Goal: Task Accomplishment & Management: Manage account settings

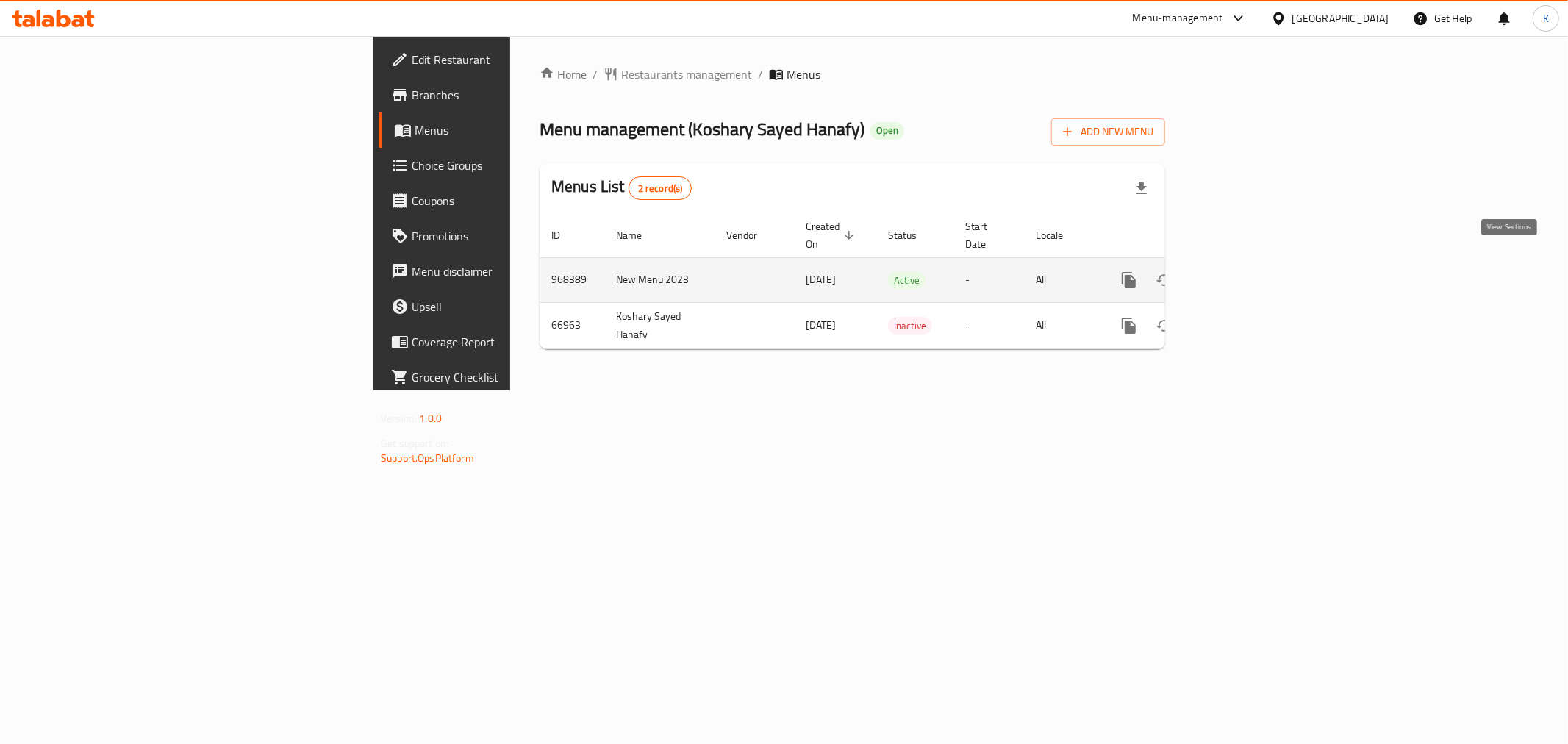
click at [1253, 266] on link "enhanced table" at bounding box center [1235, 280] width 36 height 36
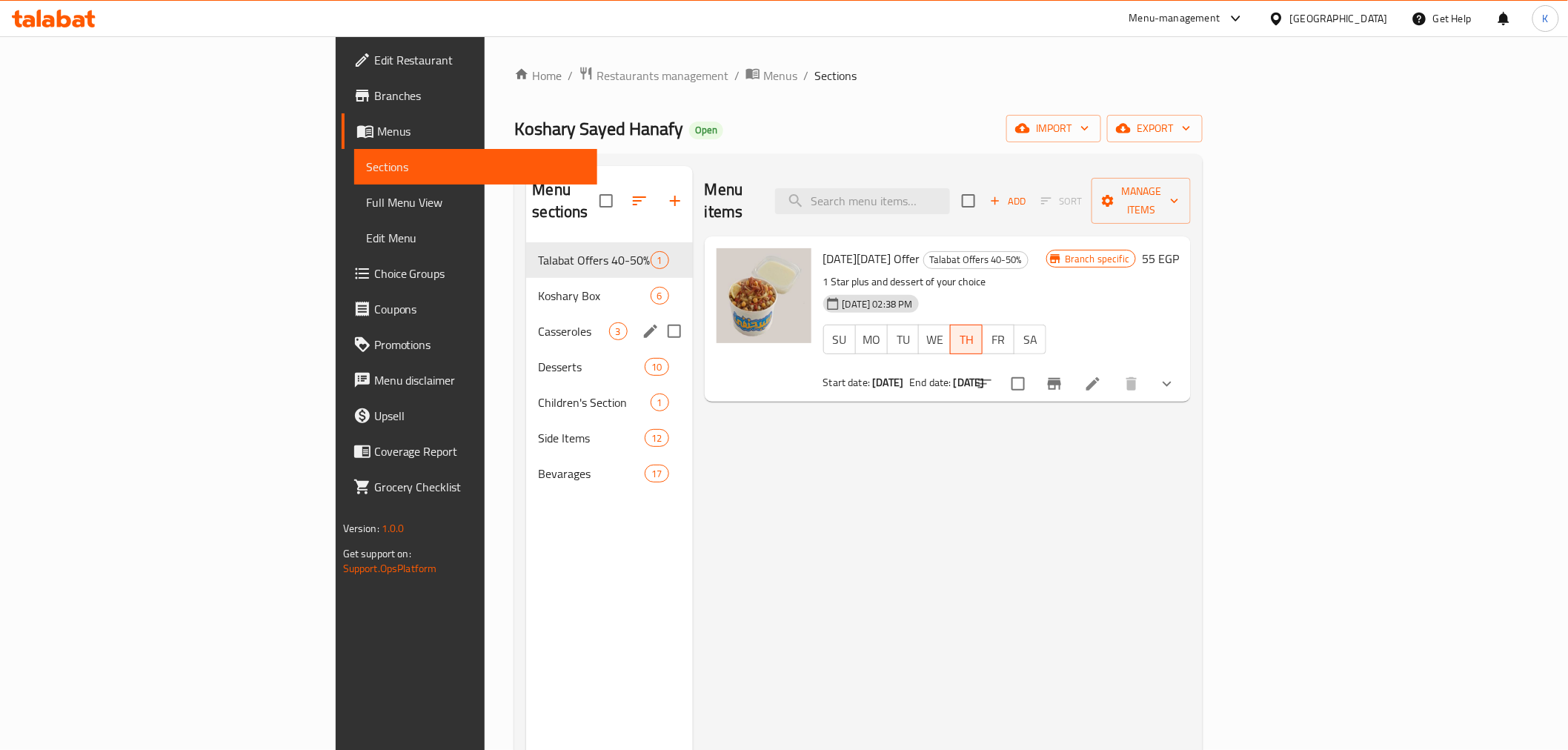
click at [538, 287] on span "Koshary Box" at bounding box center [594, 295] width 112 height 18
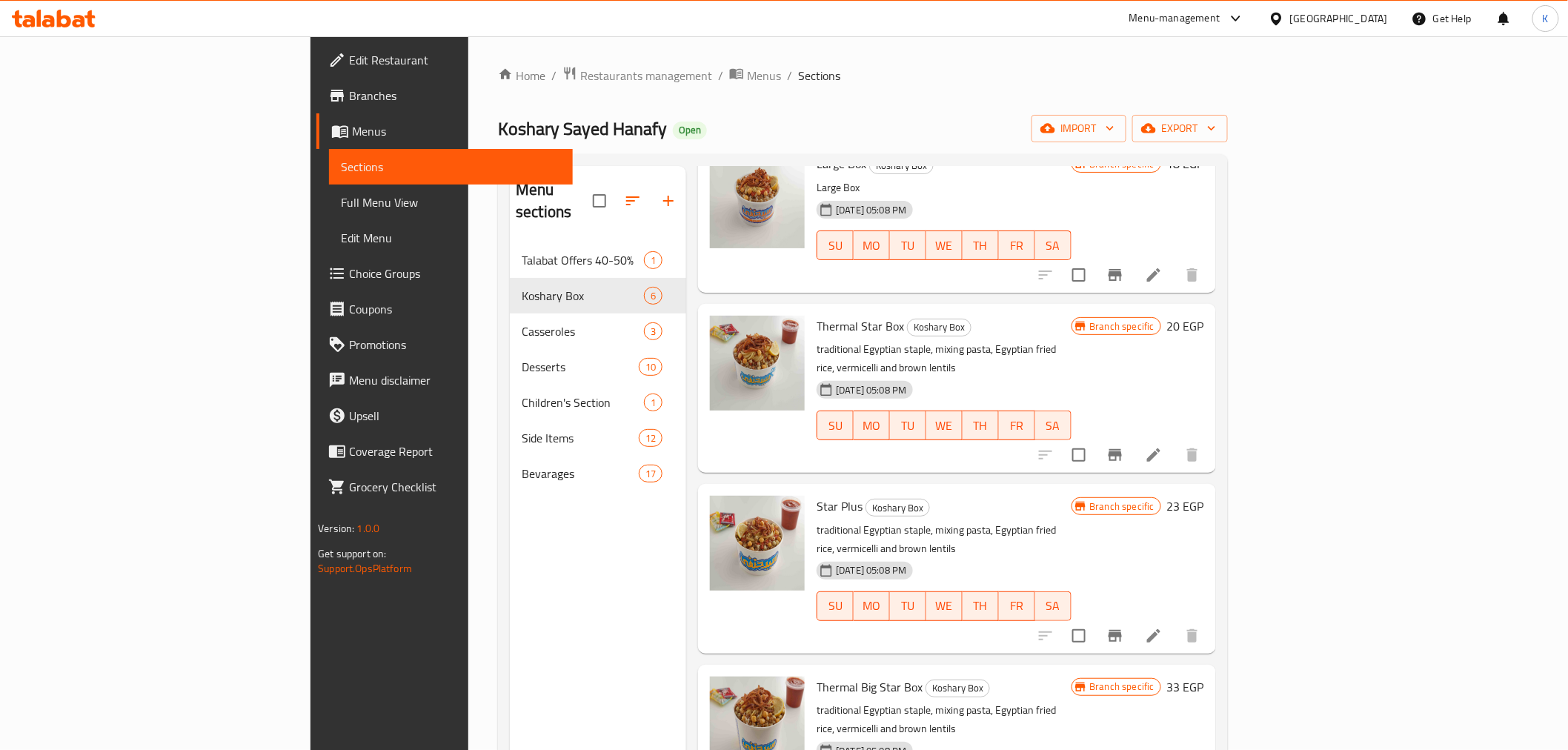
scroll to position [257, 0]
click at [1162, 445] on icon at bounding box center [1153, 454] width 18 height 18
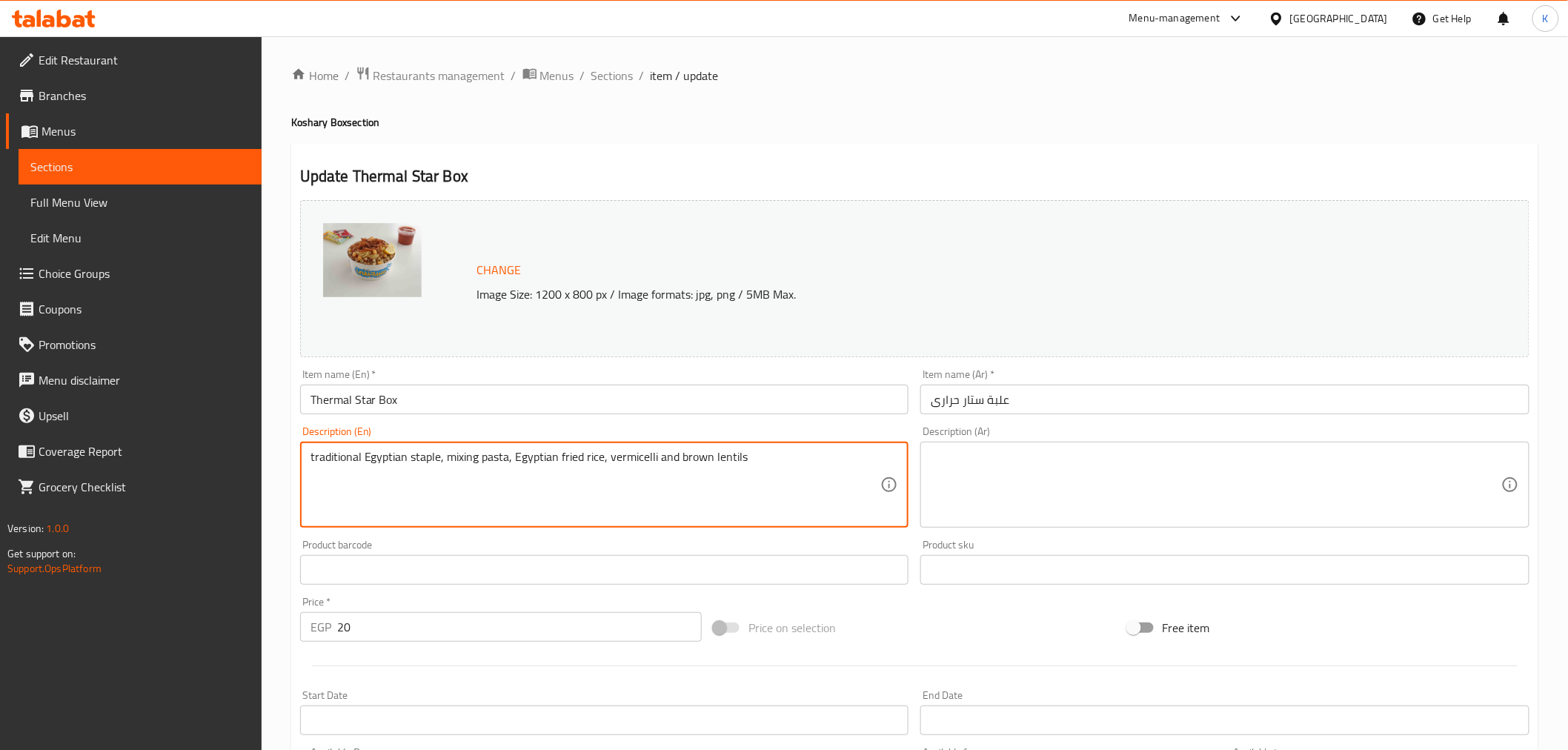
click at [707, 470] on textarea "traditional Egyptian staple, mixing pasta, Egyptian fried rice, vermicelli and …" at bounding box center [595, 485] width 571 height 70
click at [608, 72] on span "Sections" at bounding box center [612, 75] width 42 height 18
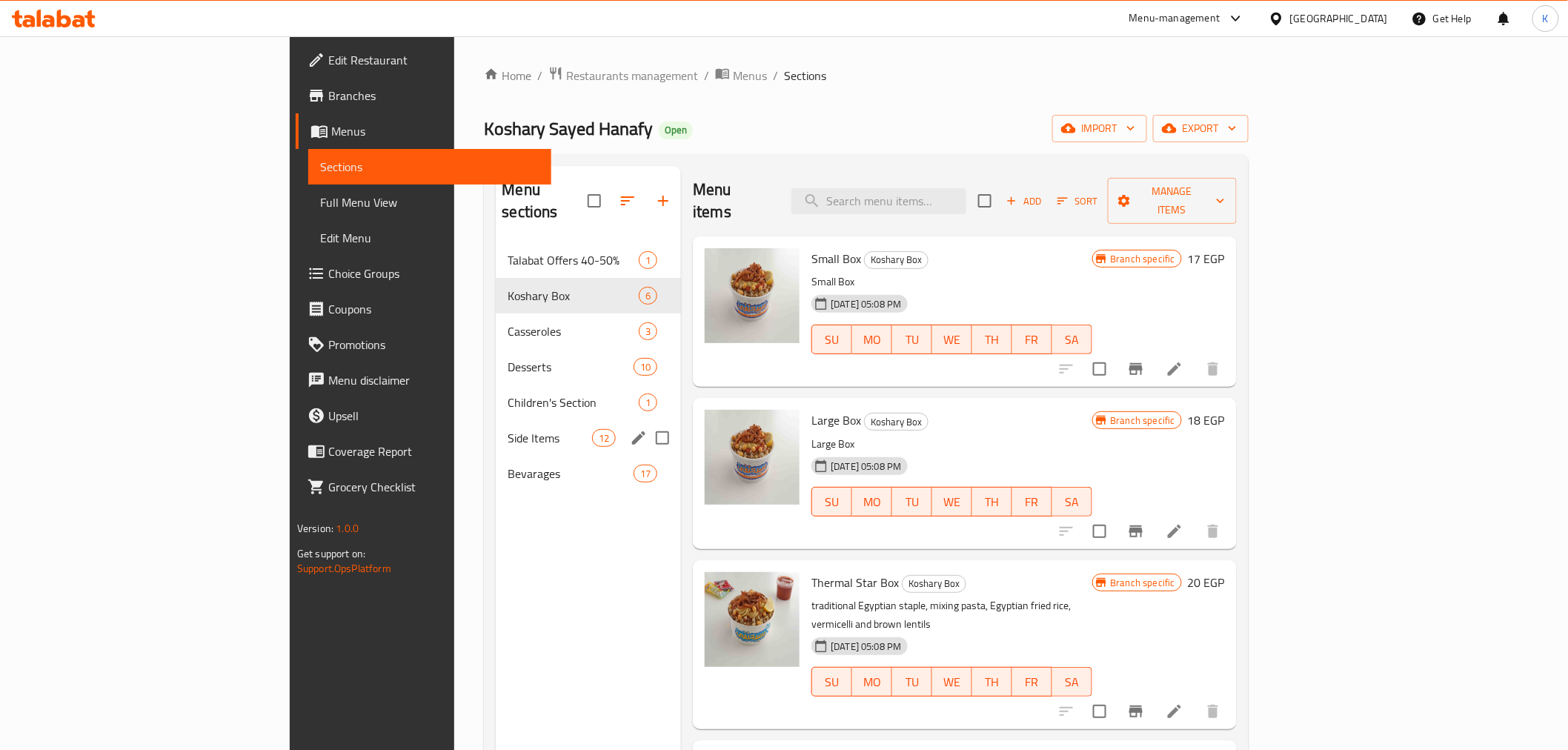
click at [508, 429] on span "Side Items" at bounding box center [550, 438] width 85 height 18
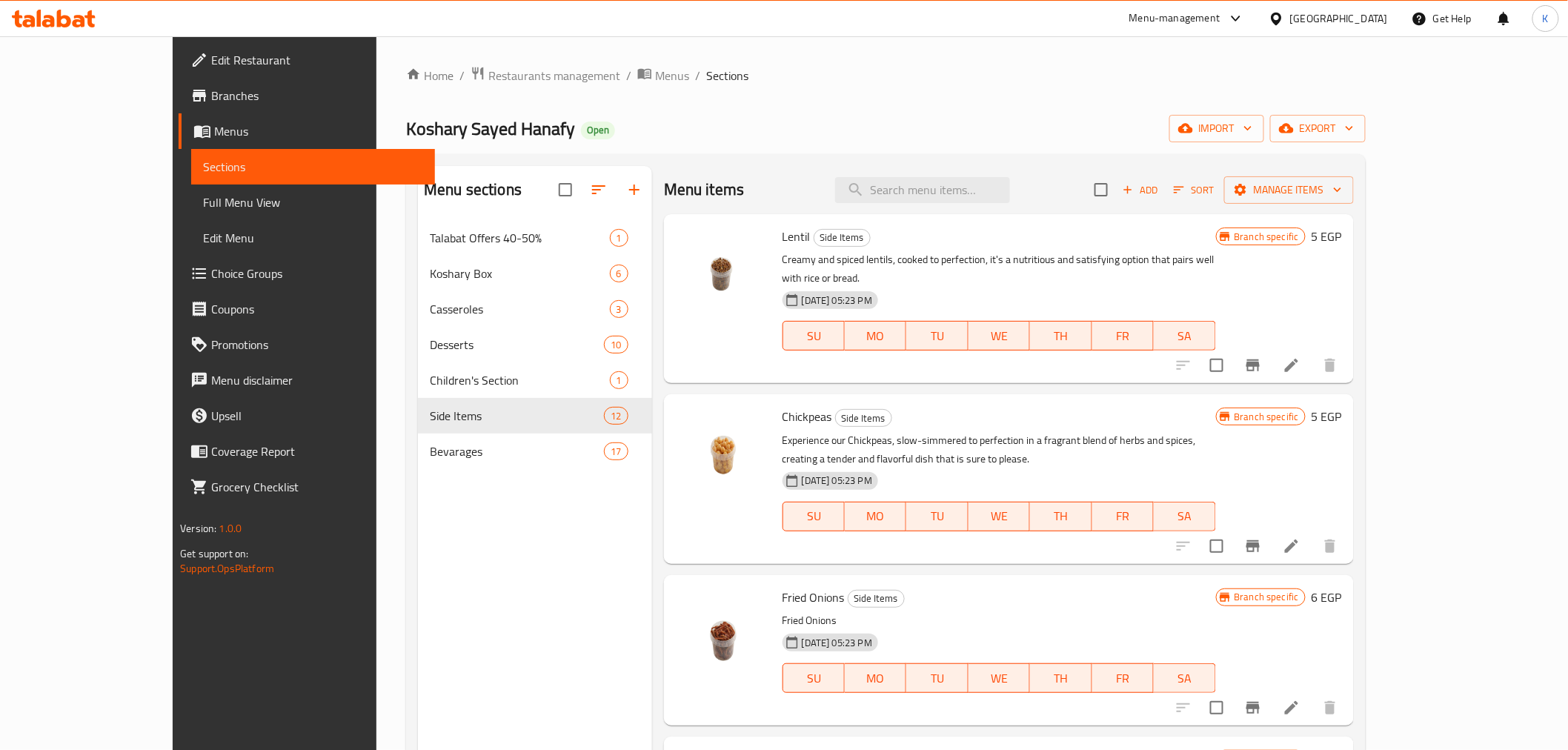
click at [1313, 352] on li at bounding box center [1291, 365] width 41 height 27
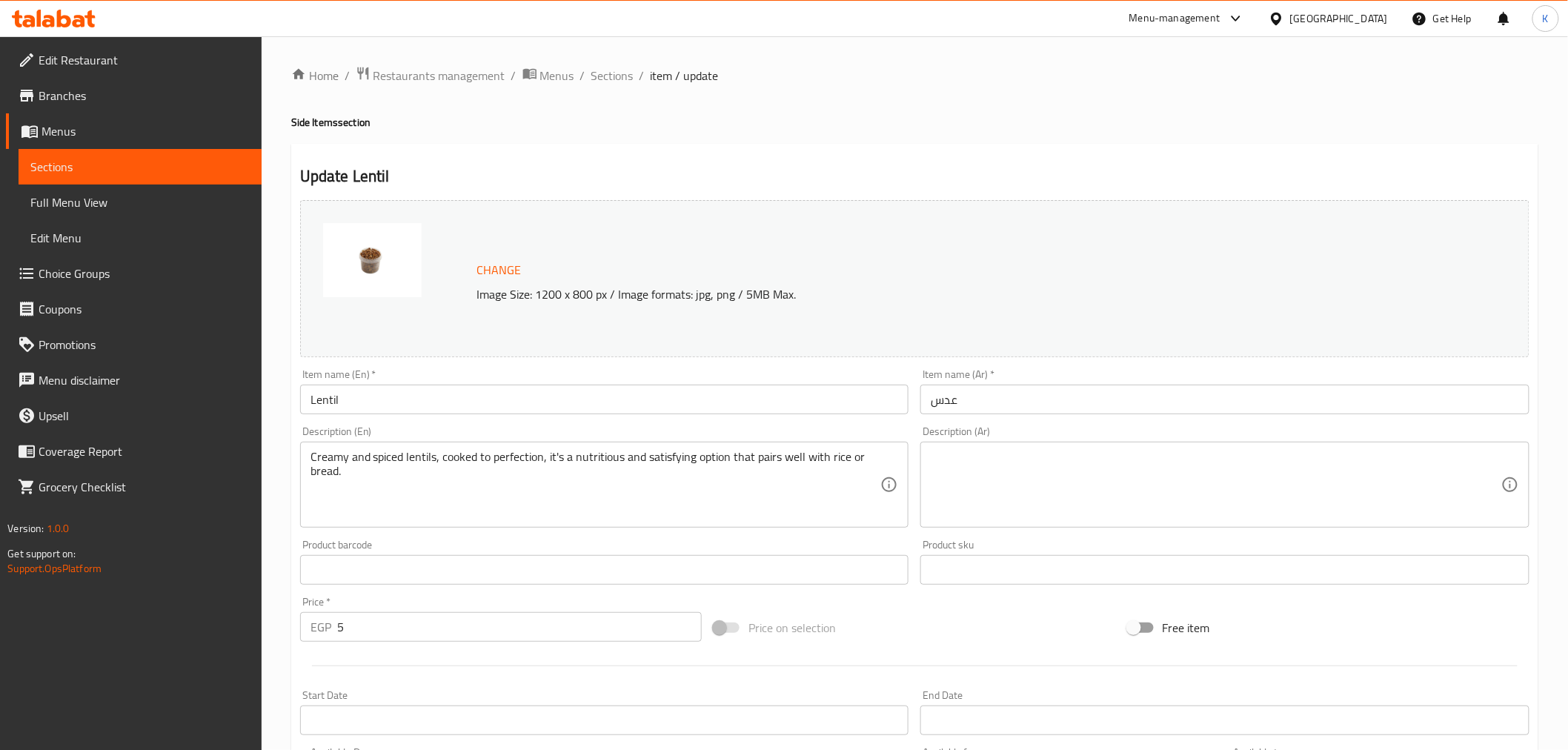
click at [580, 436] on div "Description (En) Creamy and spiced lentils, cooked to perfection, it's a nutrit…" at bounding box center [604, 476] width 609 height 101
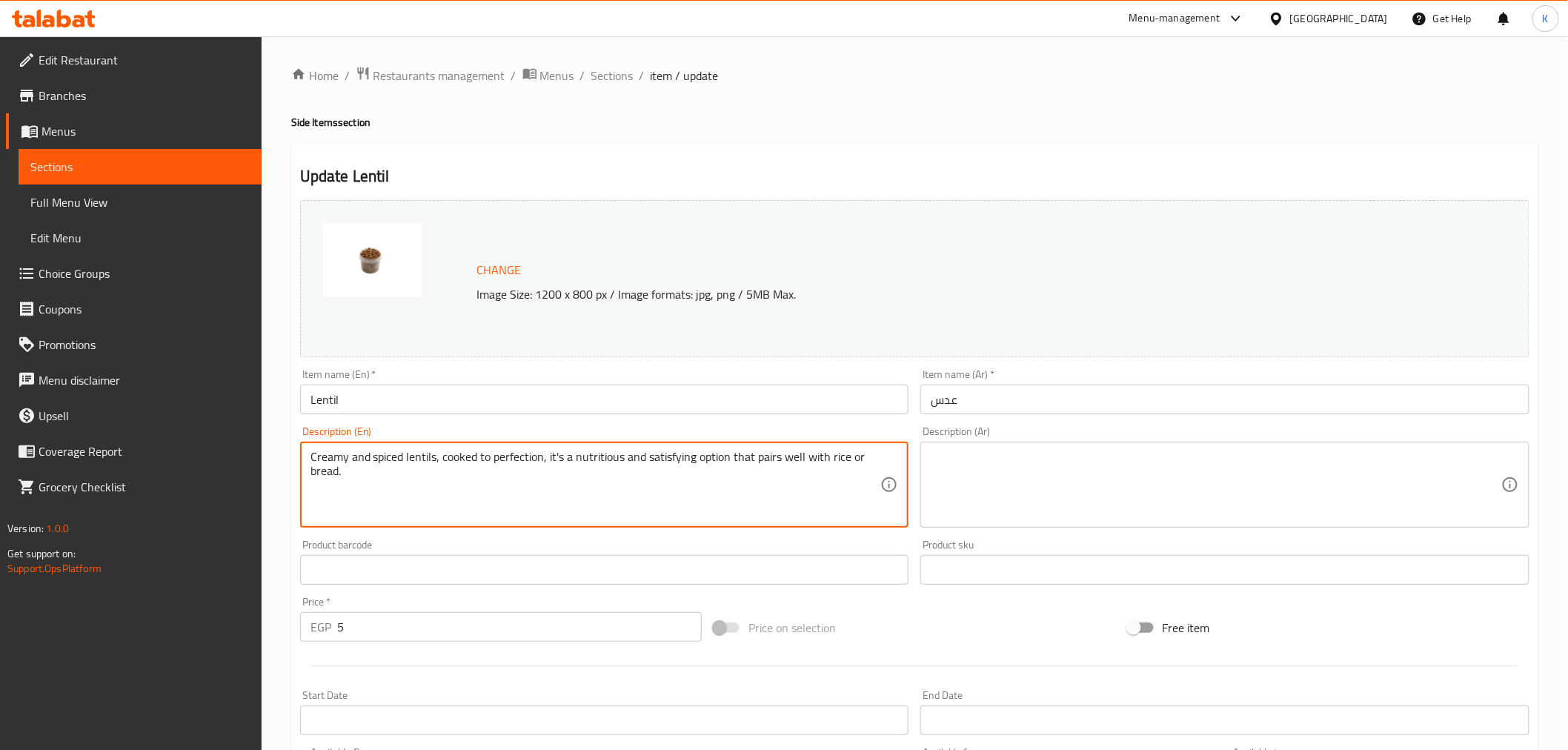
click at [1028, 457] on textarea at bounding box center [1216, 485] width 571 height 70
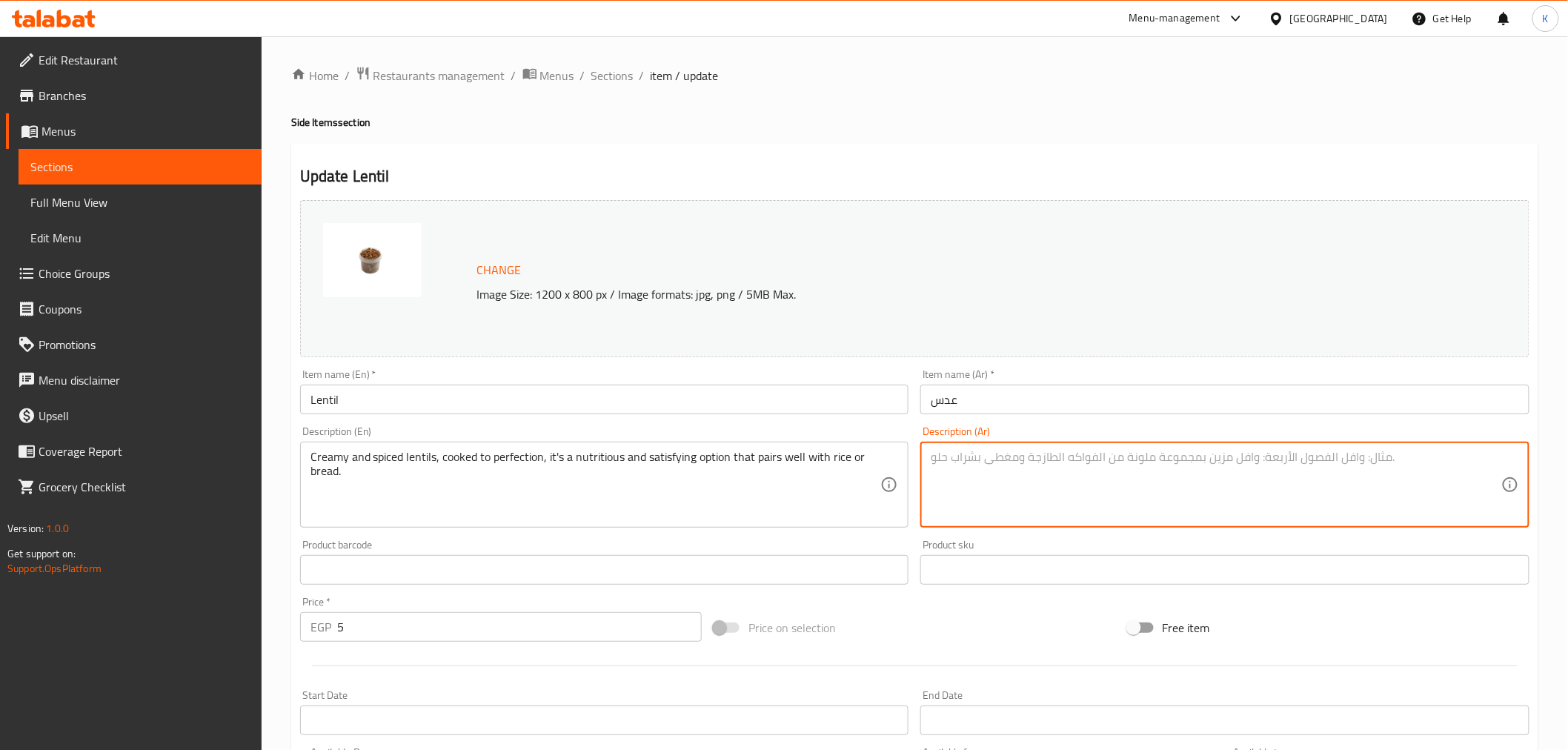
paste textarea "العدس الكريمي والمتبل، المطبوخ إلى حد الكمال، هو خيار مغذي ومرضي يتناسب جيدًا م…"
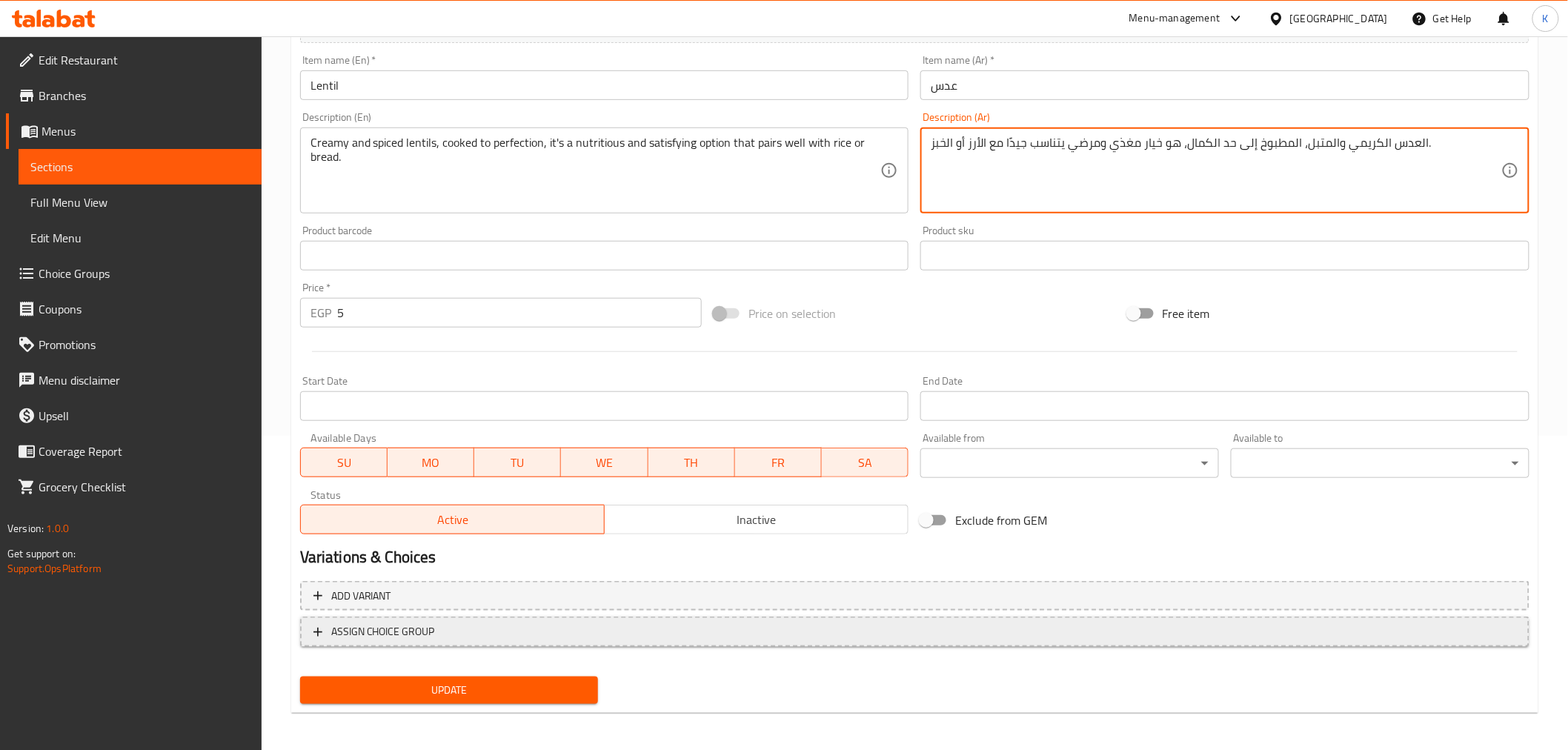
scroll to position [316, 0]
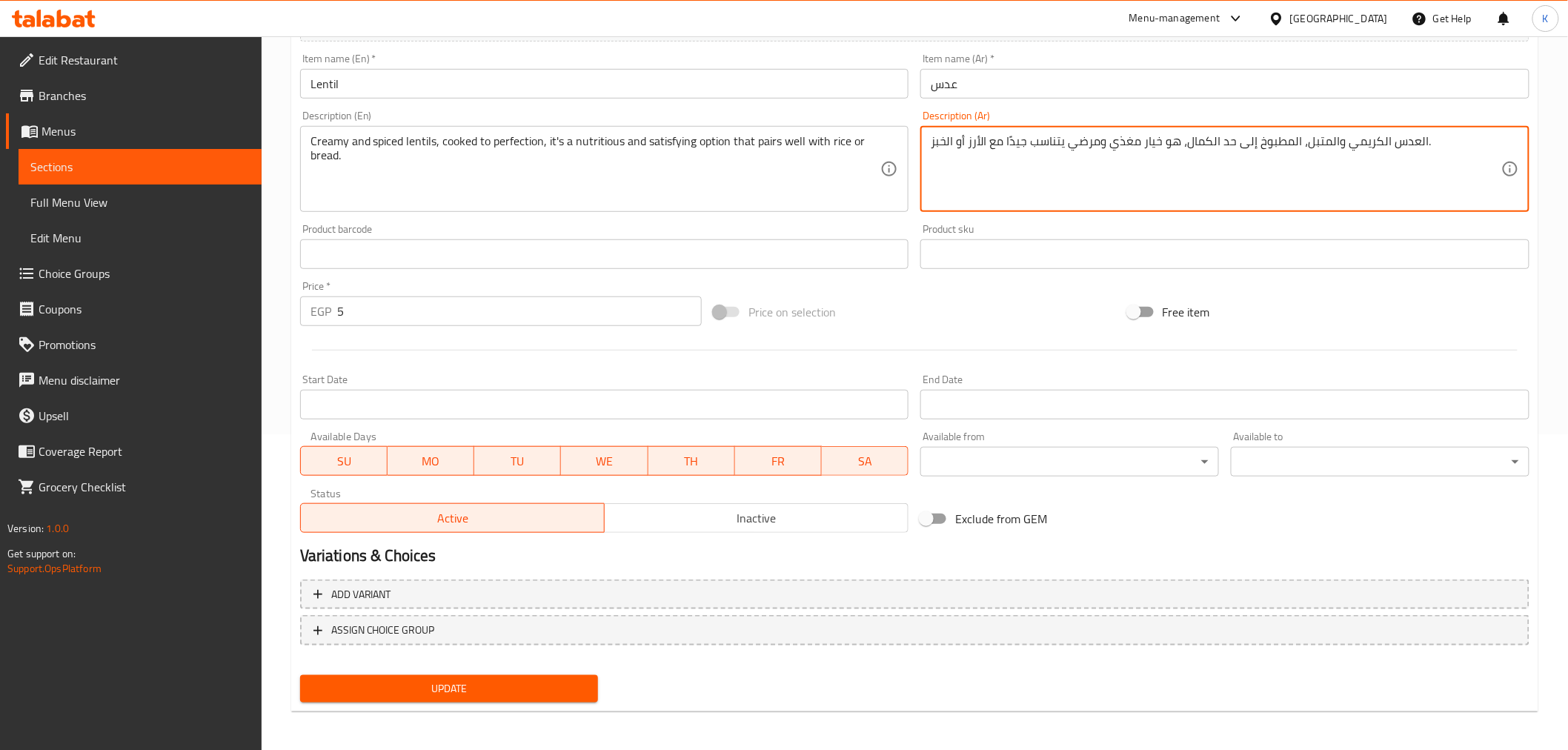
type textarea "العدس الكريمي والمتبل، المطبوخ إلى حد الكمال، هو خيار مغذي ومرضي يتناسب جيدًا م…"
click at [553, 684] on span "Update" at bounding box center [449, 689] width 275 height 18
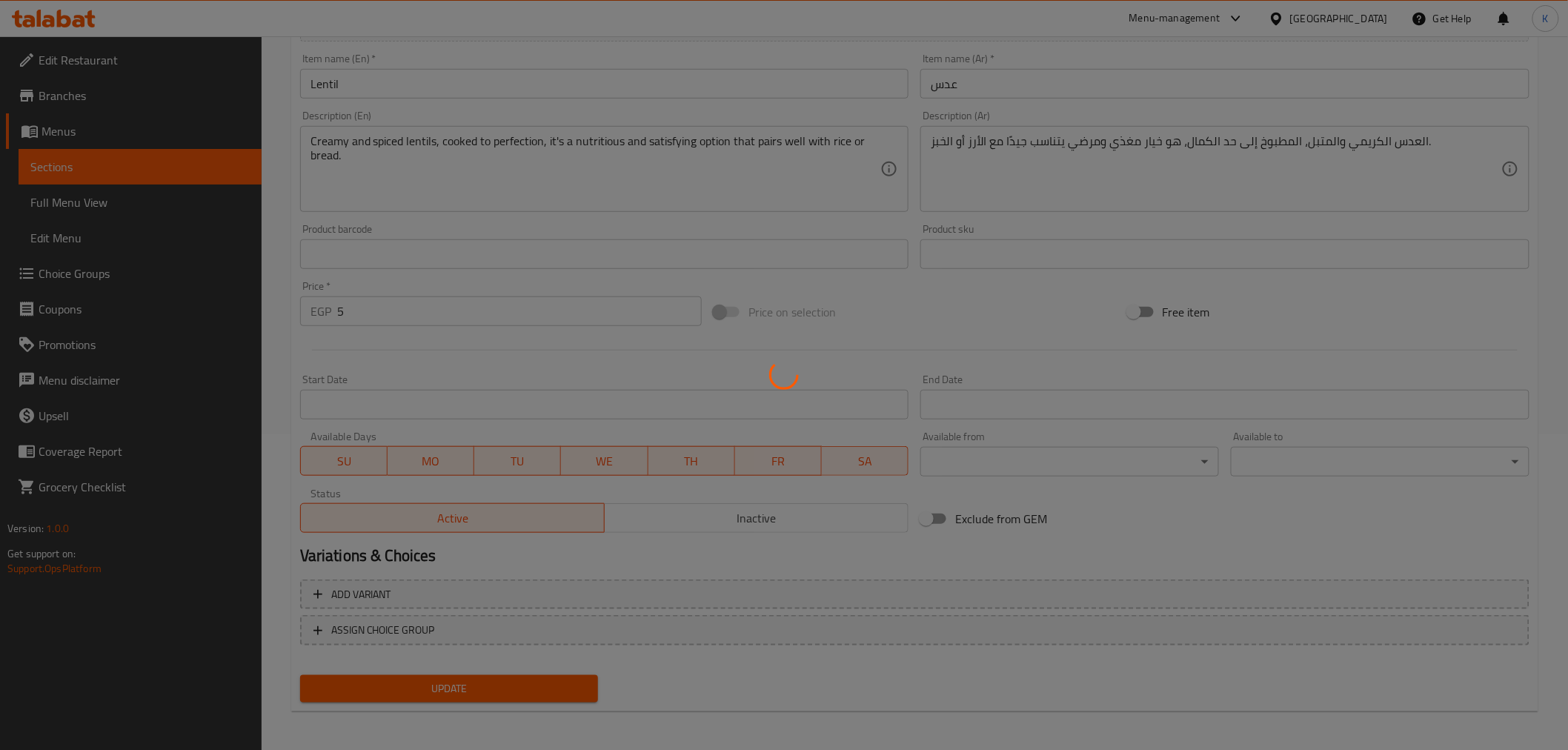
scroll to position [0, 0]
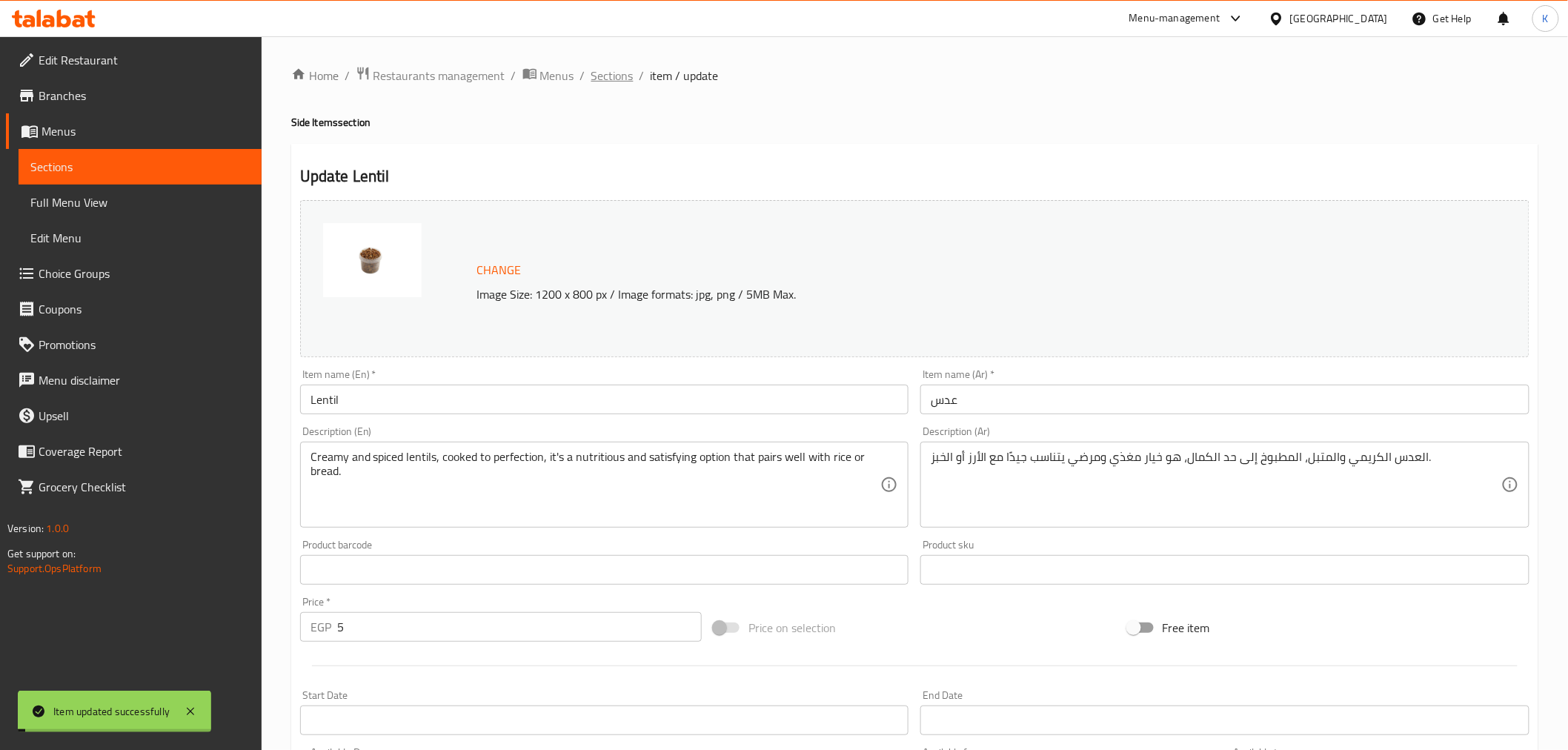
click at [610, 72] on span "Sections" at bounding box center [612, 75] width 42 height 18
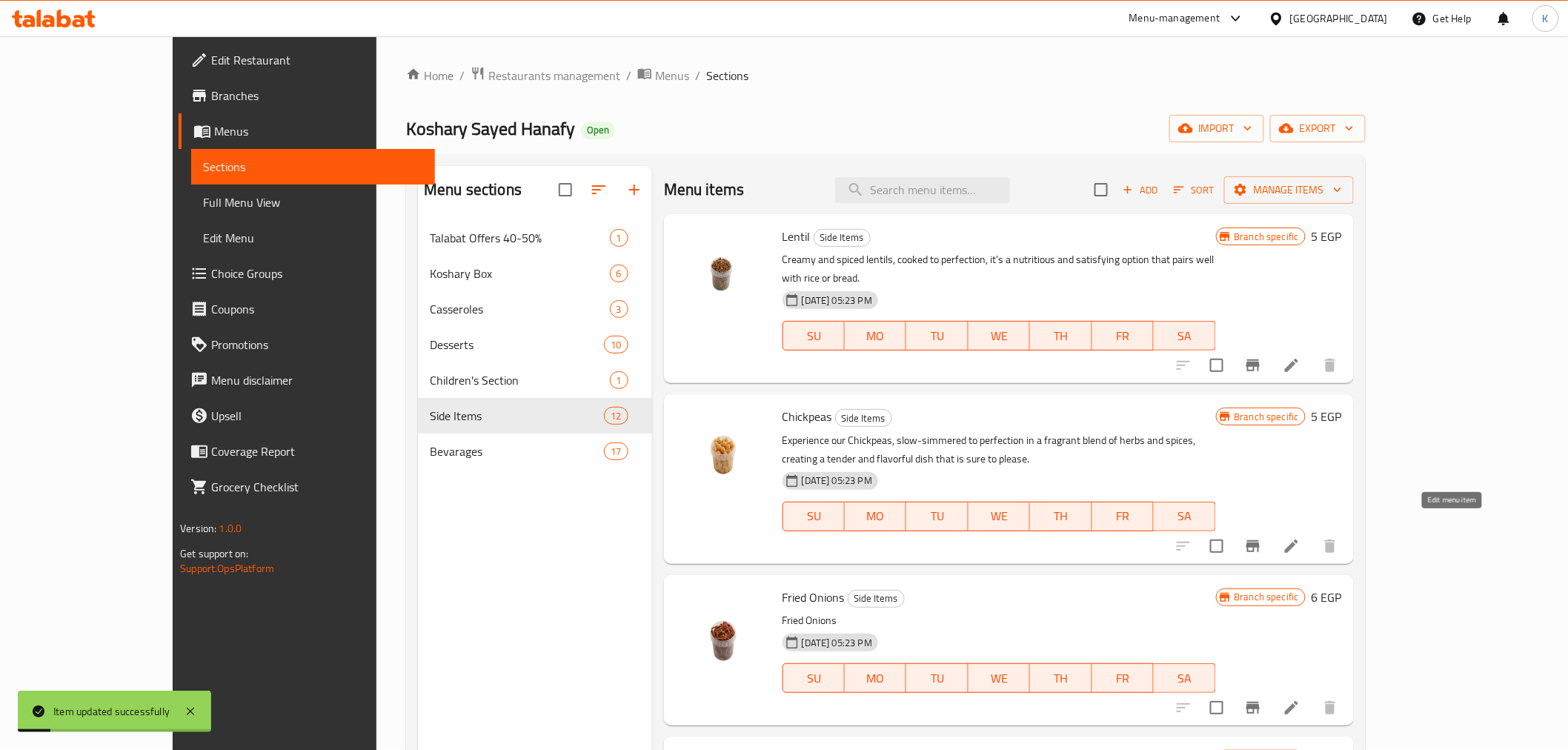
click at [1300, 537] on icon at bounding box center [1291, 546] width 18 height 18
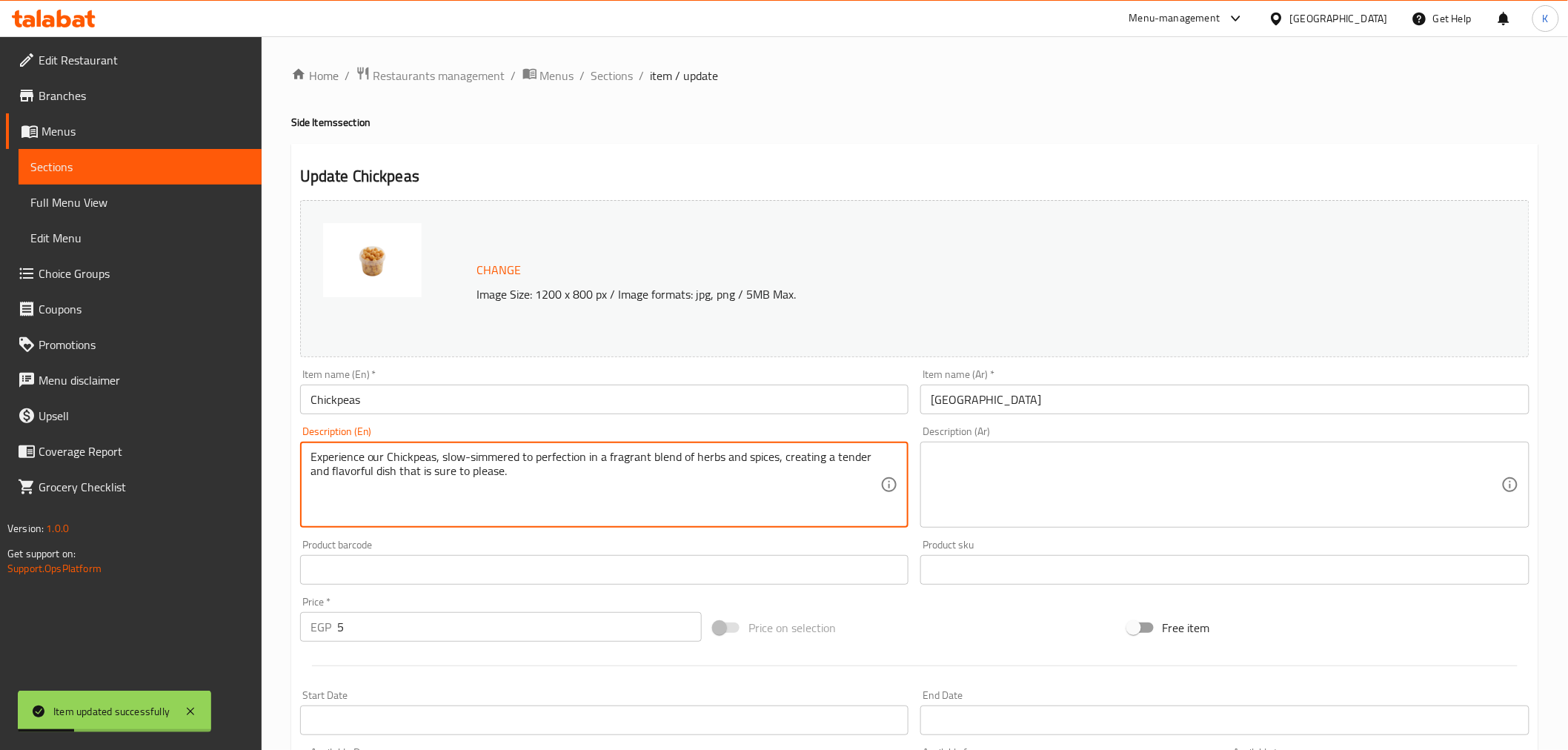
click at [535, 486] on textarea "Experience our Chickpeas, slow-simmered to perfection in a fragrant blend of he…" at bounding box center [595, 485] width 571 height 70
click at [1017, 468] on textarea at bounding box center [1216, 485] width 571 height 70
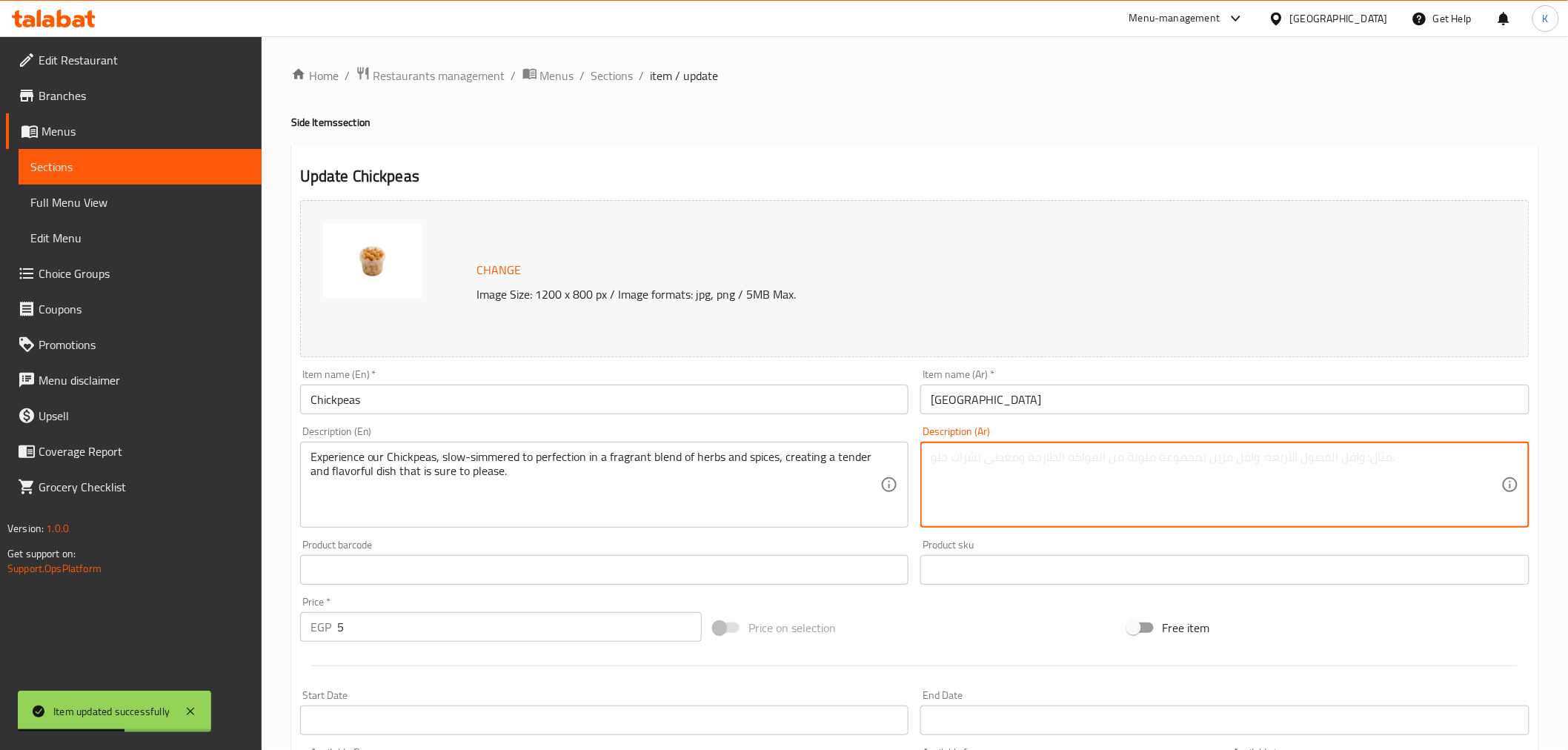
paste textarea "استمتع بحمصنا المطهو ​​ببطء حتى يصل إلى درجة الكمال في مزيج عطري من الأعشاب وال…"
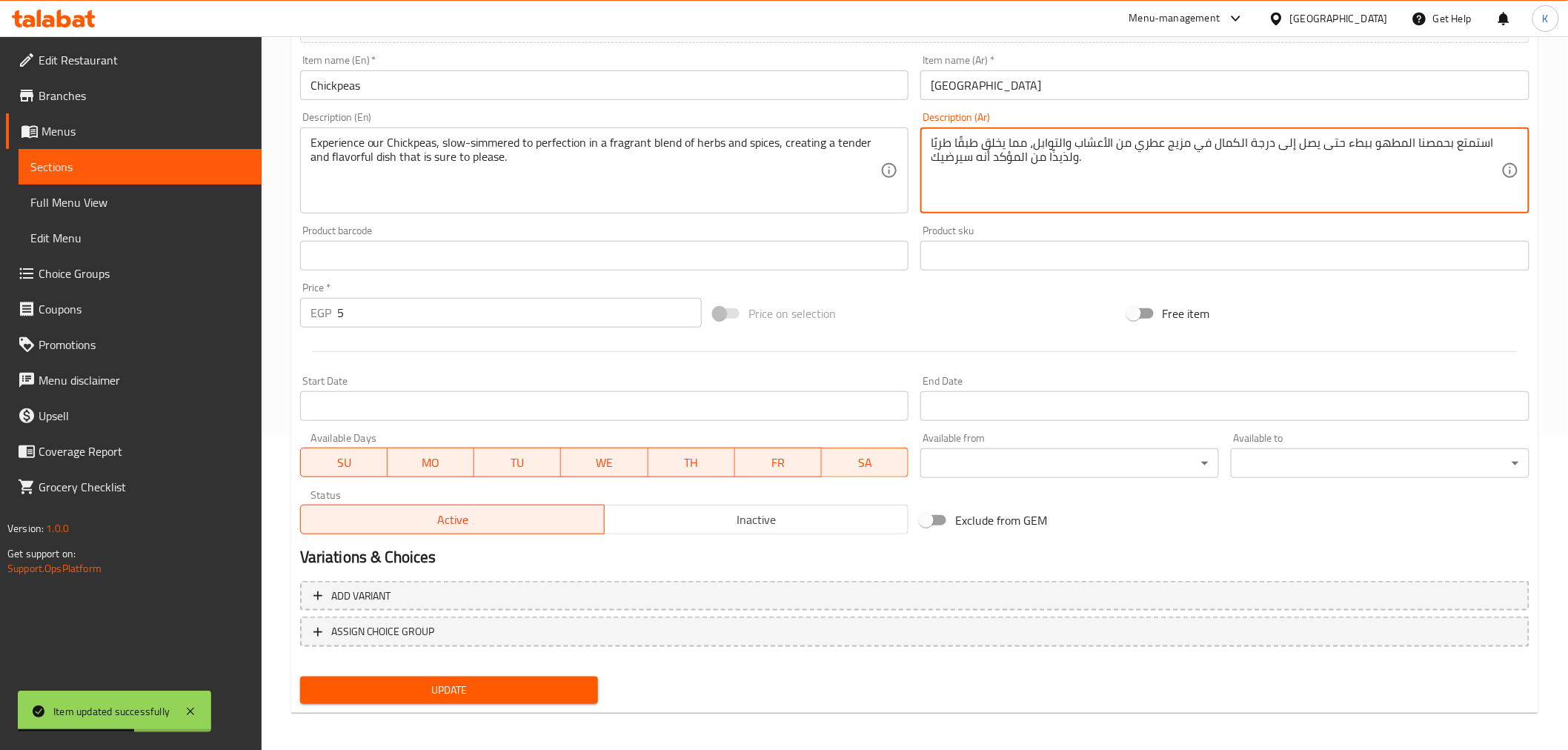
scroll to position [316, 0]
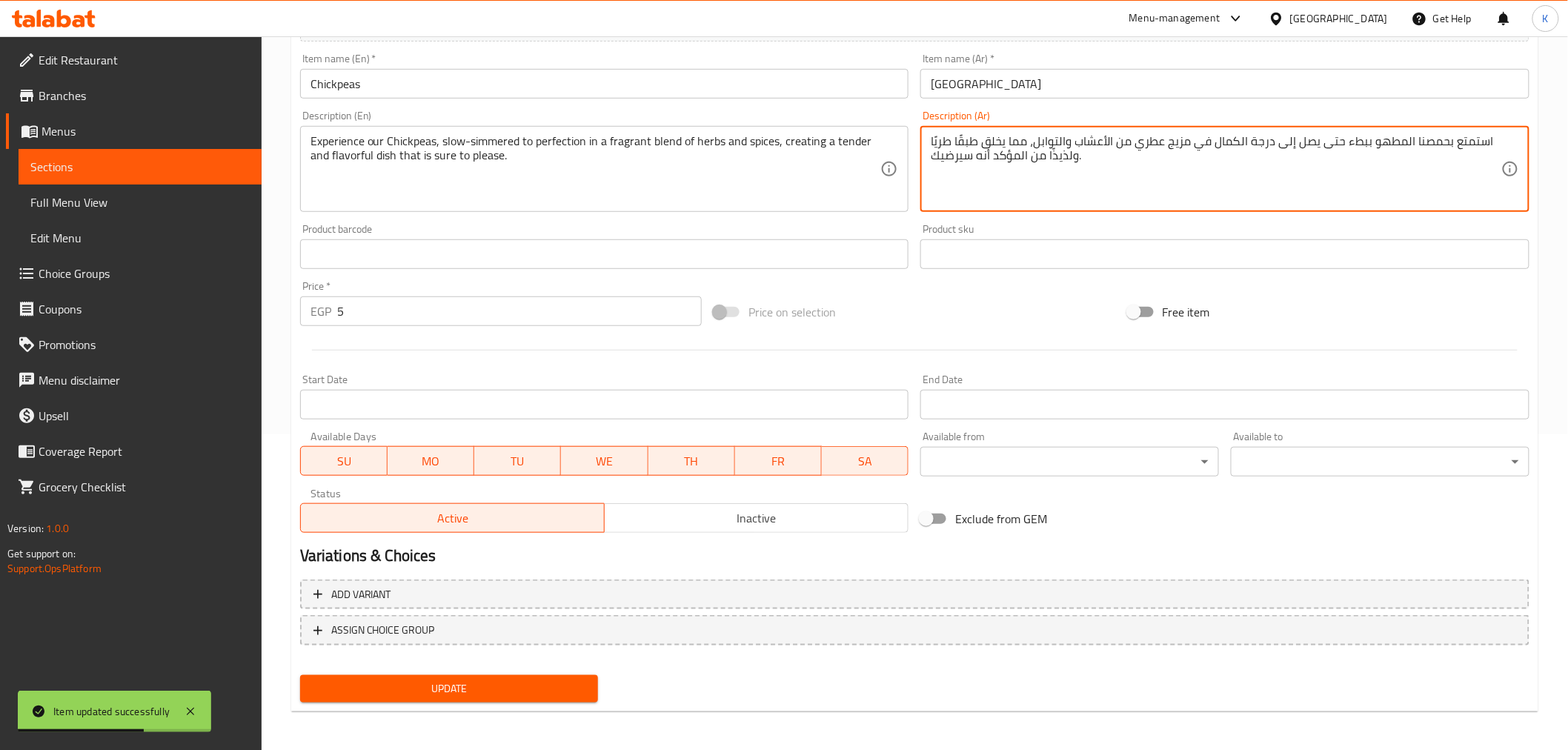
click at [518, 691] on button "Update" at bounding box center [450, 689] width 299 height 27
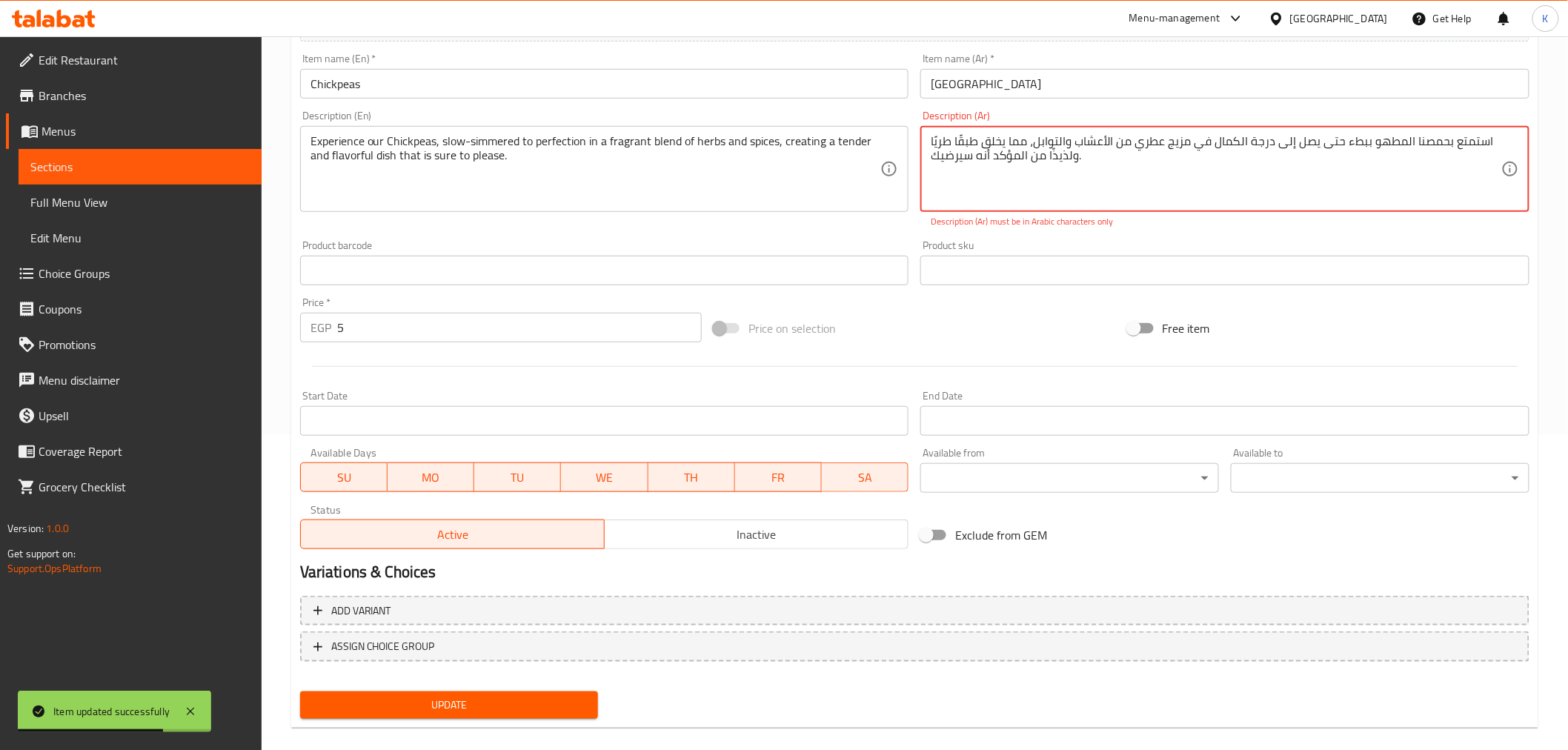
click at [579, 699] on span "Update" at bounding box center [449, 705] width 275 height 18
click at [931, 138] on textarea "استمتع بحمصنا المطهو ​​ببطء حتى يصل إلى درجة الكمال في مزيج عطري من الأعشاب وال…" at bounding box center [1216, 169] width 571 height 70
click at [959, 139] on textarea "استمتع بحمصنا المطهو ​​ببطء حتى يصل إلى درجة الكمال في مزيج عطري من الأعشاب وال…" at bounding box center [1216, 169] width 571 height 70
click at [931, 139] on textarea "استمتع بحمصنا المطهو ​​ببطء حتى يصل إلى درجة الكمال في مزيج عطري من الأعشاب وال…" at bounding box center [1216, 169] width 571 height 70
click at [934, 143] on textarea "استمتع بحمصنا المطهو ​​ببطء حتى يصل إلى درجة الكمال في مزيج عطري من الأعشاب وال…" at bounding box center [1216, 169] width 571 height 70
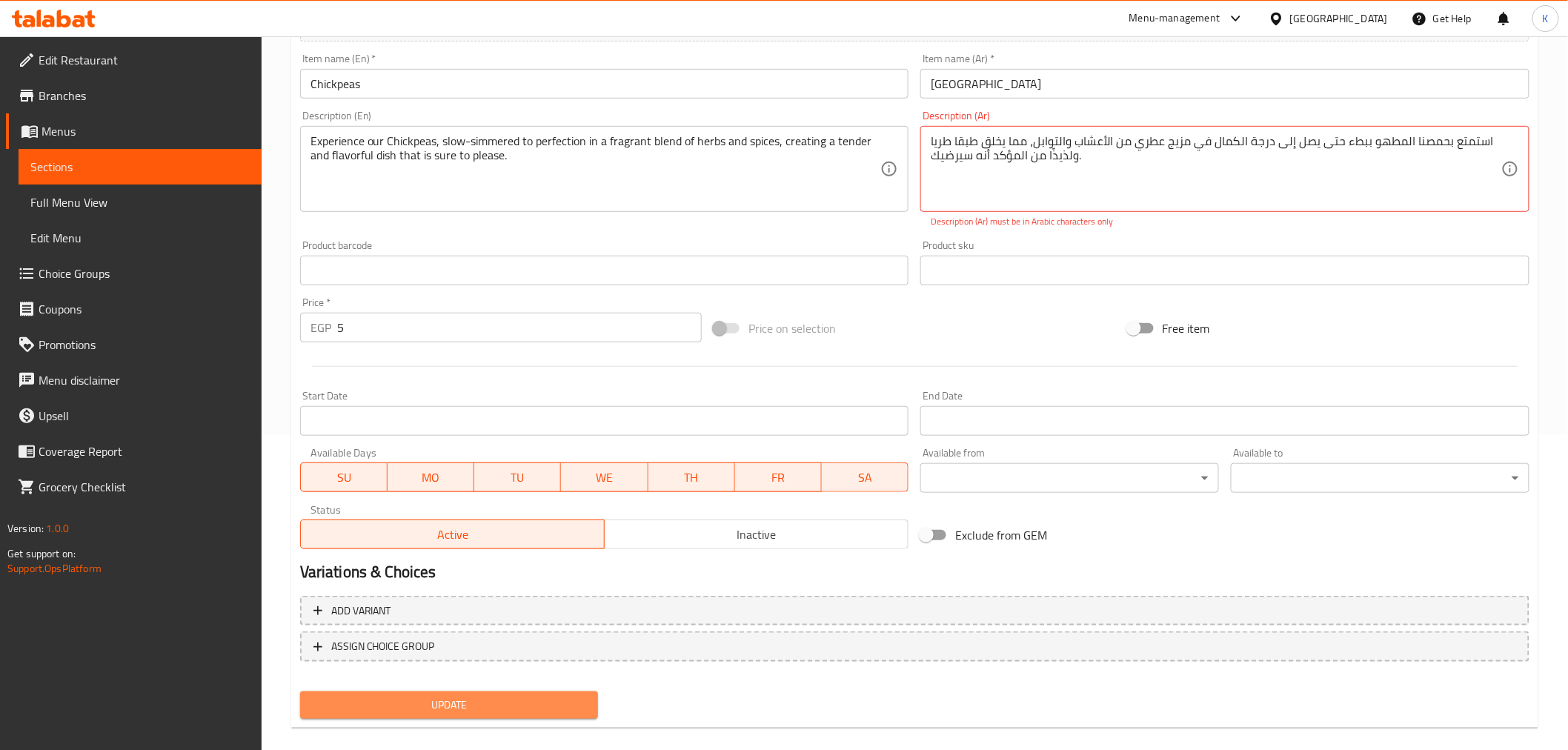
click at [575, 696] on span "Update" at bounding box center [449, 705] width 275 height 18
click at [1048, 153] on textarea "استمتع بحمصنا المطهو ​​ببطء حتى يصل إلى درجة الكمال في مزيج عطري من الأعشاب وال…" at bounding box center [1216, 169] width 571 height 70
click at [511, 701] on span "Update" at bounding box center [449, 705] width 275 height 18
click at [1202, 149] on textarea "استمتع بحمصنا المطهو ​​ببطء حتى يصل إلى درجة الكمال في مزيج عطري من الأعشاب وال…" at bounding box center [1216, 169] width 571 height 70
click at [1142, 161] on textarea "استمتع بحمصنا المطهو ​​ببطء حتى يصل إلى درجة الكمال في مزيج عطري من الأعشاب وال…" at bounding box center [1216, 169] width 571 height 70
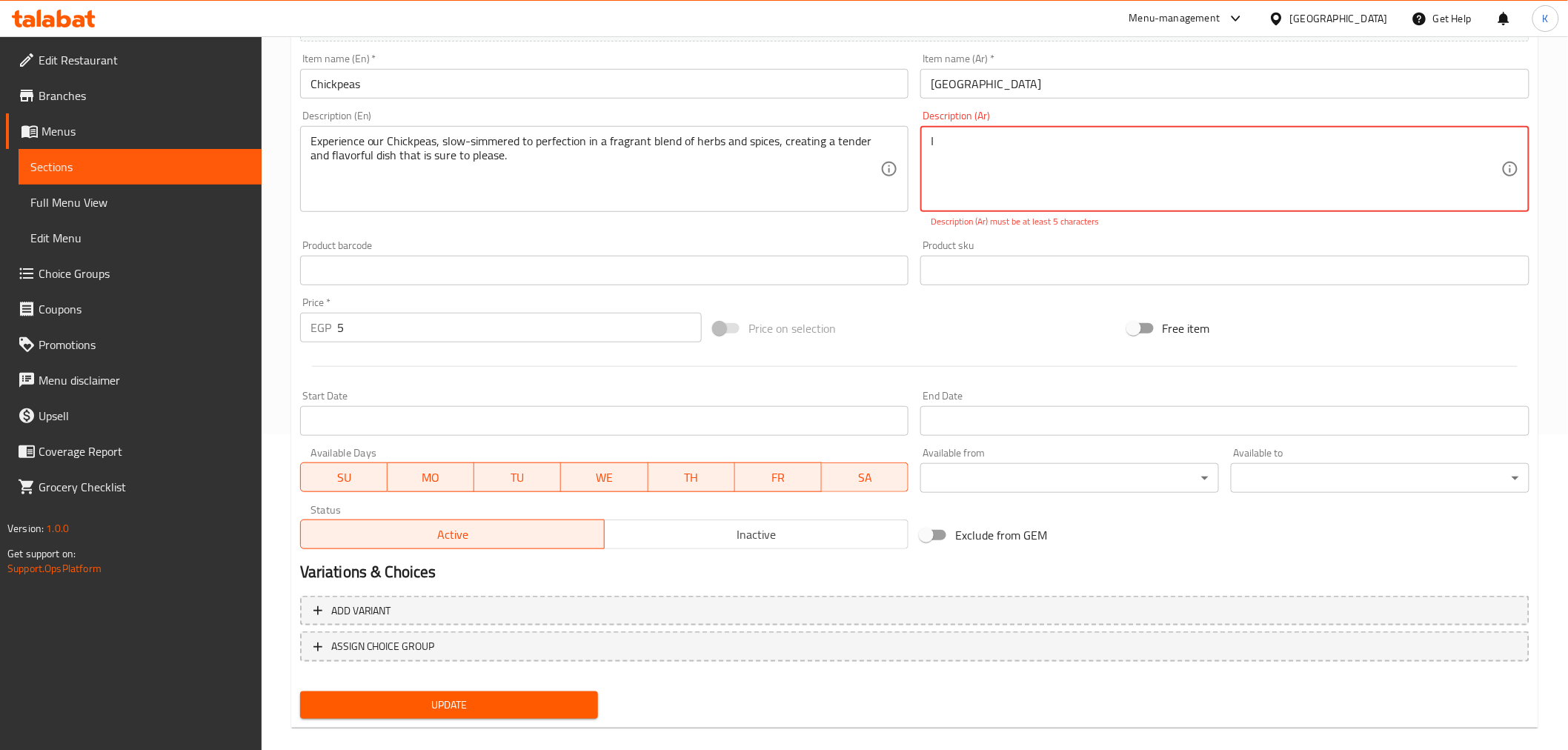
paste textarea "ستمتع بحمصنا المطهو ببطء حتى يصل إلى درجة الكمال في مزيج عطري من الأعشاب والتوا…"
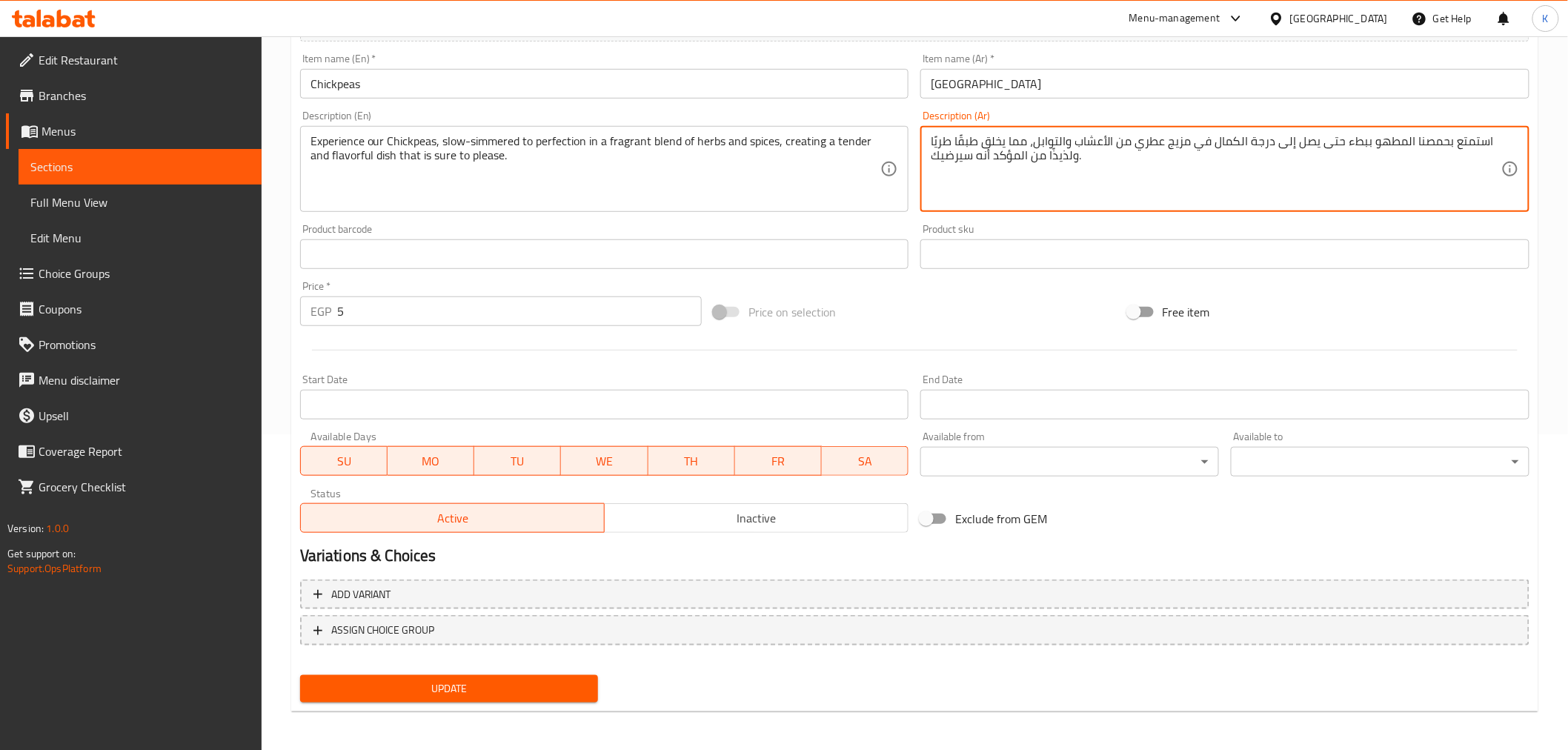
type textarea "استمتع بحمصنا المطهو ببطء حتى يصل إلى درجة الكمال في مزيج عطري من الأعشاب والتو…"
click at [544, 680] on span "Update" at bounding box center [449, 689] width 275 height 18
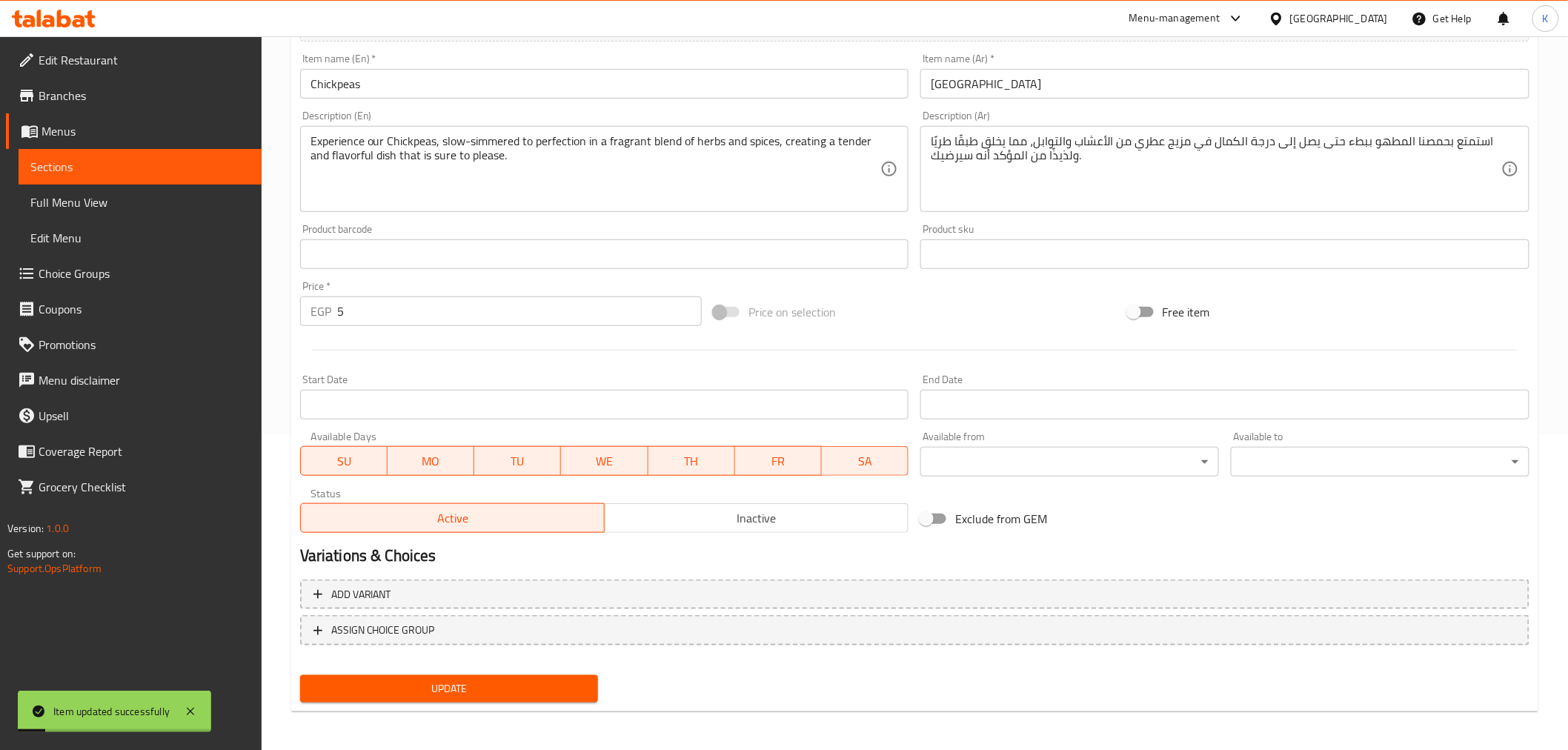
scroll to position [0, 0]
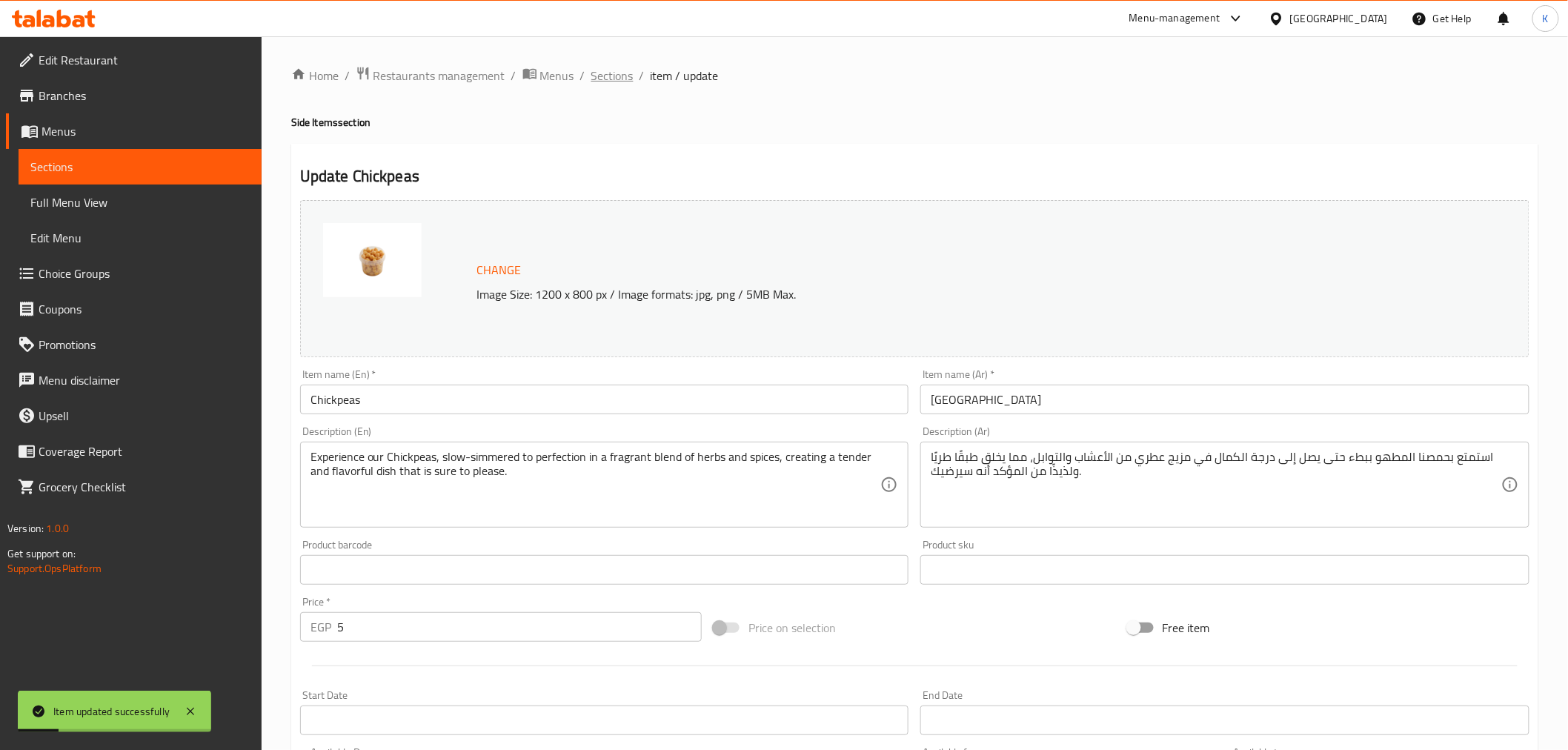
click at [628, 76] on span "Sections" at bounding box center [612, 75] width 42 height 18
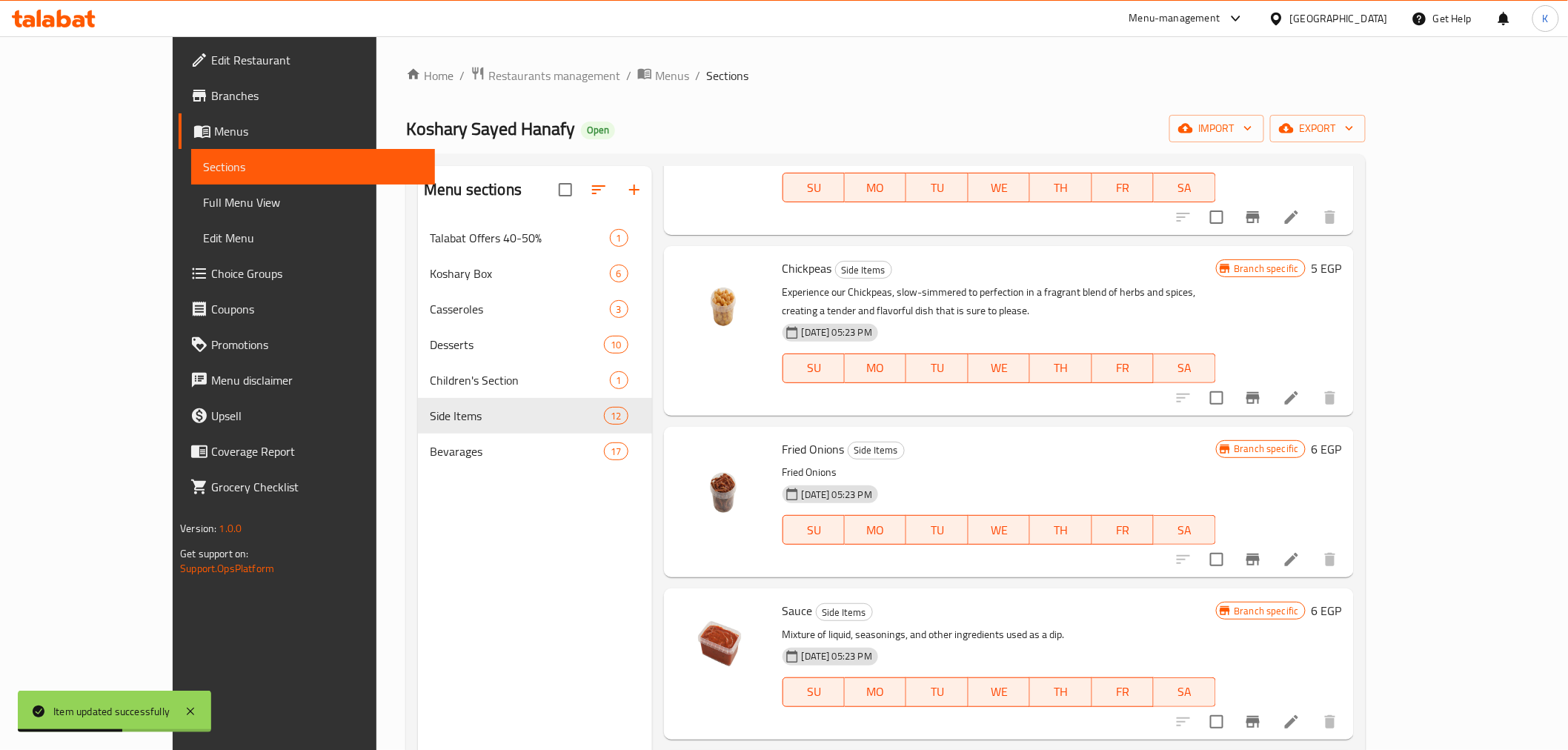
scroll to position [165, 0]
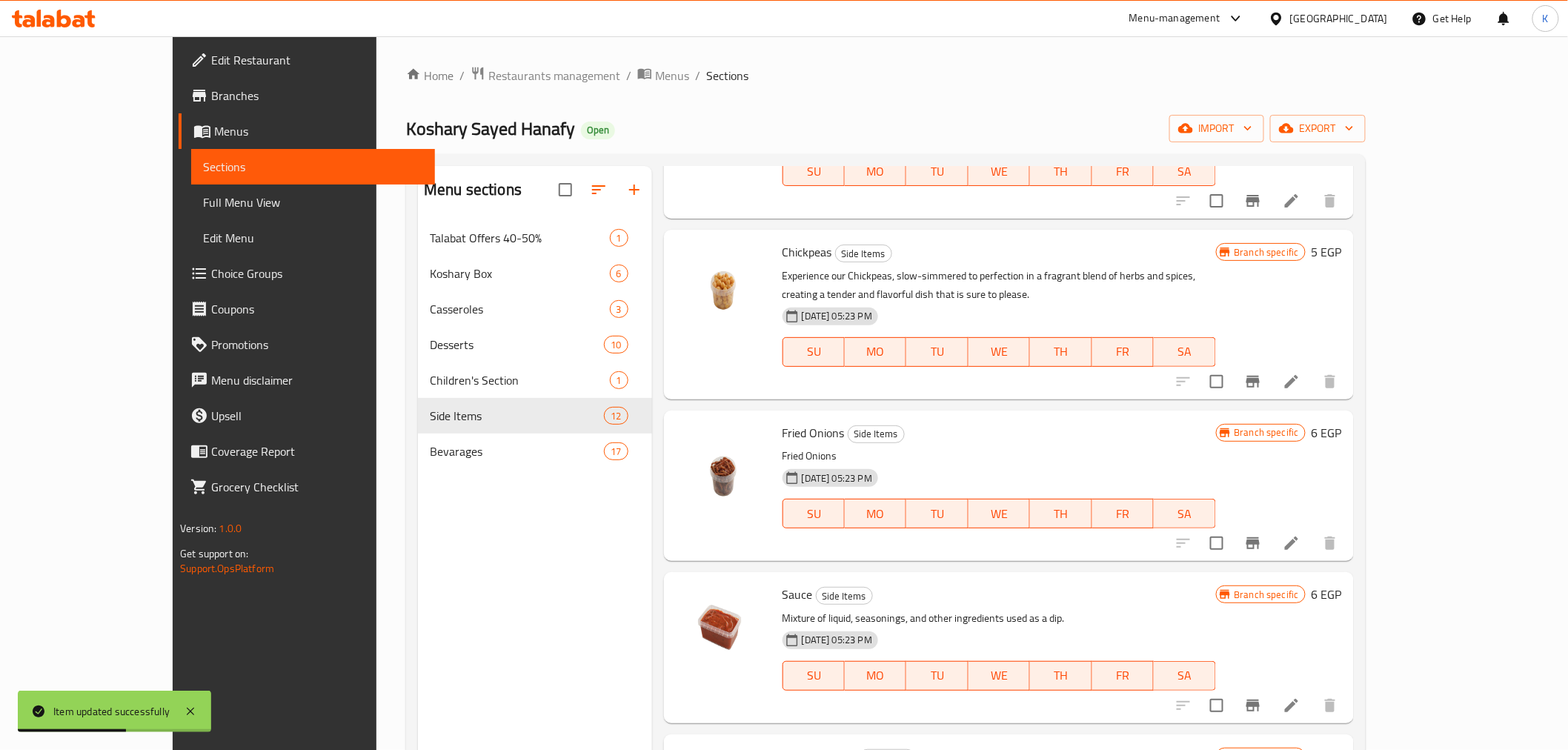
click at [1300, 534] on icon at bounding box center [1291, 543] width 18 height 18
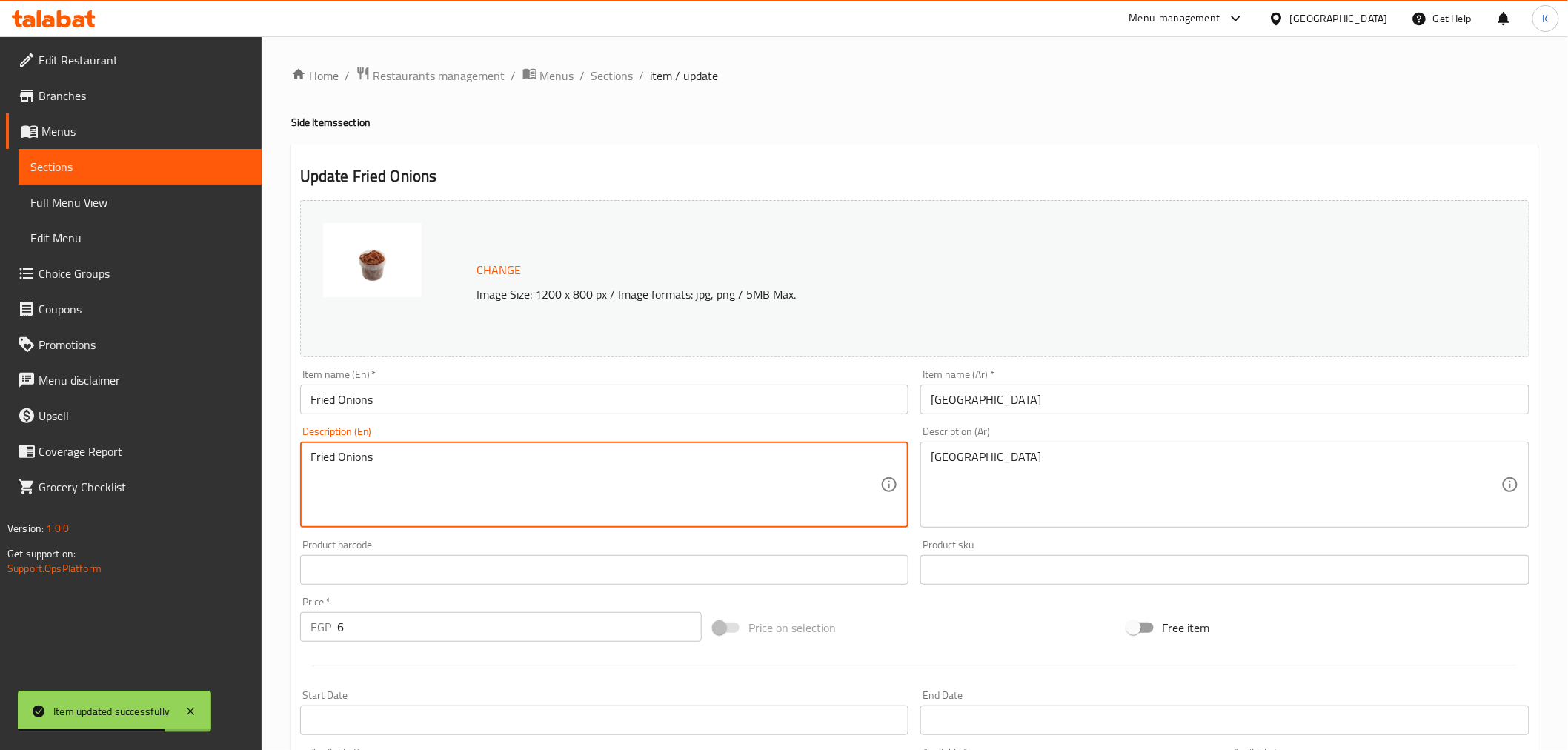
drag, startPoint x: 704, startPoint y: 463, endPoint x: 134, endPoint y: 415, distance: 572.0
click at [132, 415] on div "Edit Restaurant Branches Menus Sections Full Menu View Edit Menu Choice Groups …" at bounding box center [784, 553] width 1568 height 1032
click at [608, 72] on span "Sections" at bounding box center [612, 75] width 42 height 18
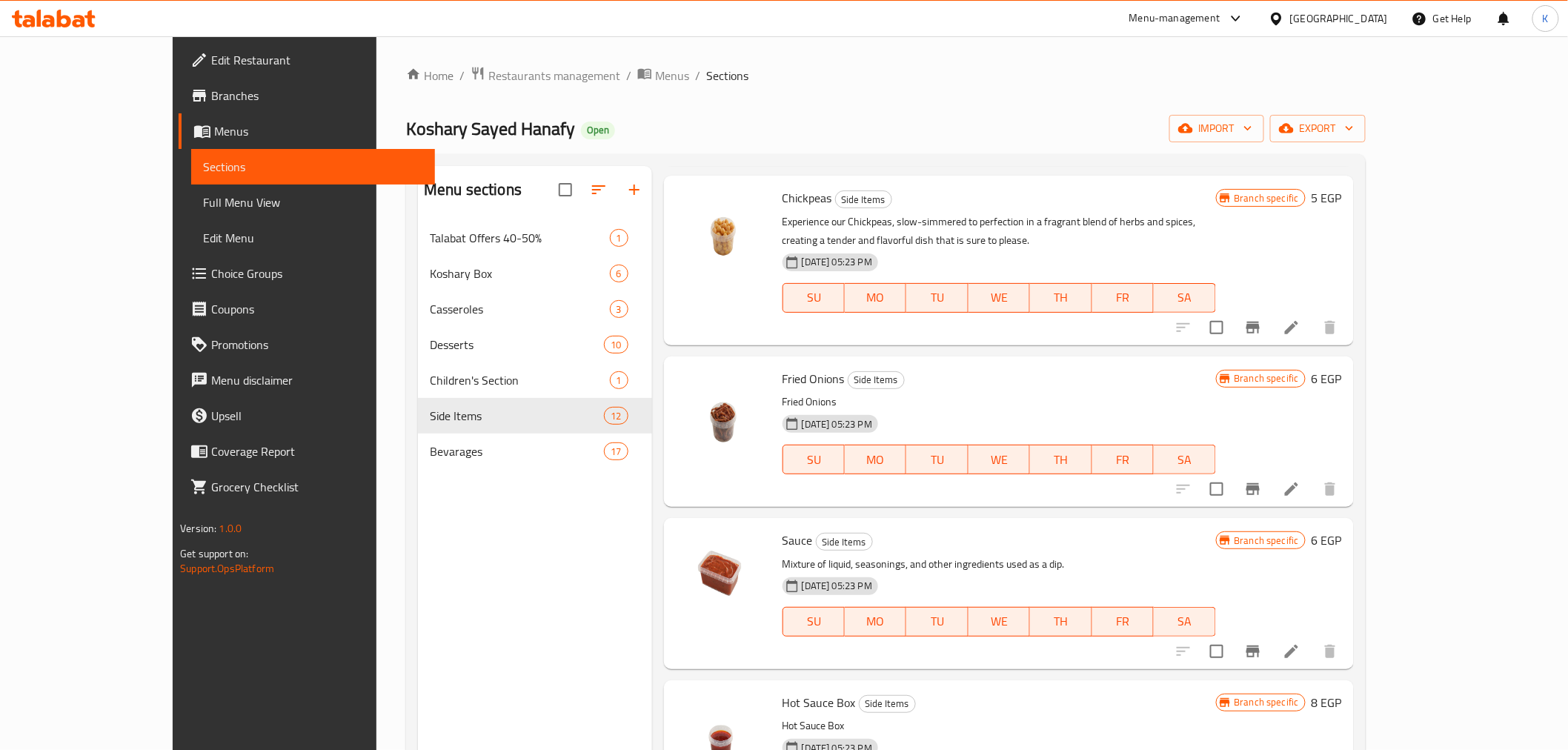
scroll to position [329, 0]
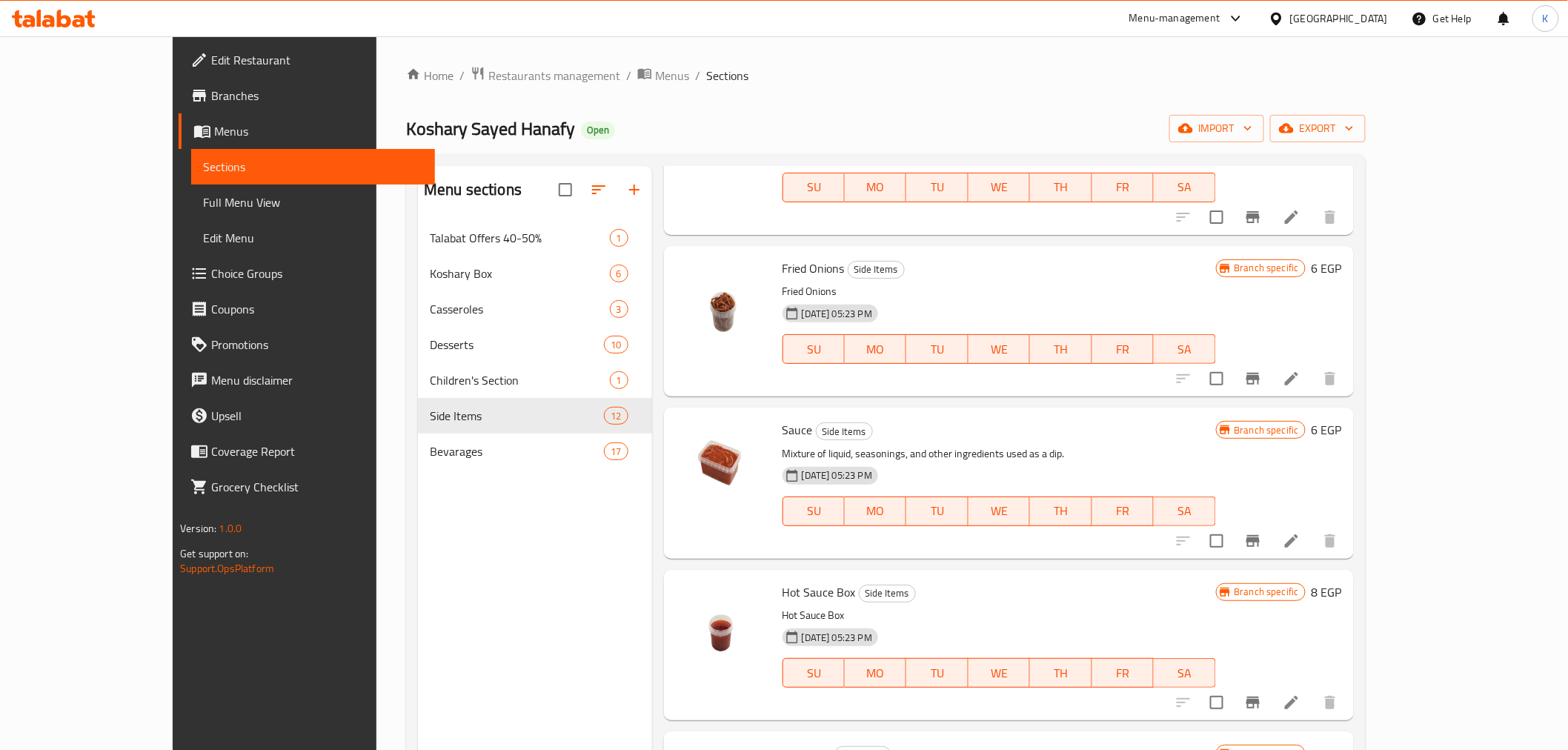
click at [1298, 534] on icon at bounding box center [1292, 541] width 14 height 14
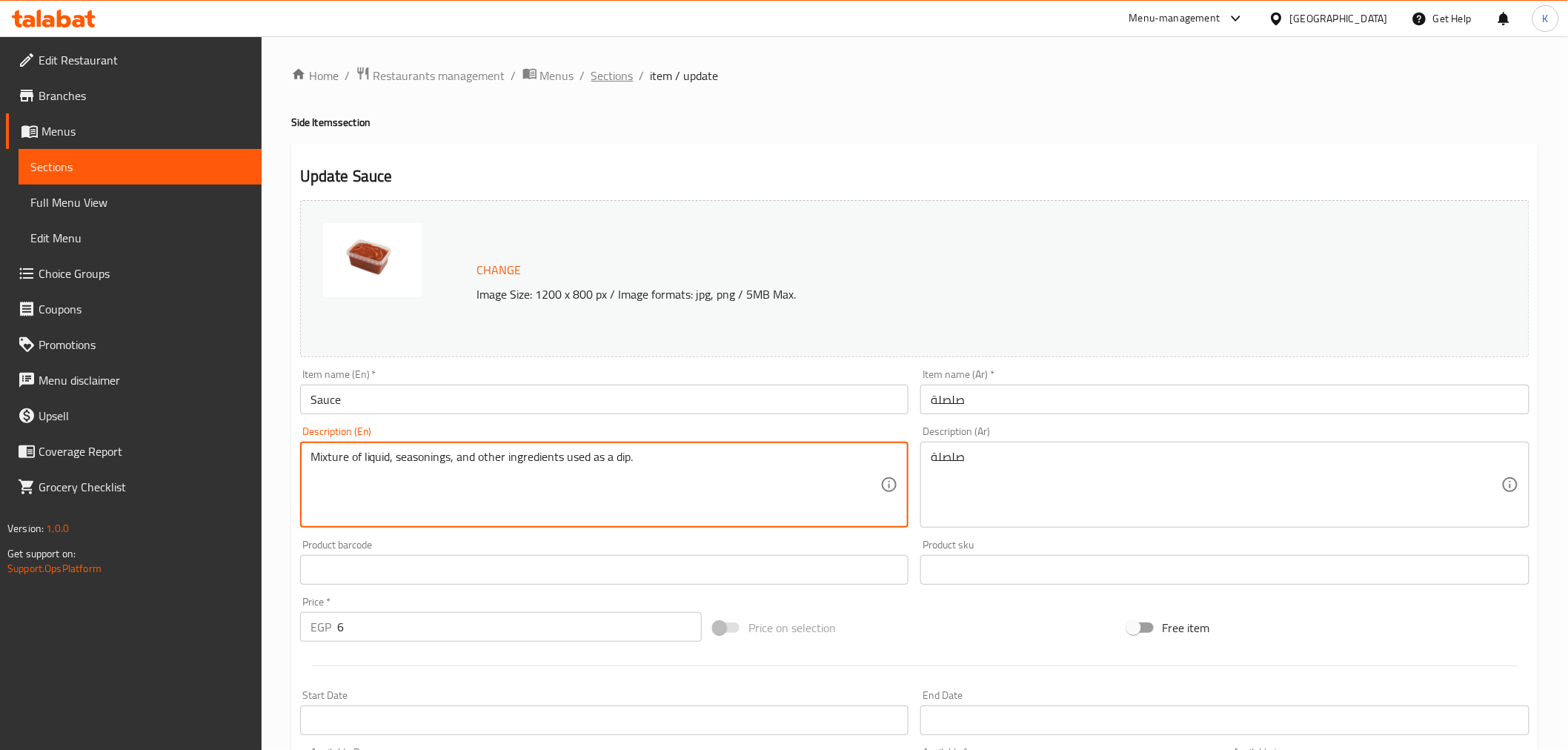
click at [627, 78] on span "Sections" at bounding box center [612, 75] width 42 height 18
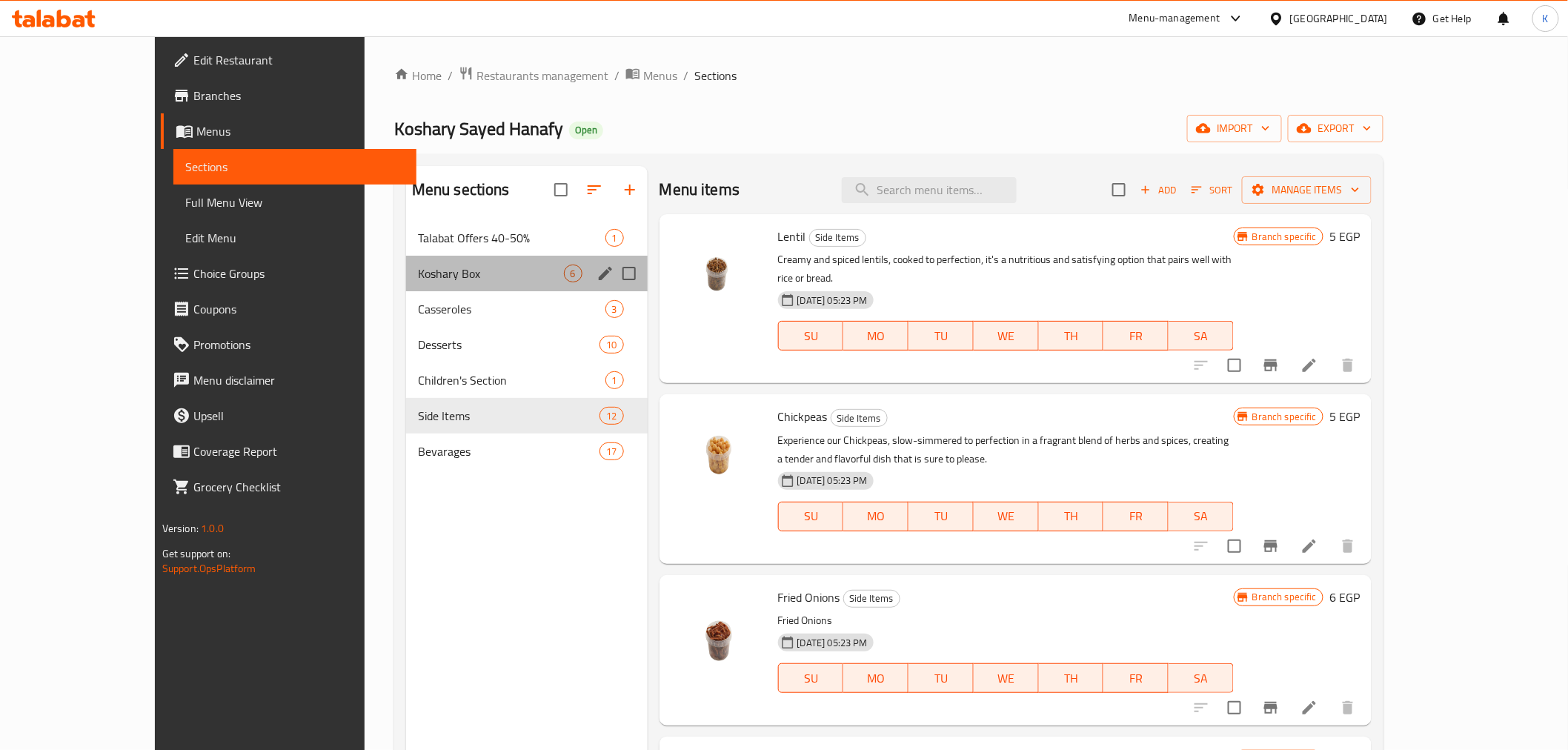
click at [406, 285] on div "Koshary Box 6" at bounding box center [527, 273] width 242 height 36
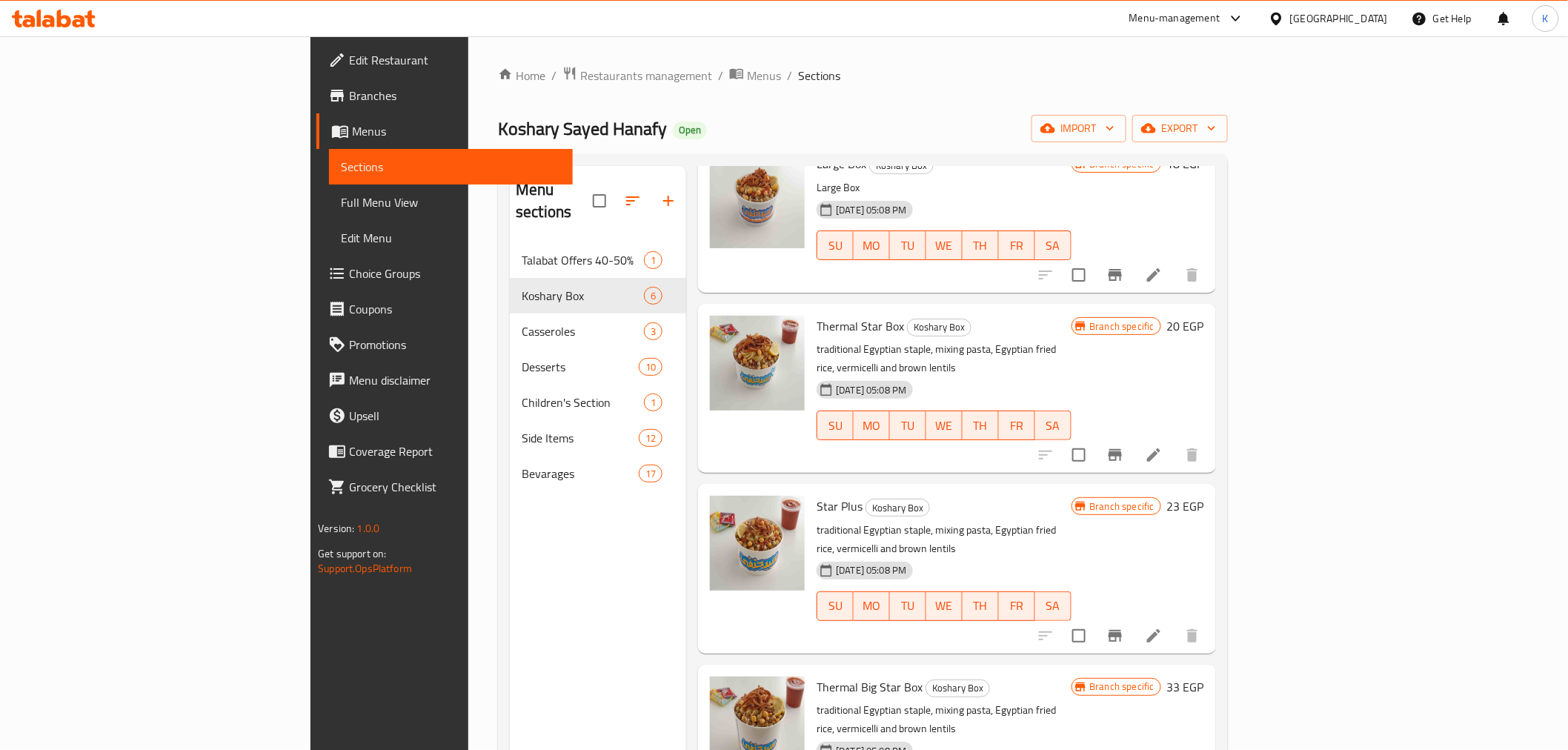
scroll to position [257, 0]
click at [1162, 445] on icon at bounding box center [1153, 454] width 18 height 18
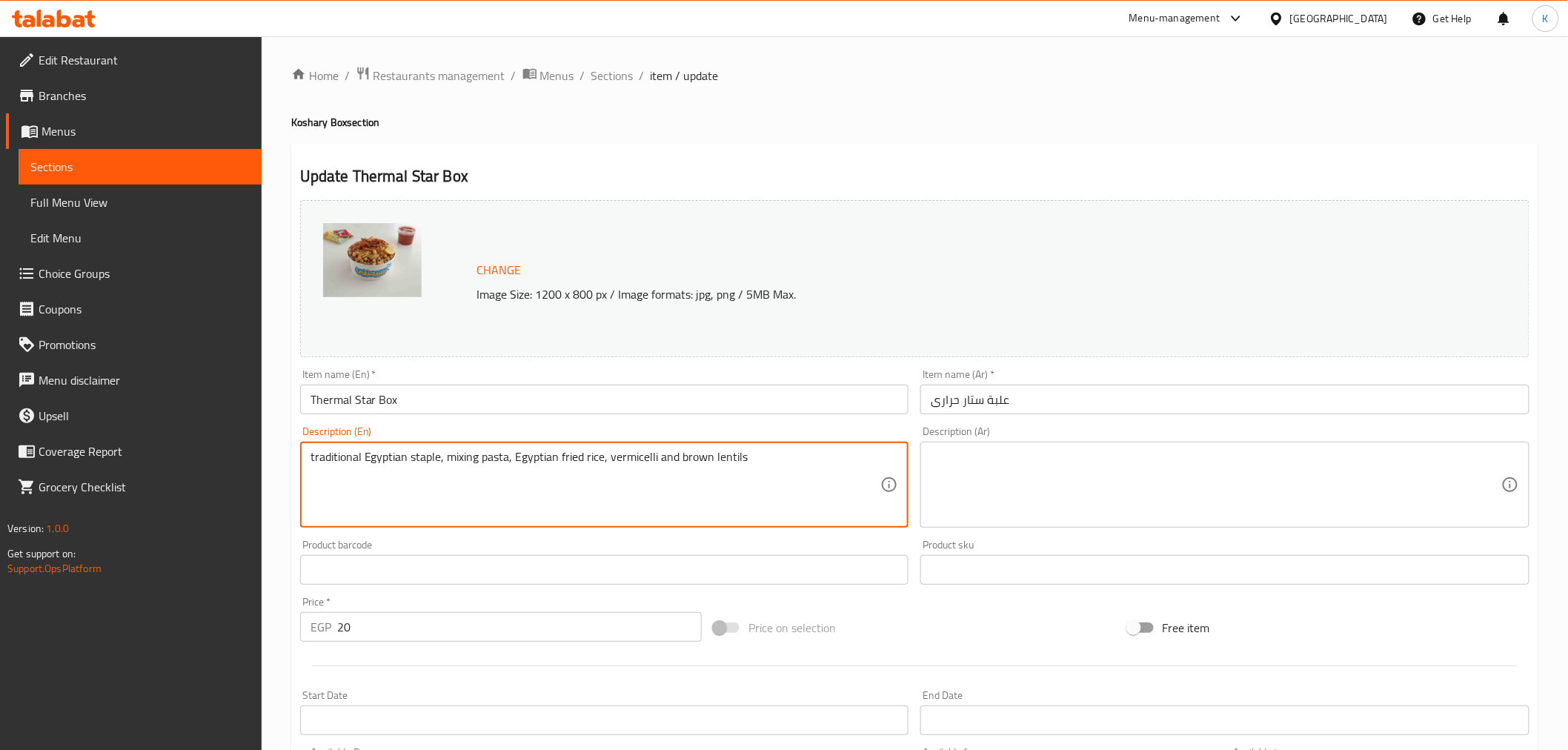
click at [1080, 492] on textarea at bounding box center [1216, 485] width 571 height 70
paste textarea "طبق مصري تقليدي، يتكون من مزيج من المعكرونة والأرز المقلي المصري والشعيرية والع…"
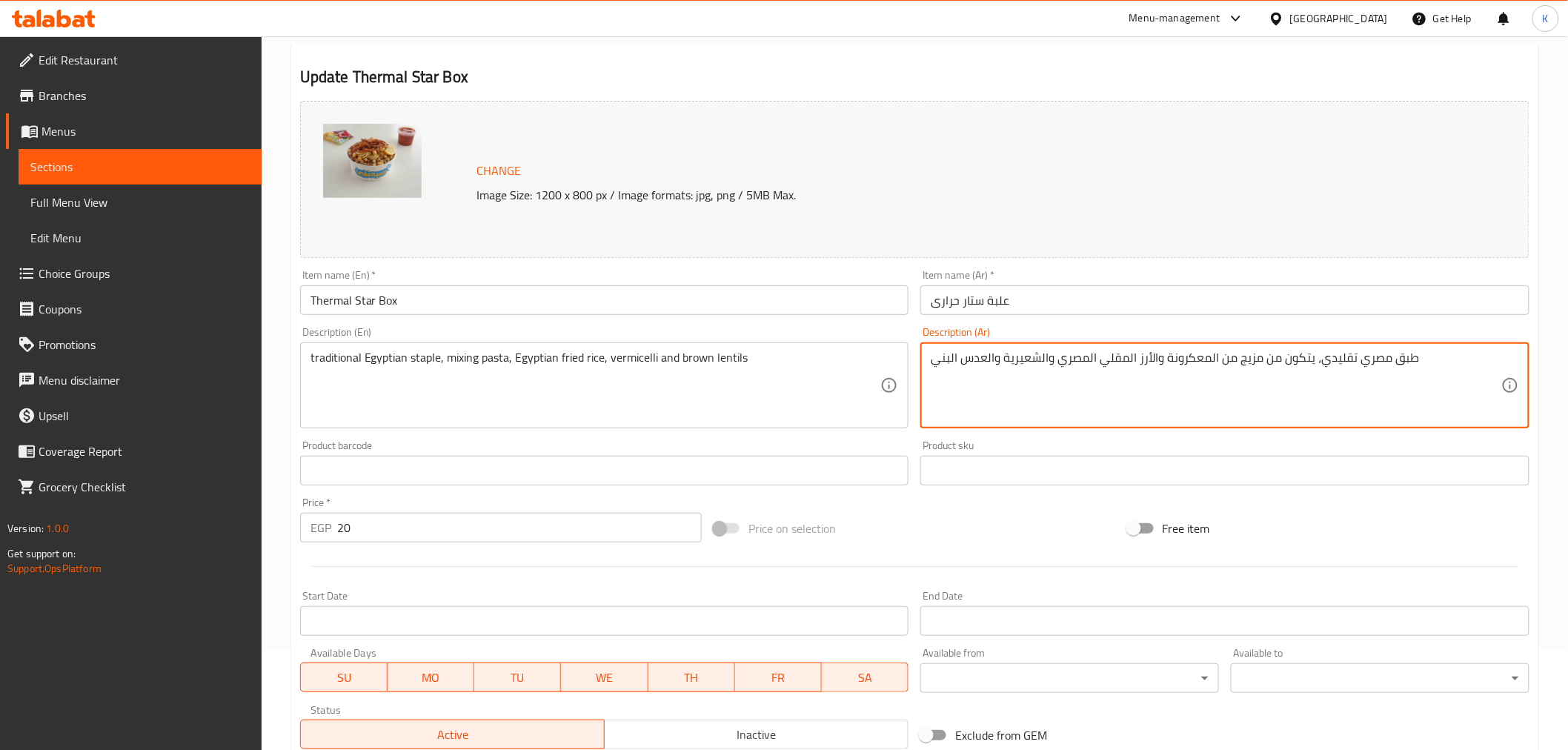
scroll to position [316, 0]
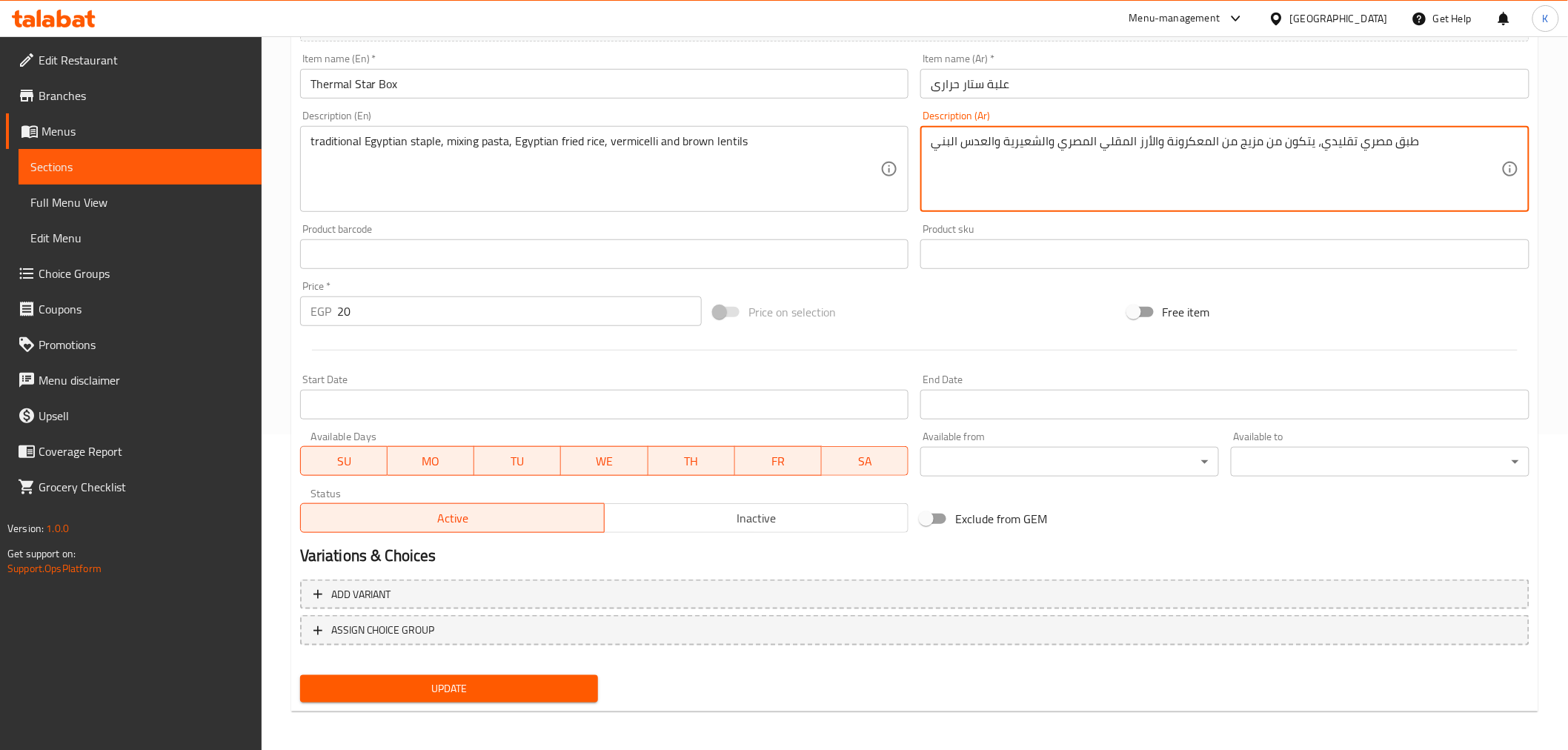
type textarea "طبق مصري تقليدي، يتكون من مزيج من المعكرونة والأرز المقلي المصري والشعيرية والع…"
click at [535, 675] on button "Update" at bounding box center [450, 689] width 299 height 27
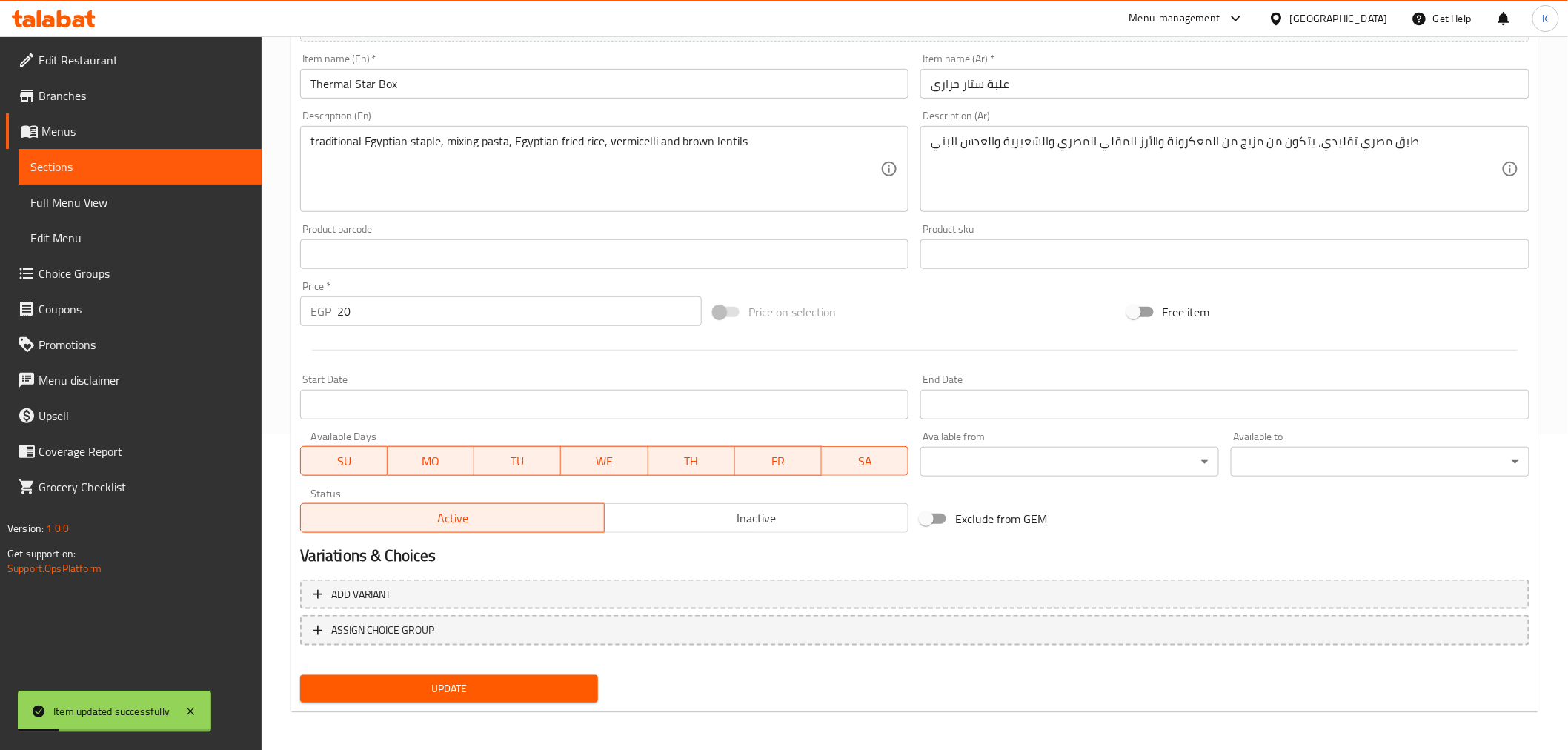
scroll to position [0, 0]
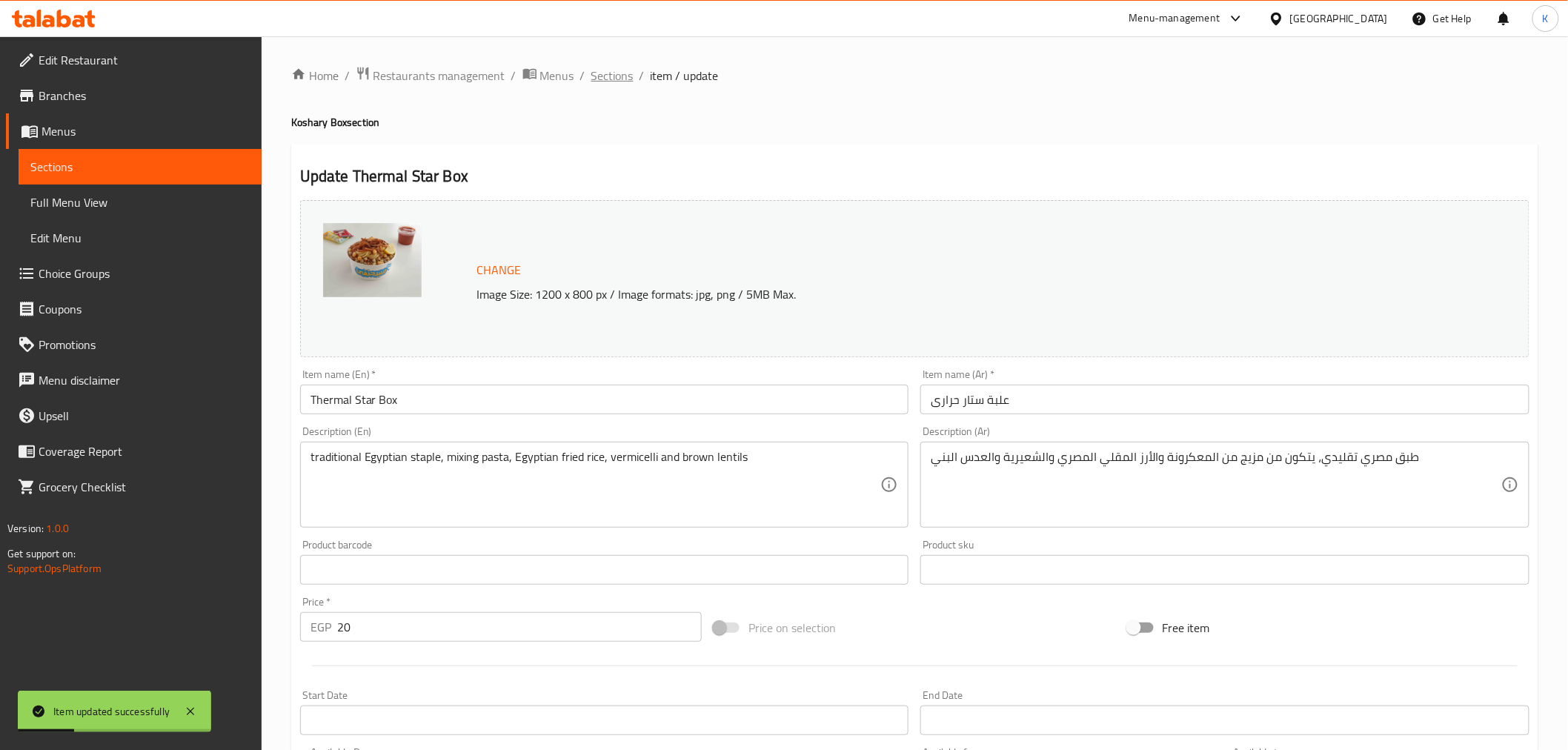
click at [614, 75] on span "Sections" at bounding box center [612, 75] width 42 height 18
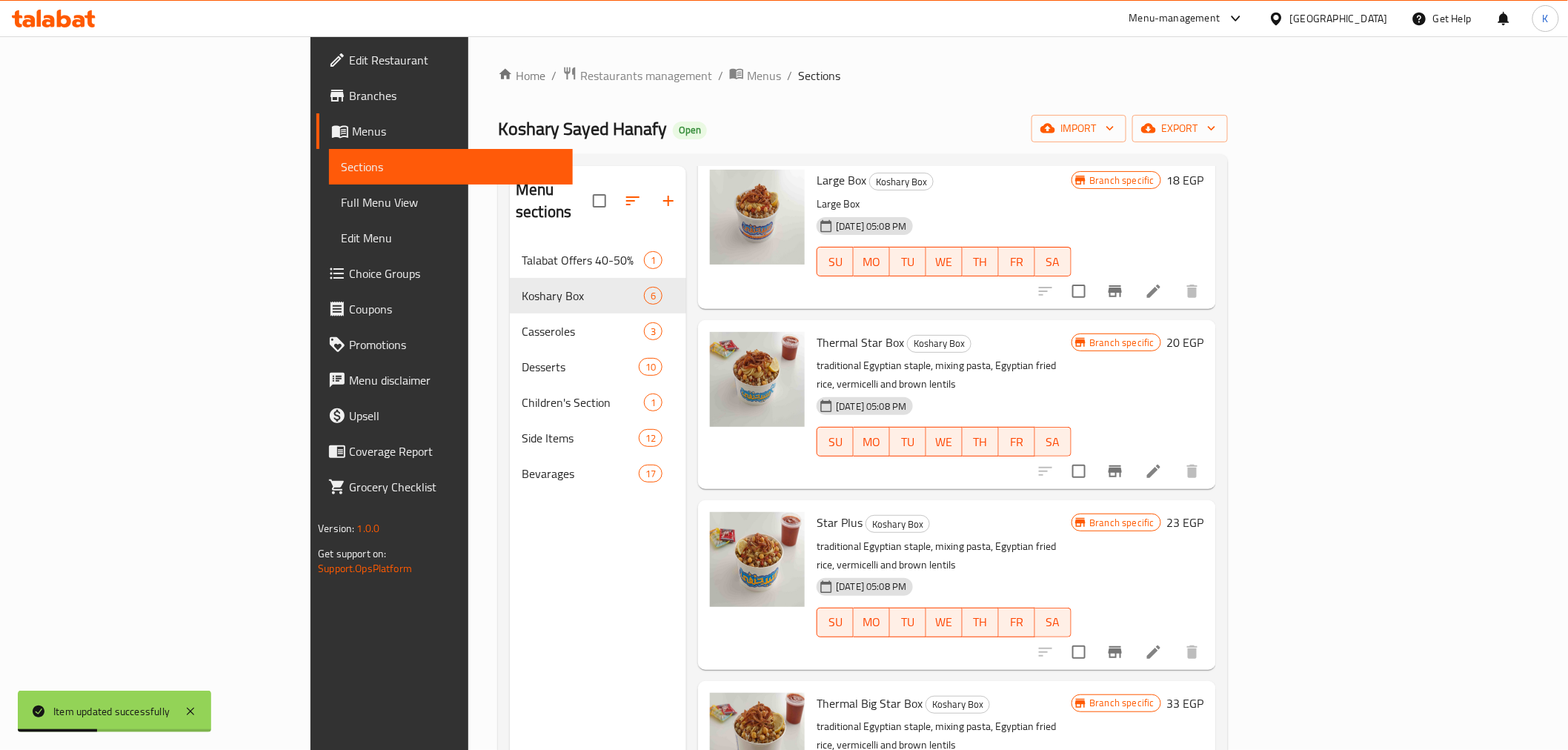
scroll to position [247, 0]
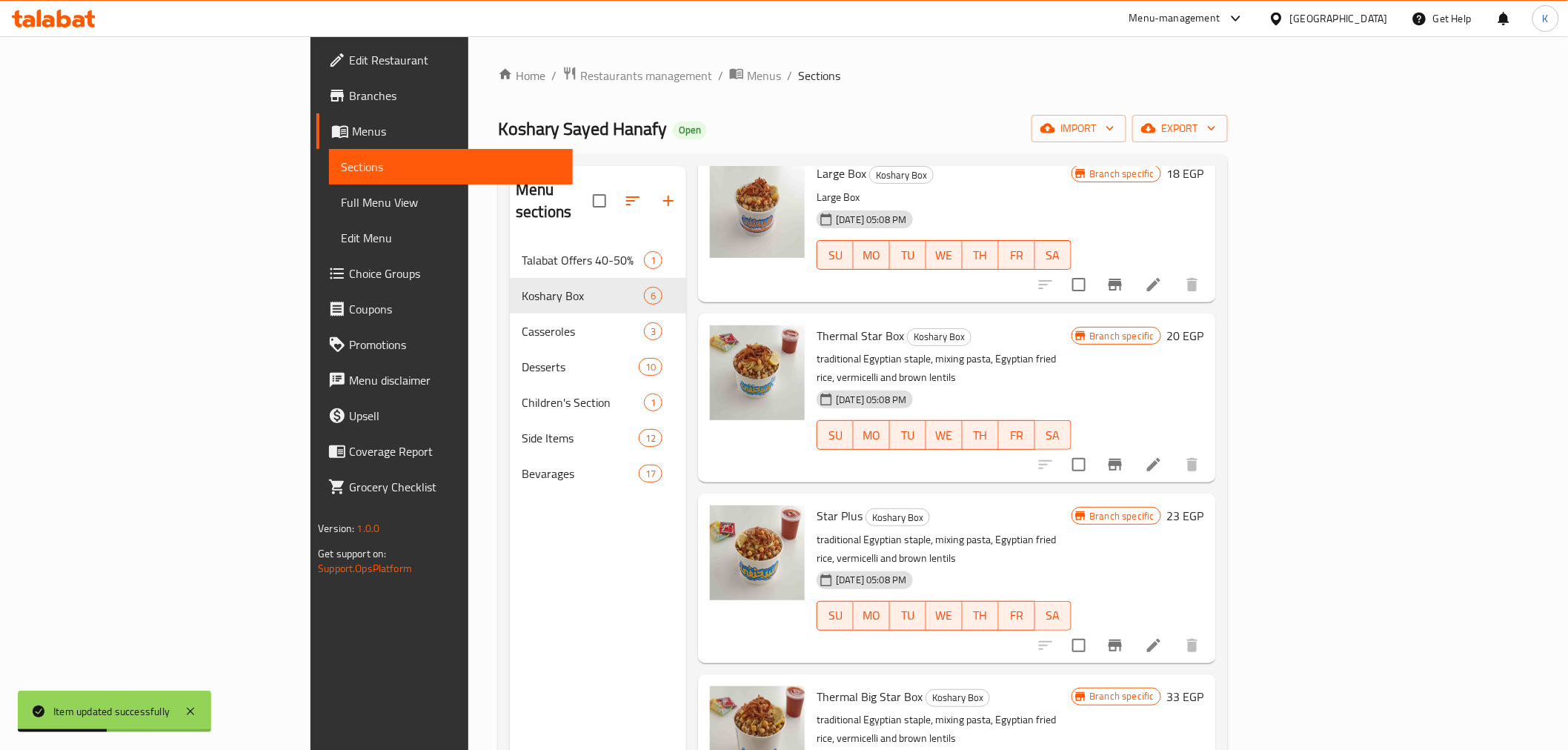
click at [1161, 639] on icon at bounding box center [1154, 646] width 14 height 14
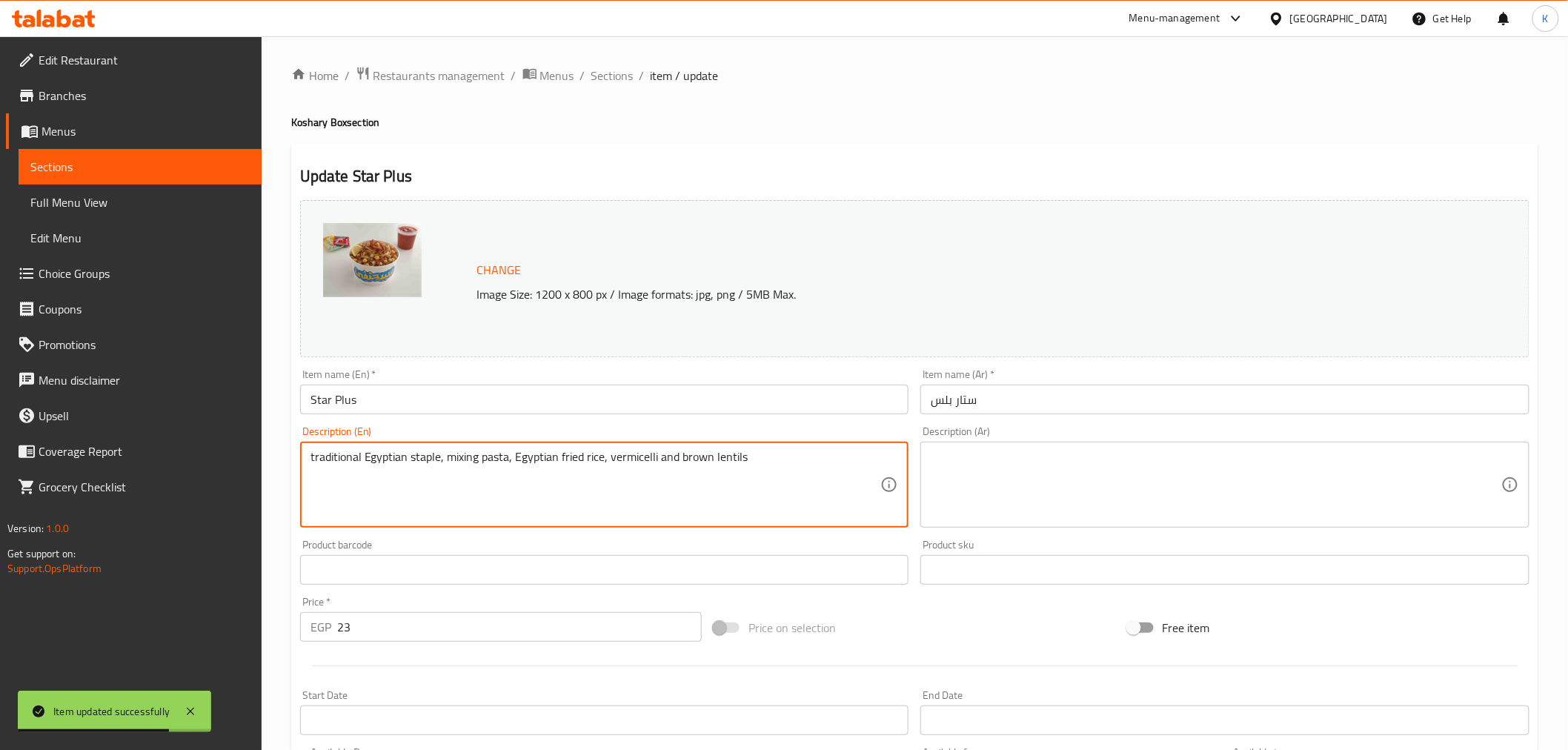
click at [967, 436] on div "Description (Ar) Description (Ar)" at bounding box center [1225, 476] width 609 height 101
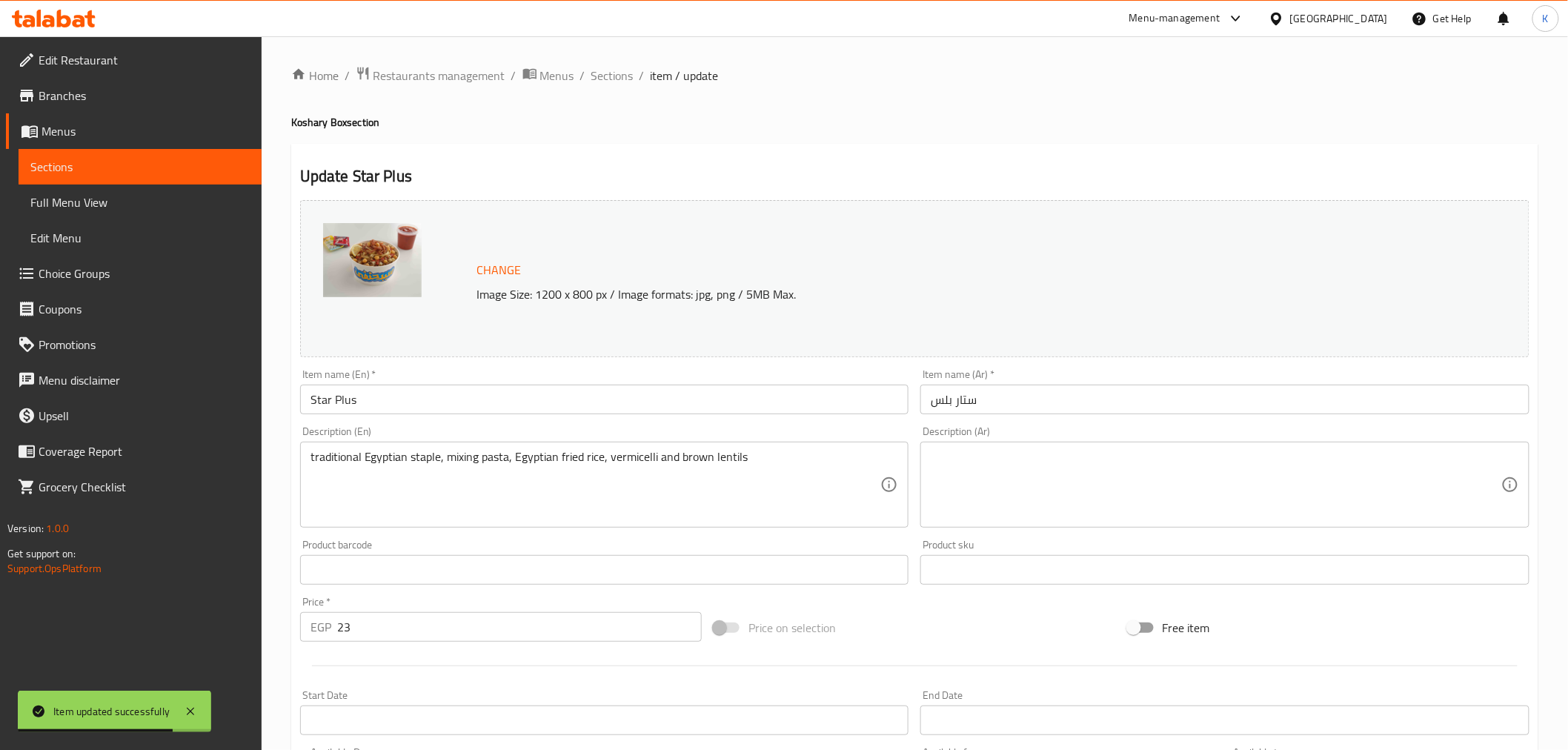
click at [980, 453] on textarea at bounding box center [1216, 485] width 571 height 70
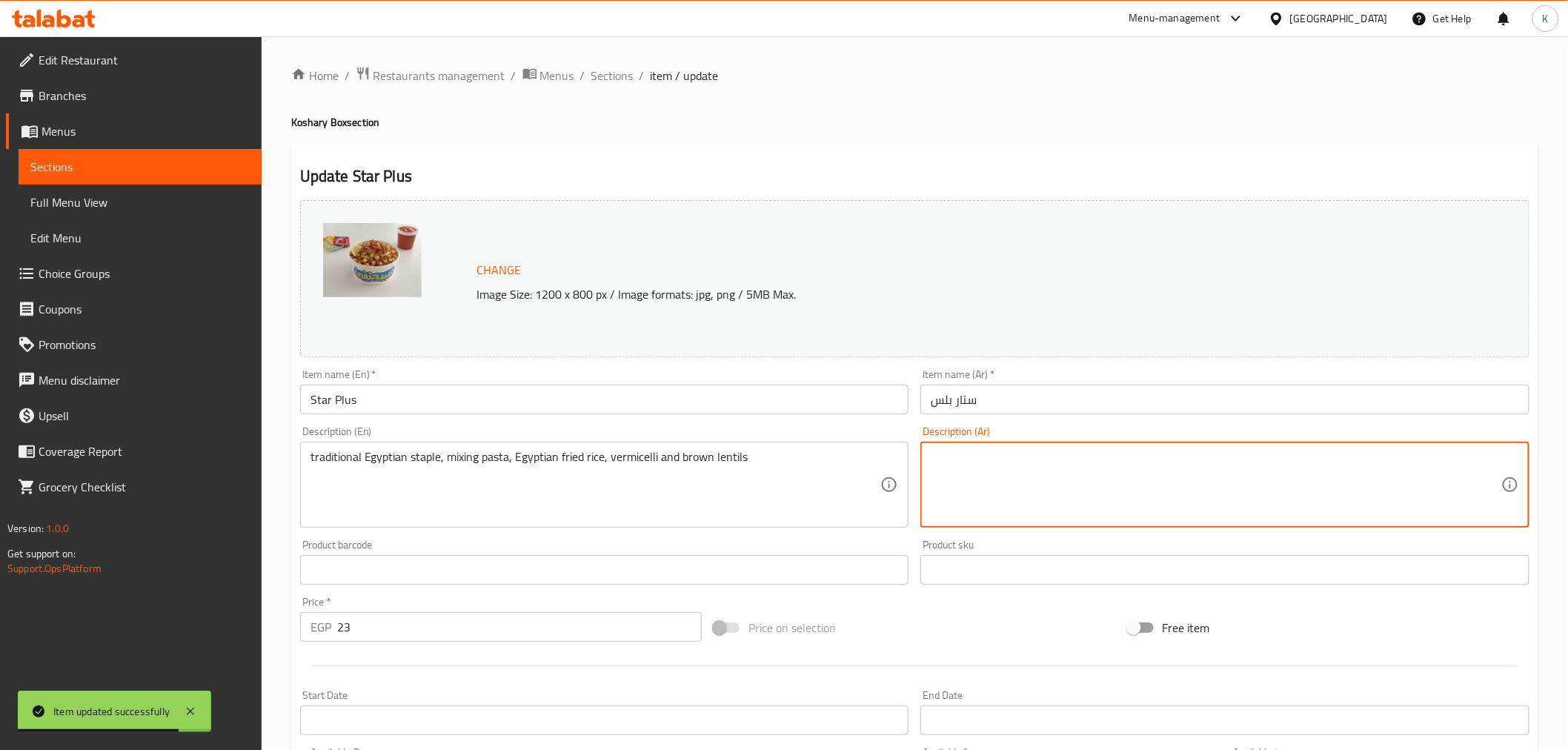
paste textarea "طبق مصري تقليدي، يتكون من مزيج من المعكرونة والأرز المقلي المصري والشعيرية والع…"
type textarea "طبق مصري تقليدي، يتكون من مزيج من المعكرونة والأرز المقلي المصري والشعيرية والع…"
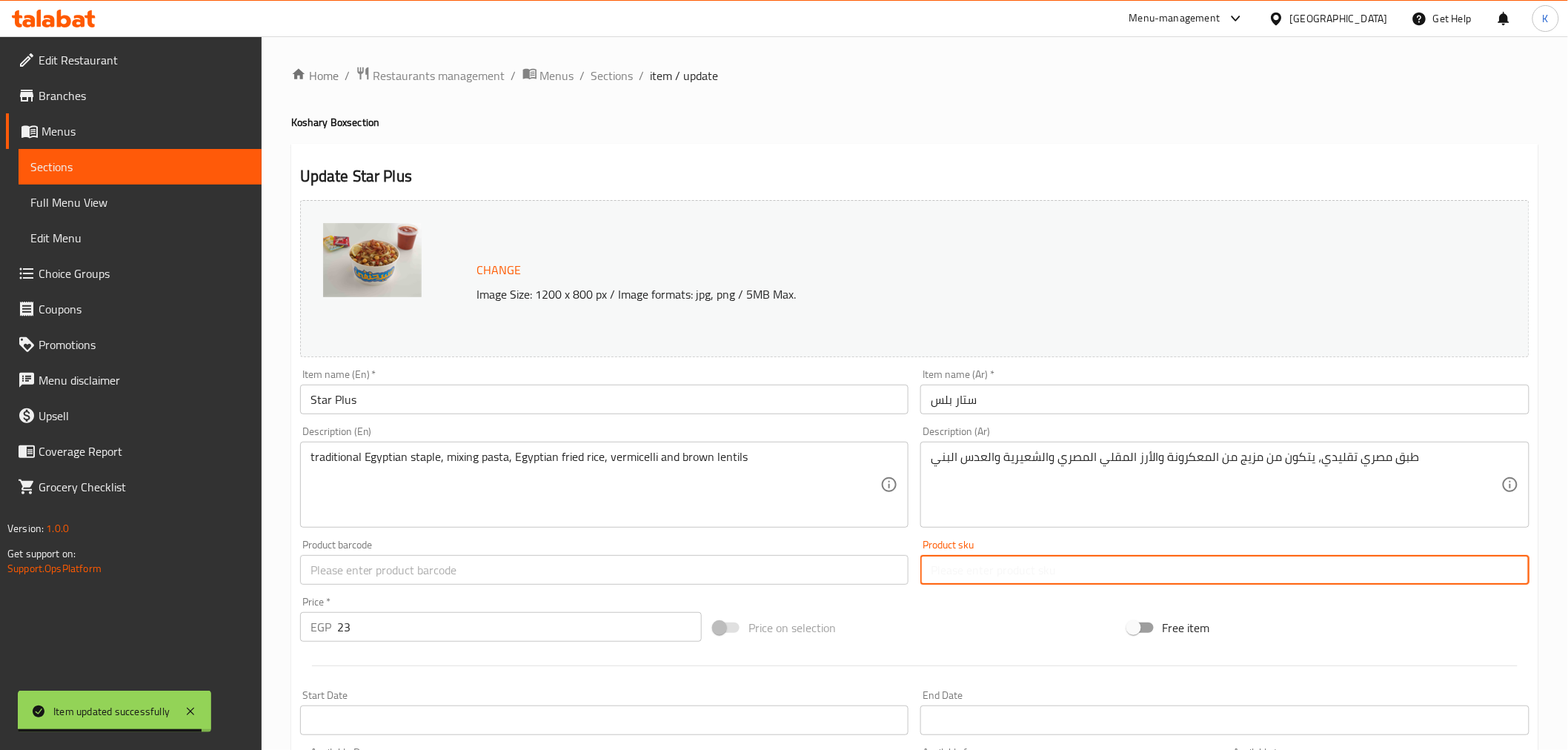
click at [624, 77] on span "Sections" at bounding box center [612, 75] width 42 height 18
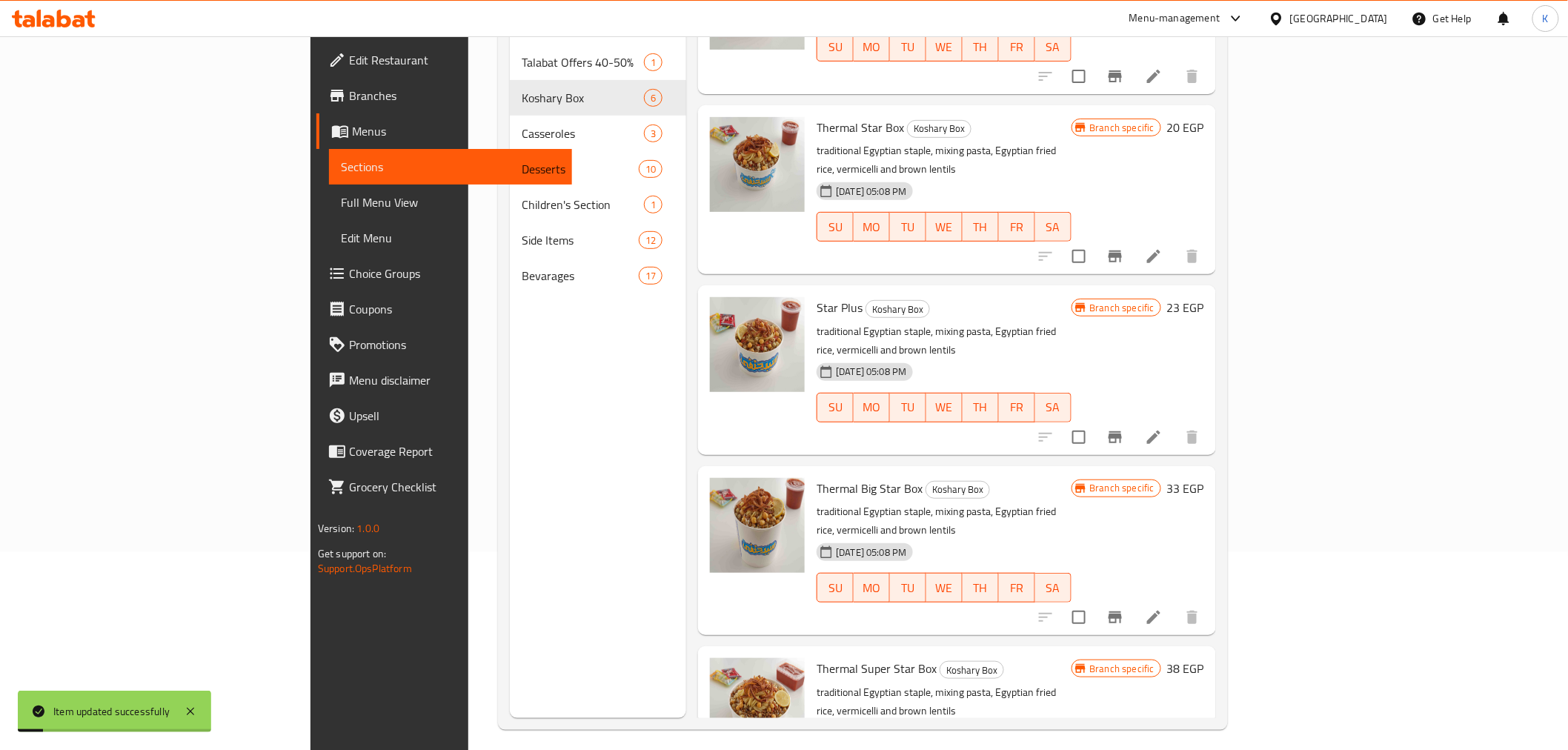
scroll to position [207, 0]
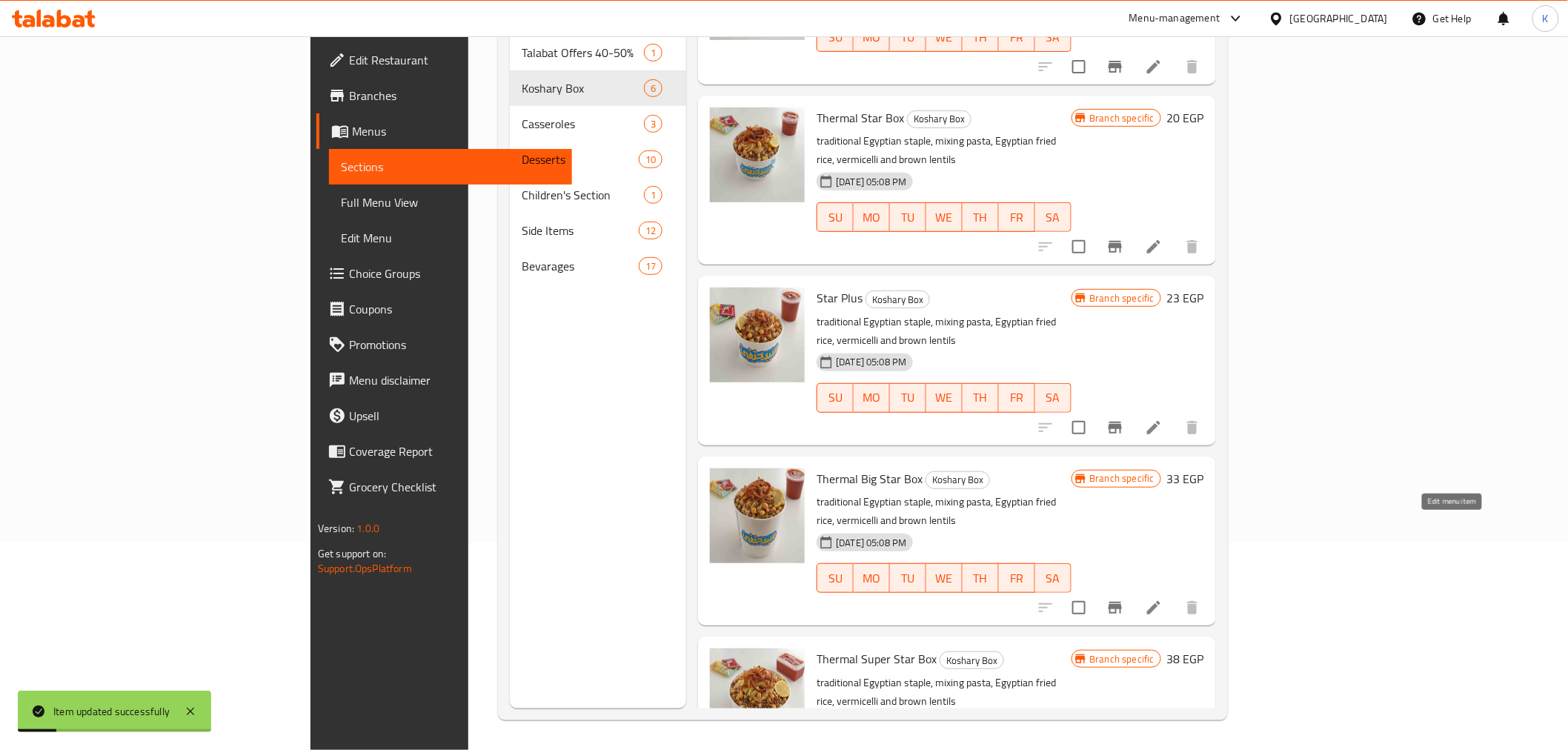
click at [1162, 599] on icon at bounding box center [1153, 607] width 18 height 18
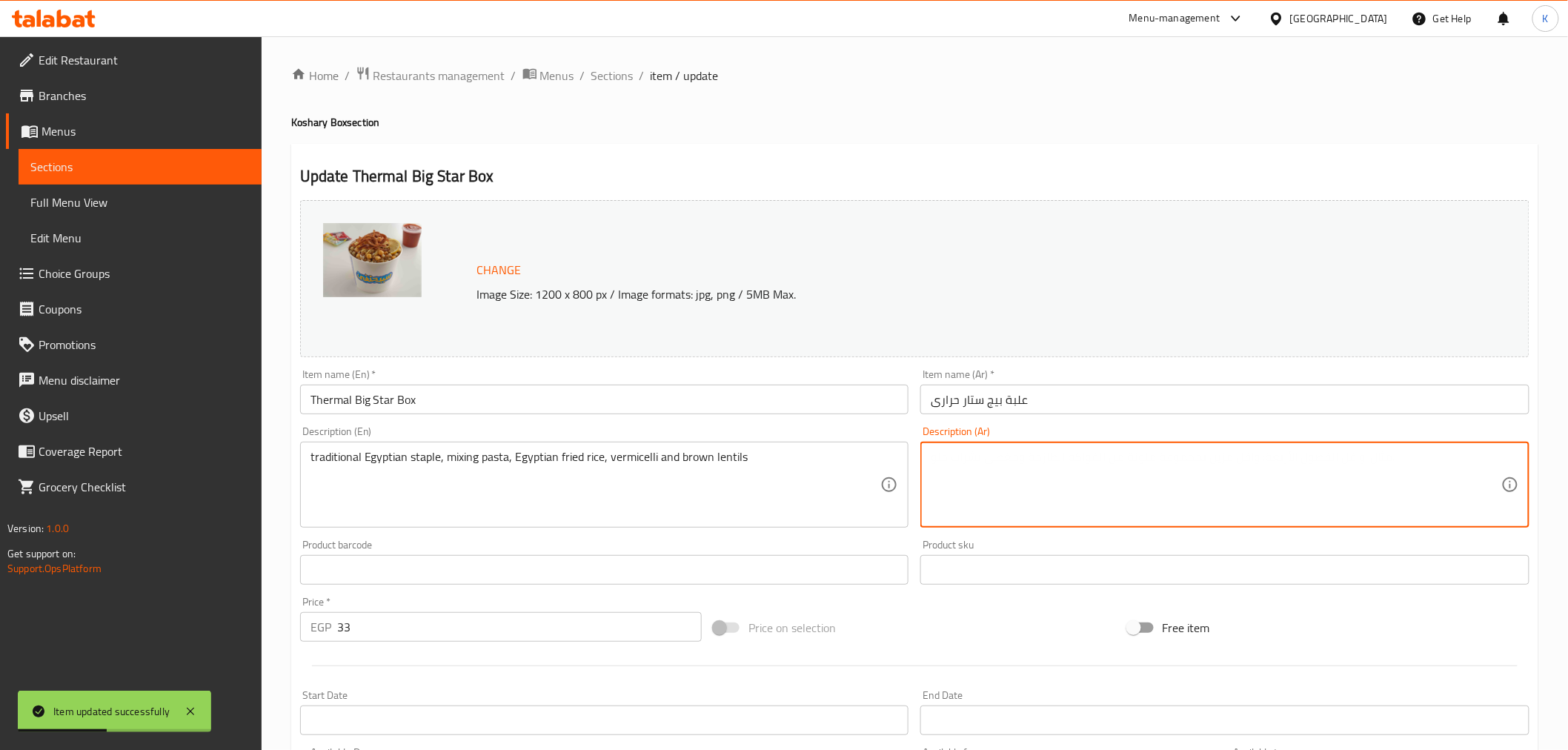
click at [993, 457] on textarea at bounding box center [1216, 485] width 571 height 70
paste textarea "طبق مصري تقليدي، يتكون من مزيج من المعكرونة والأرز المقلي المصري والشعيرية والع…"
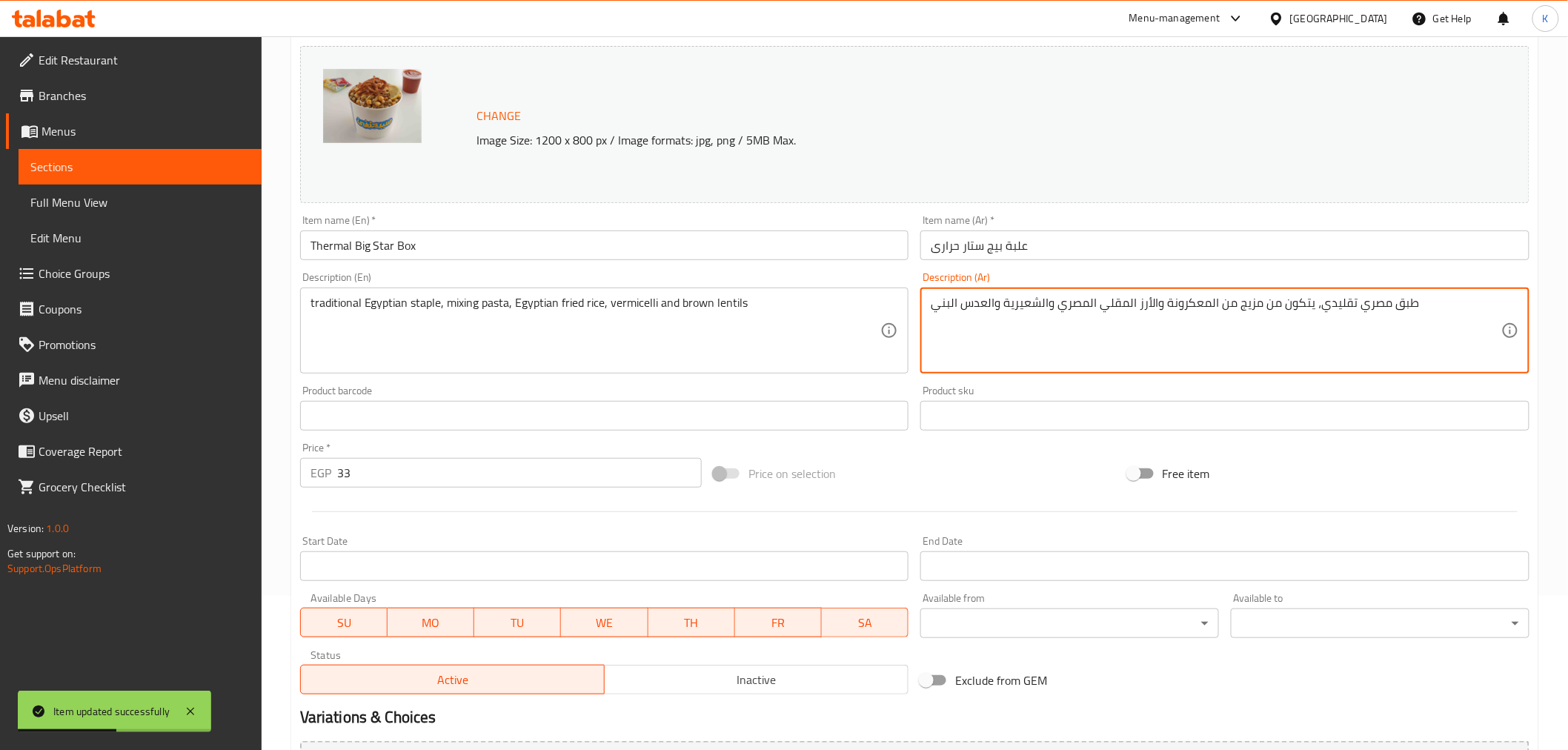
scroll to position [316, 0]
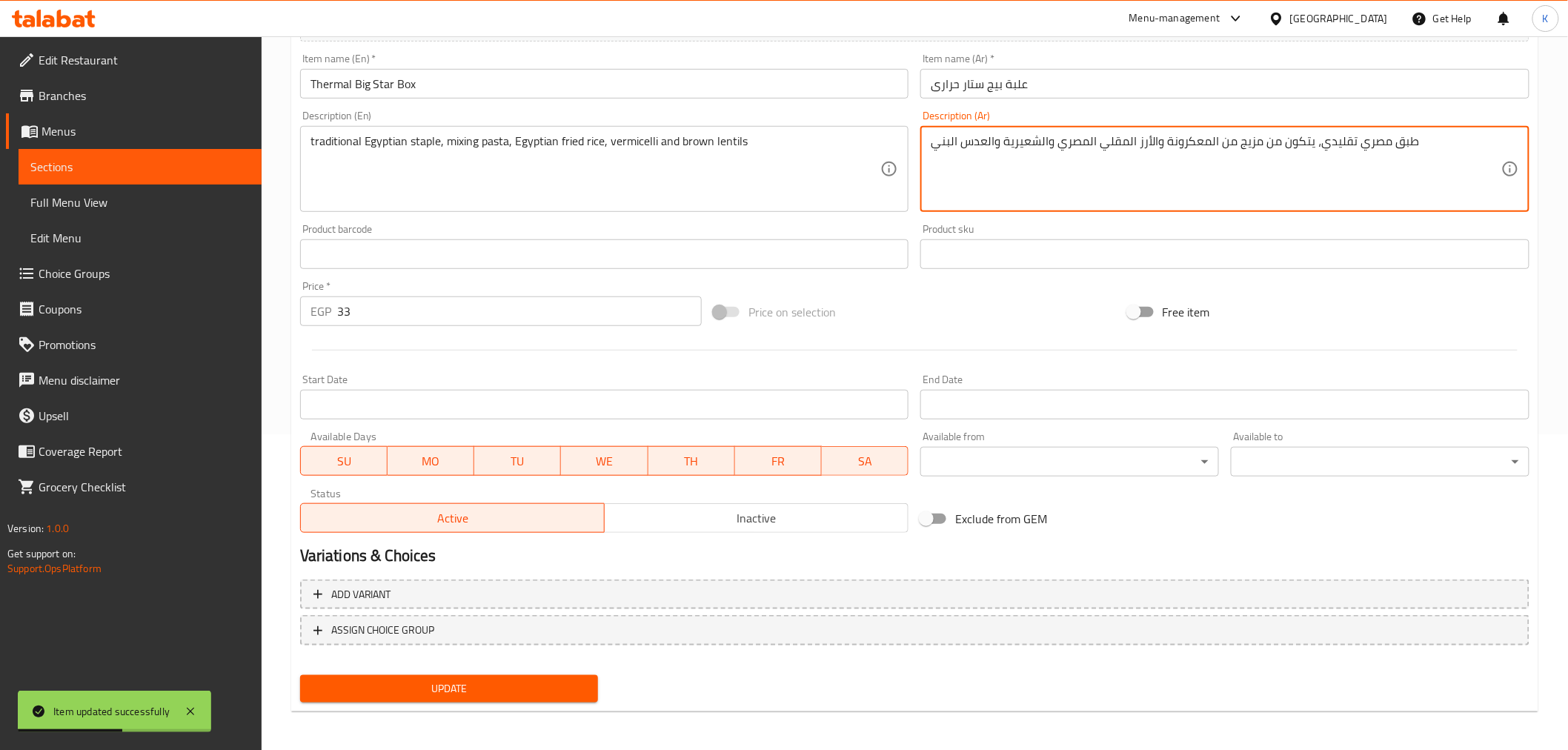
type textarea "طبق مصري تقليدي، يتكون من مزيج من المعكرونة والأرز المقلي المصري والشعيرية والع…"
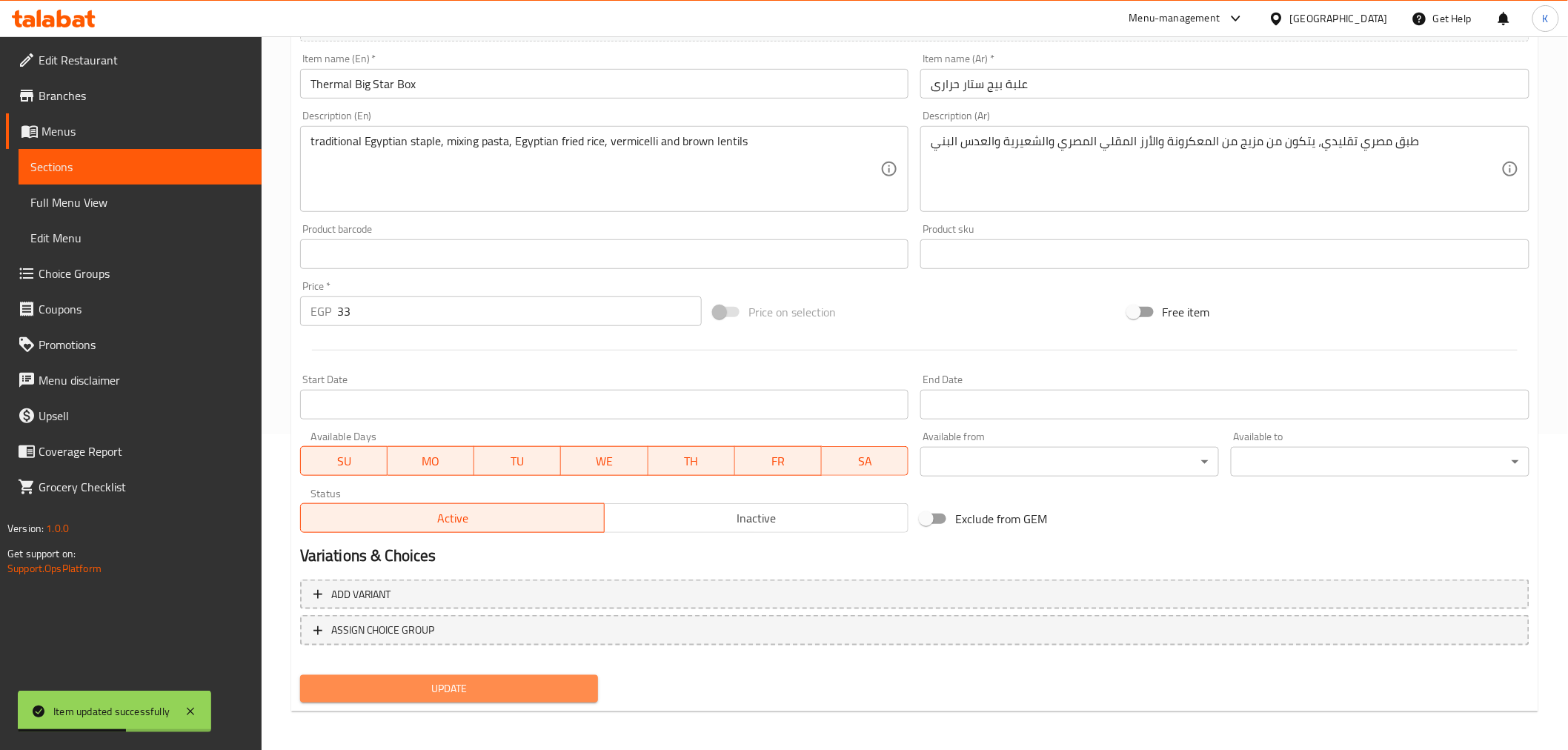
click at [540, 680] on span "Update" at bounding box center [449, 689] width 275 height 18
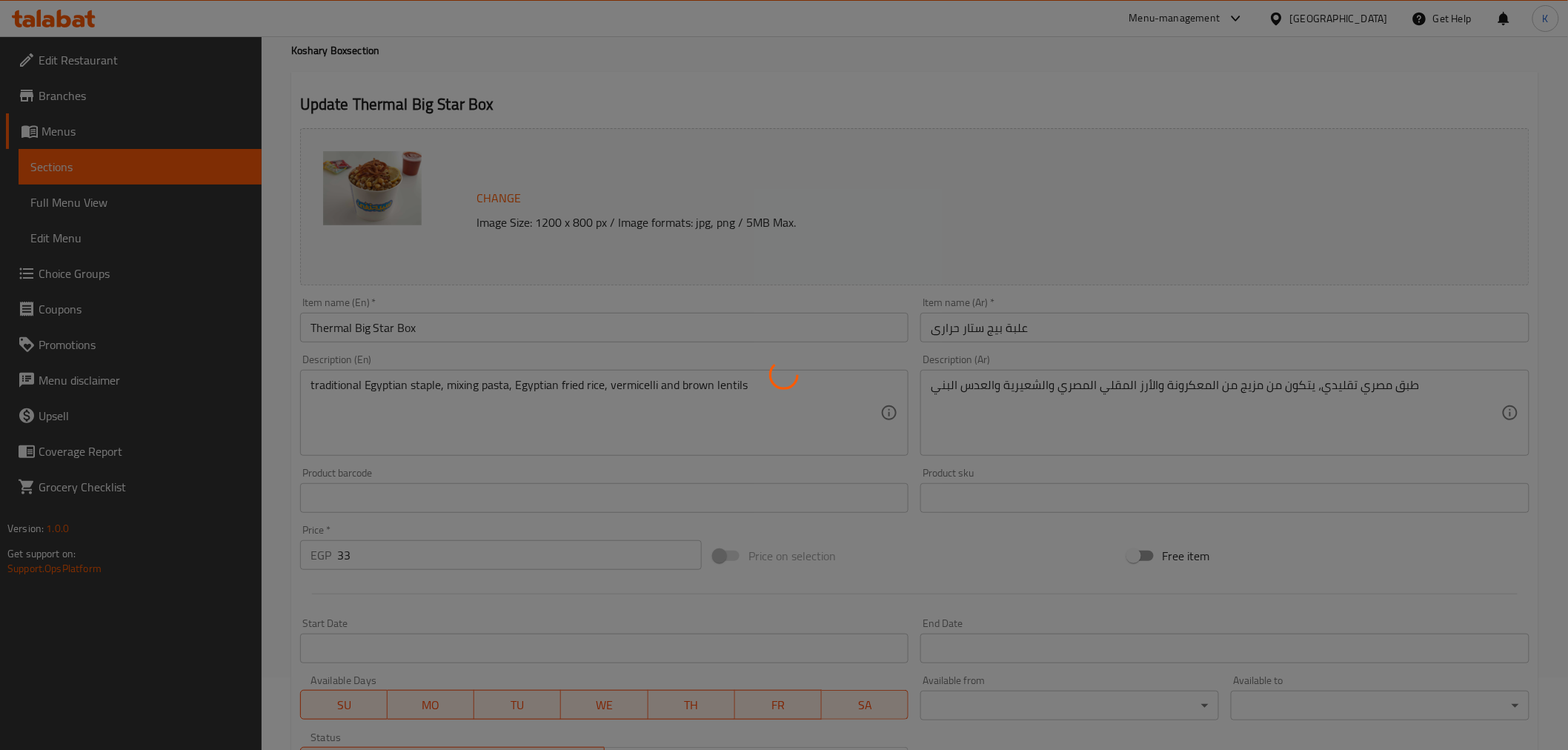
scroll to position [0, 0]
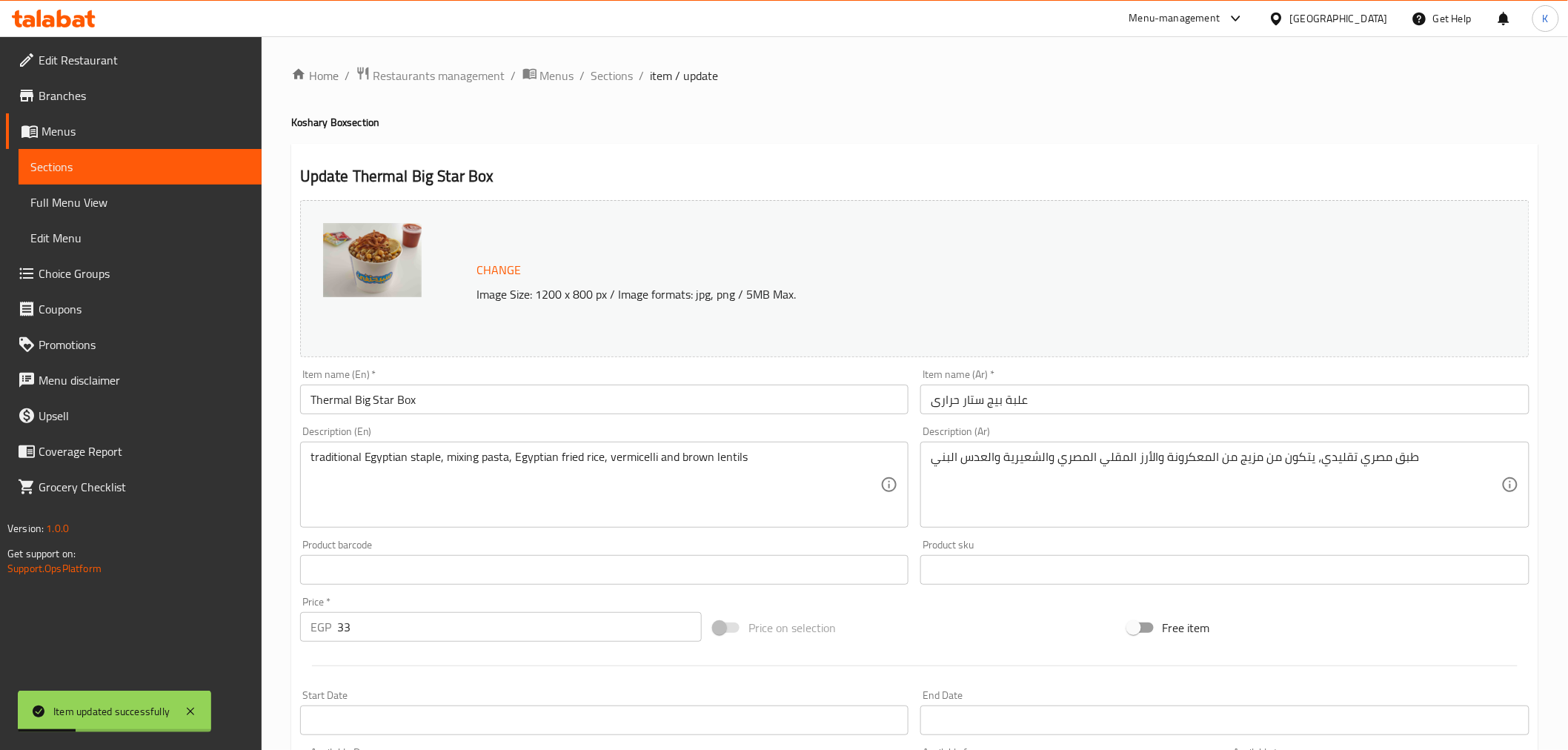
click at [602, 88] on div "Home / Restaurants management / Menus / Sections / item / update Koshary Box se…" at bounding box center [915, 553] width 1247 height 973
click at [608, 79] on span "Sections" at bounding box center [612, 75] width 42 height 18
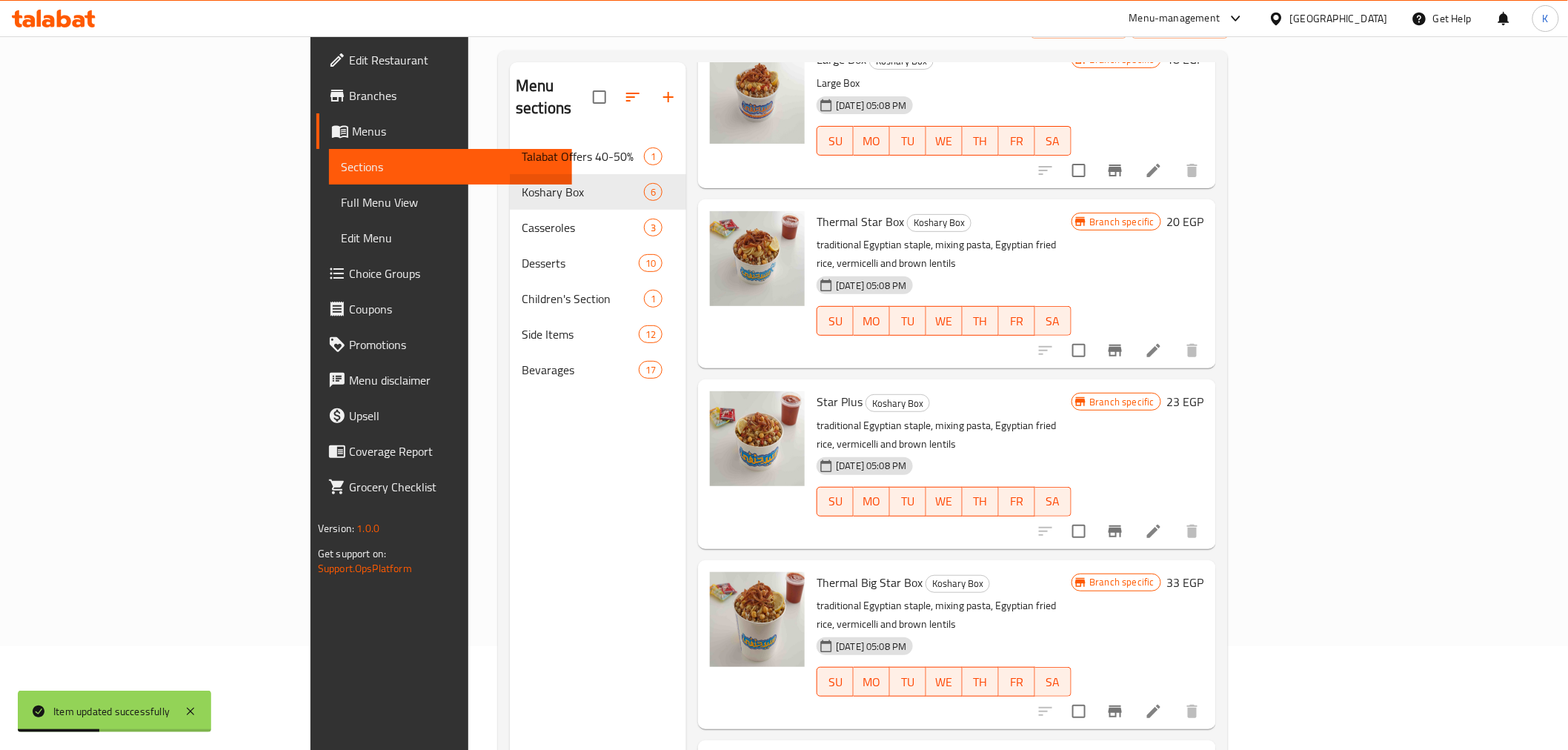
scroll to position [207, 0]
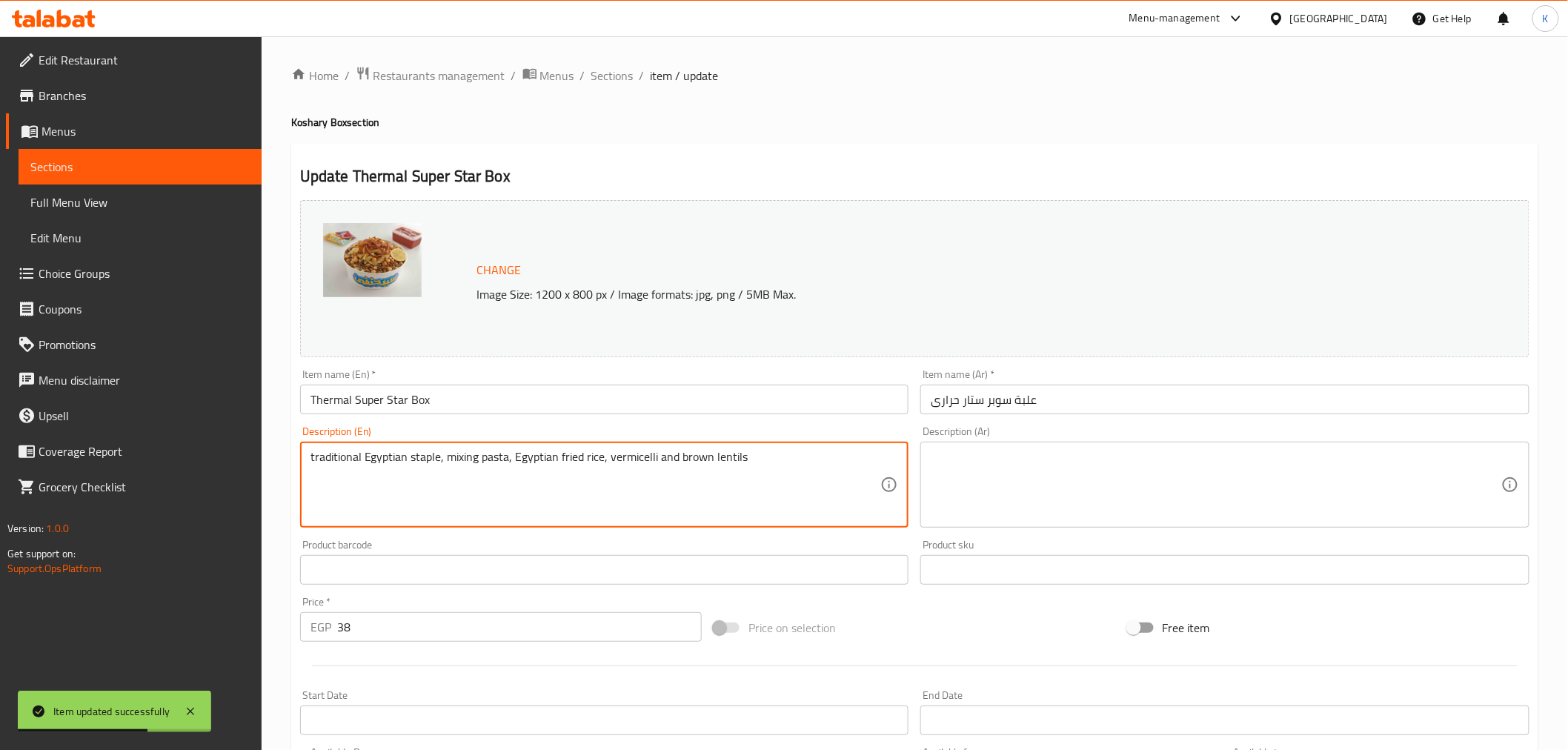
click at [621, 491] on textarea "traditional Egyptian staple, mixing pasta, Egyptian fried rice, vermicelli and …" at bounding box center [595, 485] width 571 height 70
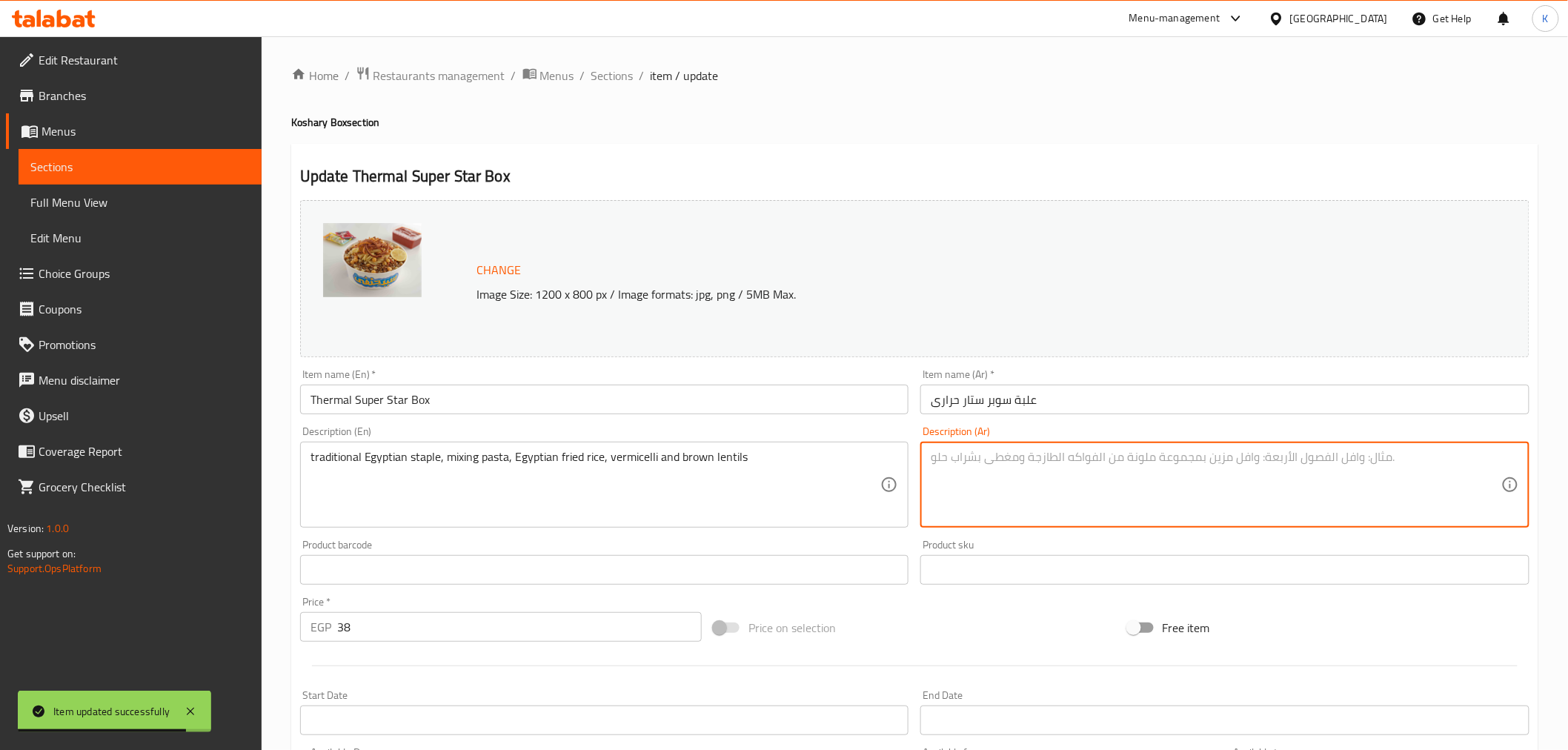
click at [1002, 477] on textarea at bounding box center [1216, 485] width 571 height 70
paste textarea "طبق مصري تقليدي، يتكون من مزيج من المعكرونة والأرز المقلي المصري والشعيرية والع…"
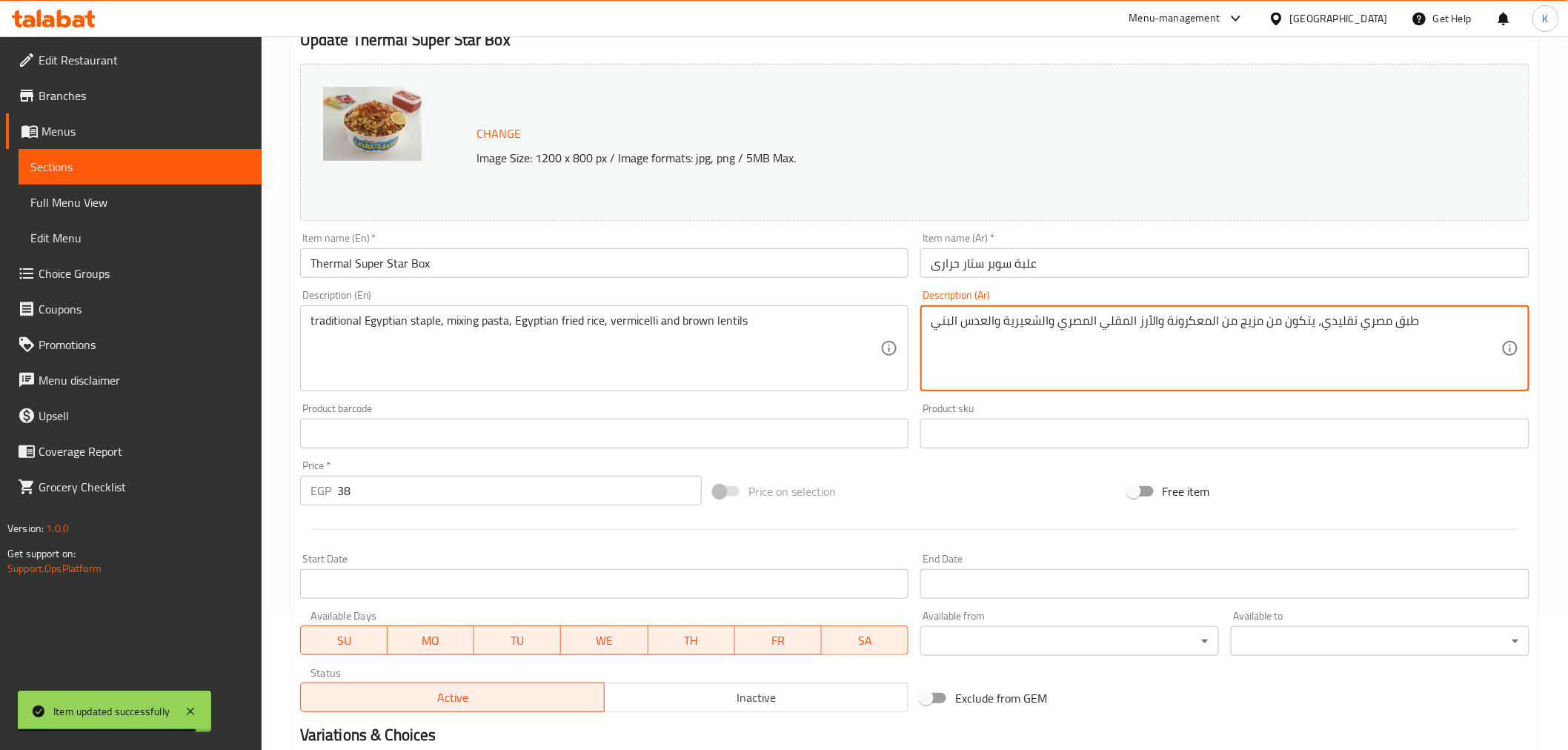
scroll to position [316, 0]
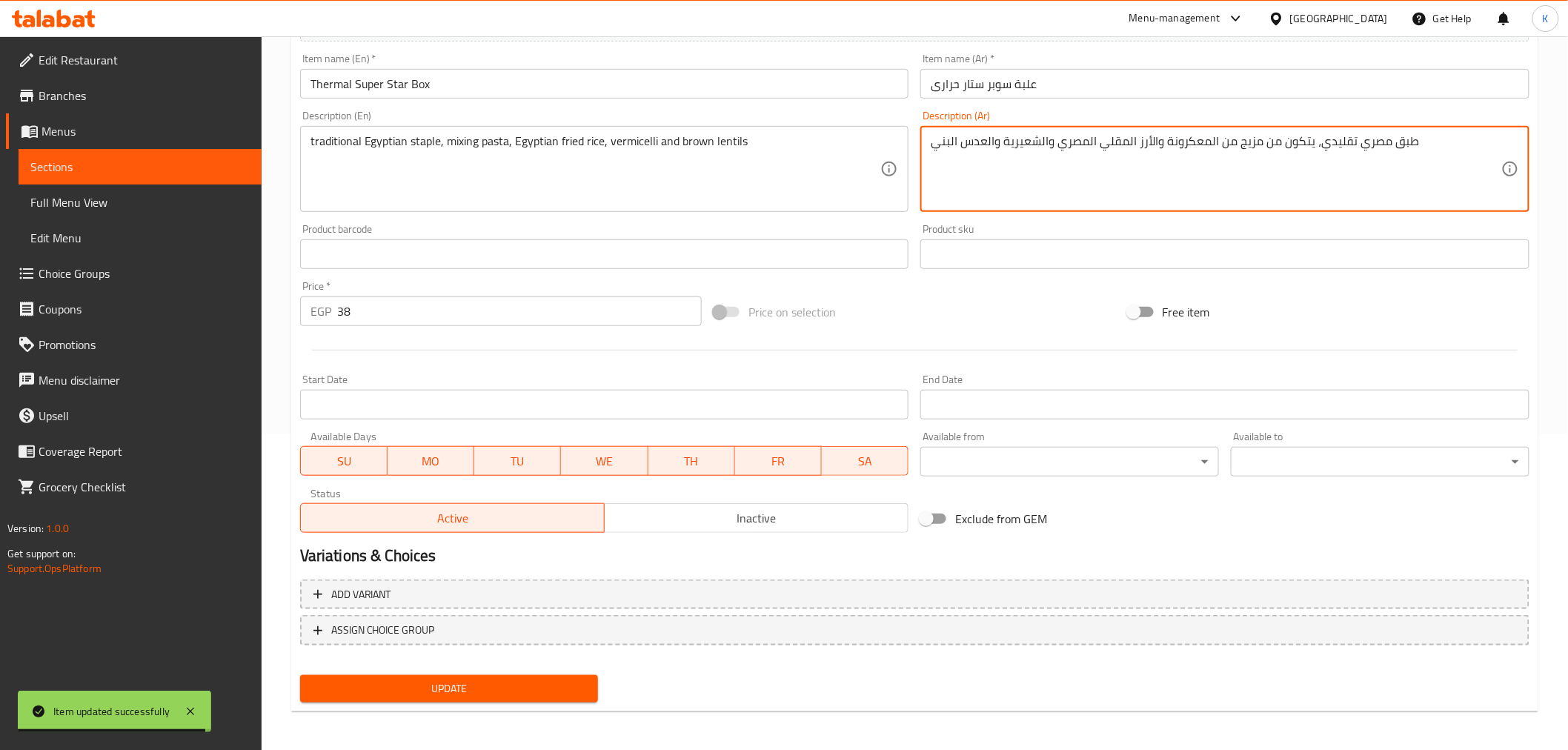
type textarea "طبق مصري تقليدي، يتكون من مزيج من المعكرونة والأرز المقلي المصري والشعيرية والع…"
click at [513, 680] on span "Update" at bounding box center [449, 689] width 275 height 18
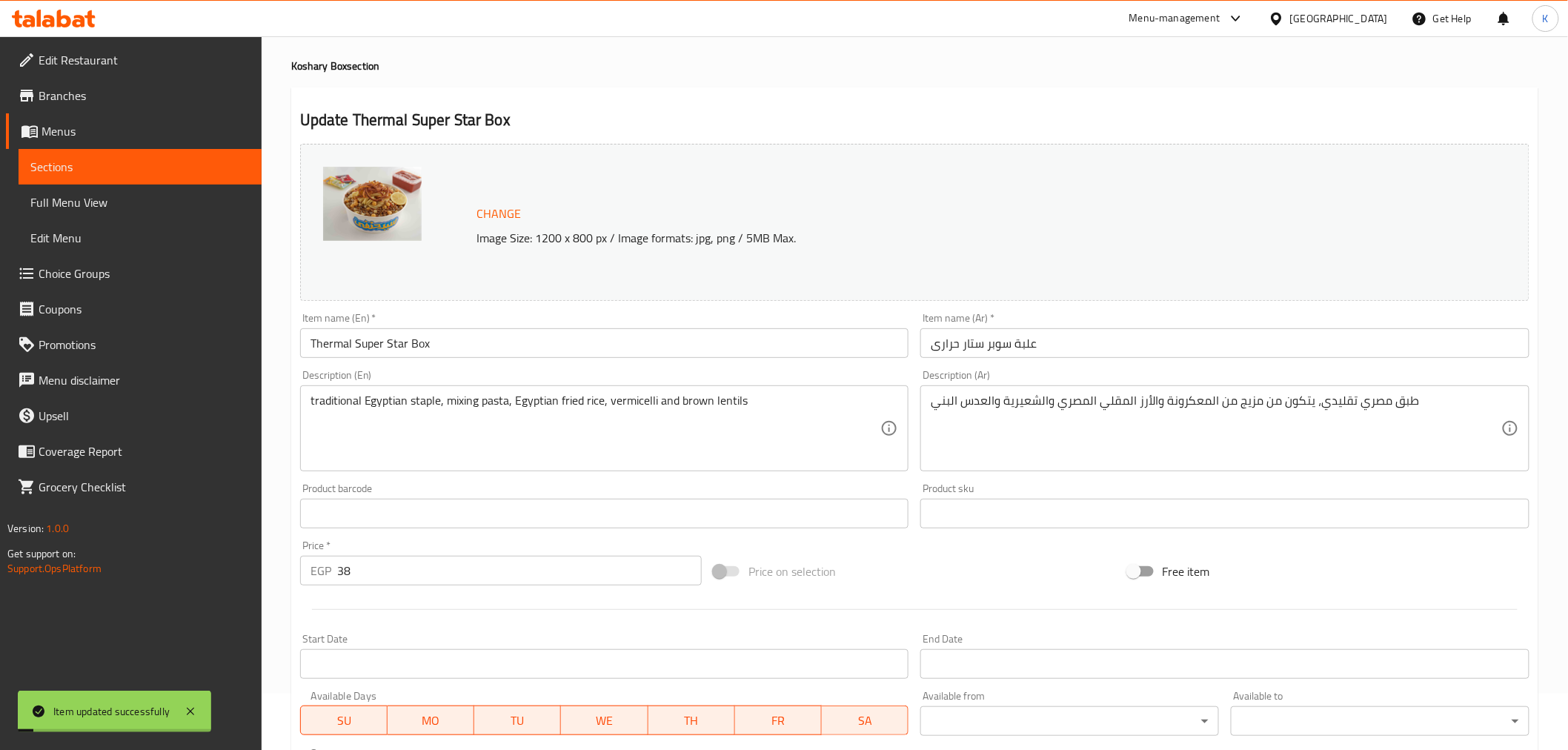
scroll to position [0, 0]
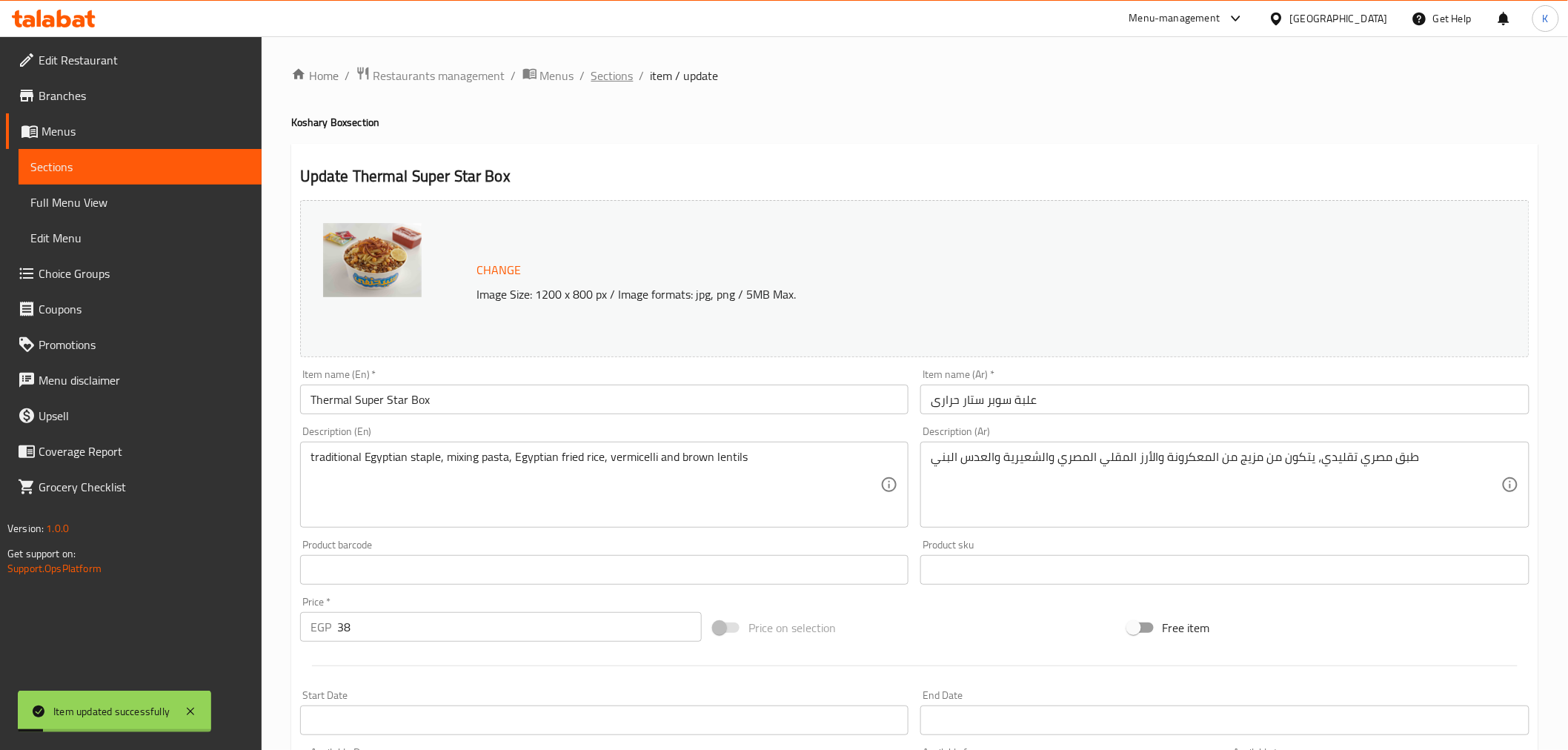
click at [617, 67] on span "Sections" at bounding box center [612, 75] width 42 height 18
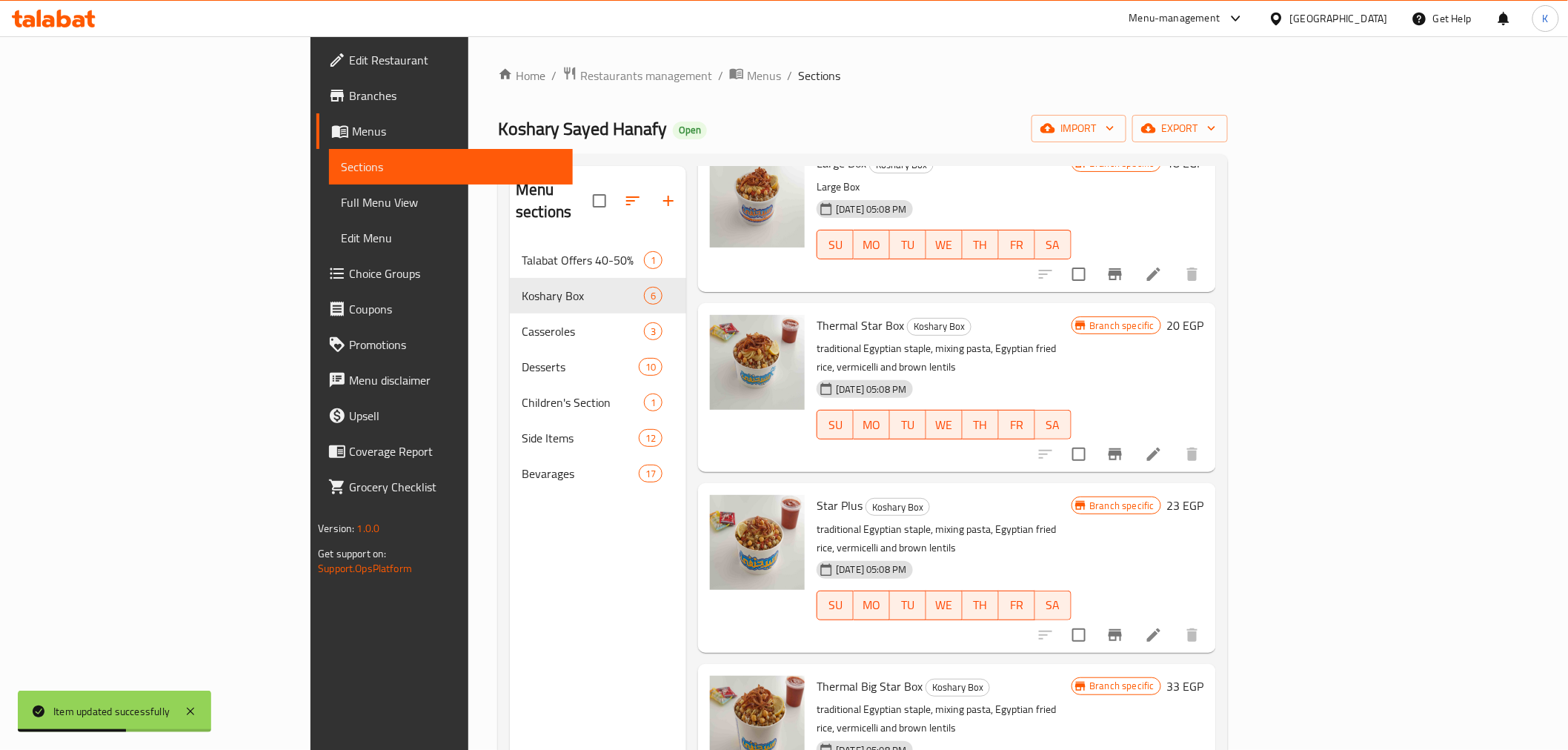
click at [341, 200] on span "Full Menu View" at bounding box center [451, 202] width 220 height 18
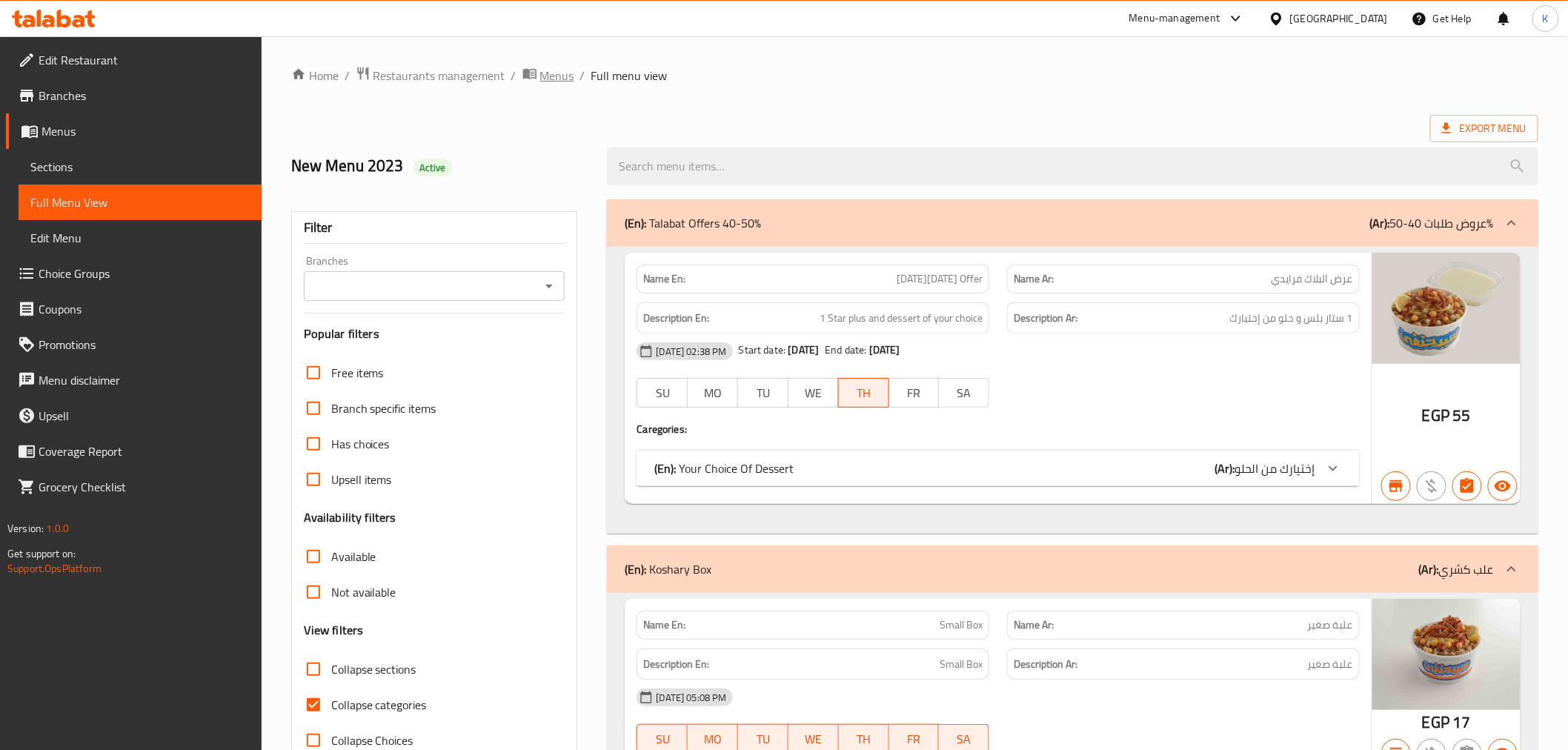
click at [547, 79] on span "Menus" at bounding box center [557, 75] width 34 height 18
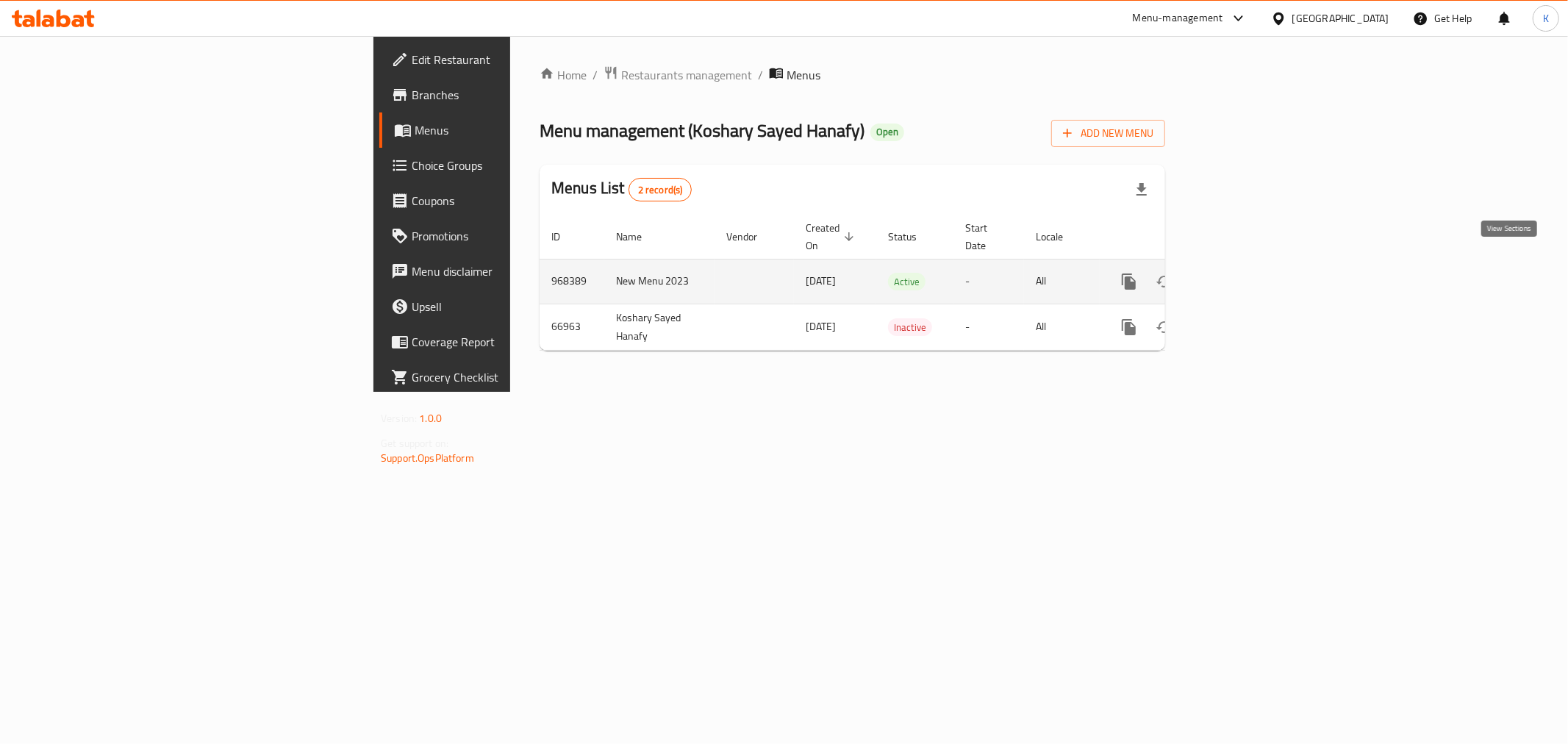
click at [1253, 275] on link "enhanced table" at bounding box center [1235, 281] width 36 height 36
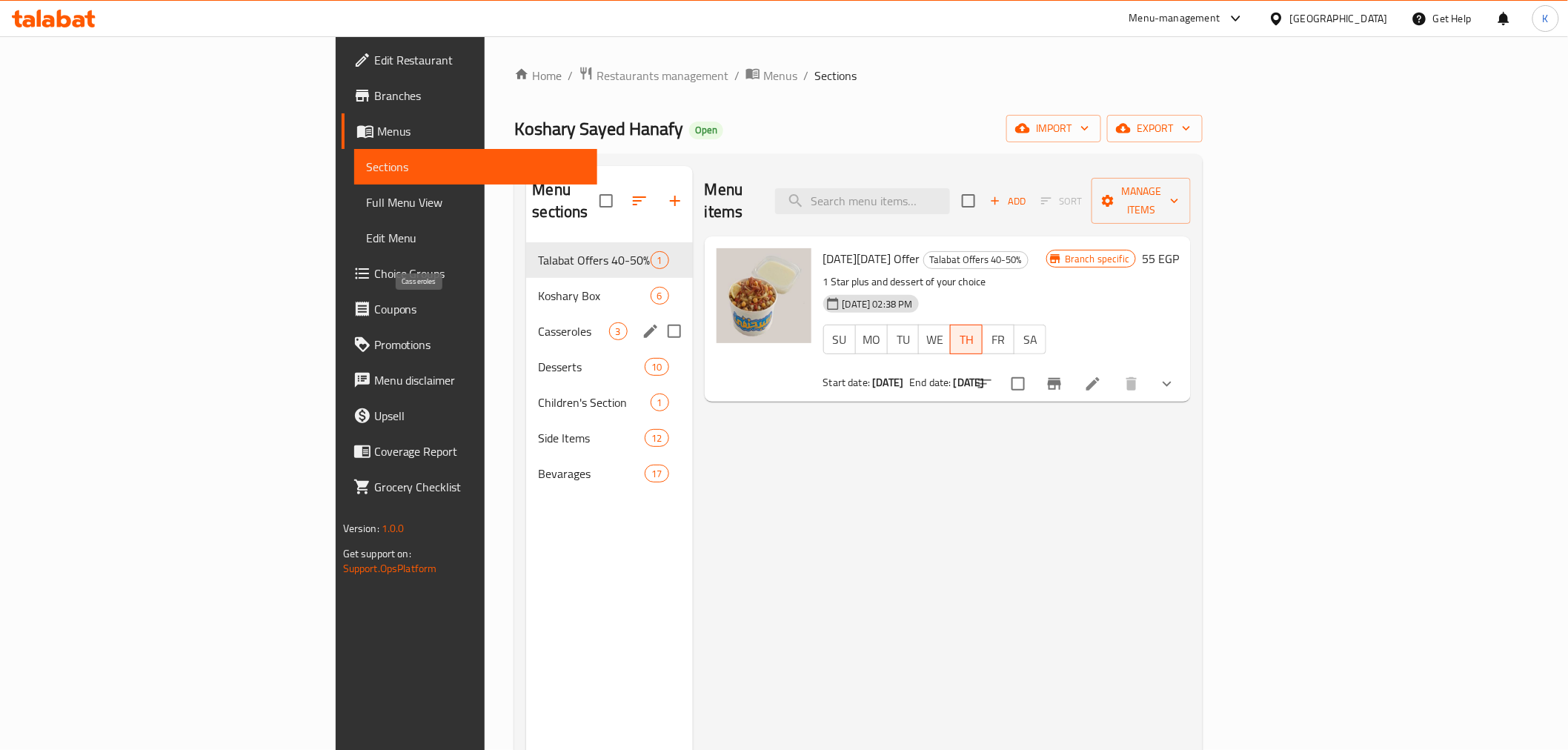
click at [538, 322] on span "Casseroles" at bounding box center [573, 331] width 70 height 18
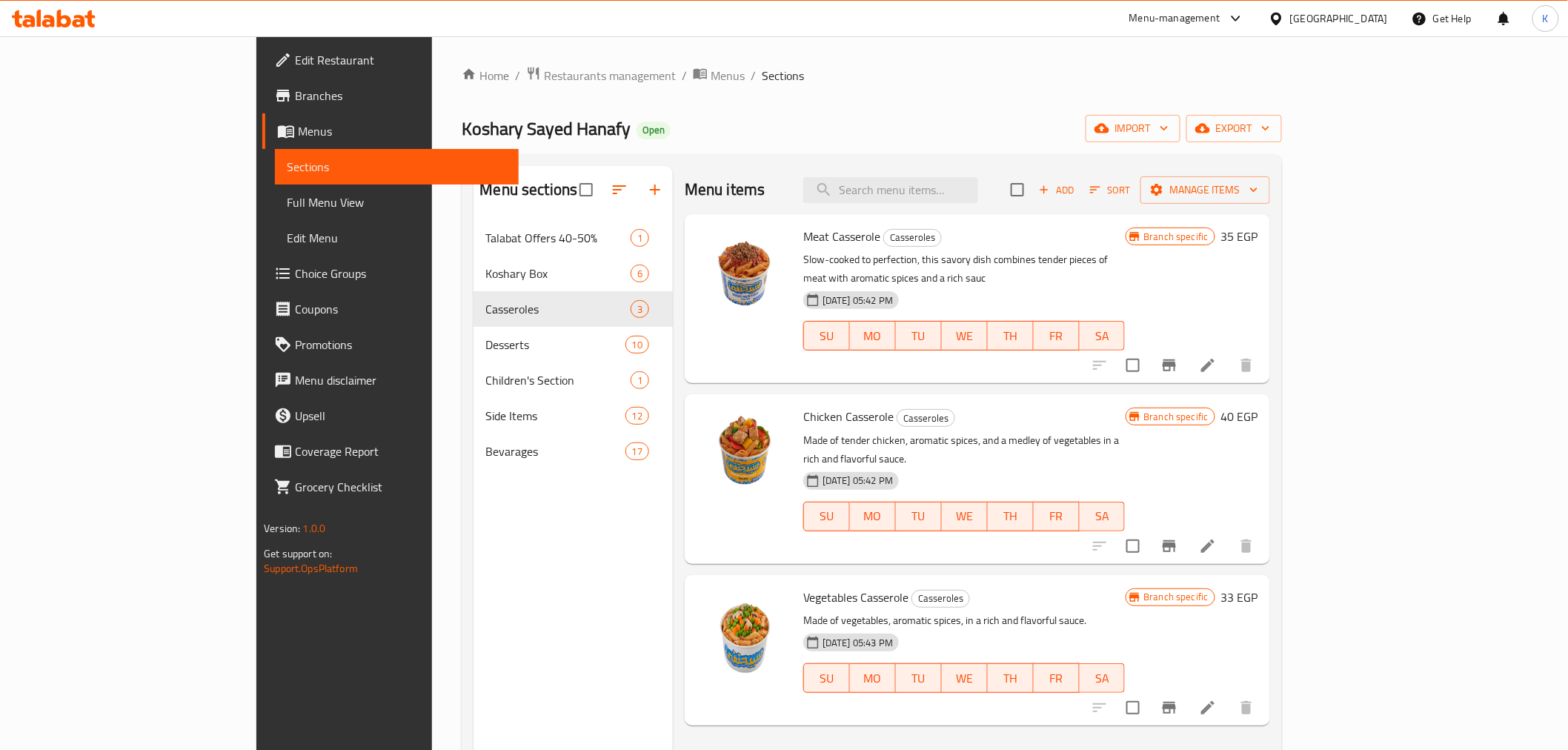
click at [1229, 352] on li at bounding box center [1208, 365] width 41 height 27
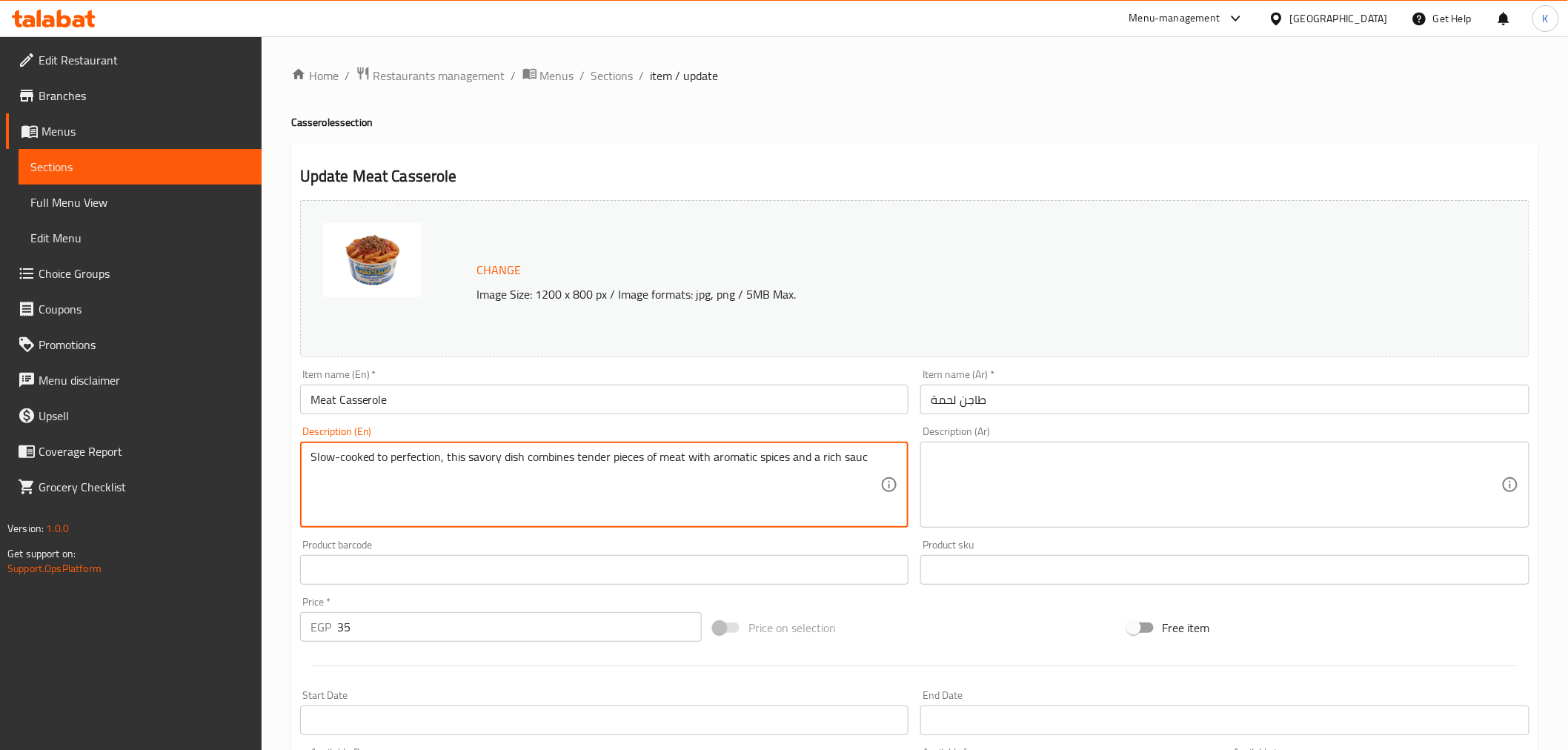
click at [997, 493] on textarea at bounding box center [1216, 485] width 571 height 70
paste textarea "يتم طهي هذا الطبق اللذيذ ببطء حتى يصل إلى درجة الكمال، حيث يجمع بين قطع اللحم ا…"
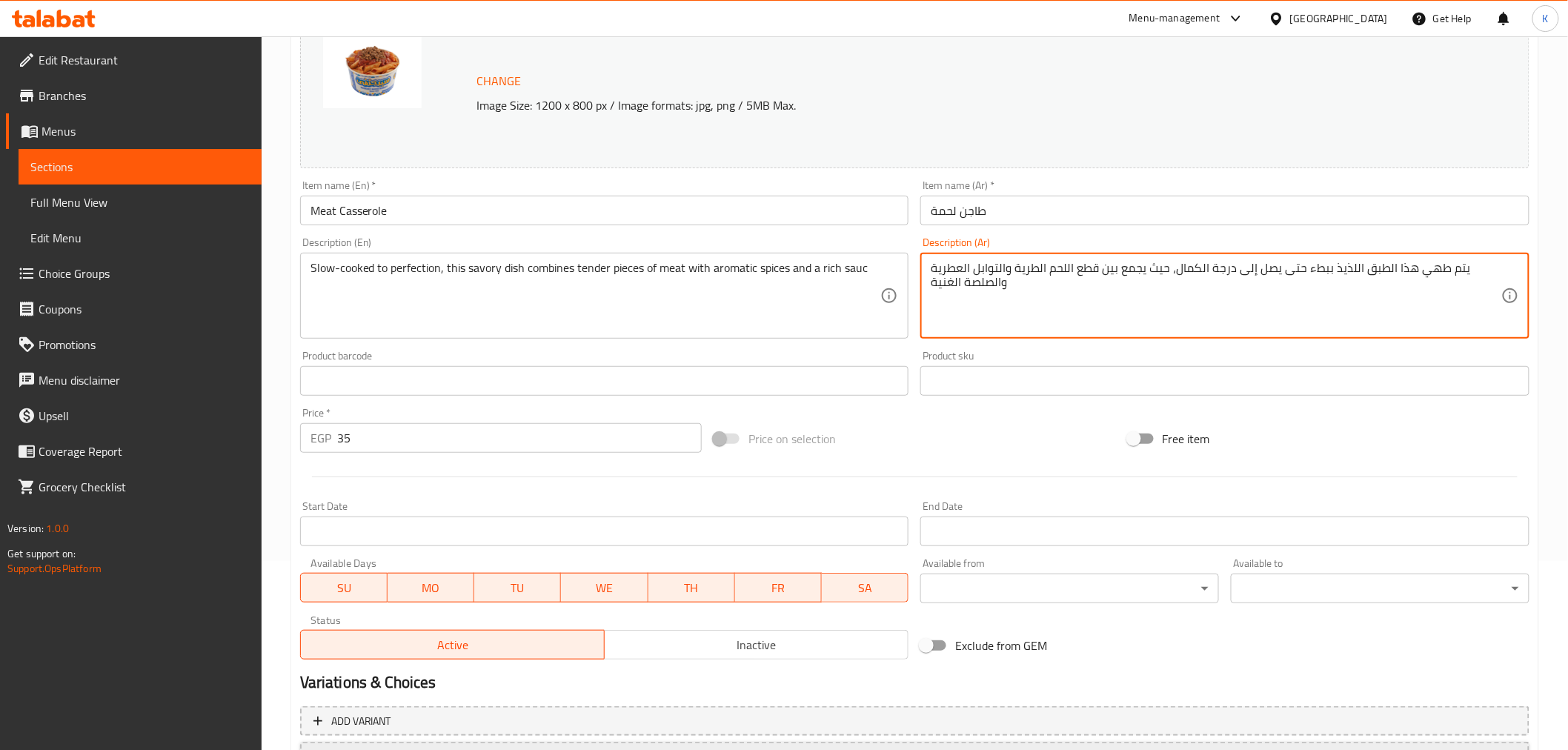
scroll to position [316, 0]
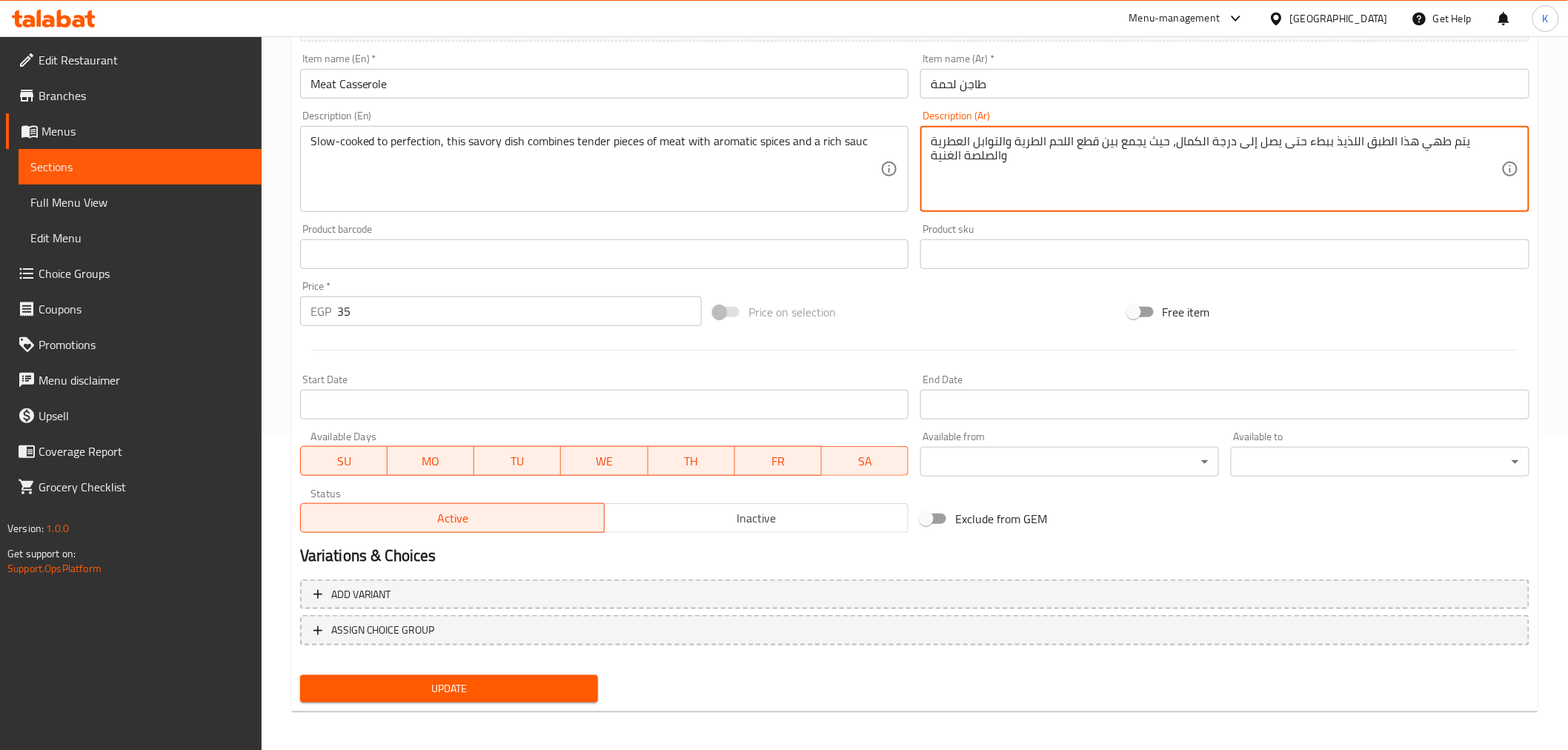
type textarea "يتم طهي هذا الطبق اللذيذ ببطء حتى يصل إلى درجة الكمال، حيث يجمع بين قطع اللحم ا…"
click at [476, 691] on span "Update" at bounding box center [449, 689] width 275 height 18
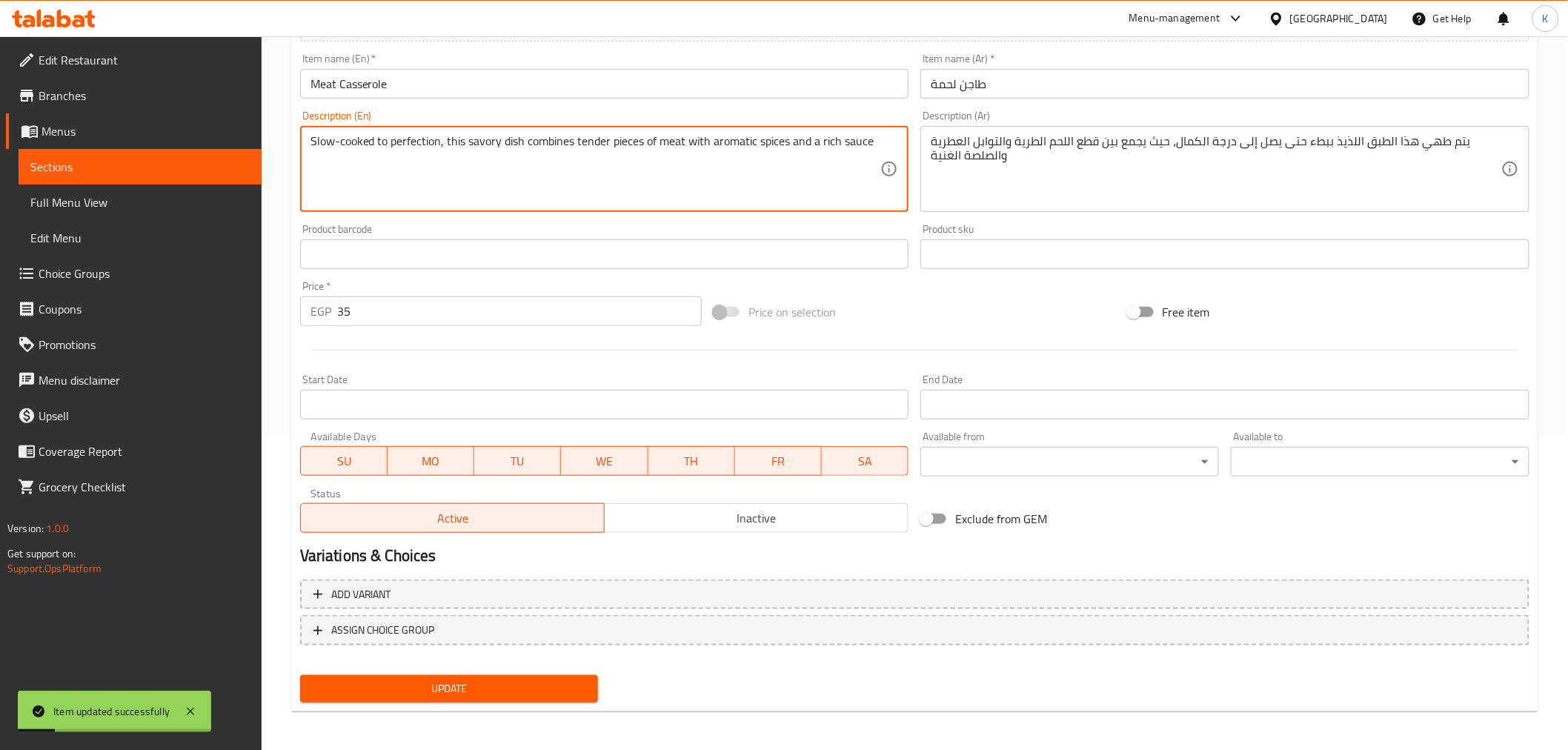
type textarea "Slow-cooked to perfection, this savory dish combines tender pieces of meat with…"
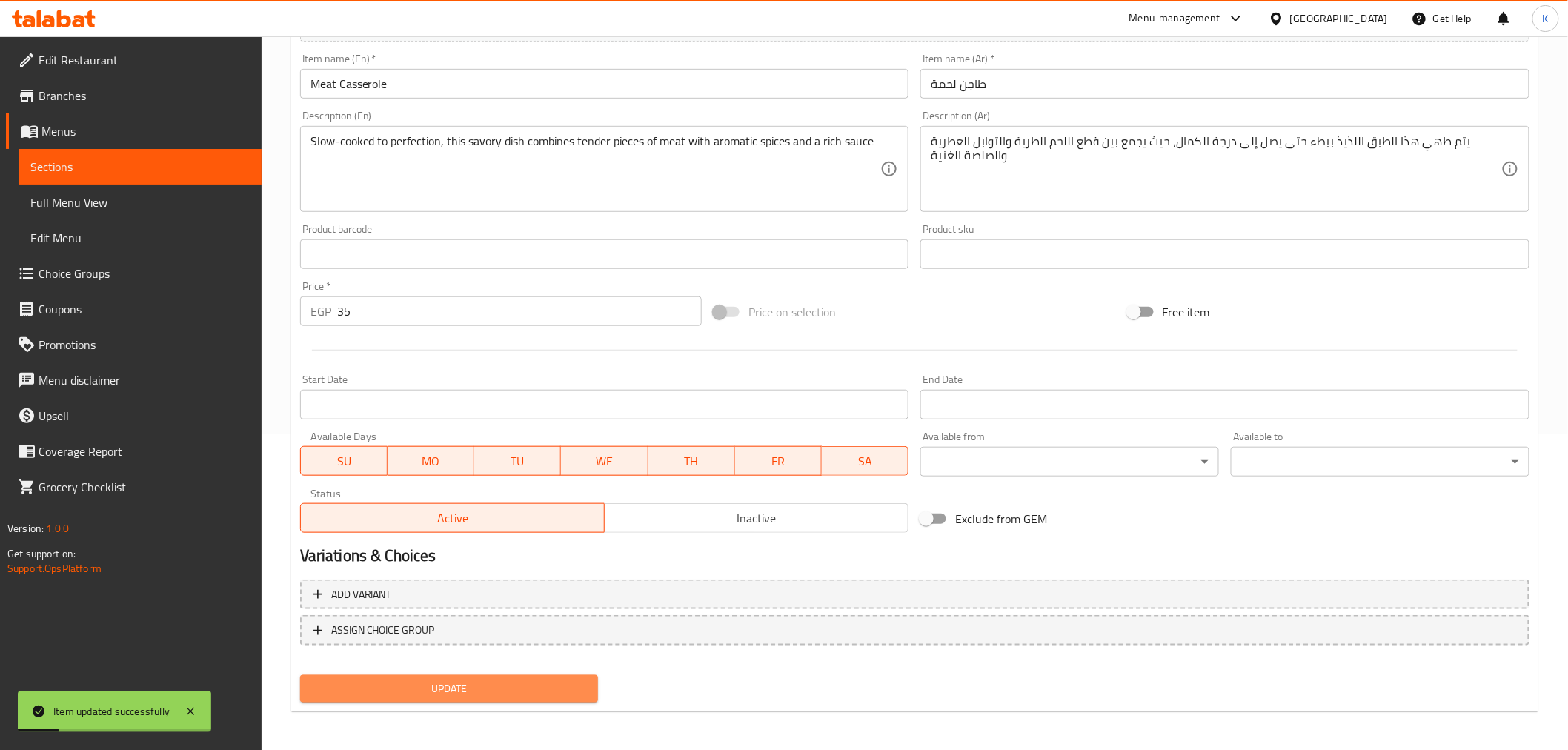
click at [477, 682] on span "Update" at bounding box center [449, 689] width 275 height 18
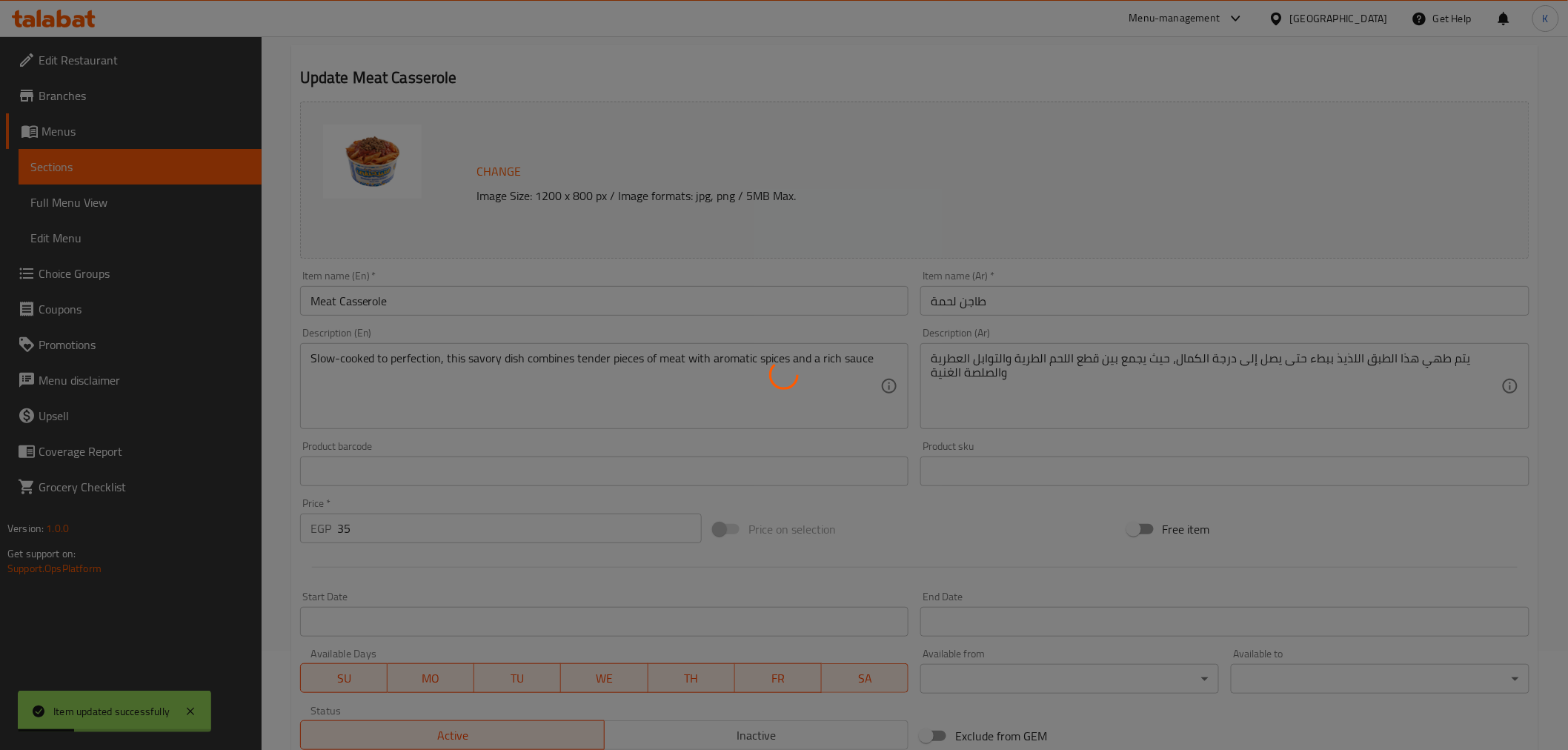
scroll to position [0, 0]
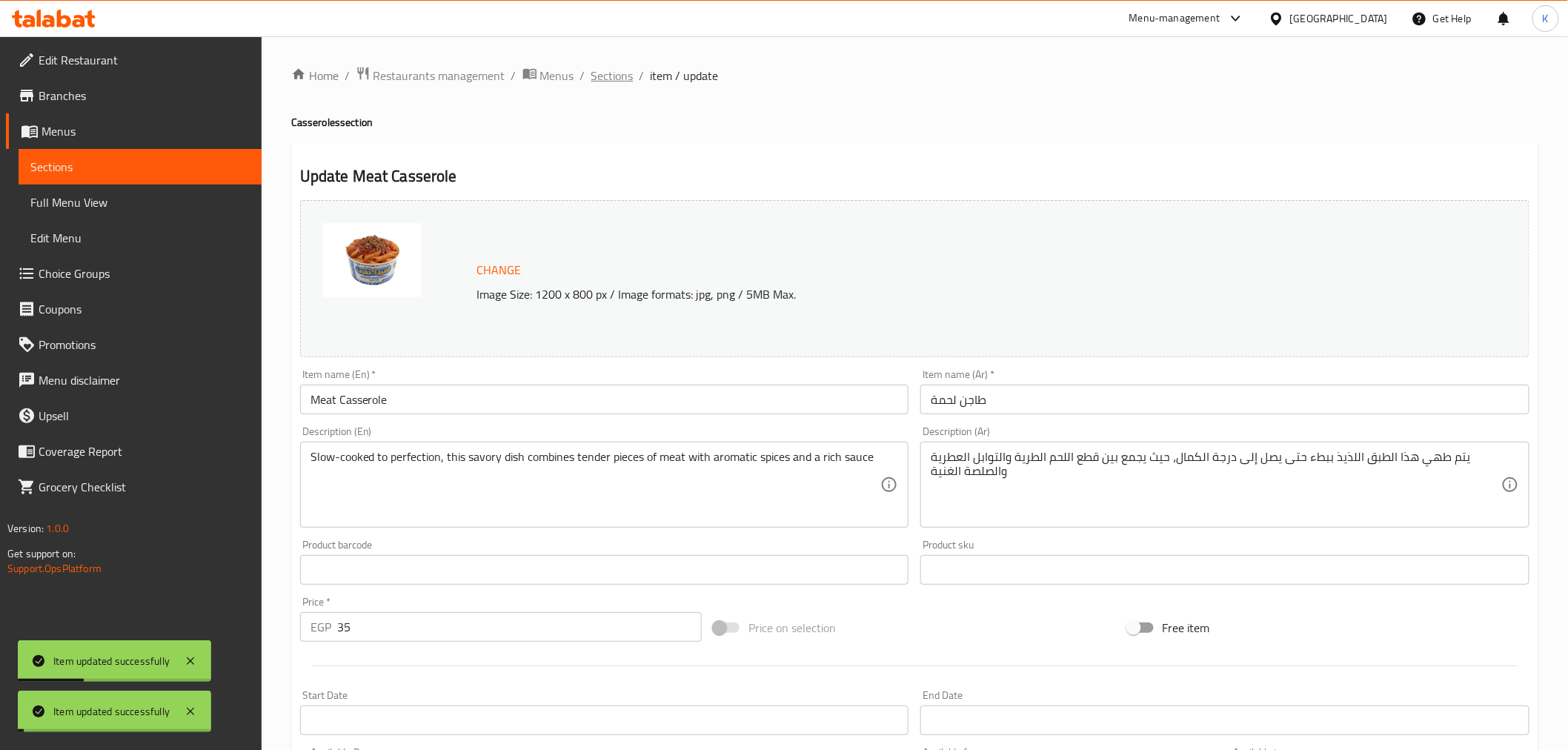
click at [615, 72] on span "Sections" at bounding box center [612, 75] width 42 height 18
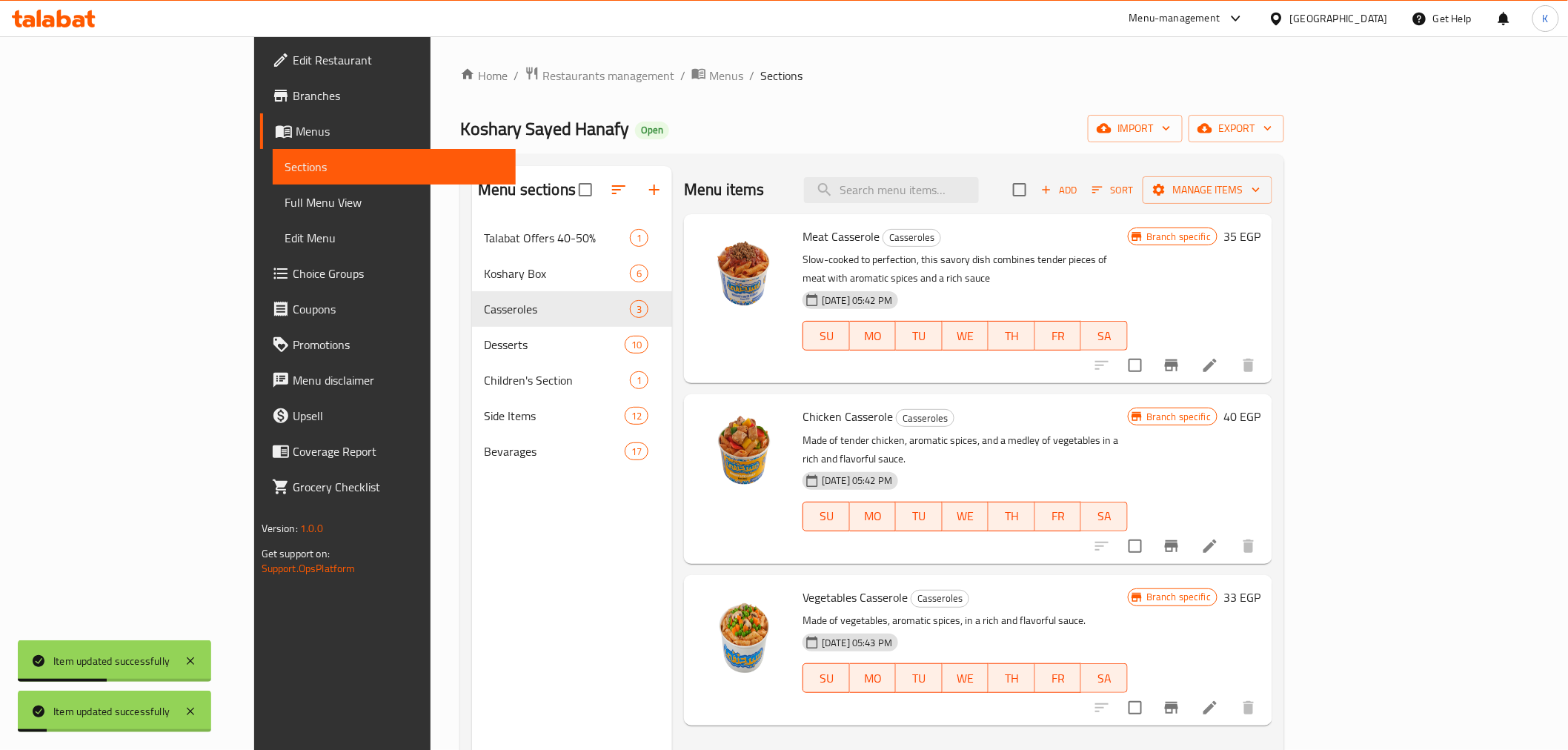
click at [1219, 537] on icon at bounding box center [1210, 546] width 18 height 18
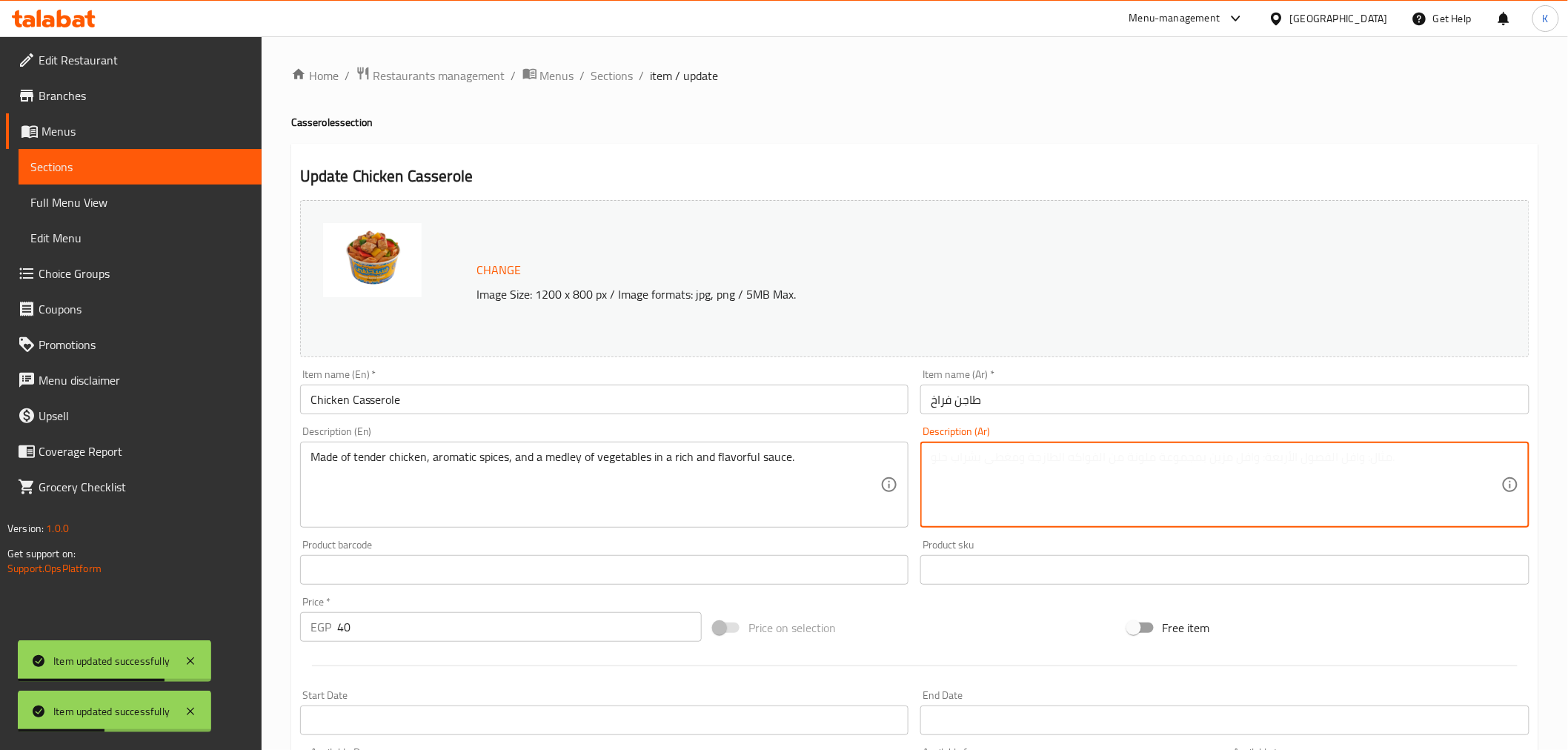
click at [1091, 511] on textarea at bounding box center [1216, 485] width 571 height 70
paste textarea "مكونة من دجاج طري، وتوابل عطرية، ومزيج من الخضروات في صلصة غنية ولذيذة."
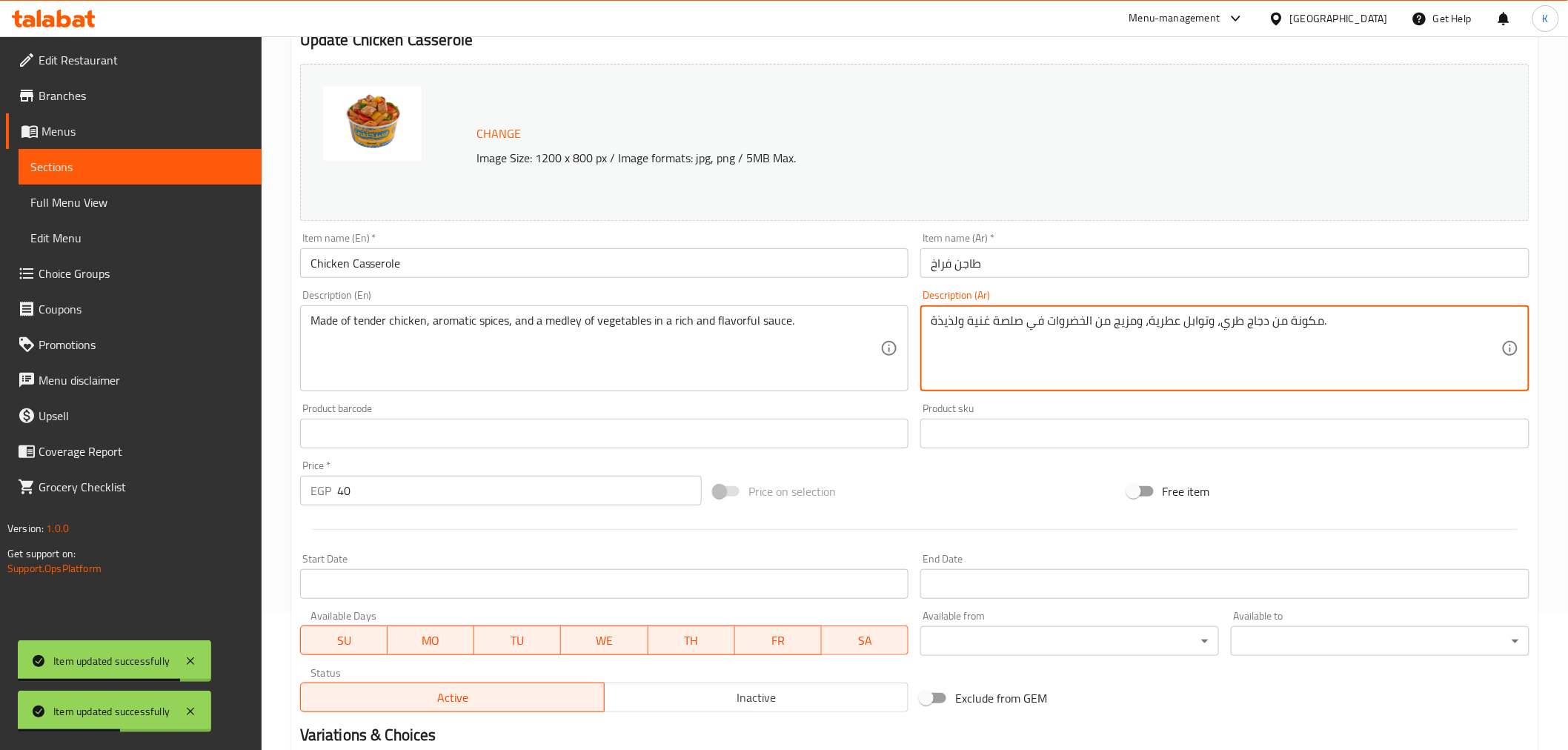
scroll to position [316, 0]
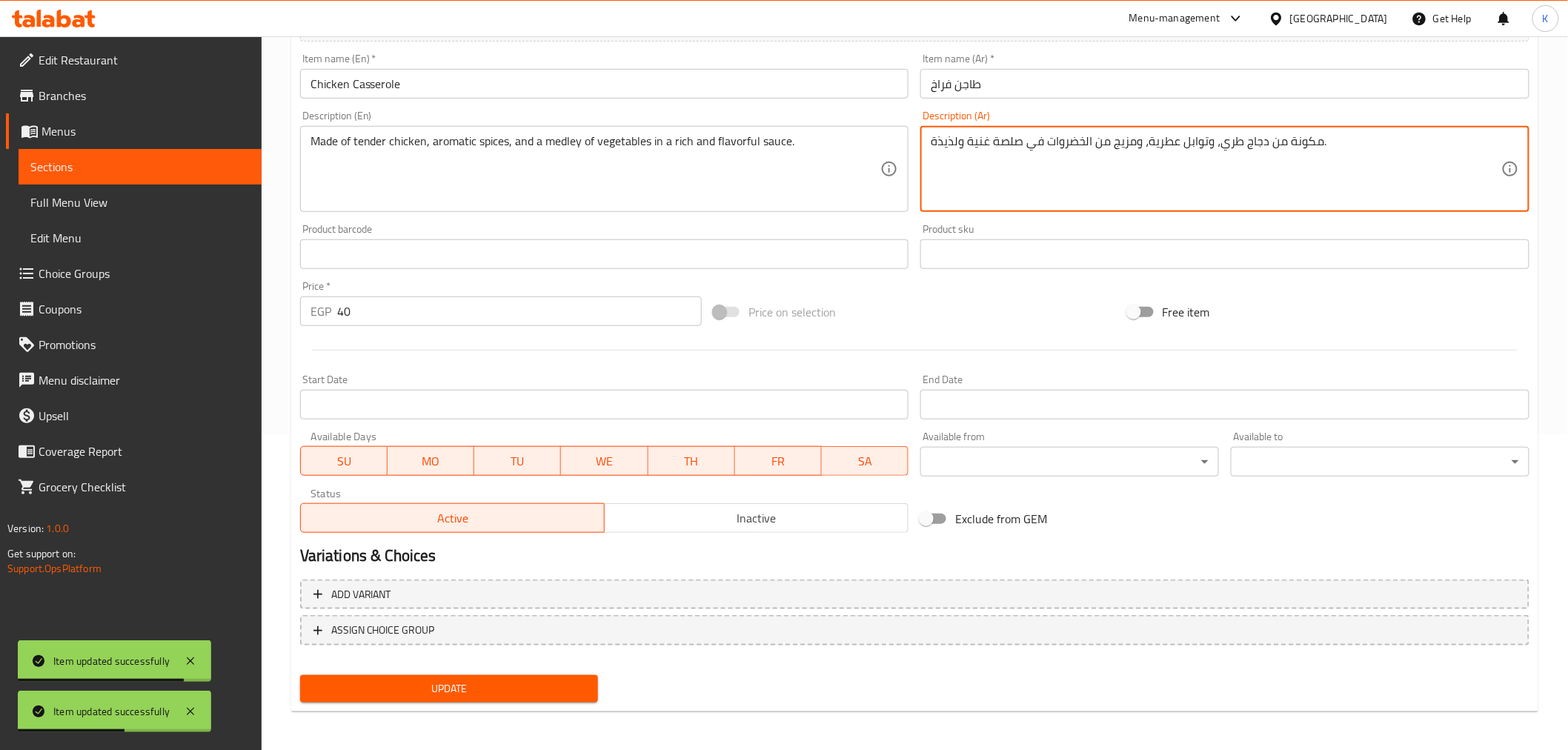
type textarea "مكونة من دجاج طري، وتوابل عطرية، ومزيج من الخضروات في صلصة غنية ولذيذة."
click at [552, 693] on span "Update" at bounding box center [449, 689] width 275 height 18
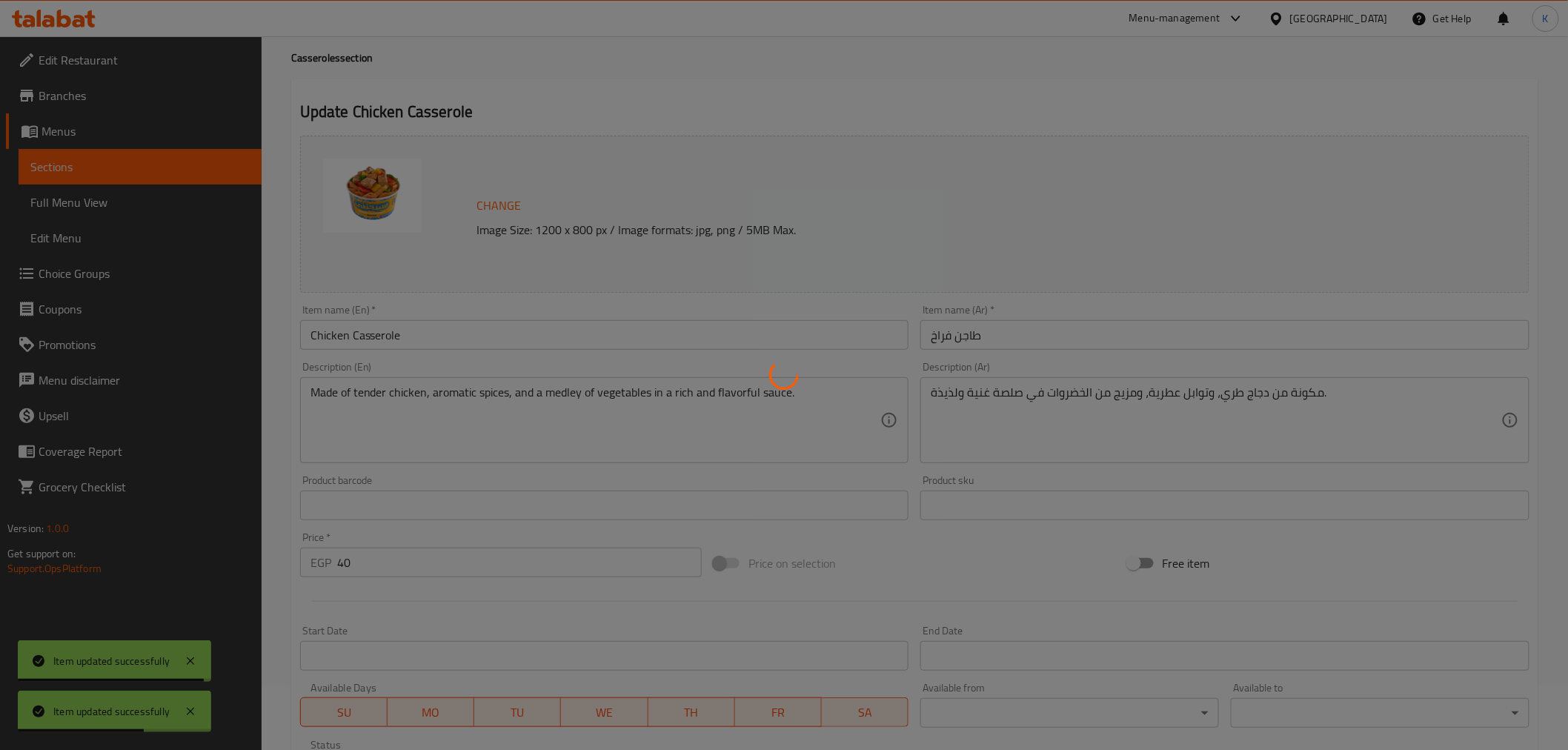
scroll to position [0, 0]
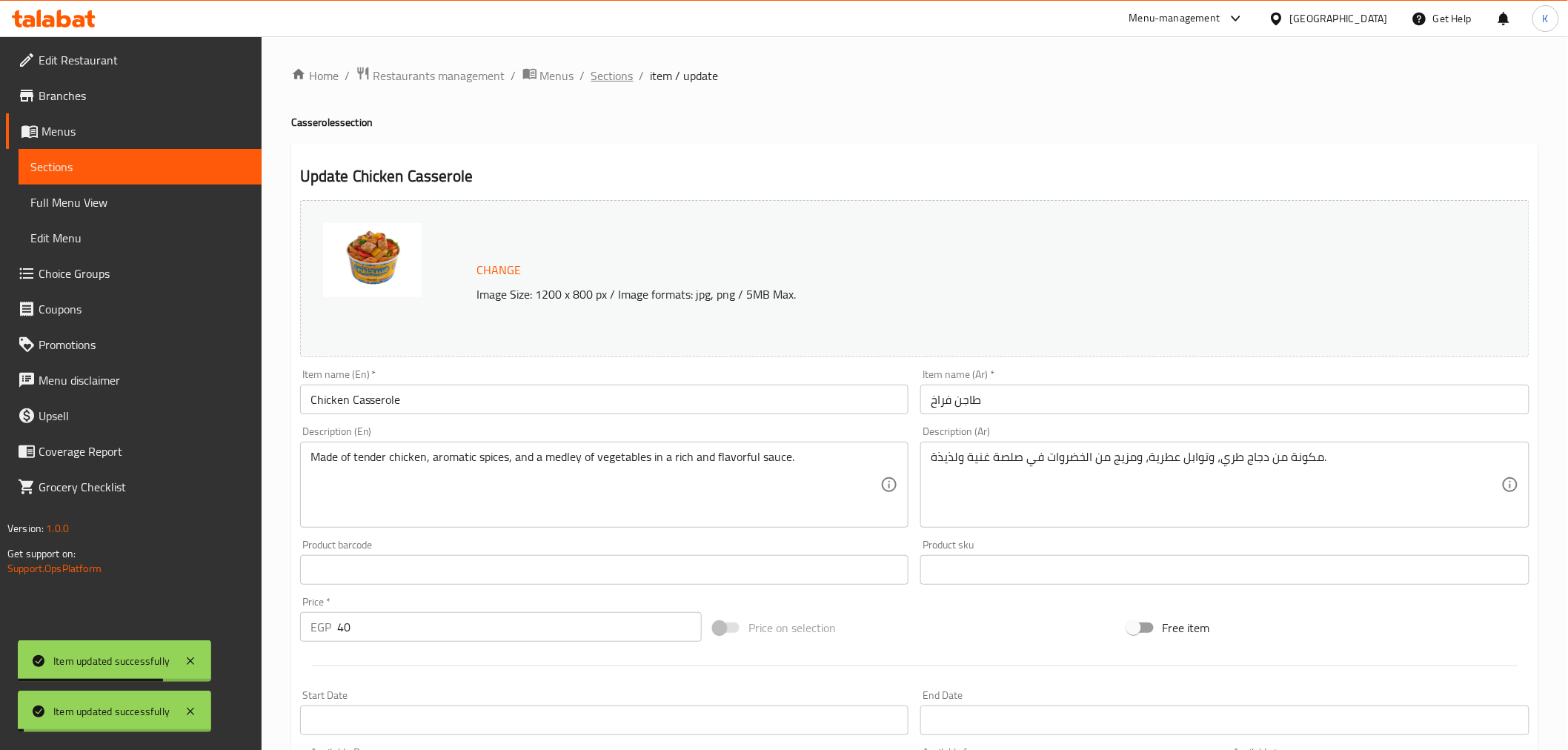
click at [605, 78] on span "Sections" at bounding box center [612, 75] width 42 height 18
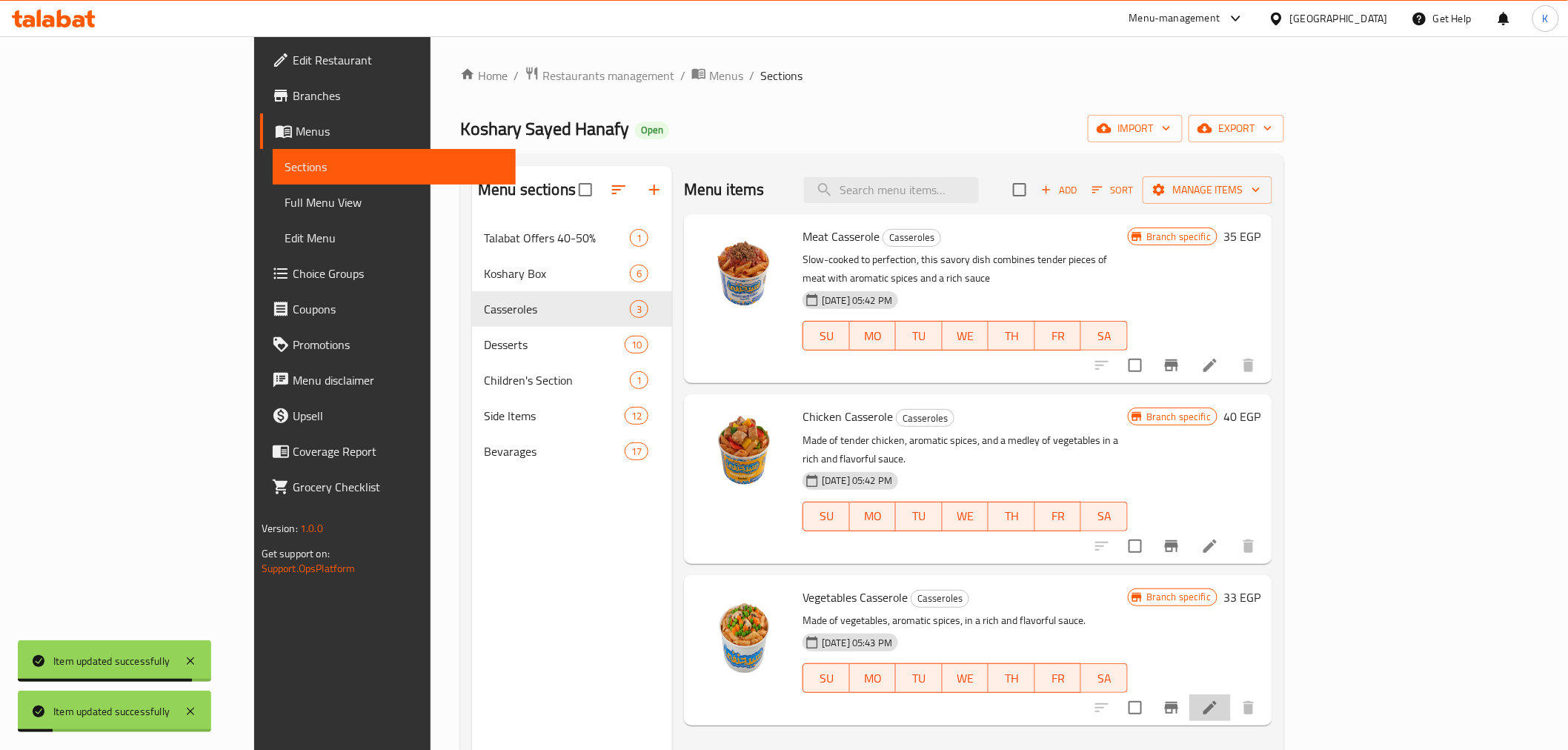
click at [1231, 694] on li at bounding box center [1210, 707] width 41 height 27
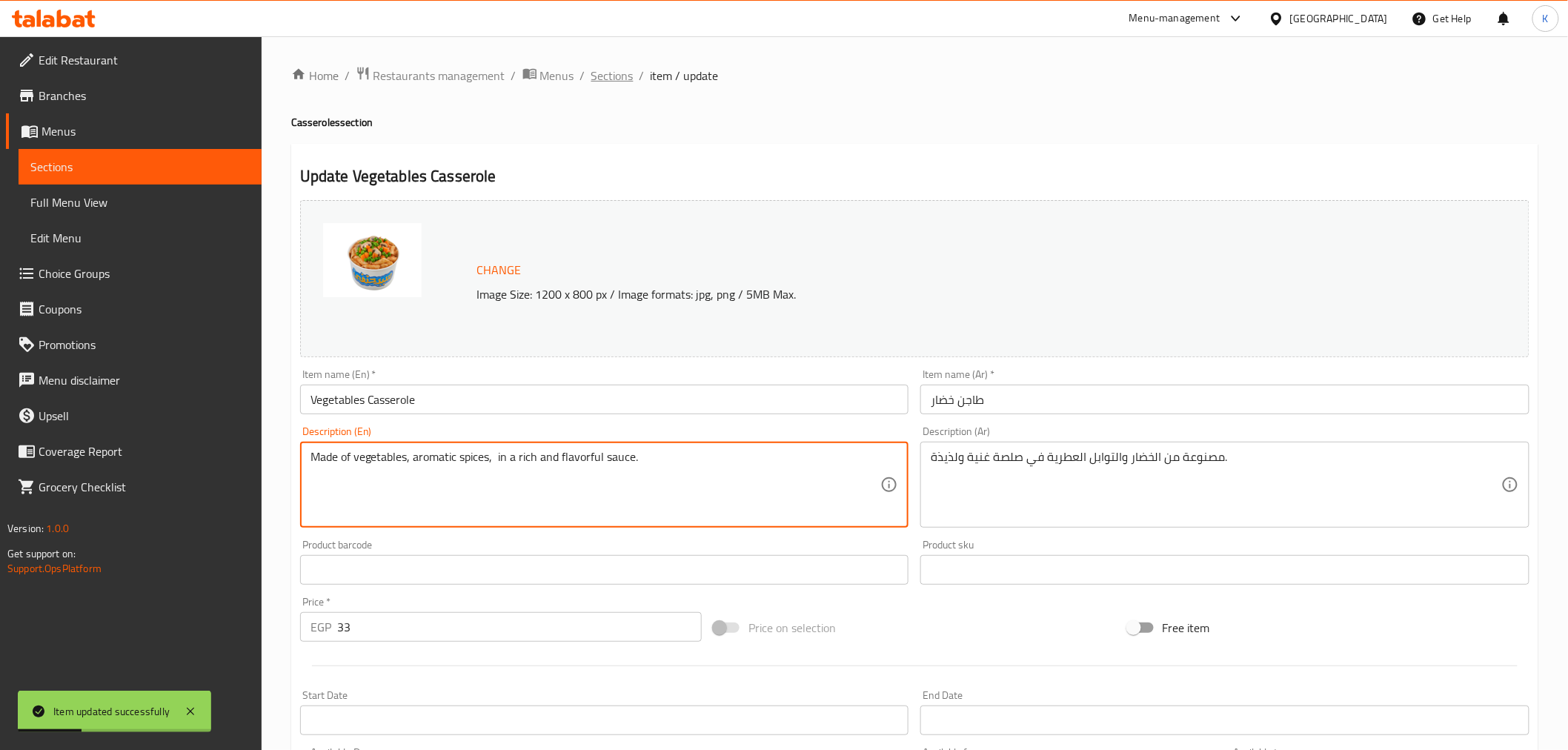
click at [606, 69] on span "Sections" at bounding box center [612, 75] width 42 height 18
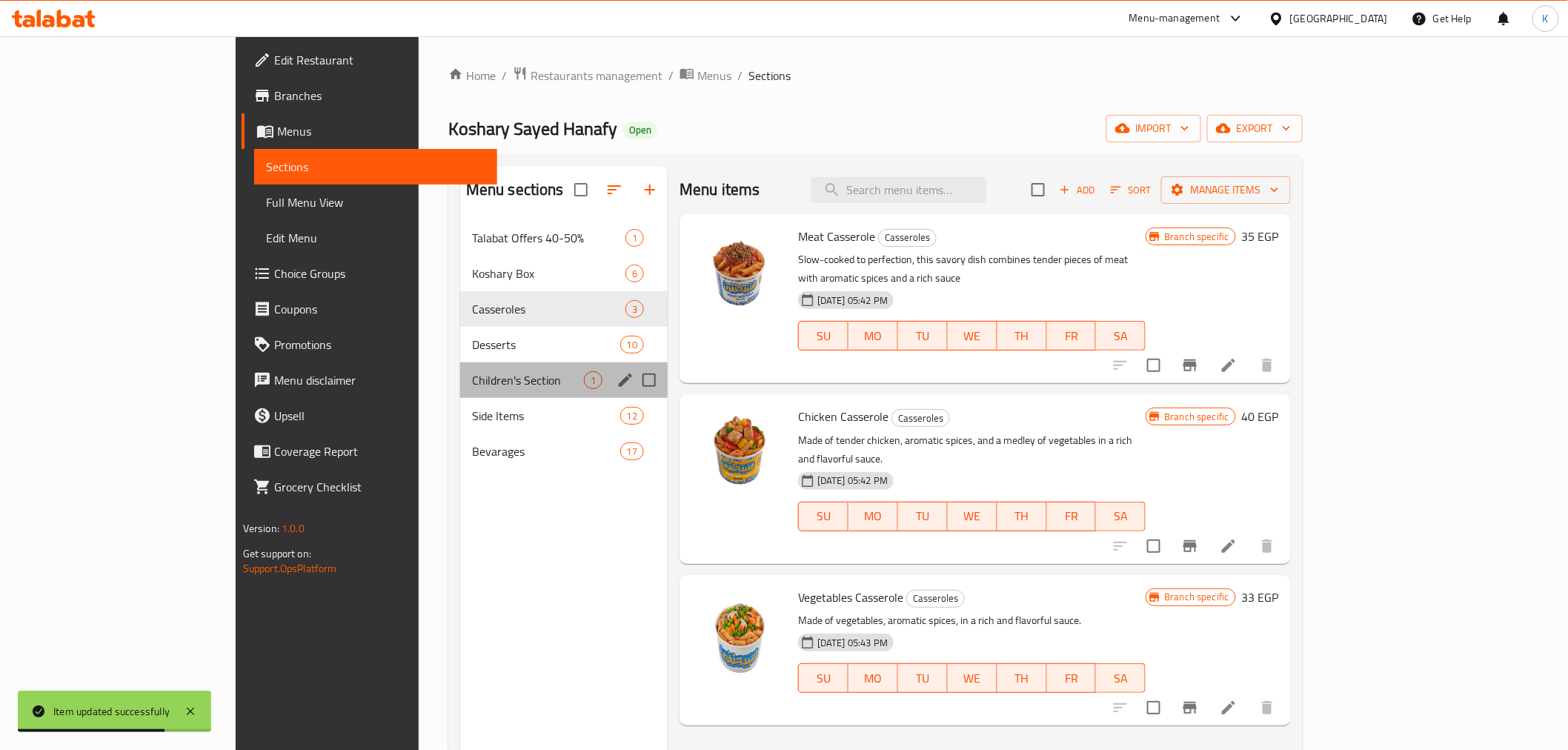
click at [460, 364] on div "Children's Section 1" at bounding box center [564, 380] width 207 height 36
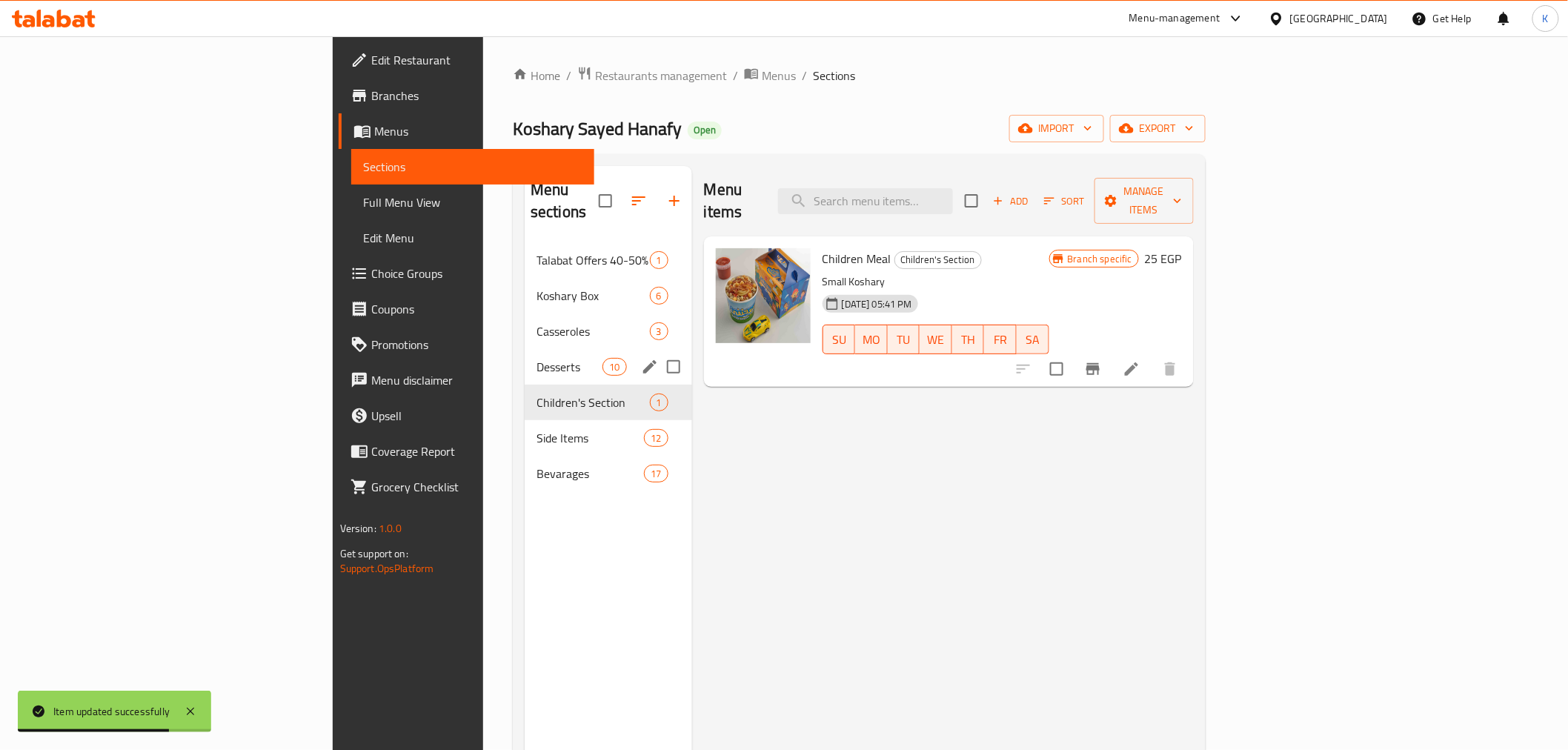
click at [537, 358] on span "Desserts" at bounding box center [569, 367] width 66 height 18
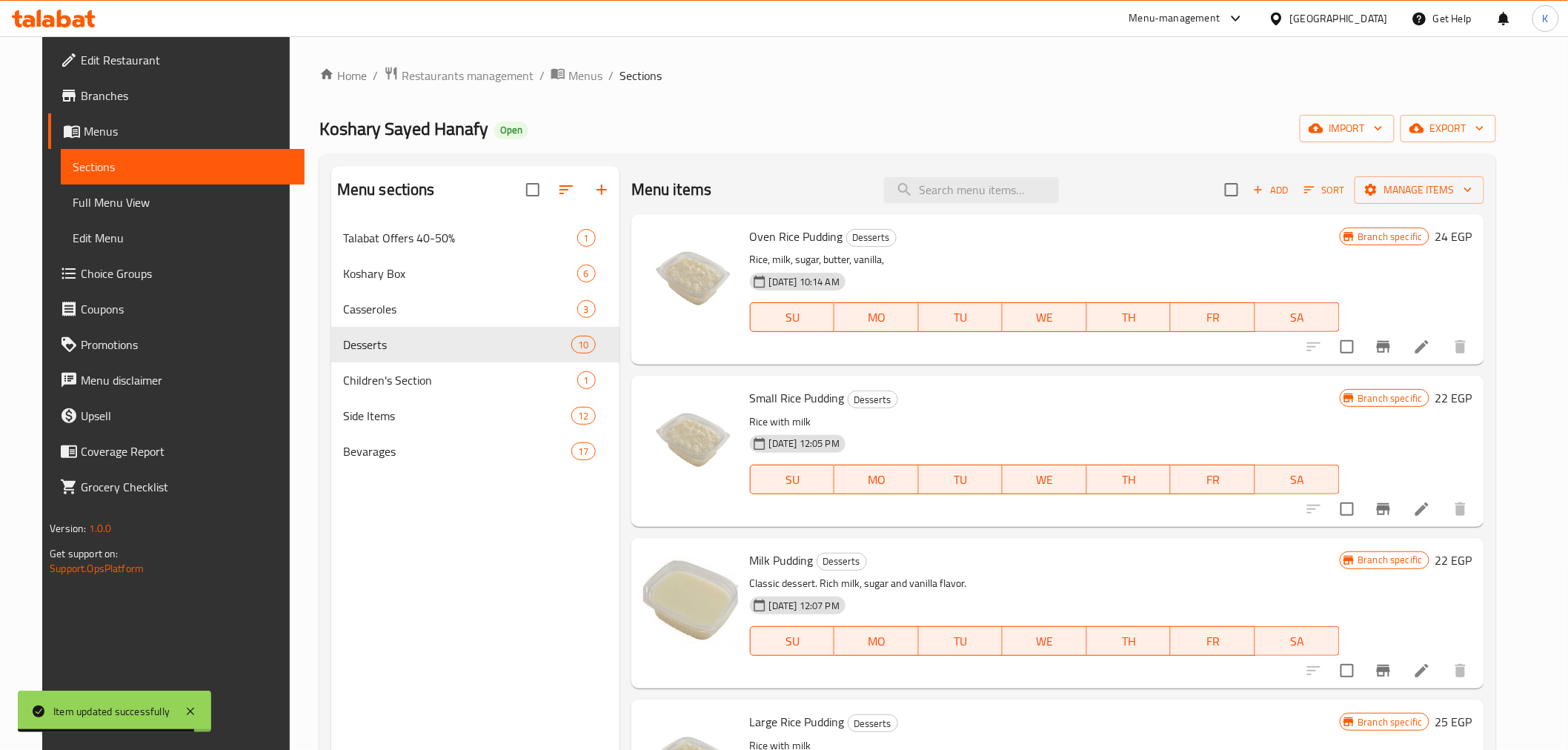
click at [72, 200] on span "Full Menu View" at bounding box center [182, 202] width 220 height 18
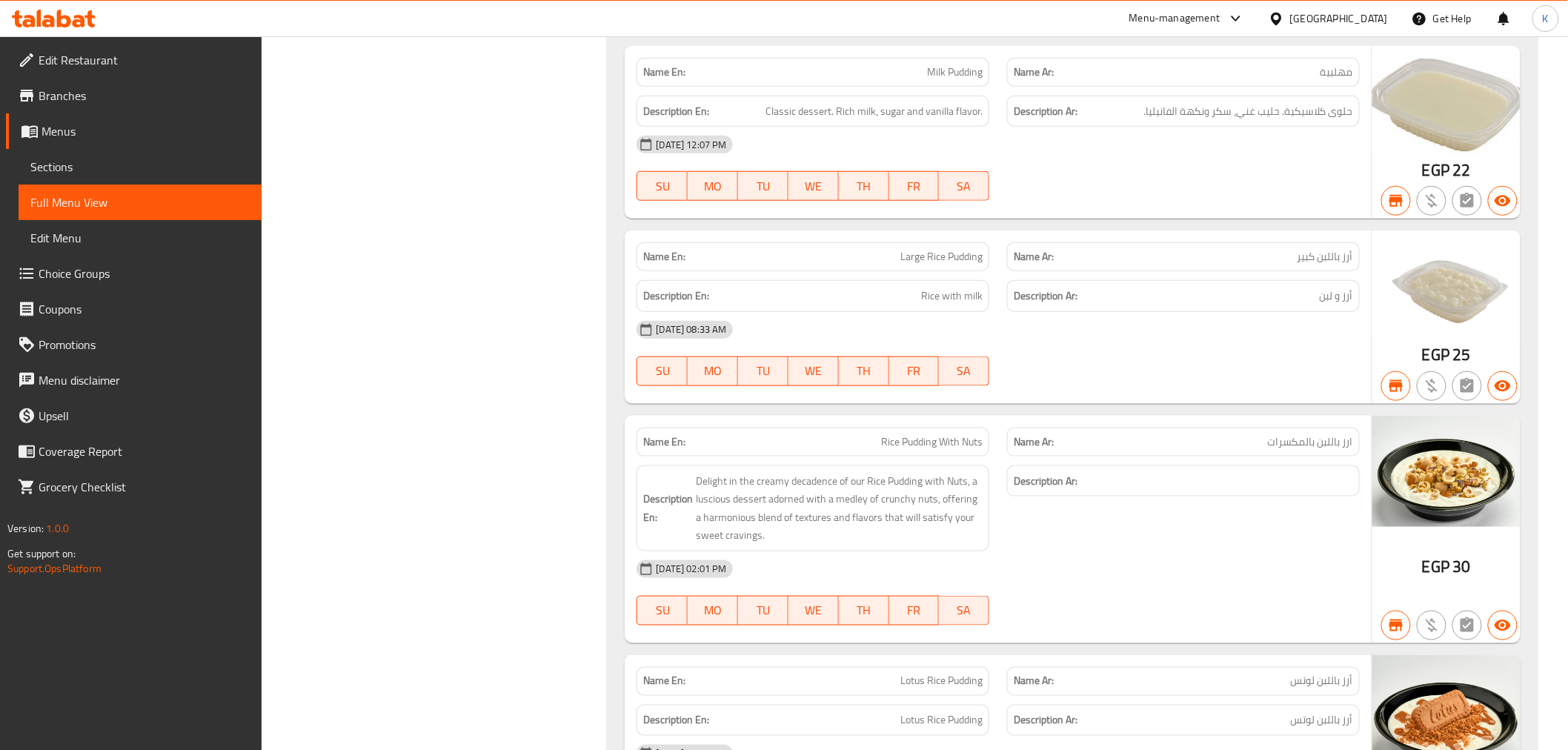
scroll to position [3027, 0]
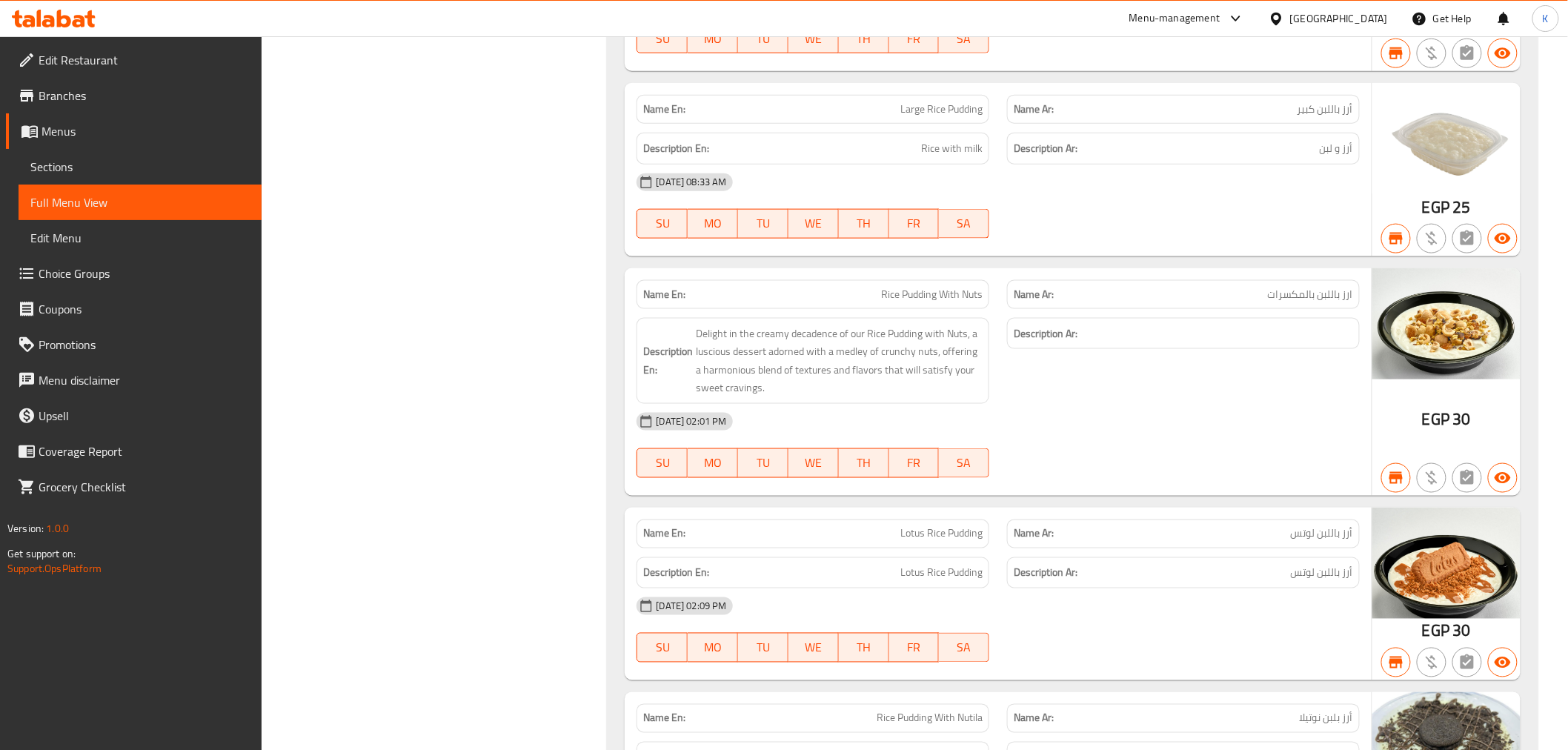
click at [912, 289] on span "Rice Pudding With Nuts" at bounding box center [932, 294] width 101 height 15
copy span "Rice Pudding With Nuts"
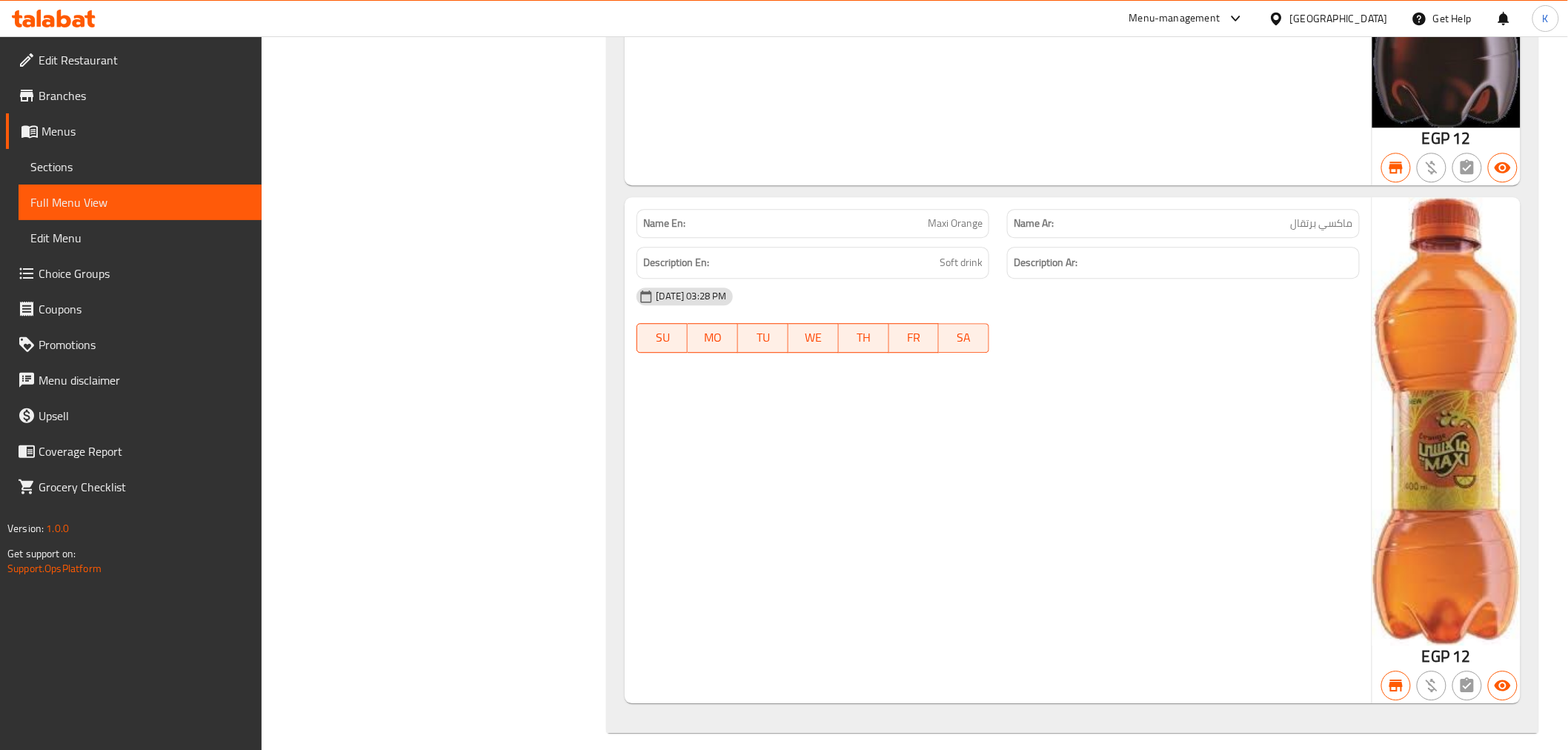
scroll to position [10954, 0]
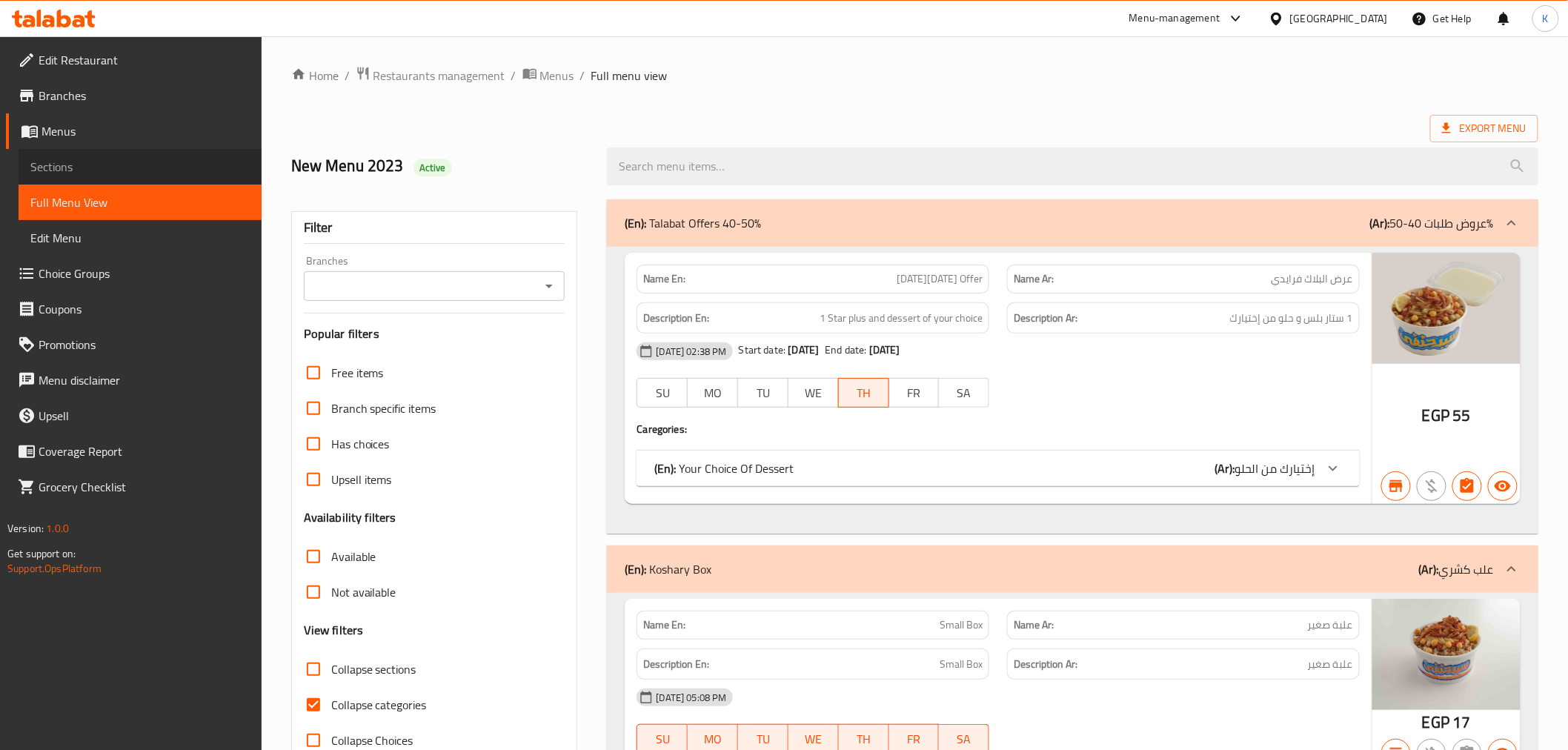
click at [56, 166] on span "Sections" at bounding box center [140, 166] width 220 height 18
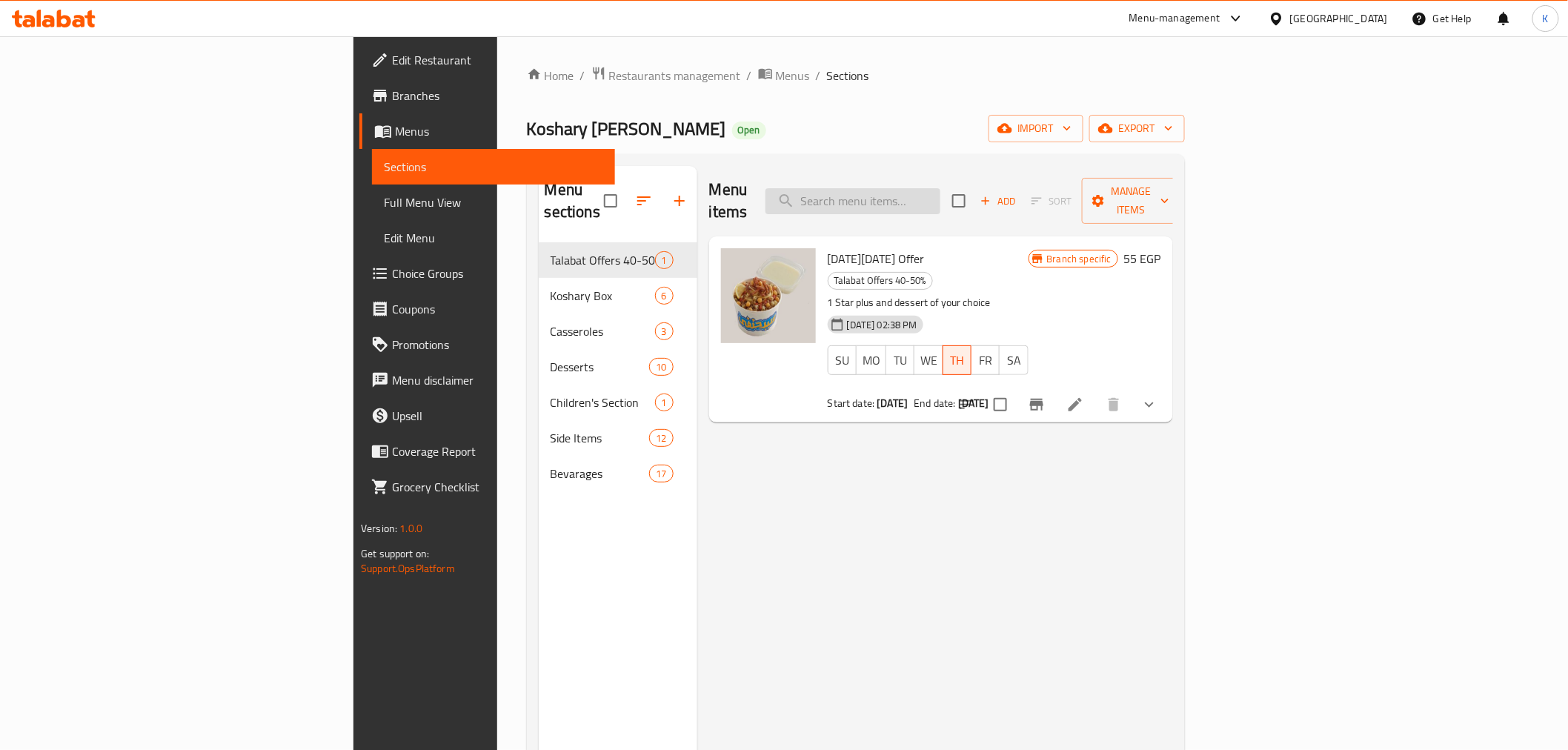
click at [941, 188] on input "search" at bounding box center [852, 201] width 175 height 26
paste input "Rice Pudding With Nuts"
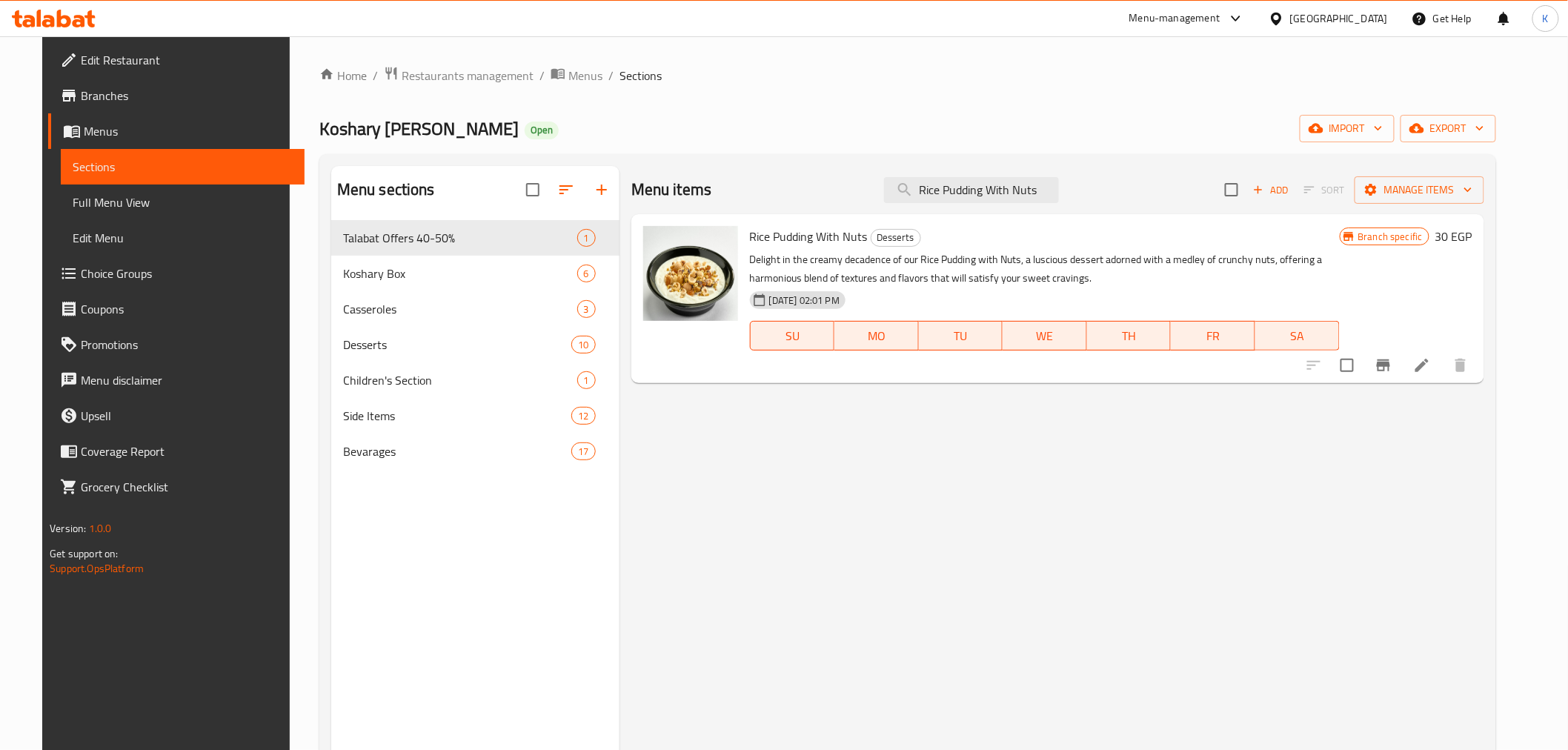
type input "Rice Pudding With Nuts"
click at [1431, 366] on icon at bounding box center [1422, 365] width 18 height 18
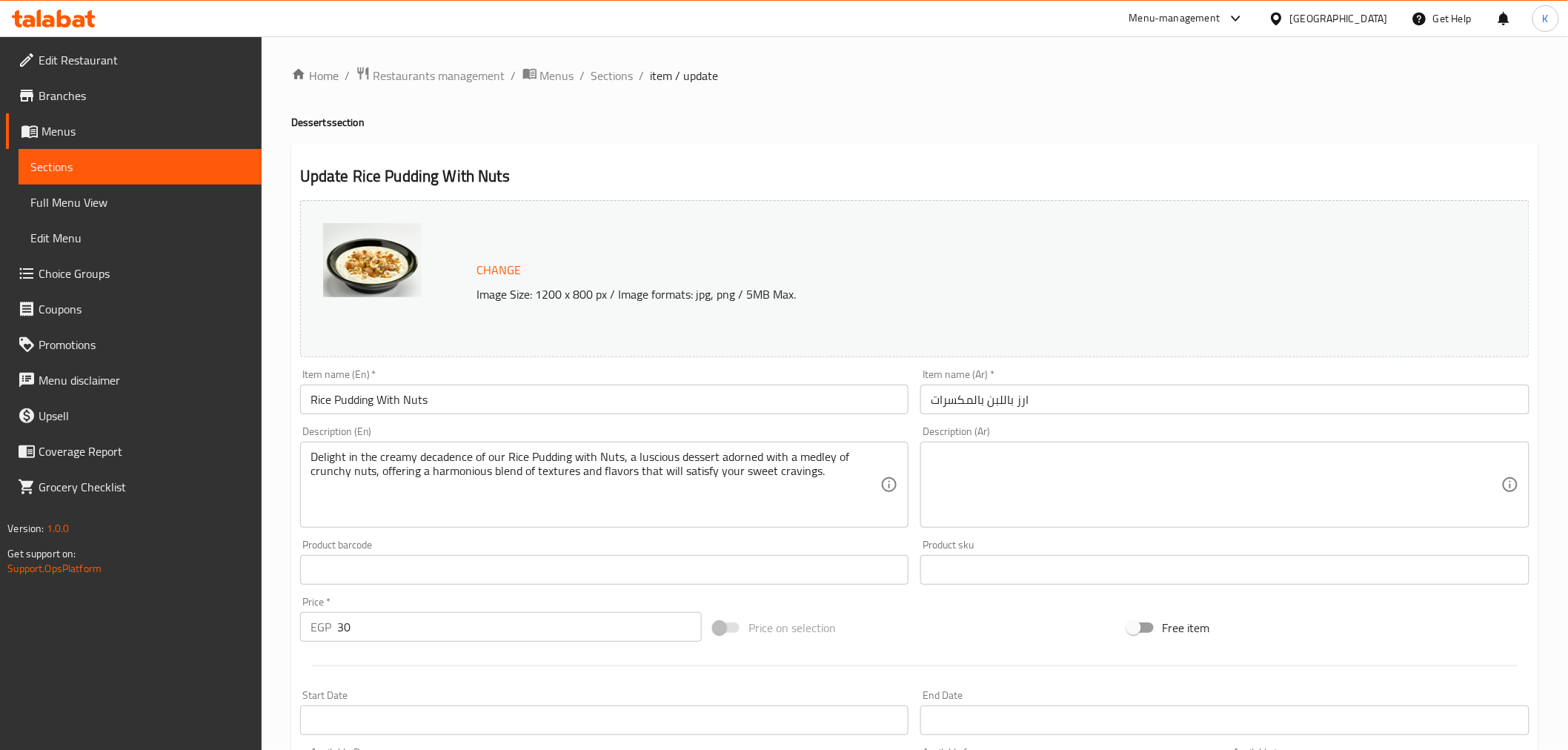
click at [520, 464] on div "Home / Restaurants management / Menus / Sections / item / update Desserts secti…" at bounding box center [915, 553] width 1247 height 973
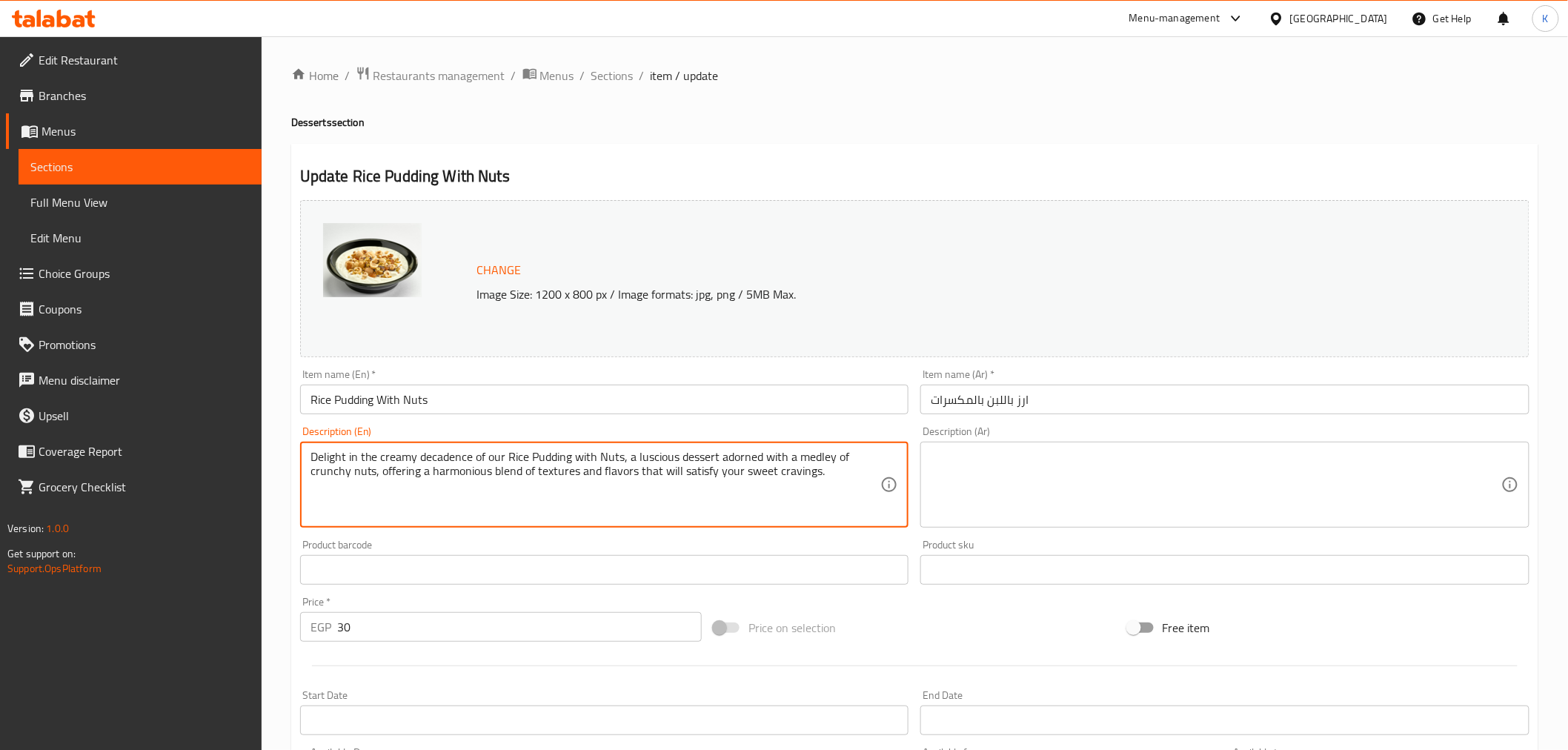
click at [1063, 482] on textarea at bounding box center [1216, 485] width 571 height 70
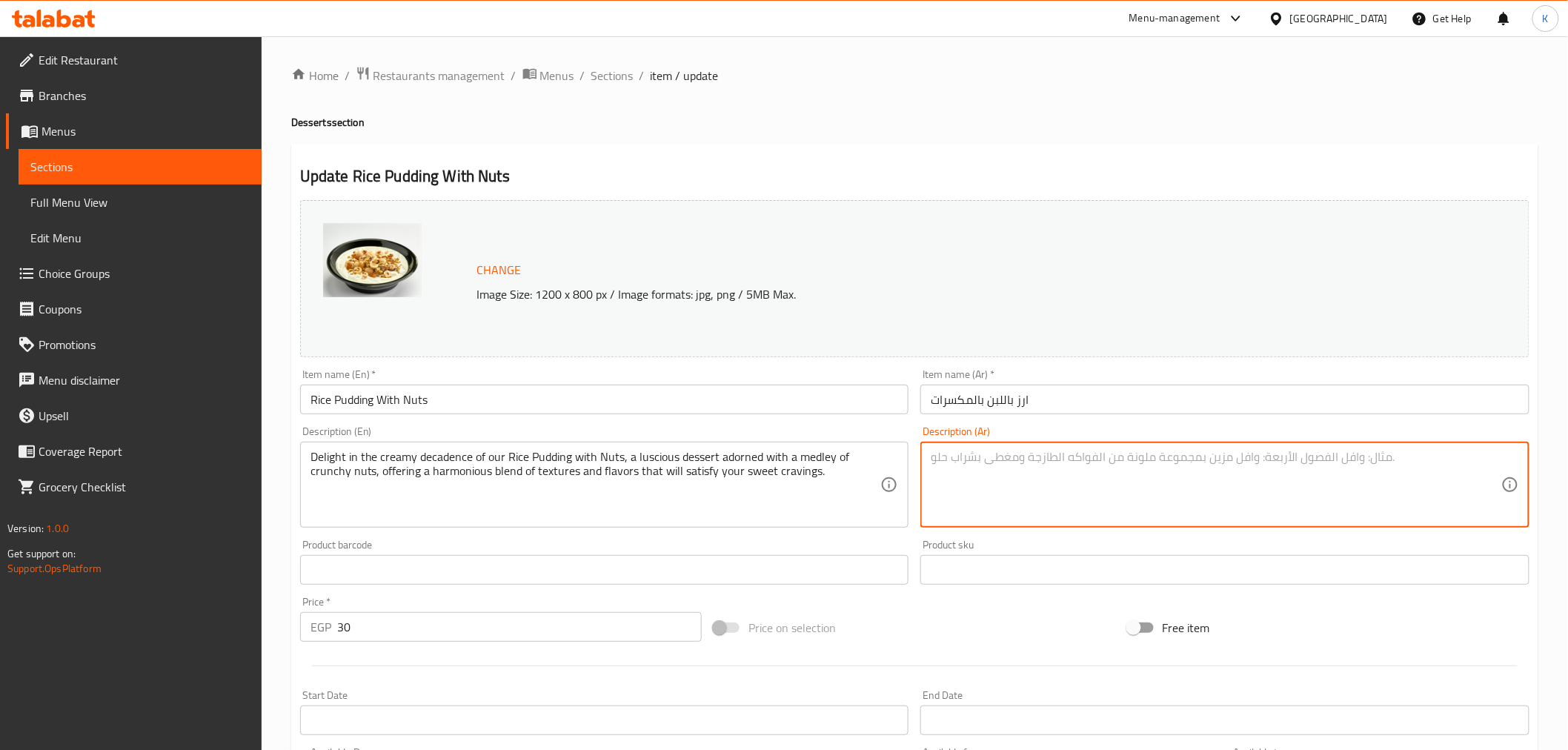
paste textarea "استمتع بالطعم الكريمي الرائع لبودنج الأرز مع المكسرات، وهي حلوى شهية مزينة بمزي…"
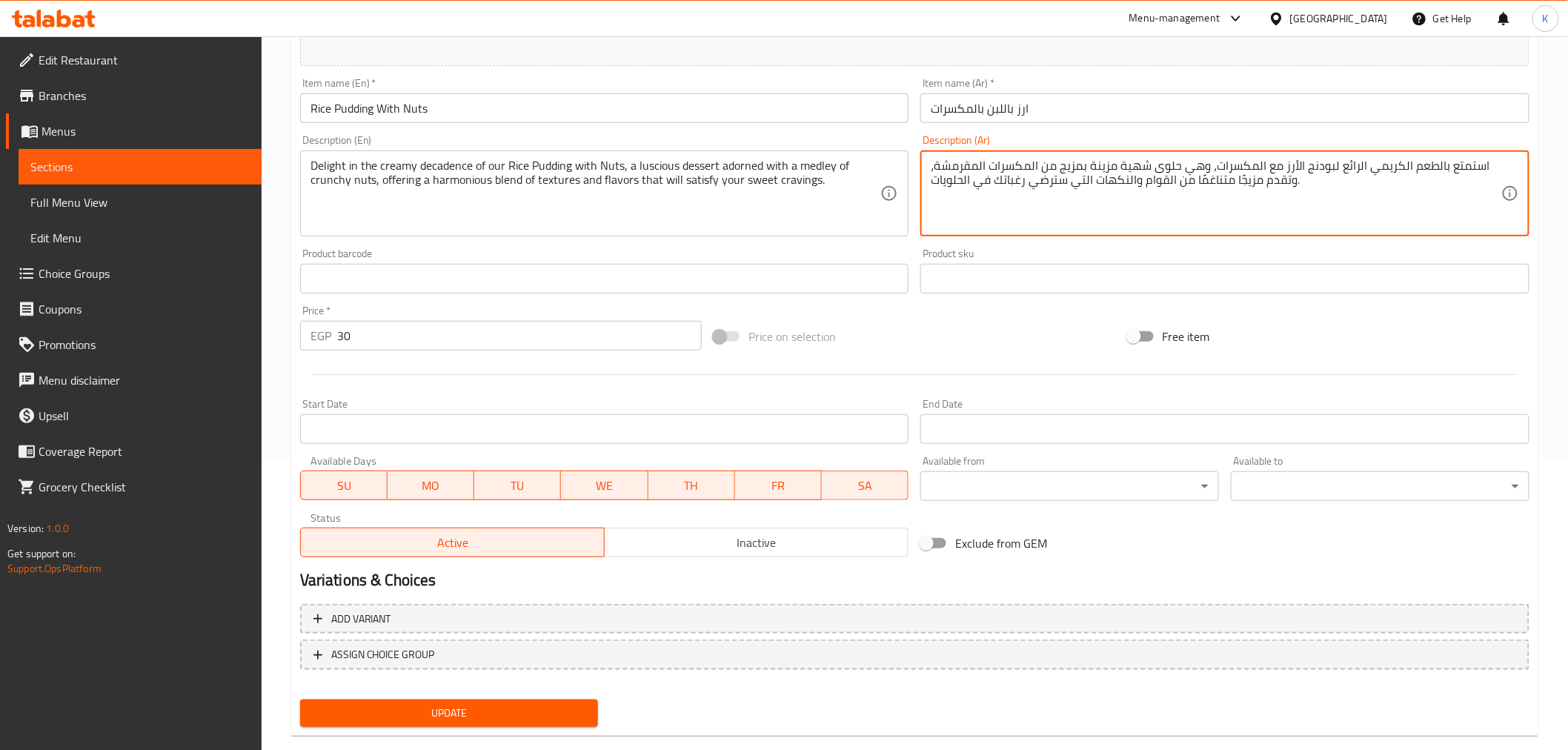
scroll to position [316, 0]
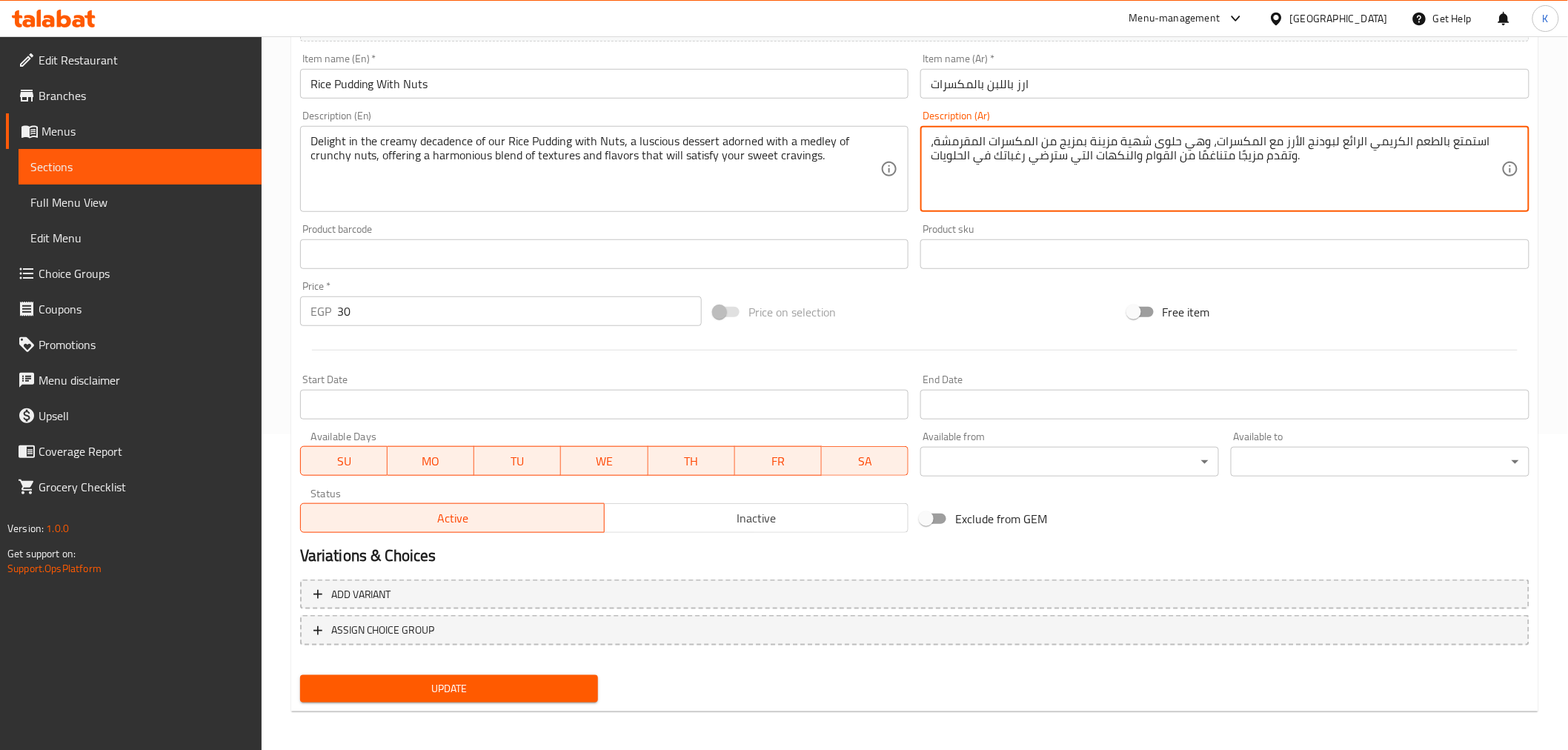
type textarea "استمتع بالطعم الكريمي الرائع لبودنج الأرز مع المكسرات، وهي حلوى شهية مزينة بمزي…"
click at [460, 684] on span "Update" at bounding box center [449, 689] width 275 height 18
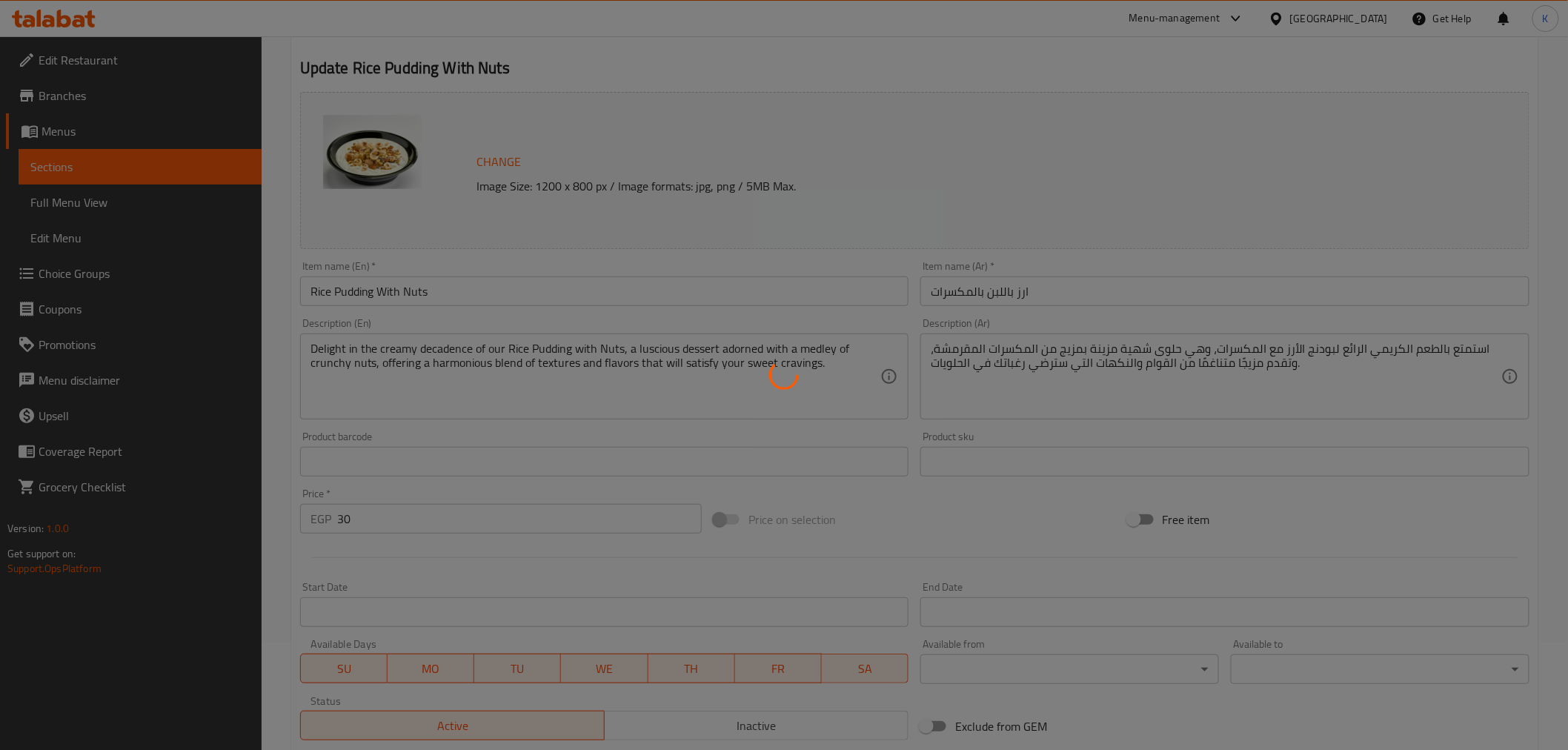
scroll to position [0, 0]
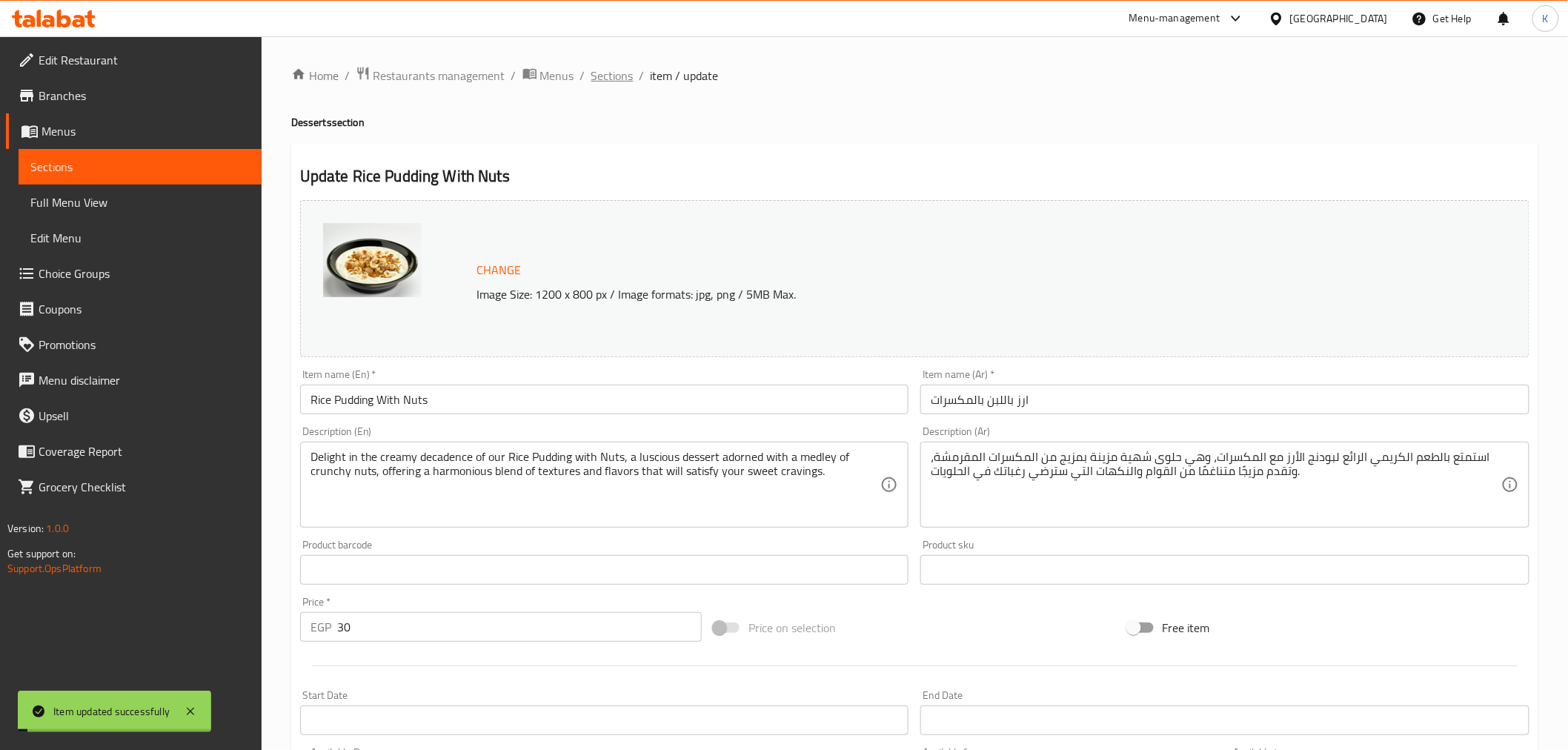
click at [615, 78] on span "Sections" at bounding box center [612, 75] width 42 height 18
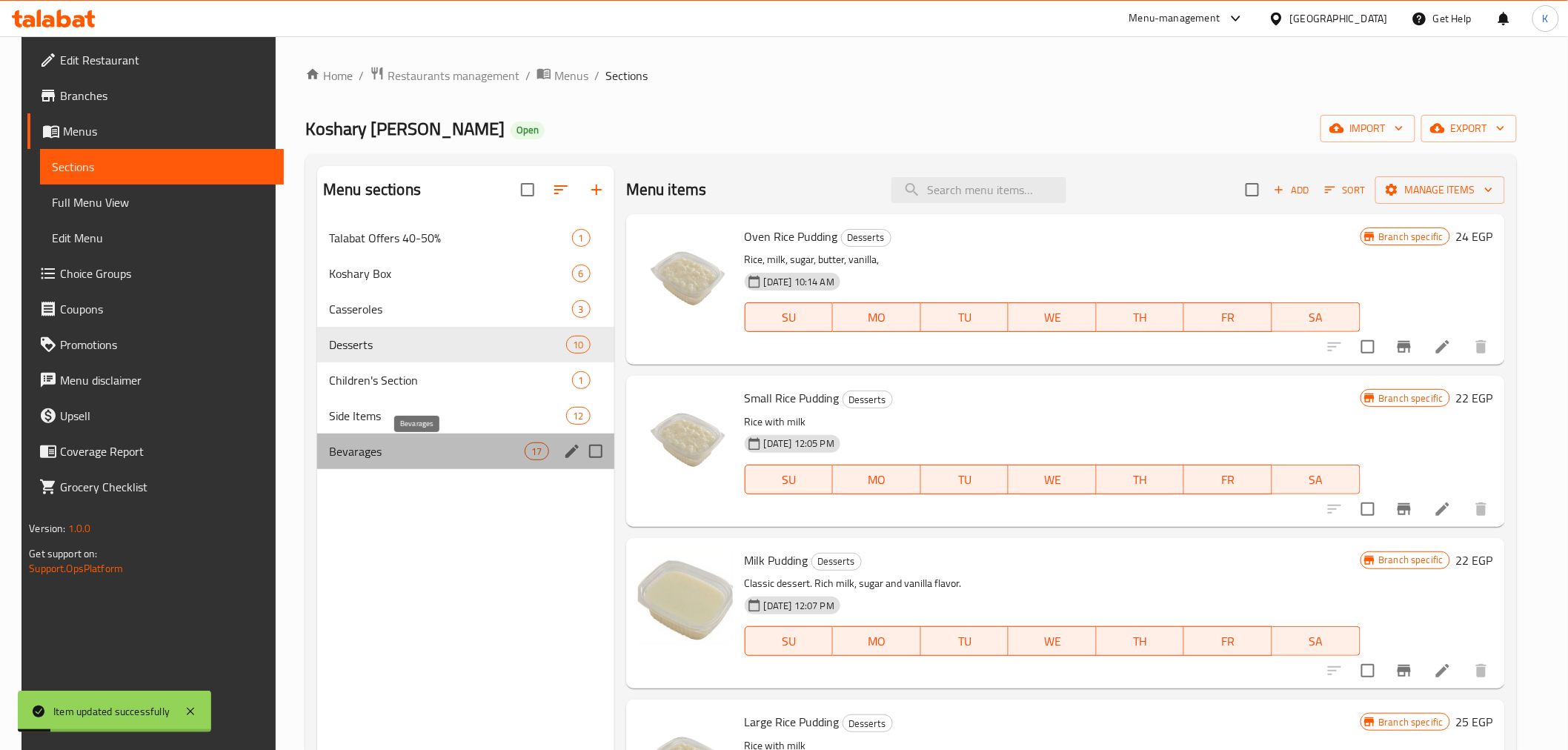
click at [457, 450] on span "Bevarages" at bounding box center [427, 450] width 196 height 18
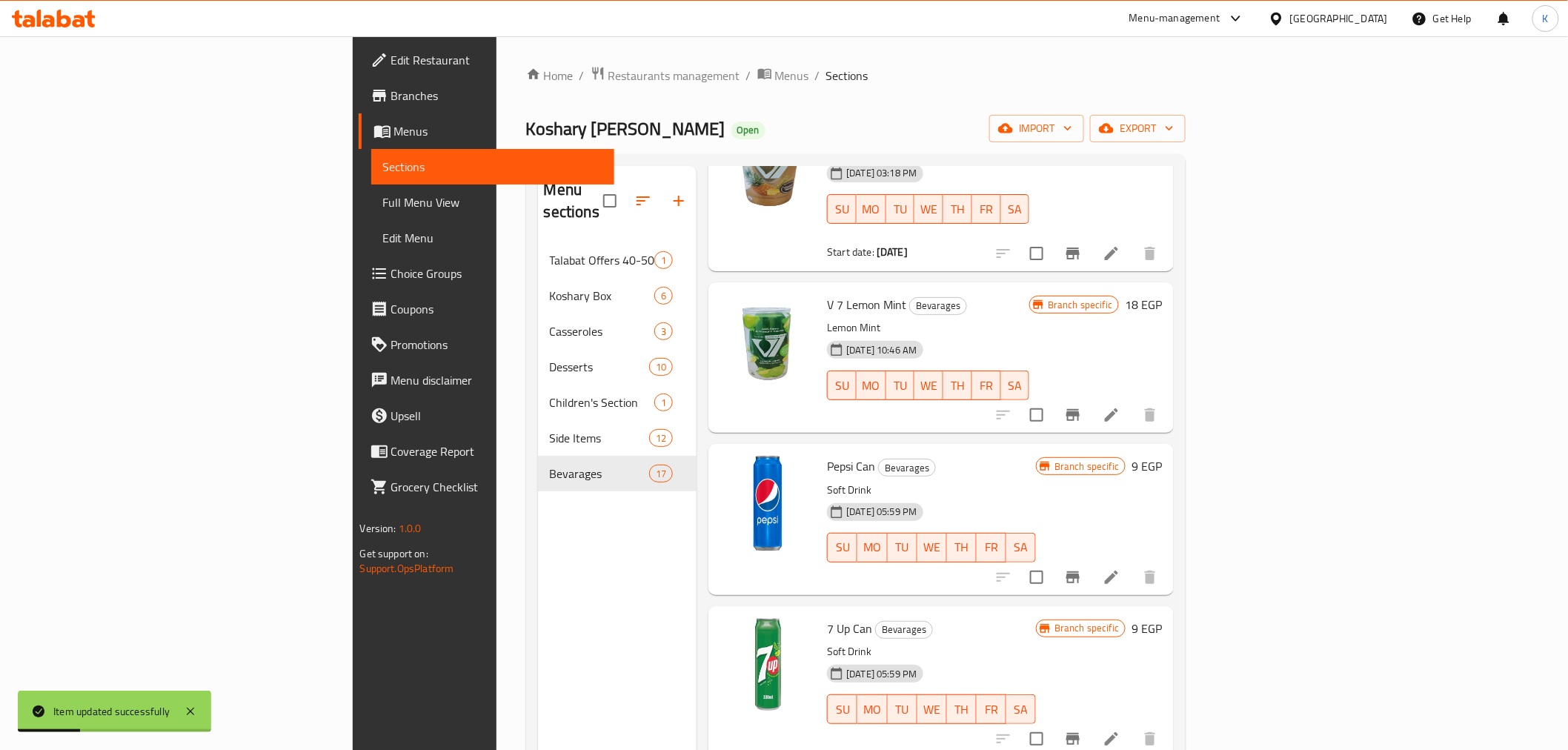
scroll to position [741, 0]
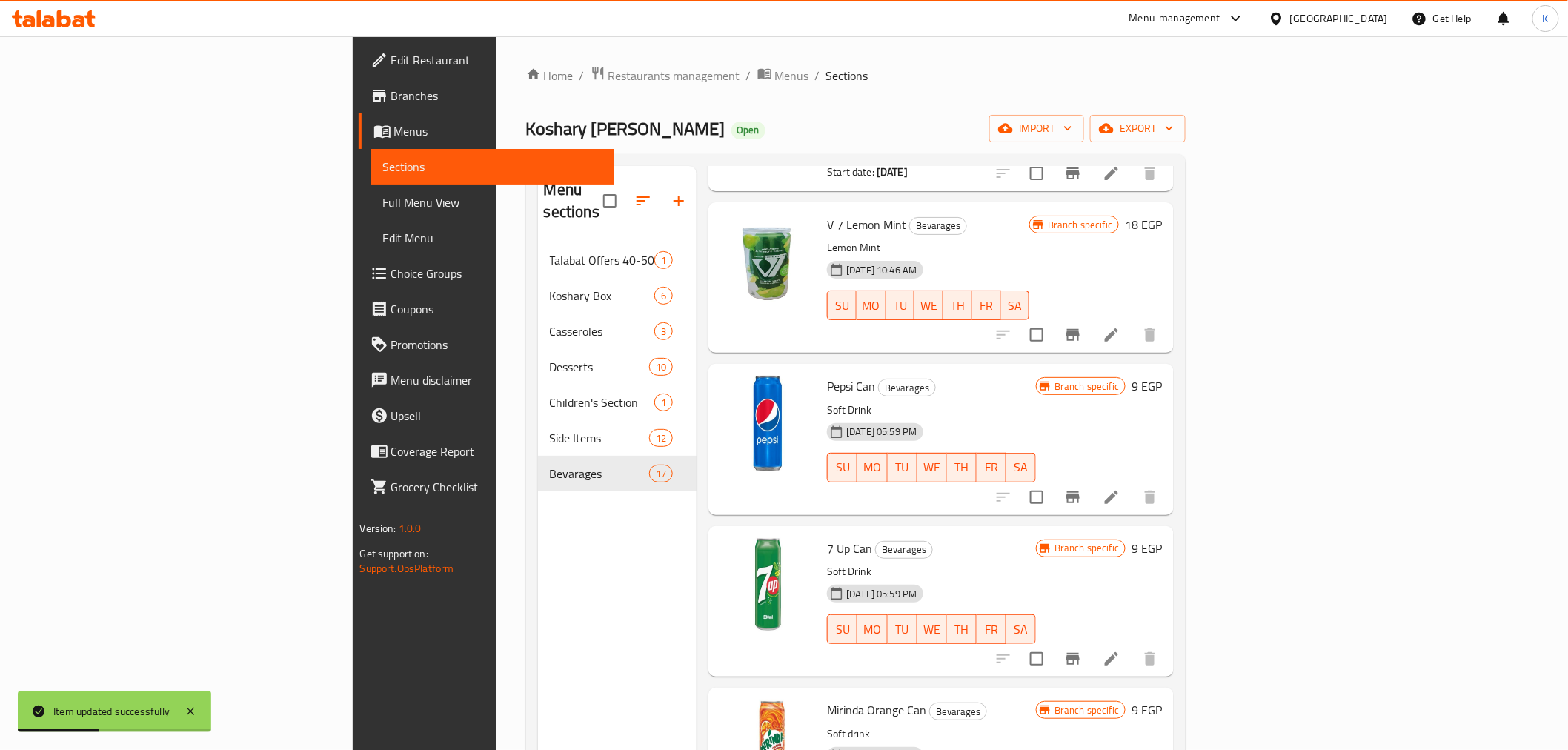
click at [1133, 484] on li at bounding box center [1111, 497] width 41 height 27
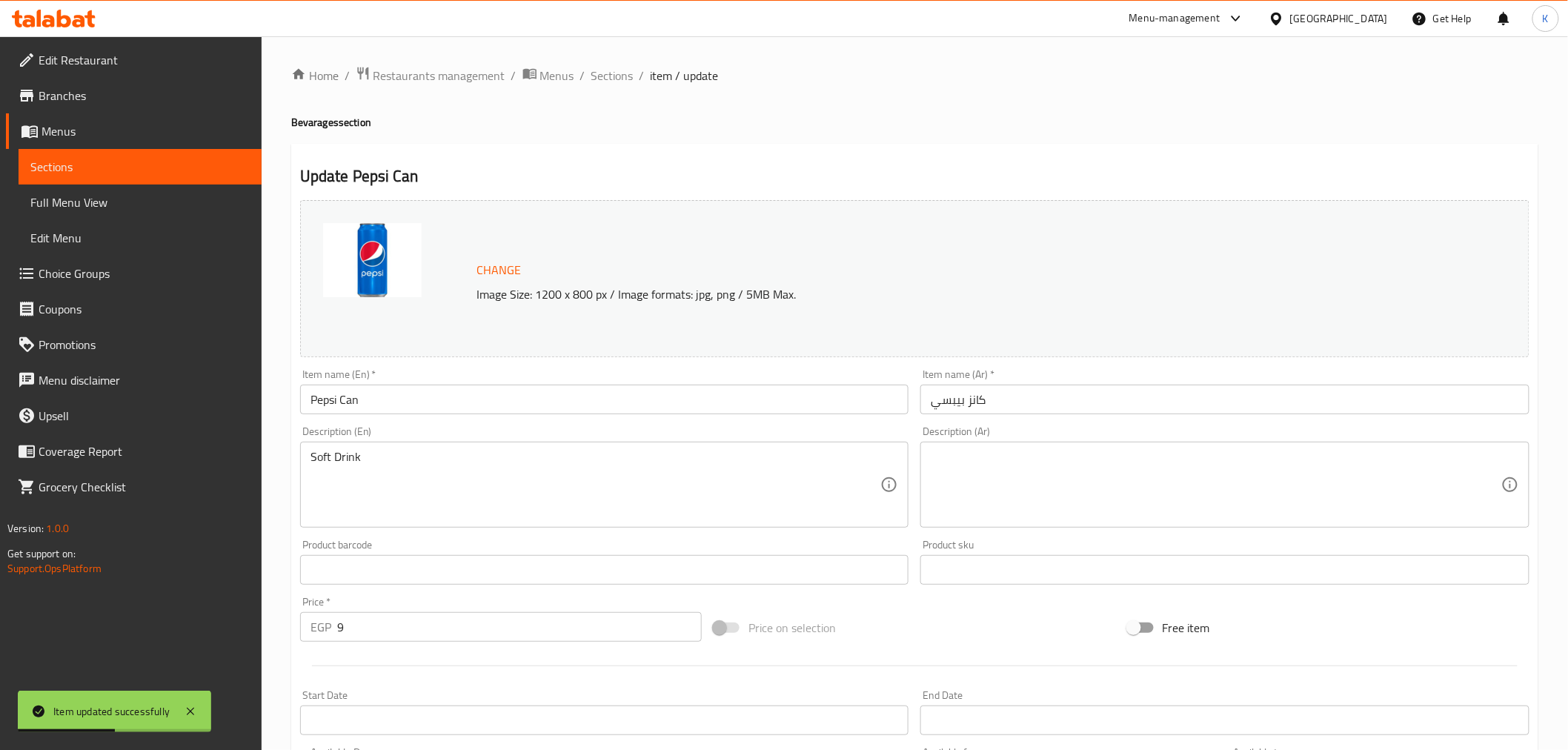
click at [980, 464] on textarea at bounding box center [1216, 485] width 571 height 70
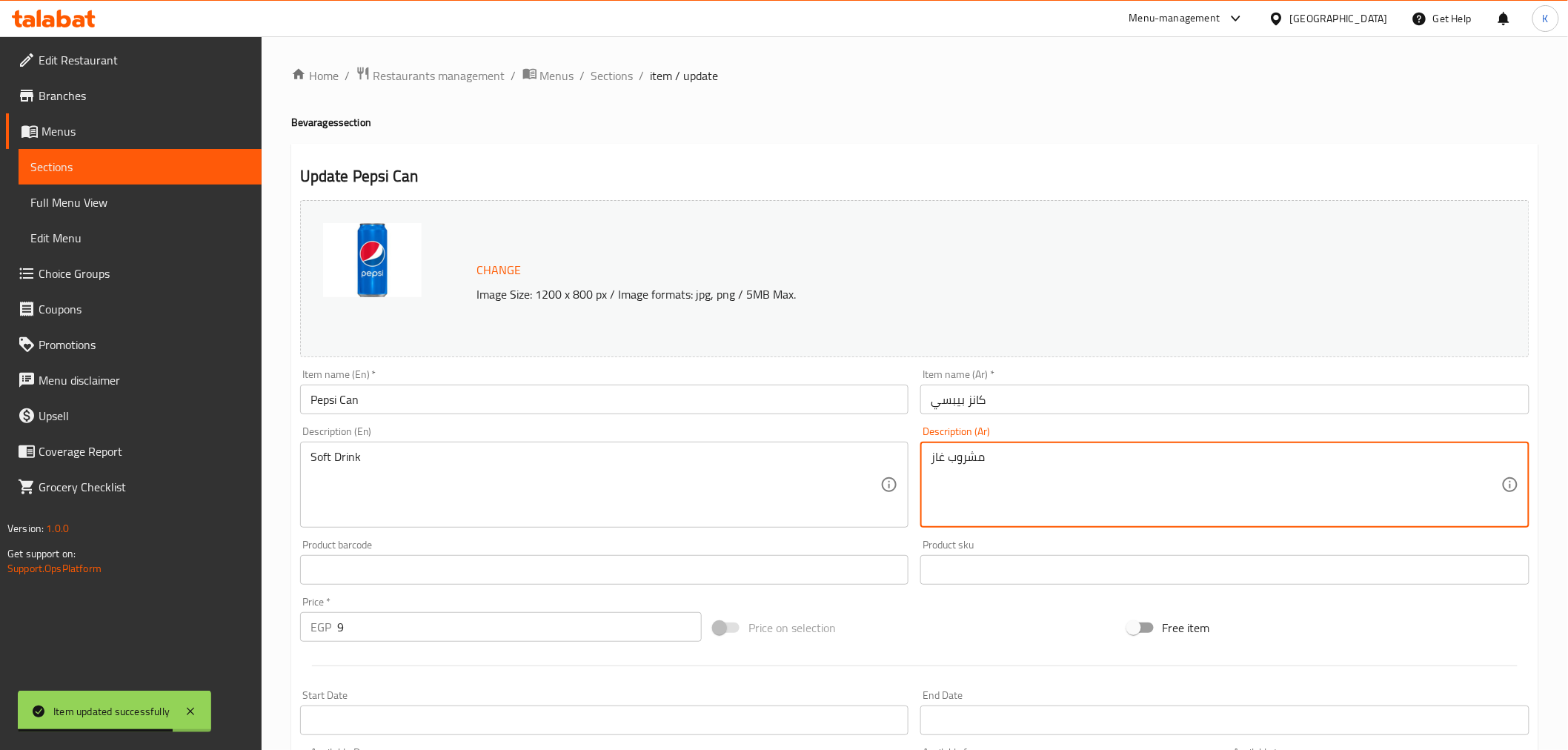
type textarea "مشروب غازي"
paste textarea "مشروب غازي"
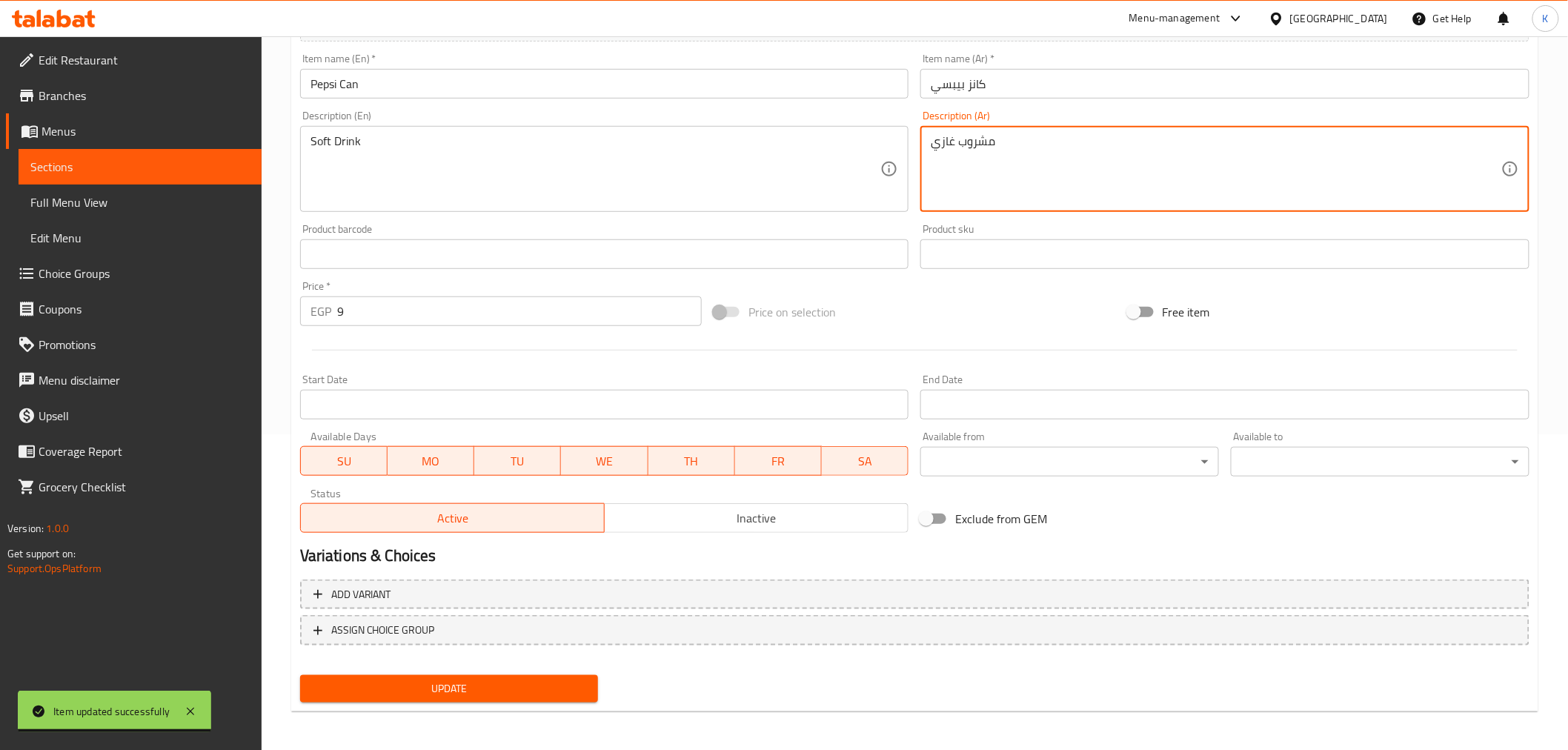
type textarea "مشروب غازي"
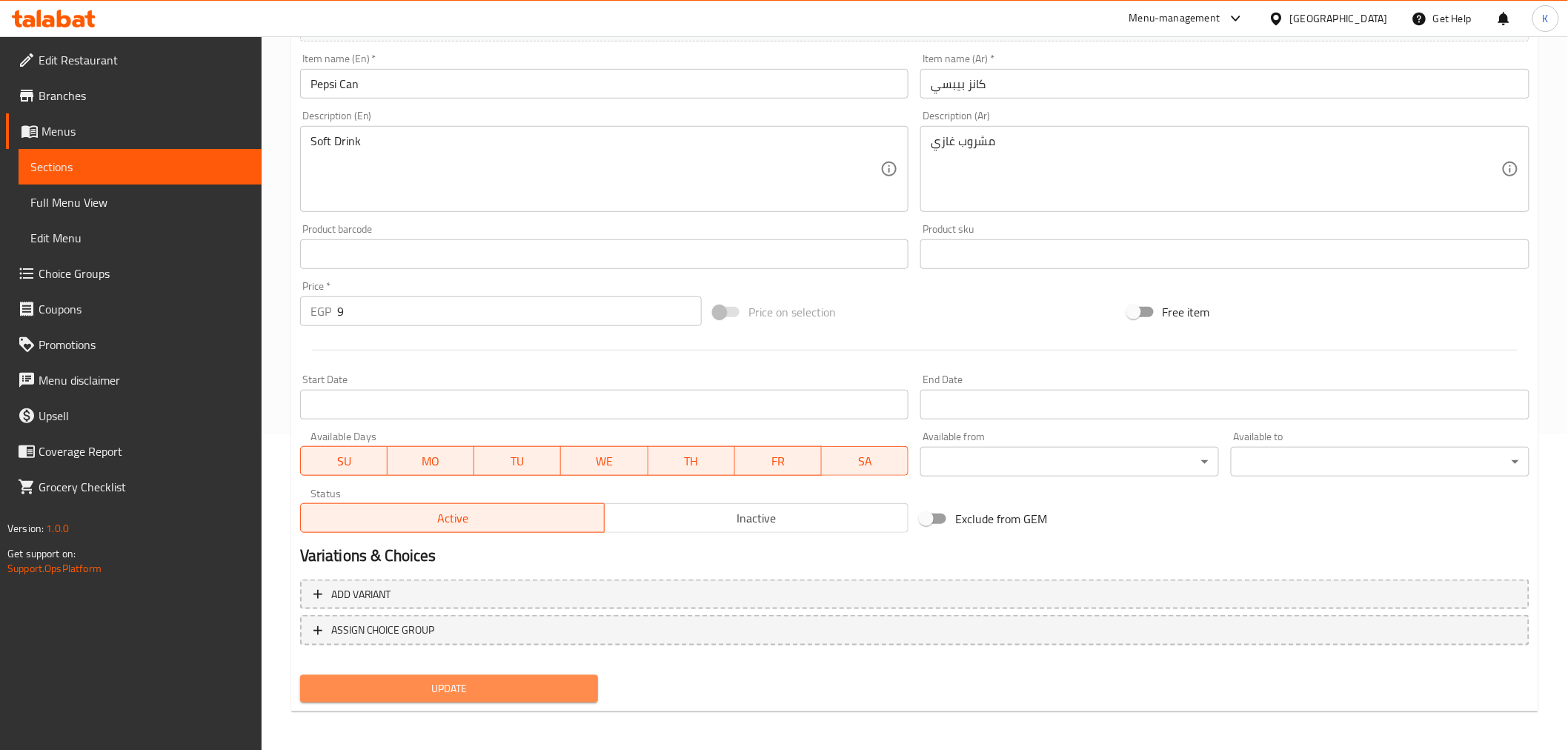
click at [506, 686] on span "Update" at bounding box center [449, 689] width 275 height 18
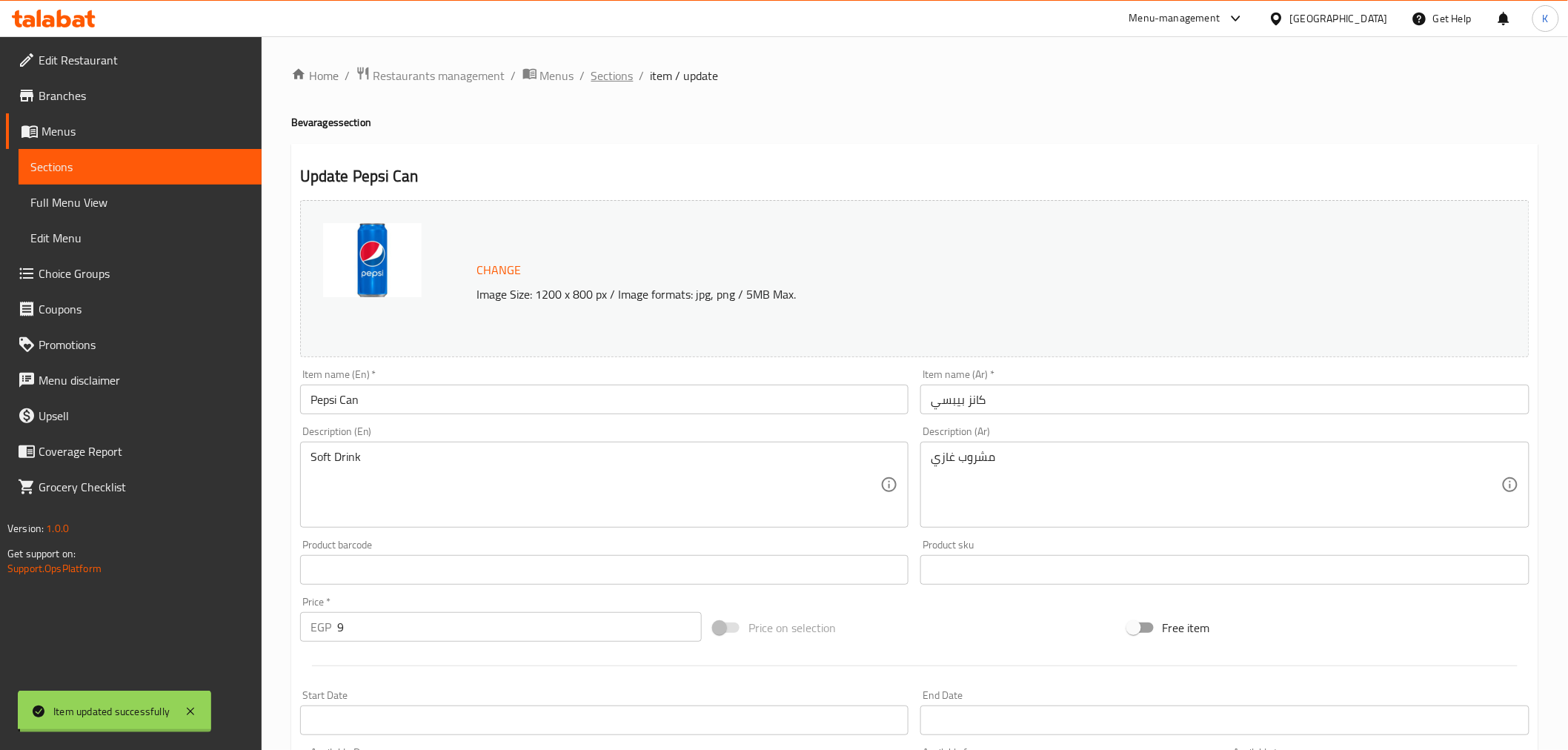
click at [611, 80] on span "Sections" at bounding box center [612, 75] width 42 height 18
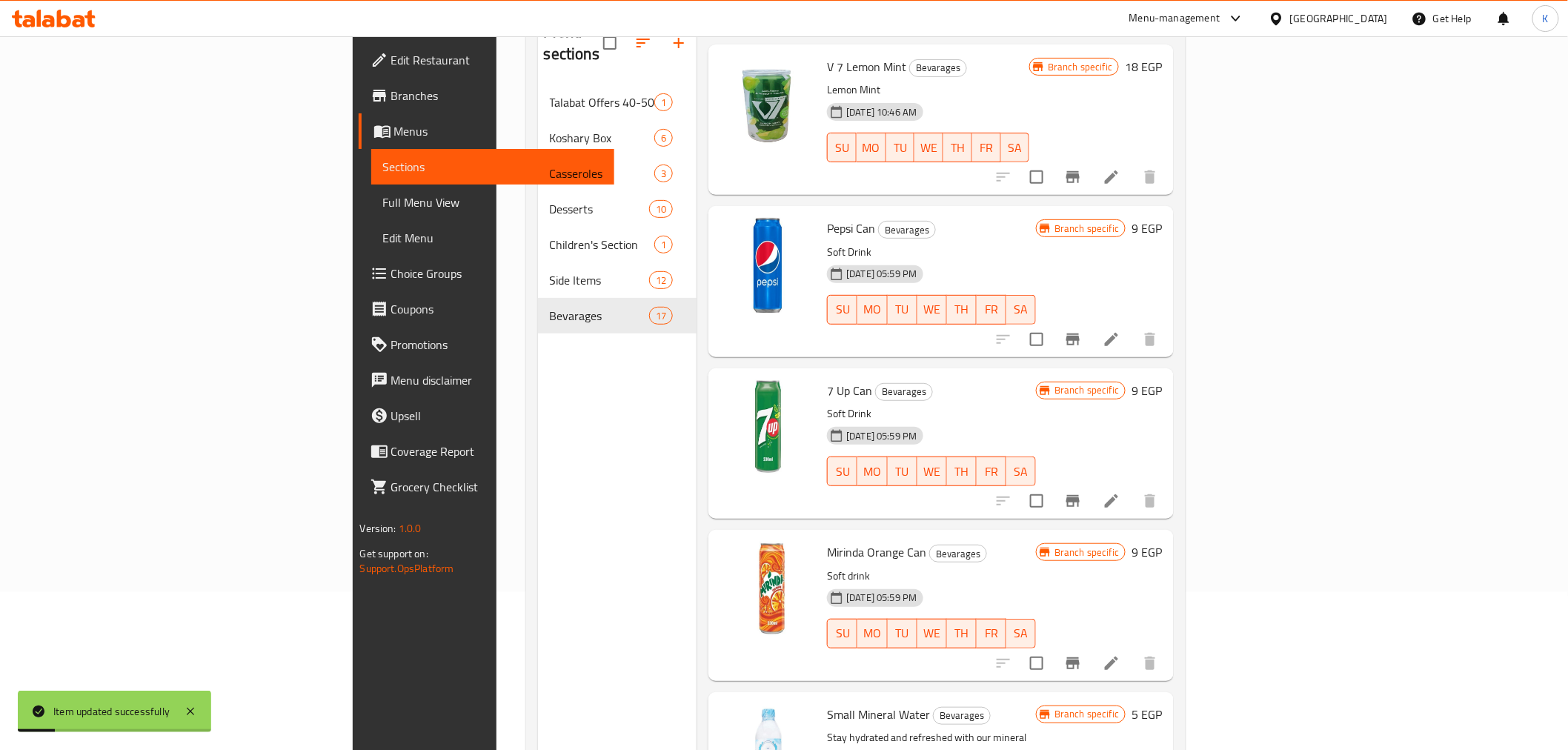
scroll to position [165, 0]
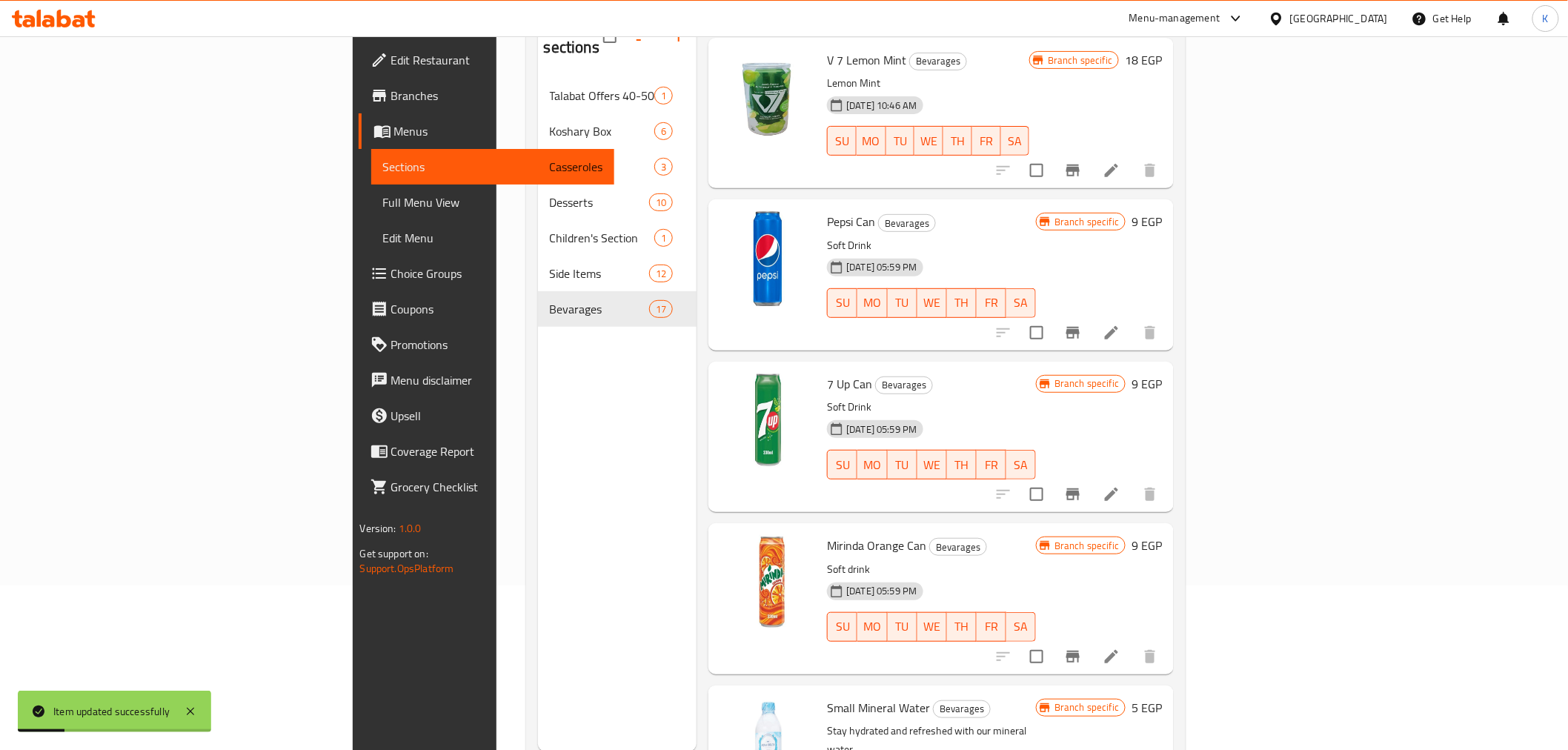
click at [1121, 486] on icon at bounding box center [1111, 494] width 18 height 18
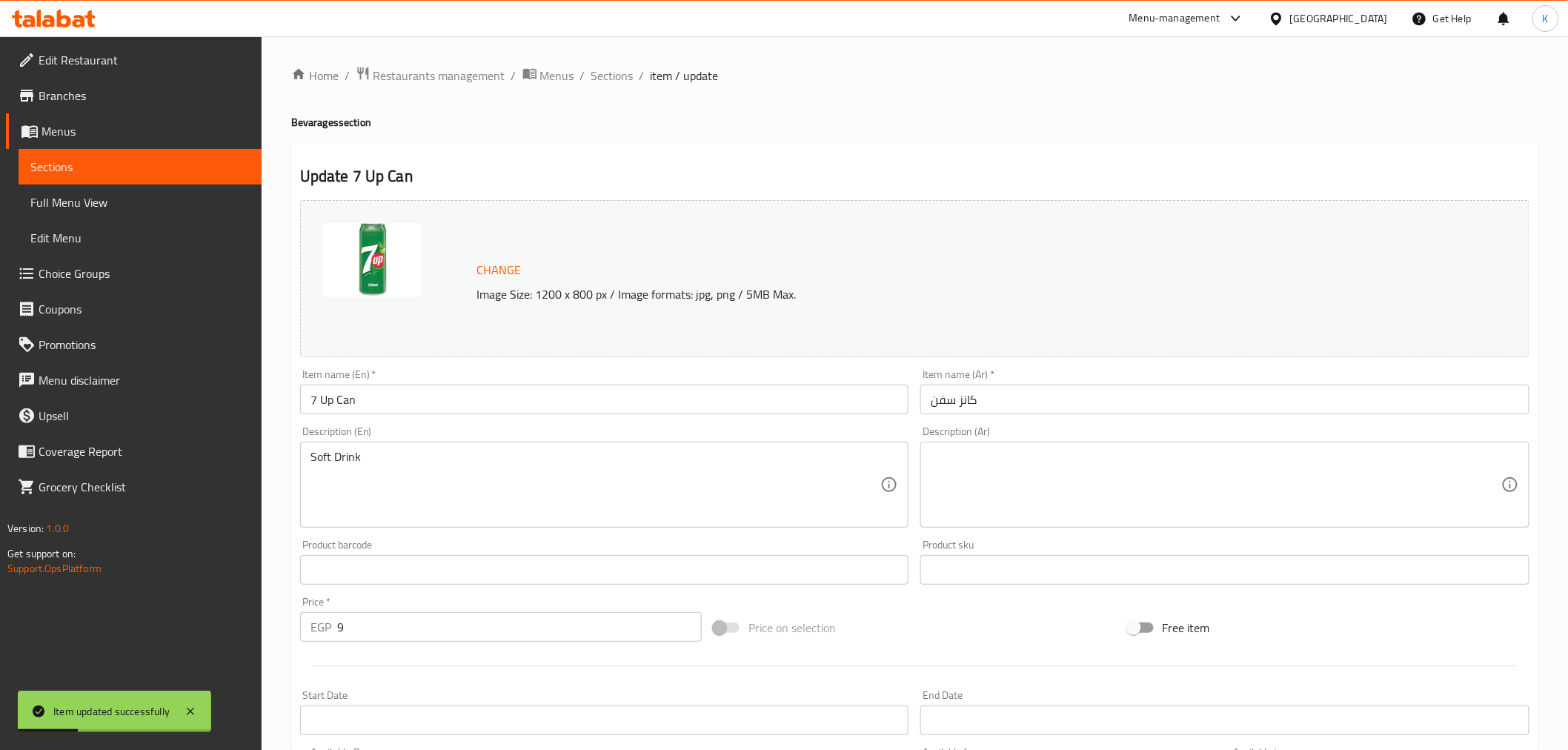
click at [991, 480] on textarea at bounding box center [1216, 485] width 571 height 70
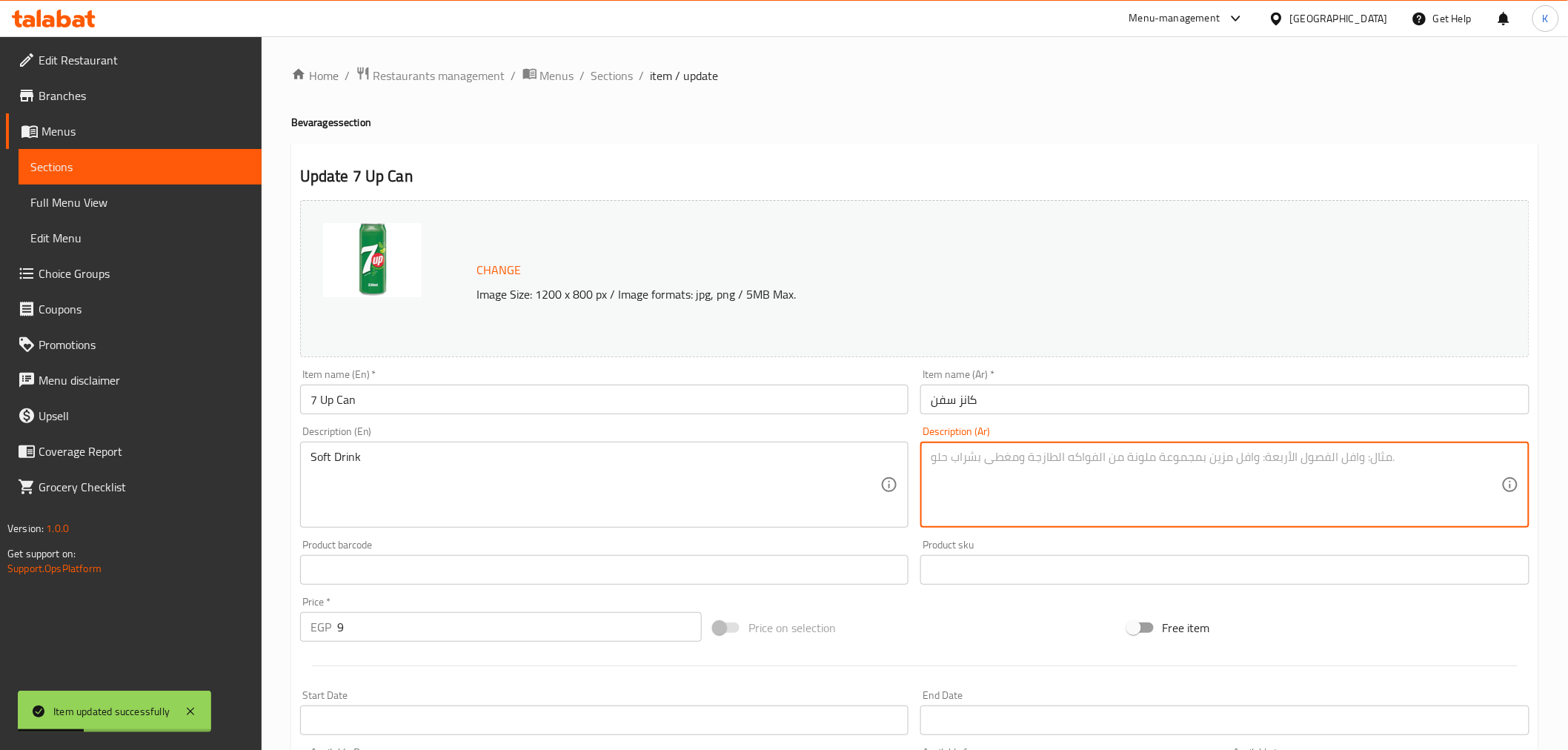
paste textarea "مشروب غازي"
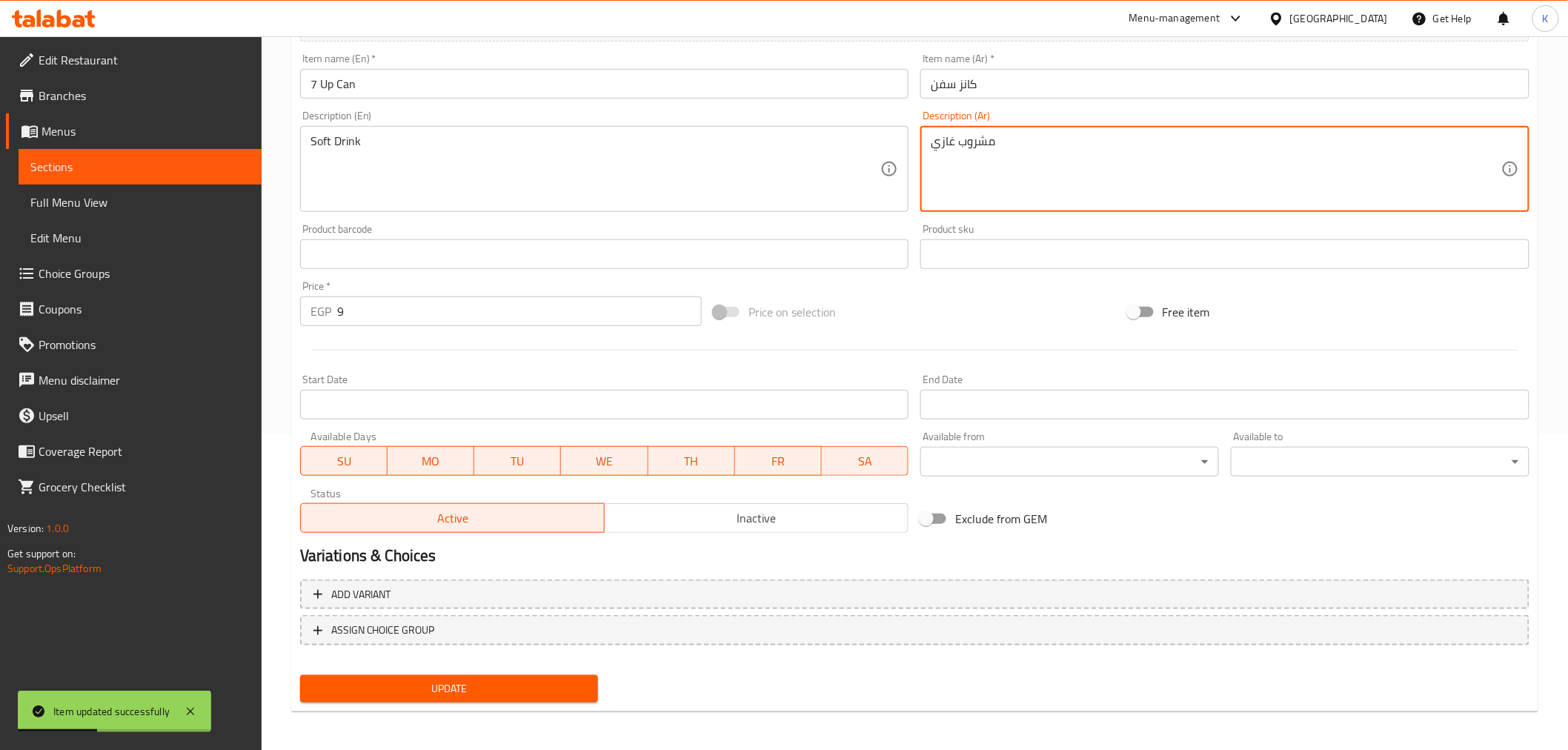
type textarea "مشروب غازي"
click at [531, 675] on button "Update" at bounding box center [450, 689] width 299 height 27
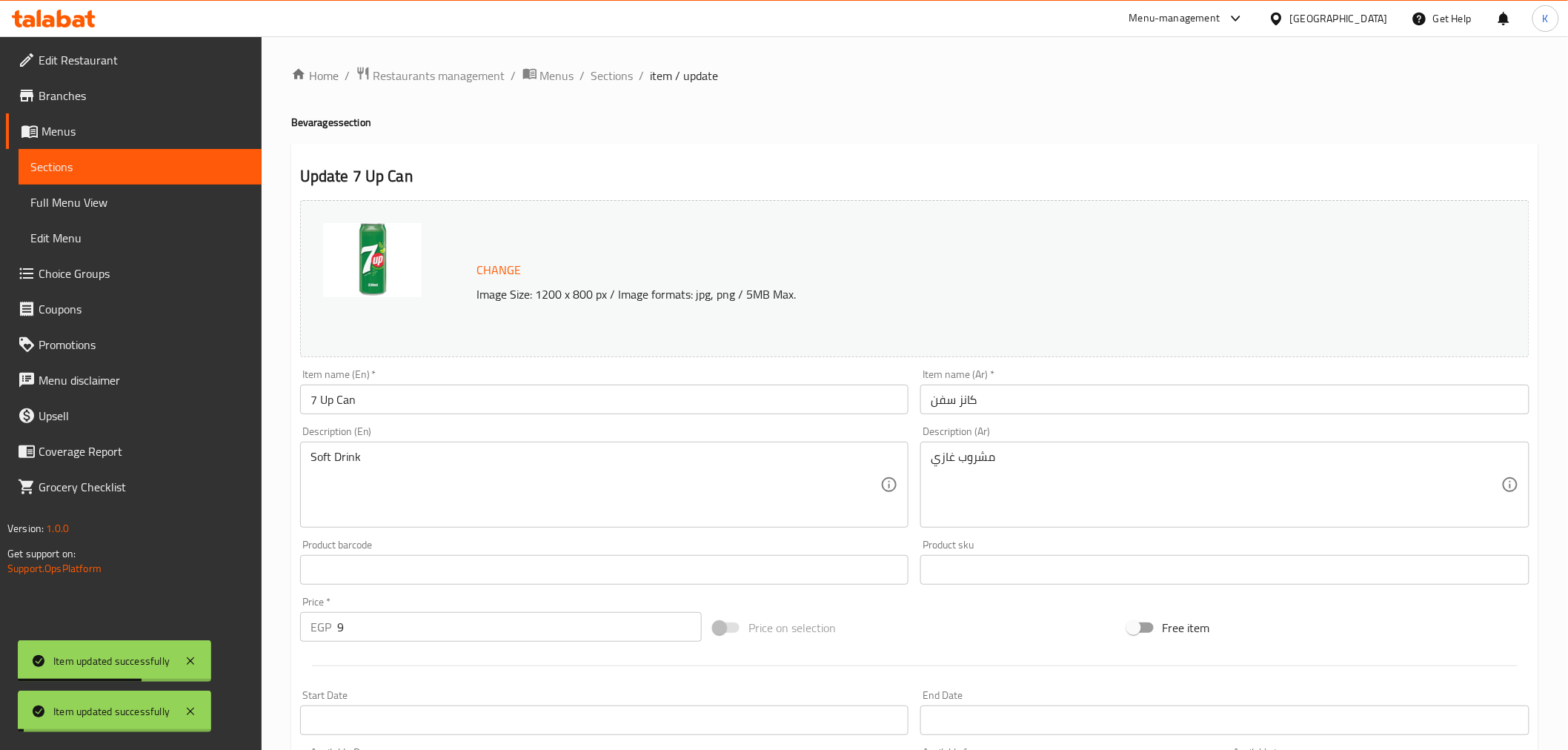
click at [615, 76] on span "Sections" at bounding box center [612, 75] width 42 height 18
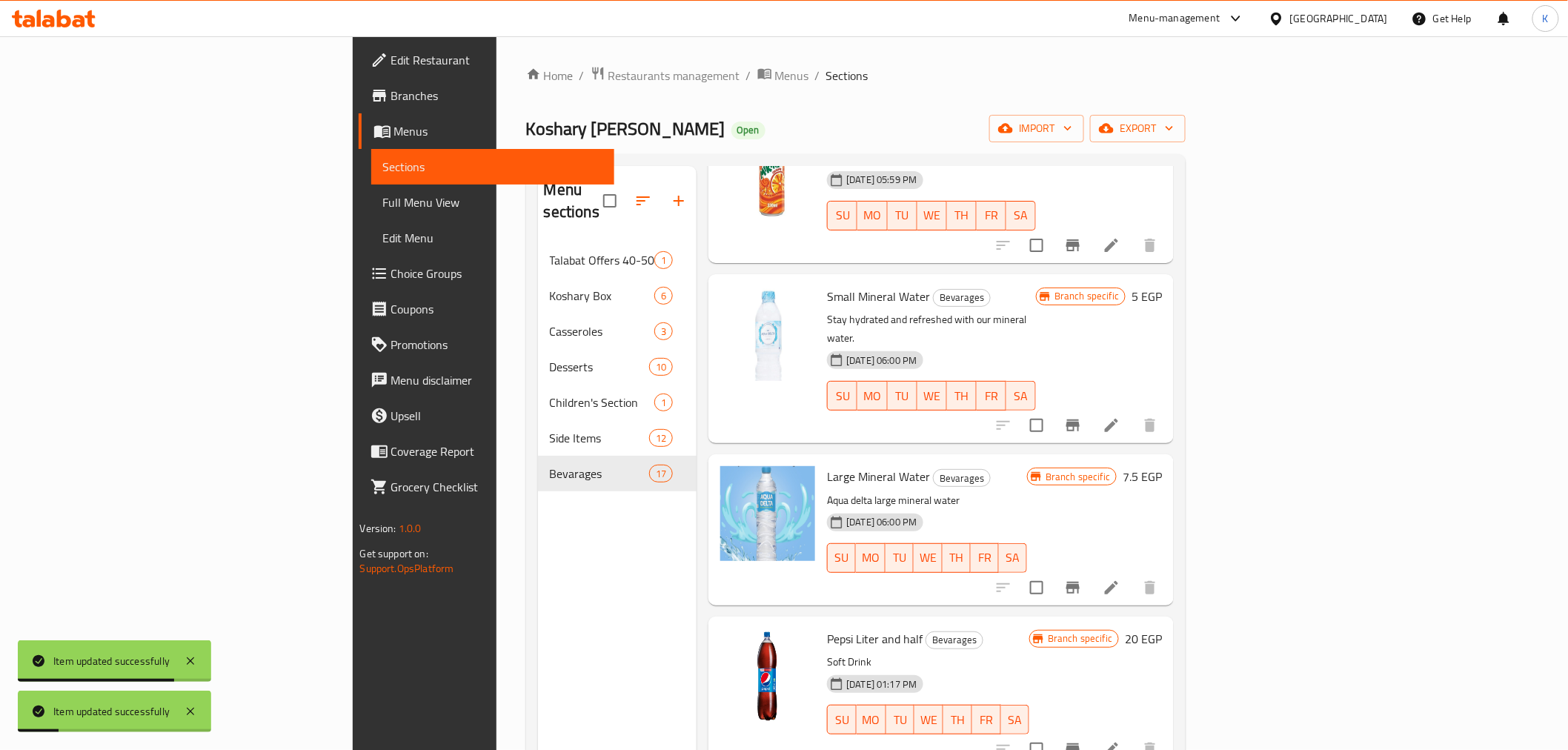
scroll to position [1235, 0]
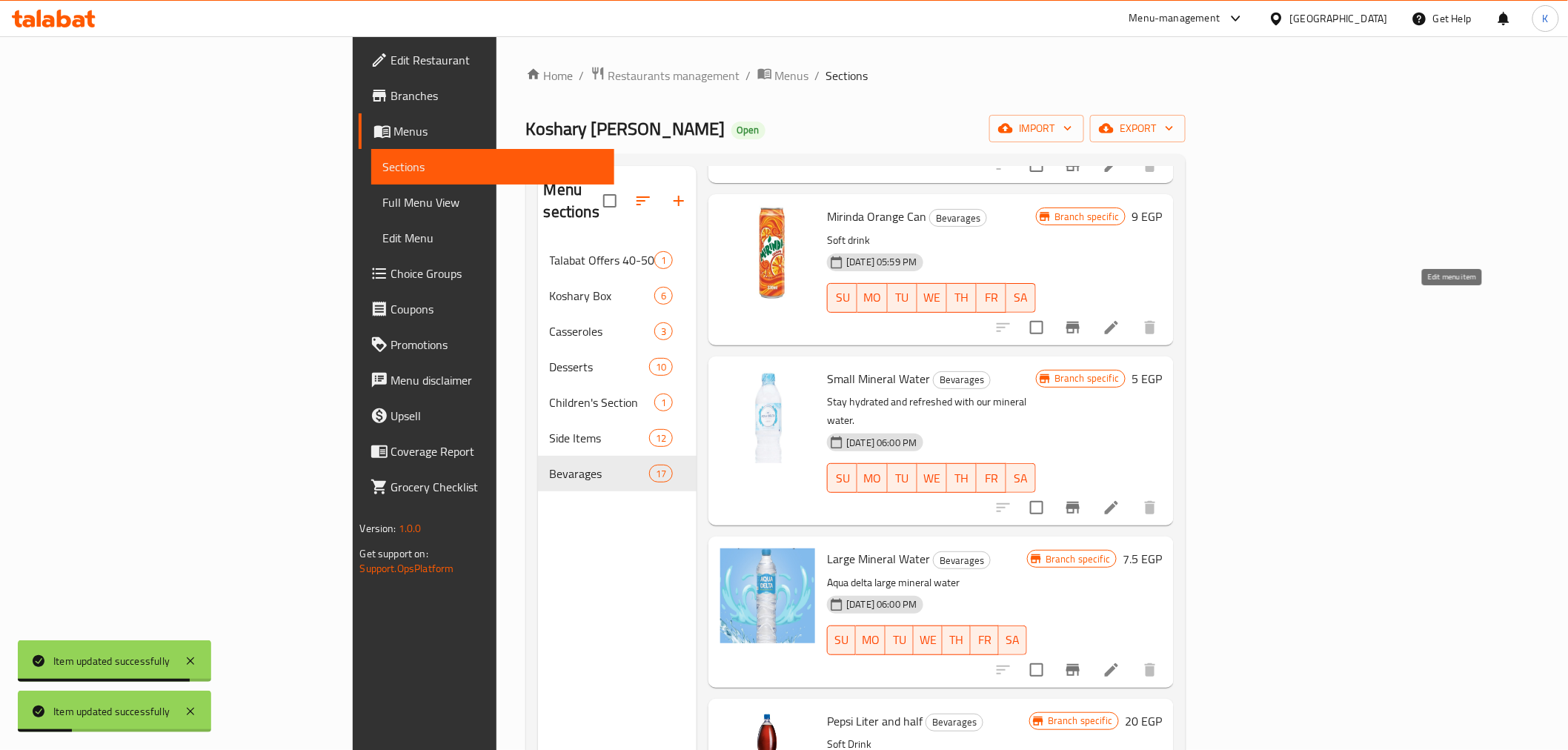
click at [1121, 319] on icon at bounding box center [1111, 327] width 18 height 18
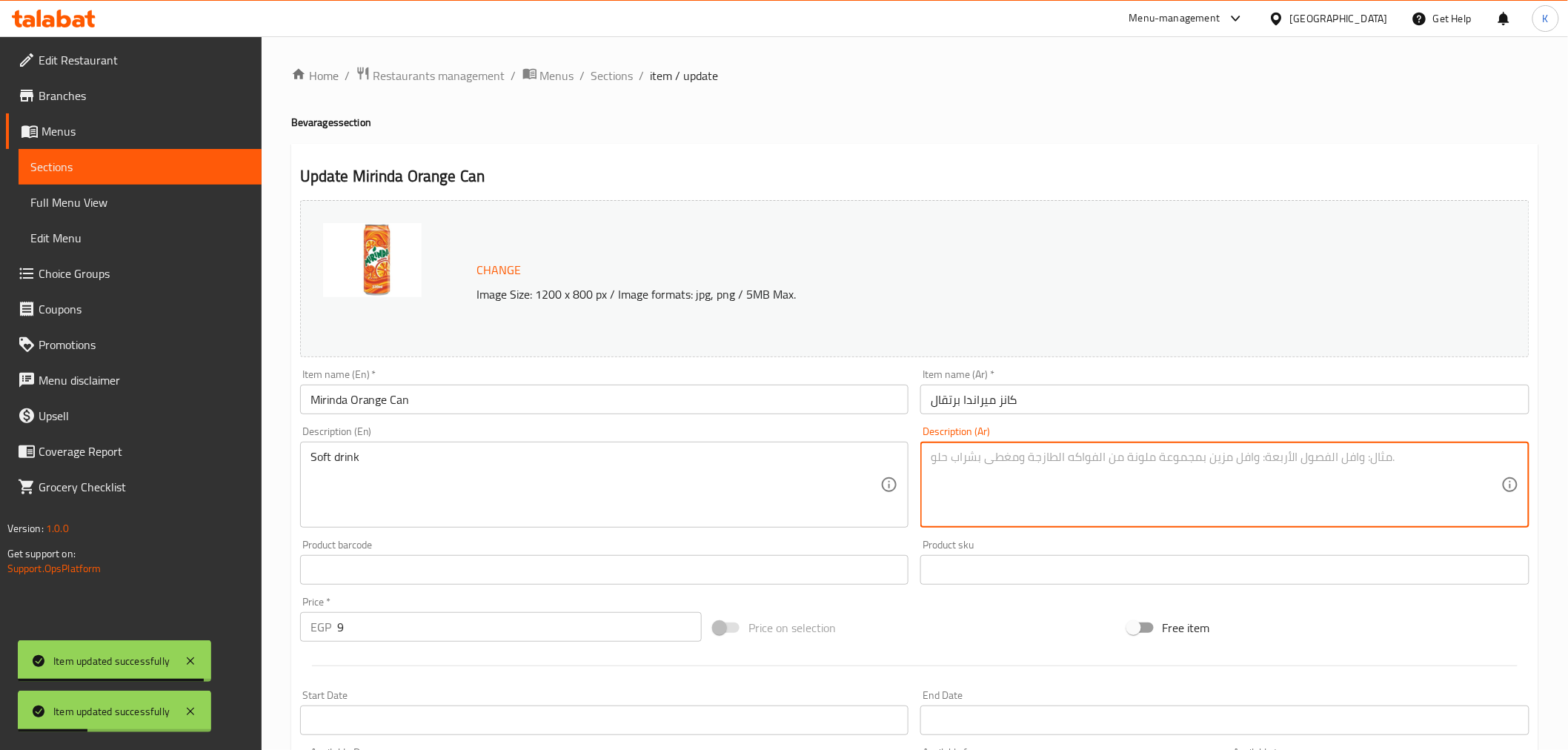
click at [1056, 486] on textarea at bounding box center [1216, 485] width 571 height 70
paste textarea "مشروب غازي"
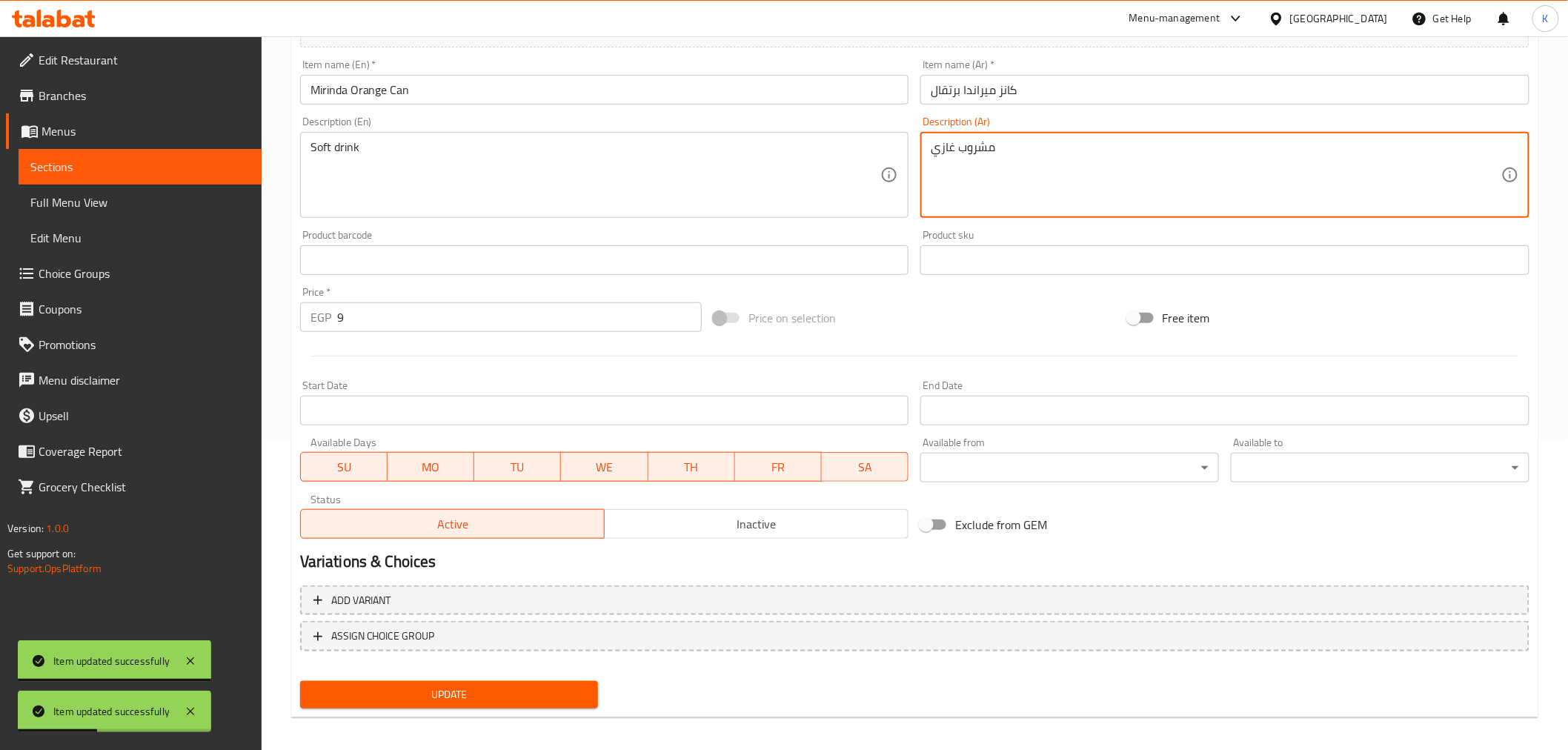
scroll to position [316, 0]
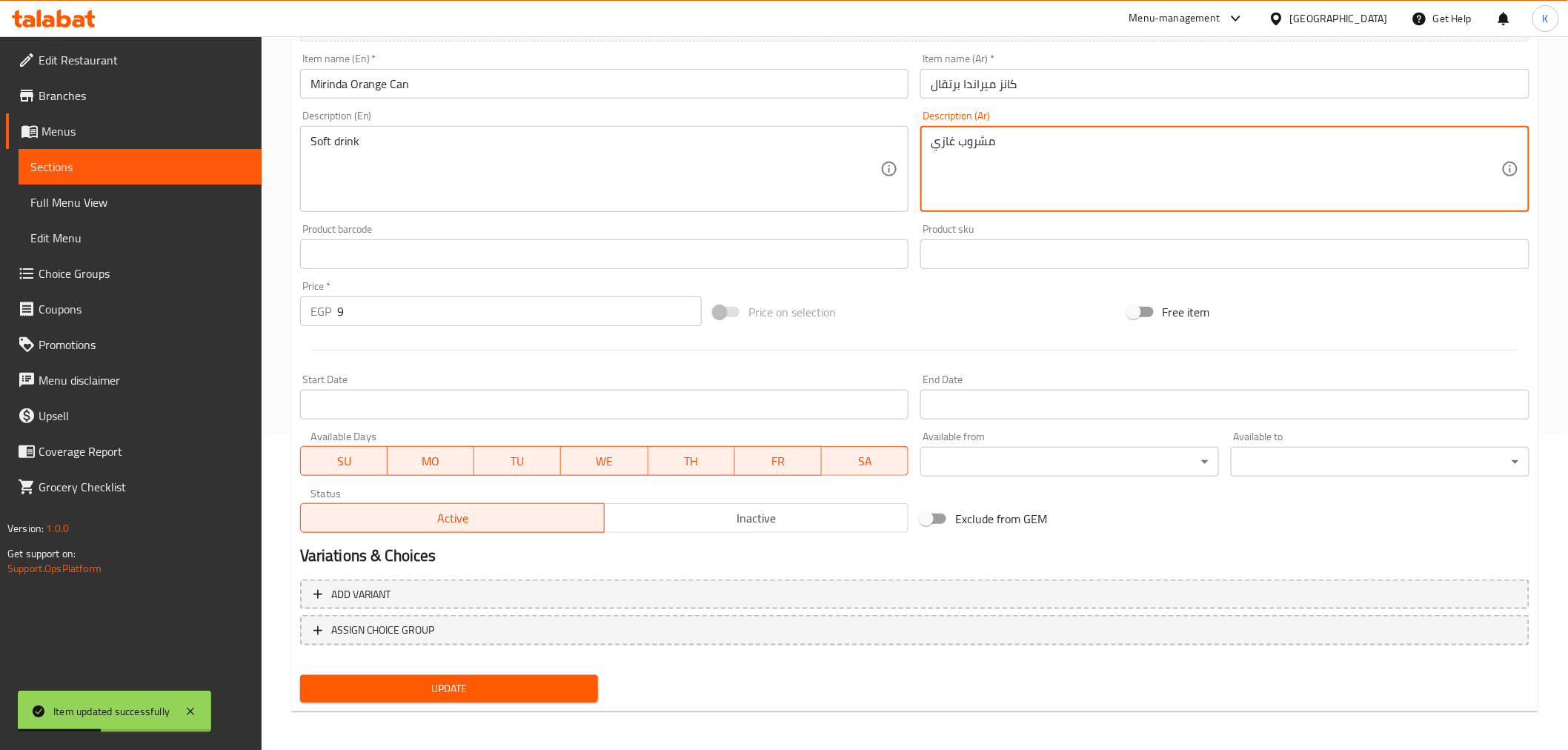
type textarea "مشروب غازي"
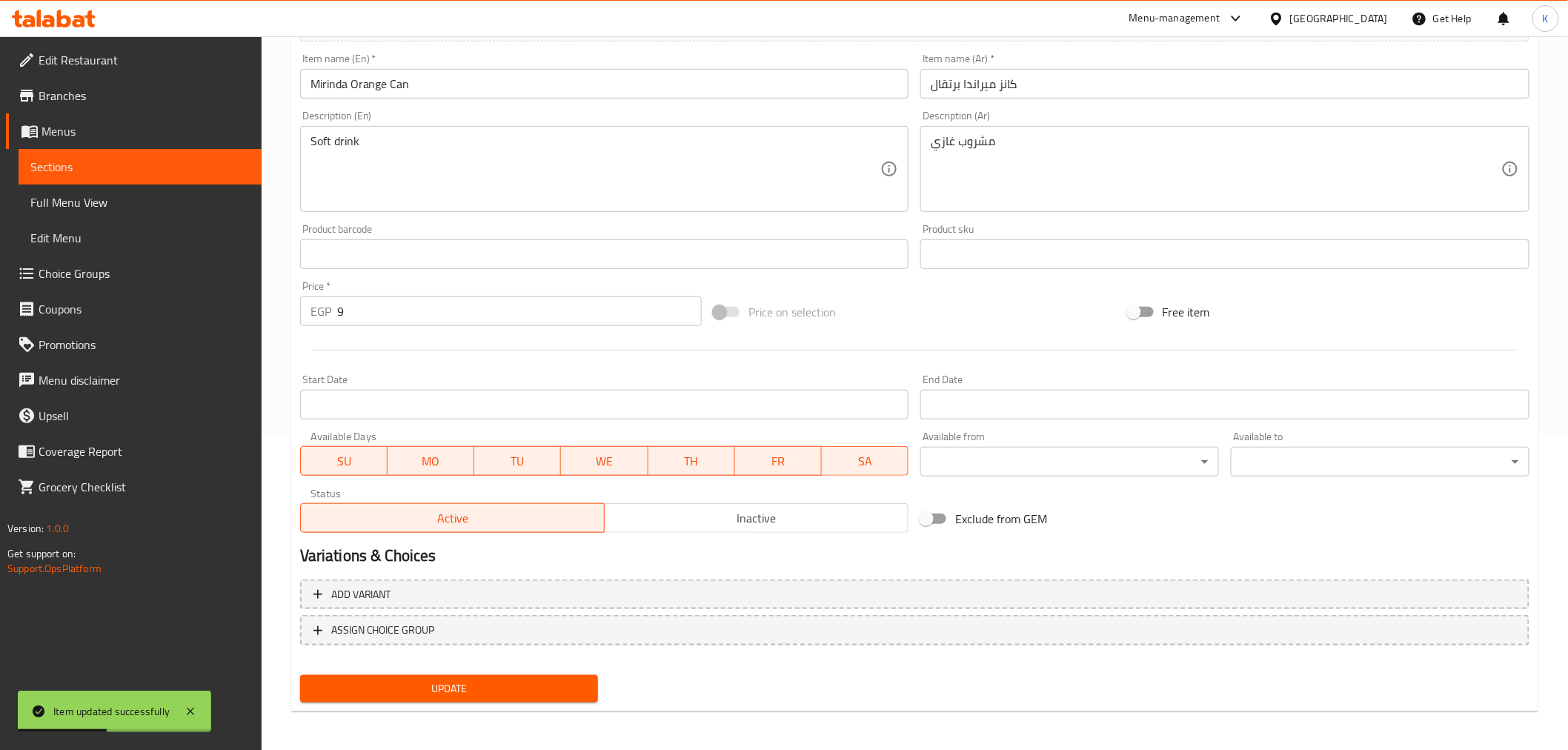
click at [541, 671] on div "Update" at bounding box center [449, 689] width 310 height 40
click at [488, 703] on div "Update" at bounding box center [449, 689] width 310 height 40
click at [486, 682] on span "Update" at bounding box center [449, 689] width 275 height 18
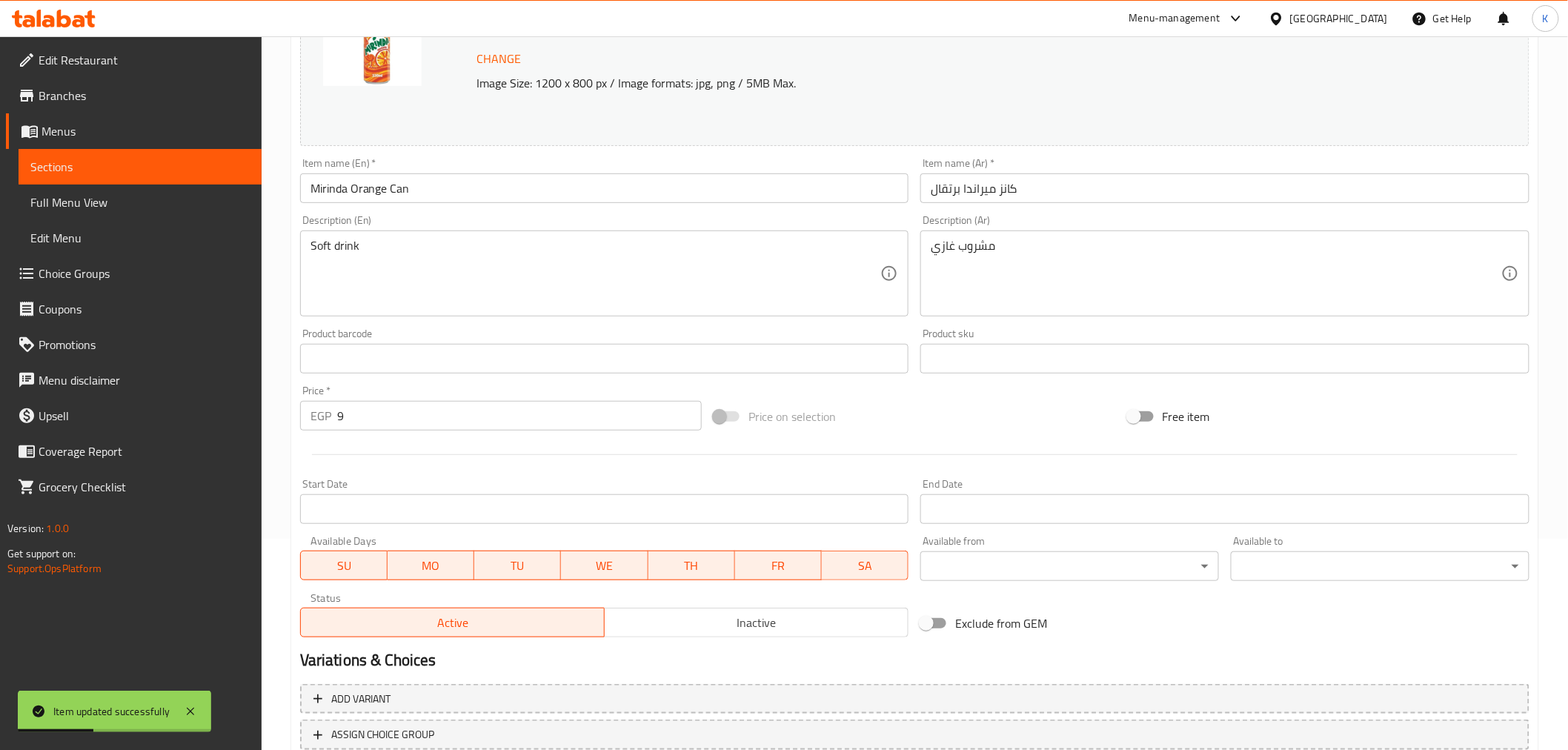
scroll to position [0, 0]
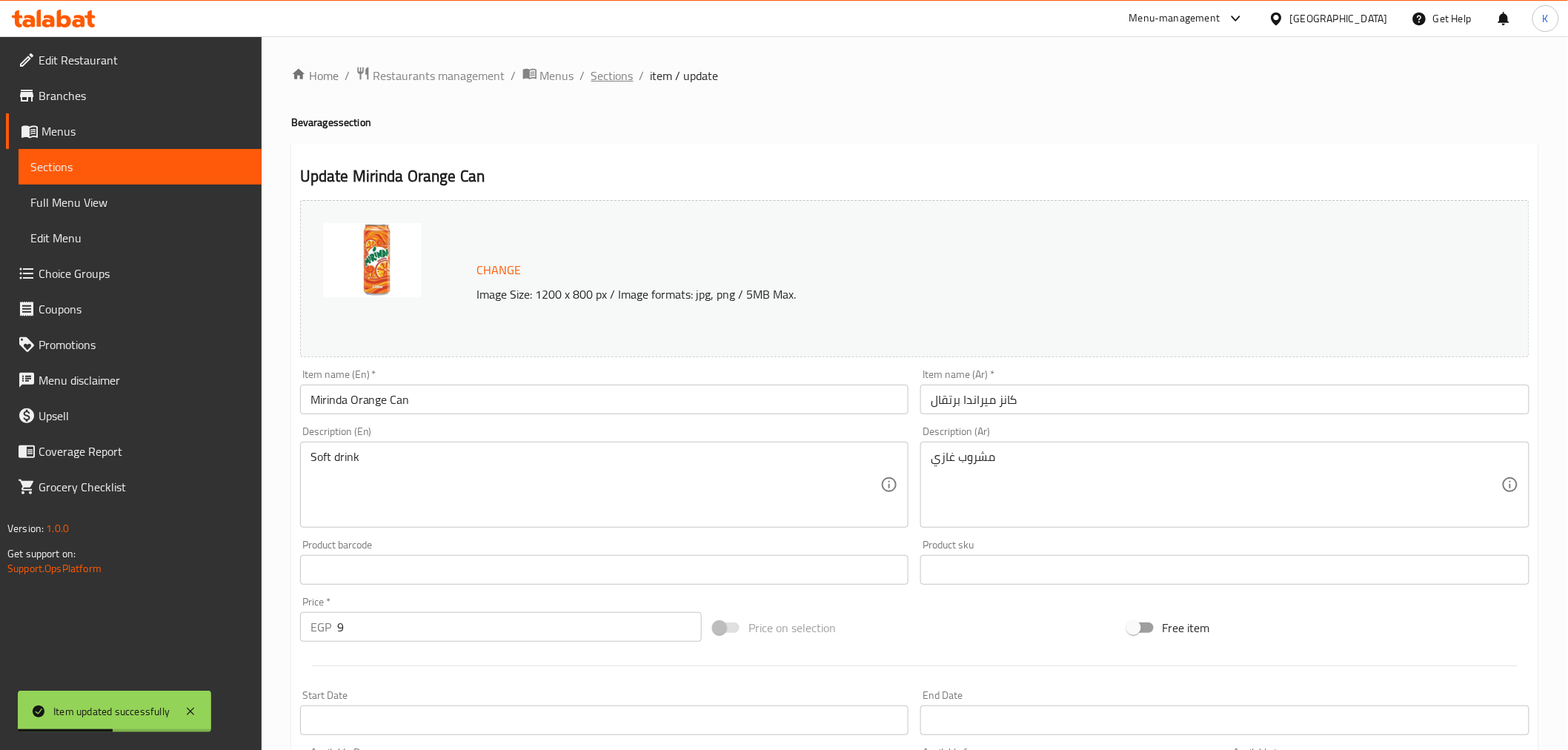
click at [619, 77] on span "Sections" at bounding box center [612, 75] width 42 height 18
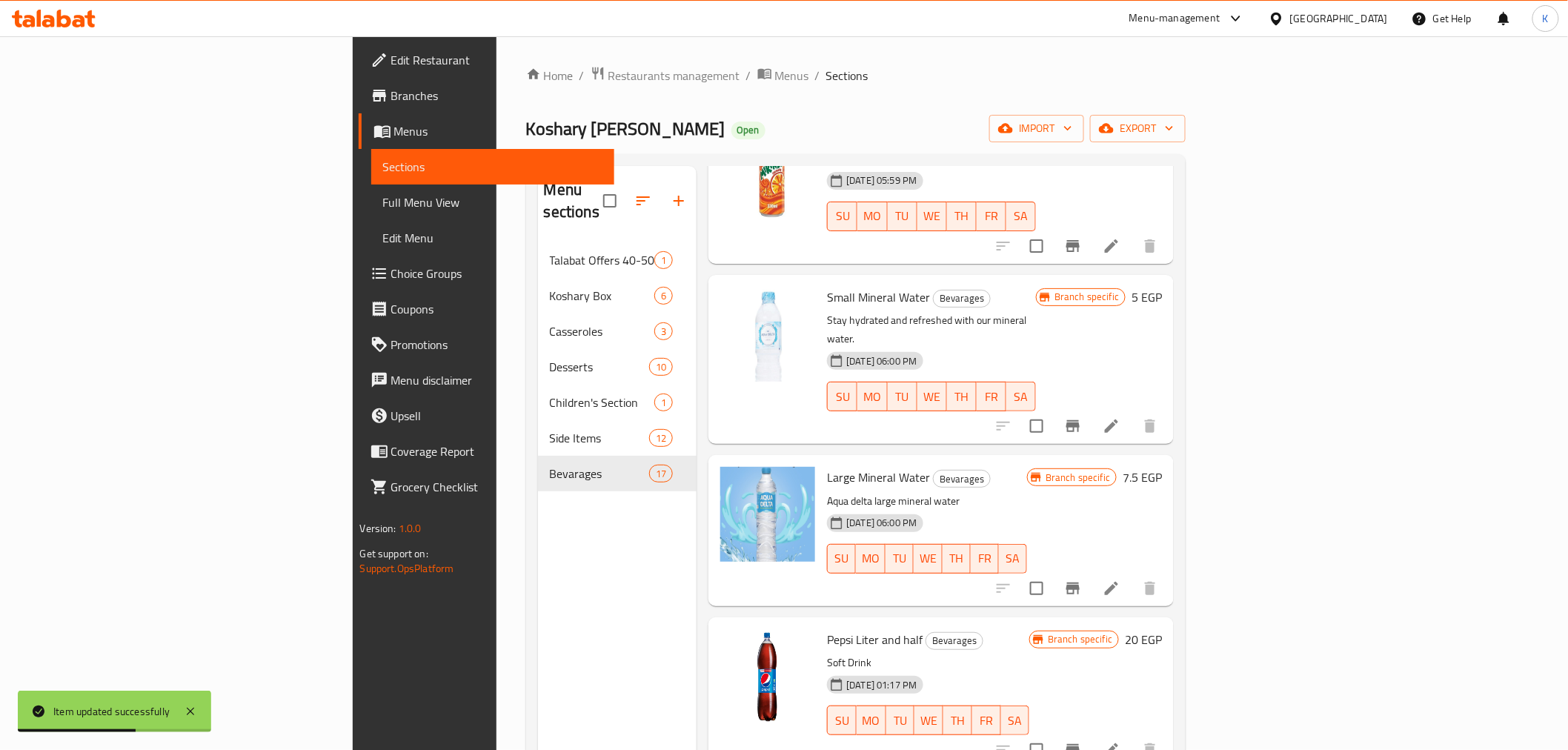
scroll to position [1317, 0]
click at [1121, 416] on icon at bounding box center [1111, 425] width 18 height 18
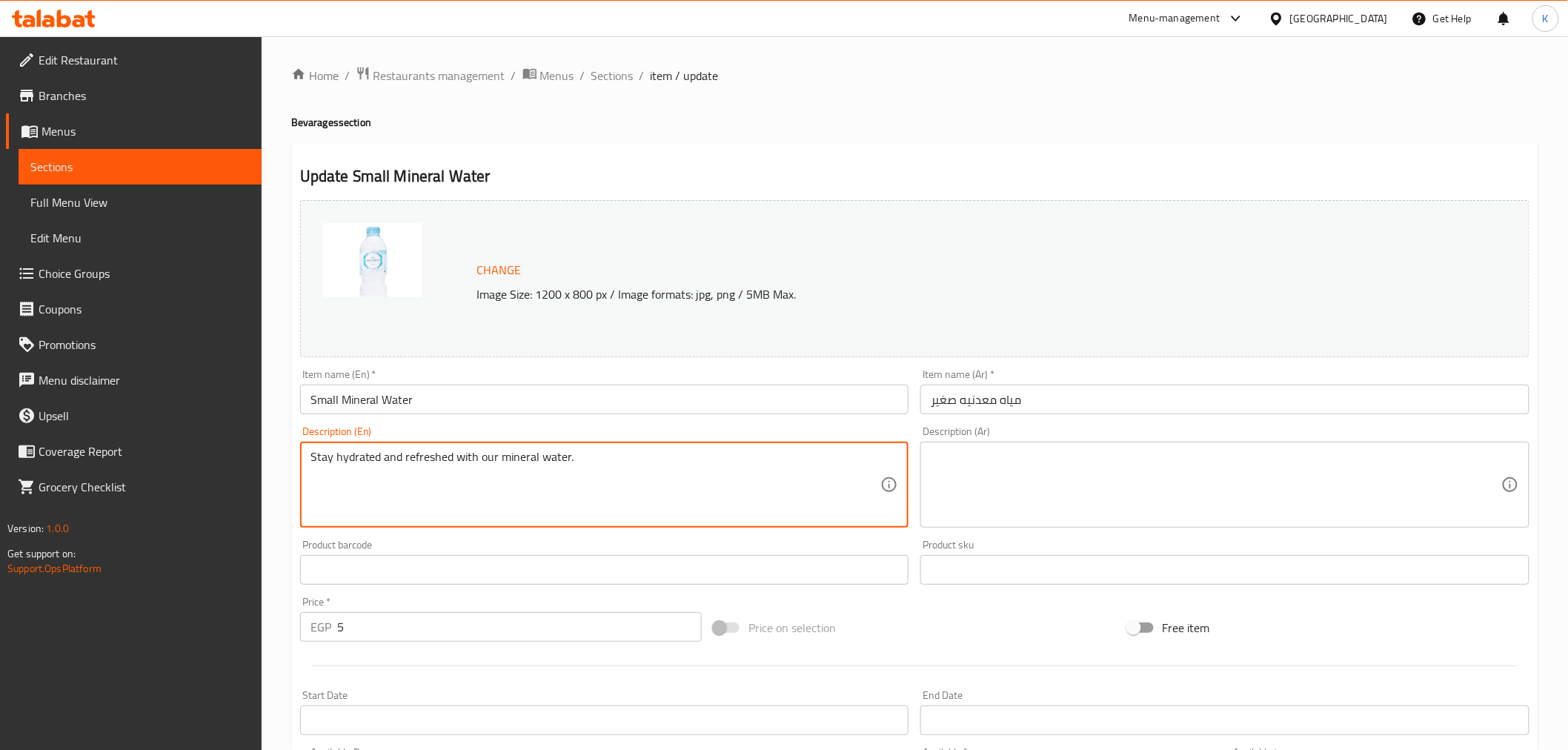
click at [1069, 526] on div "Description (Ar)" at bounding box center [1225, 484] width 609 height 86
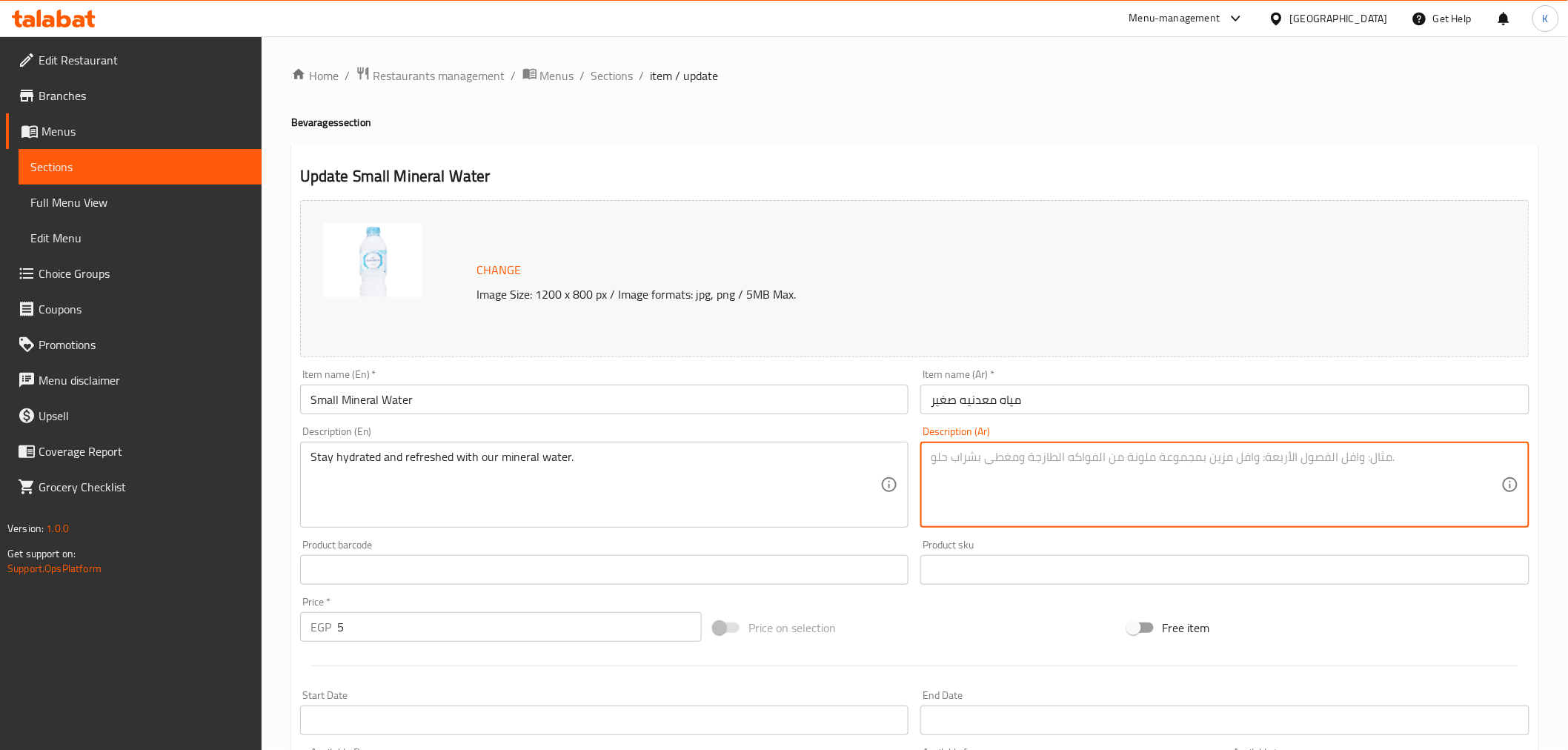
paste textarea "حافظ على رطوبة جسمك وانتعاشك مع مياهنا المعدنية."
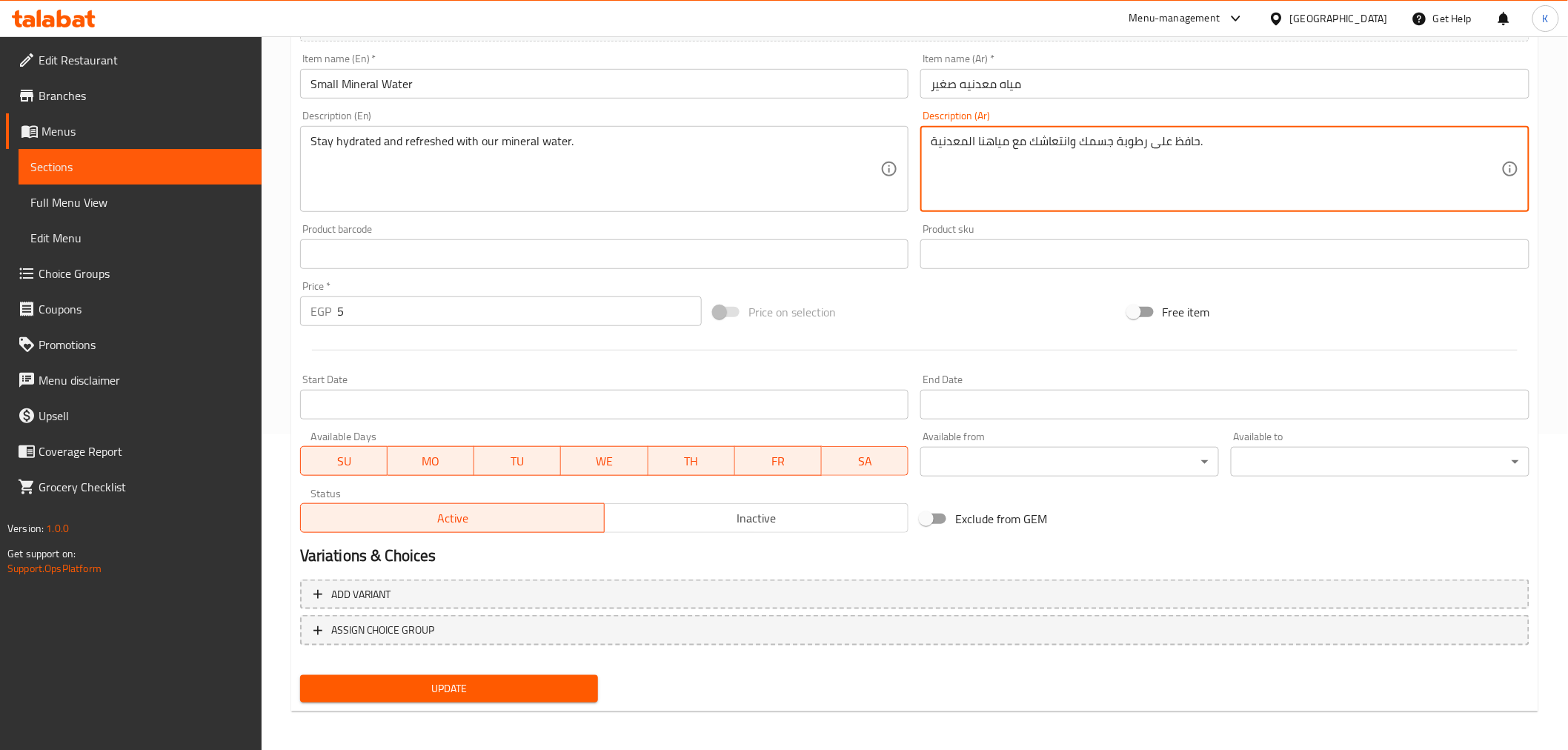
type textarea "حافظ على رطوبة جسمك وانتعاشك مع مياهنا المعدنية."
click at [508, 689] on span "Update" at bounding box center [449, 689] width 275 height 18
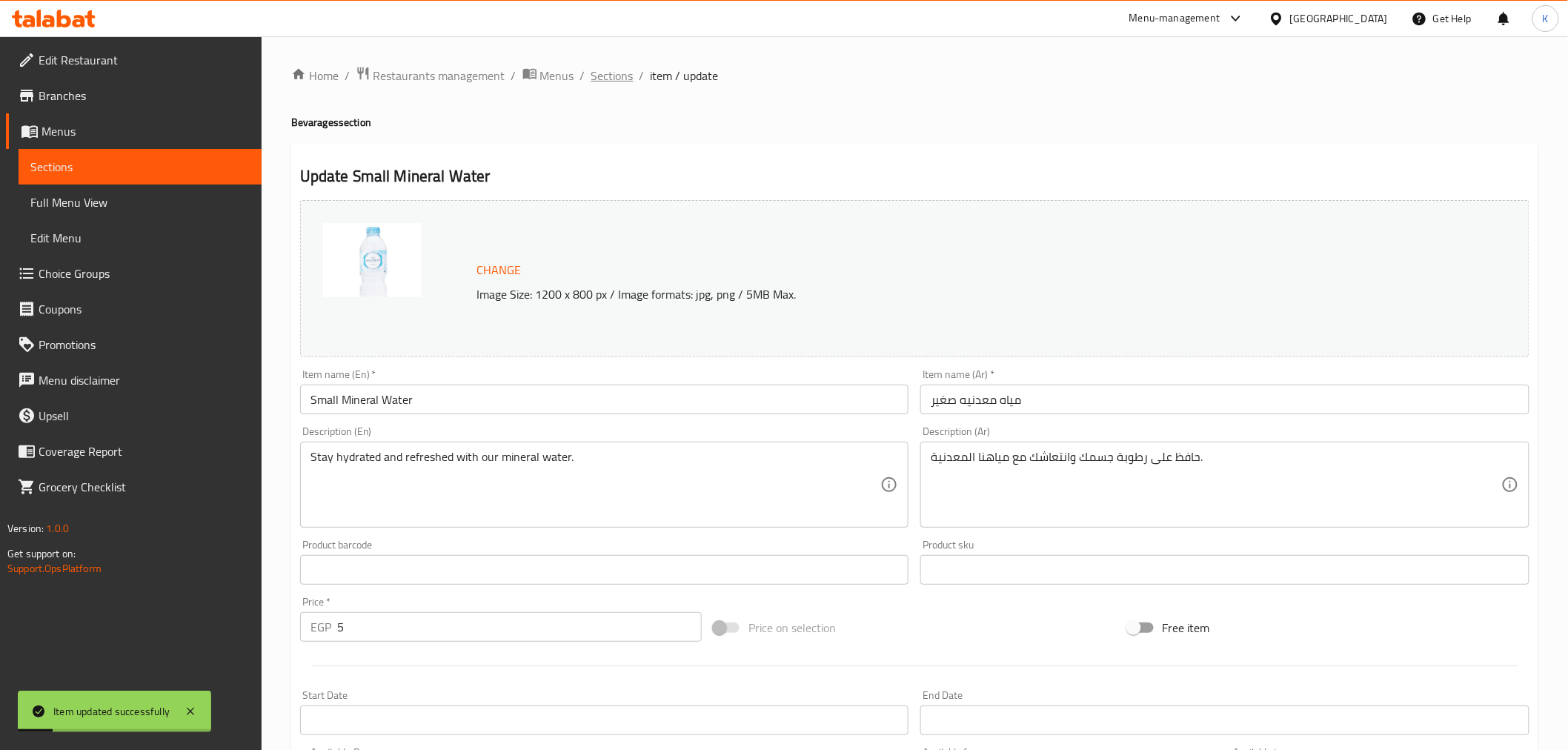
click at [617, 83] on span "Sections" at bounding box center [612, 75] width 42 height 18
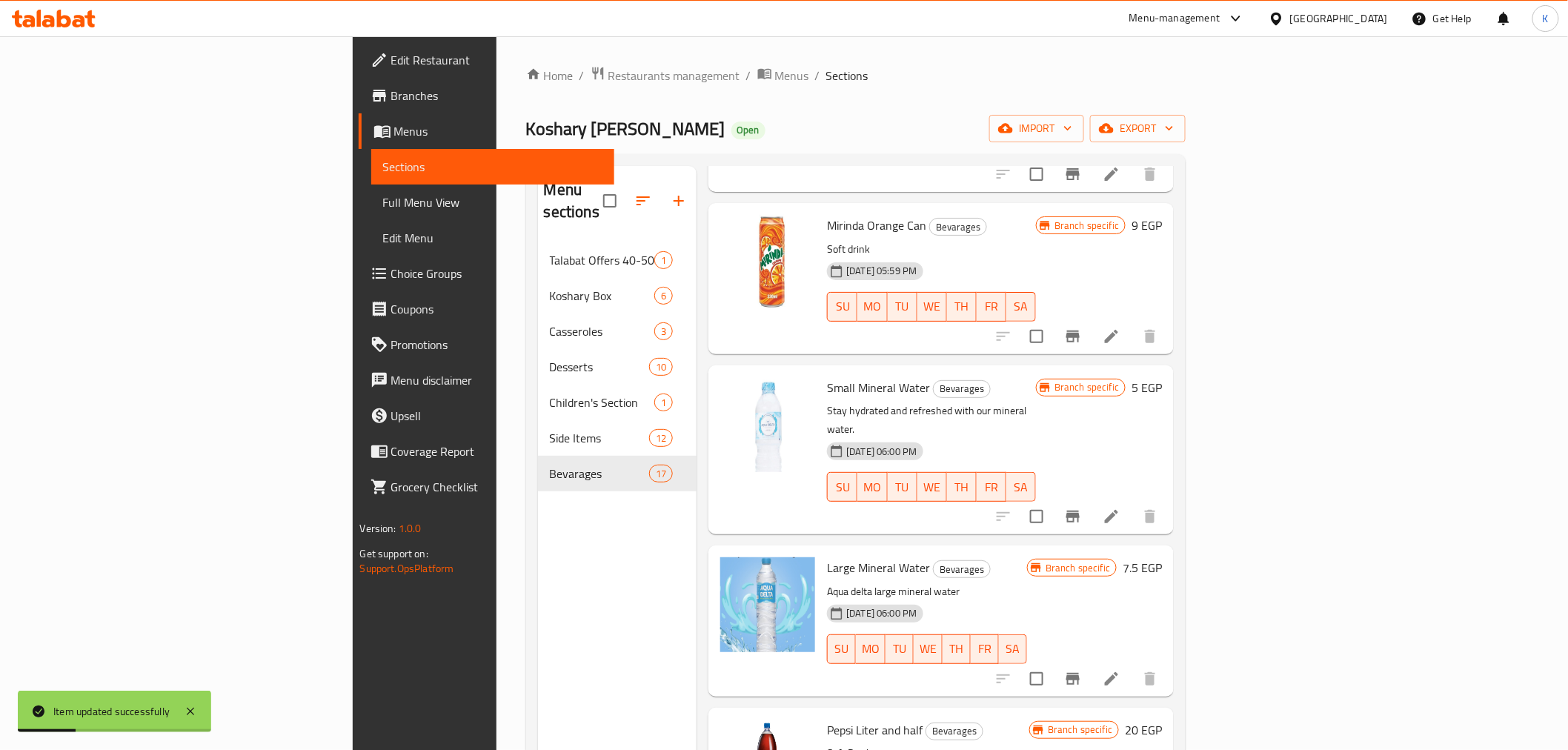
scroll to position [1811, 0]
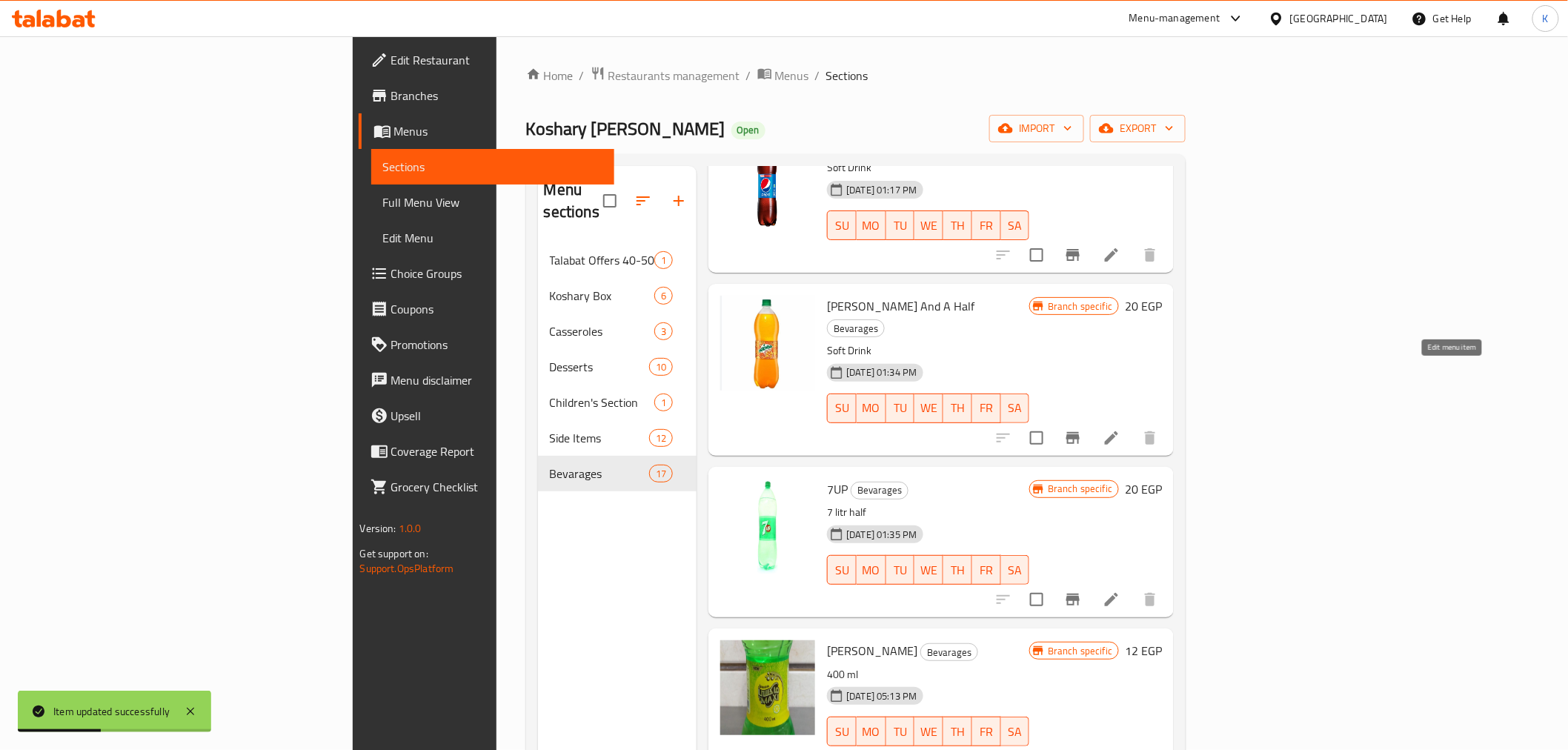
click at [1121, 429] on icon at bounding box center [1111, 438] width 18 height 18
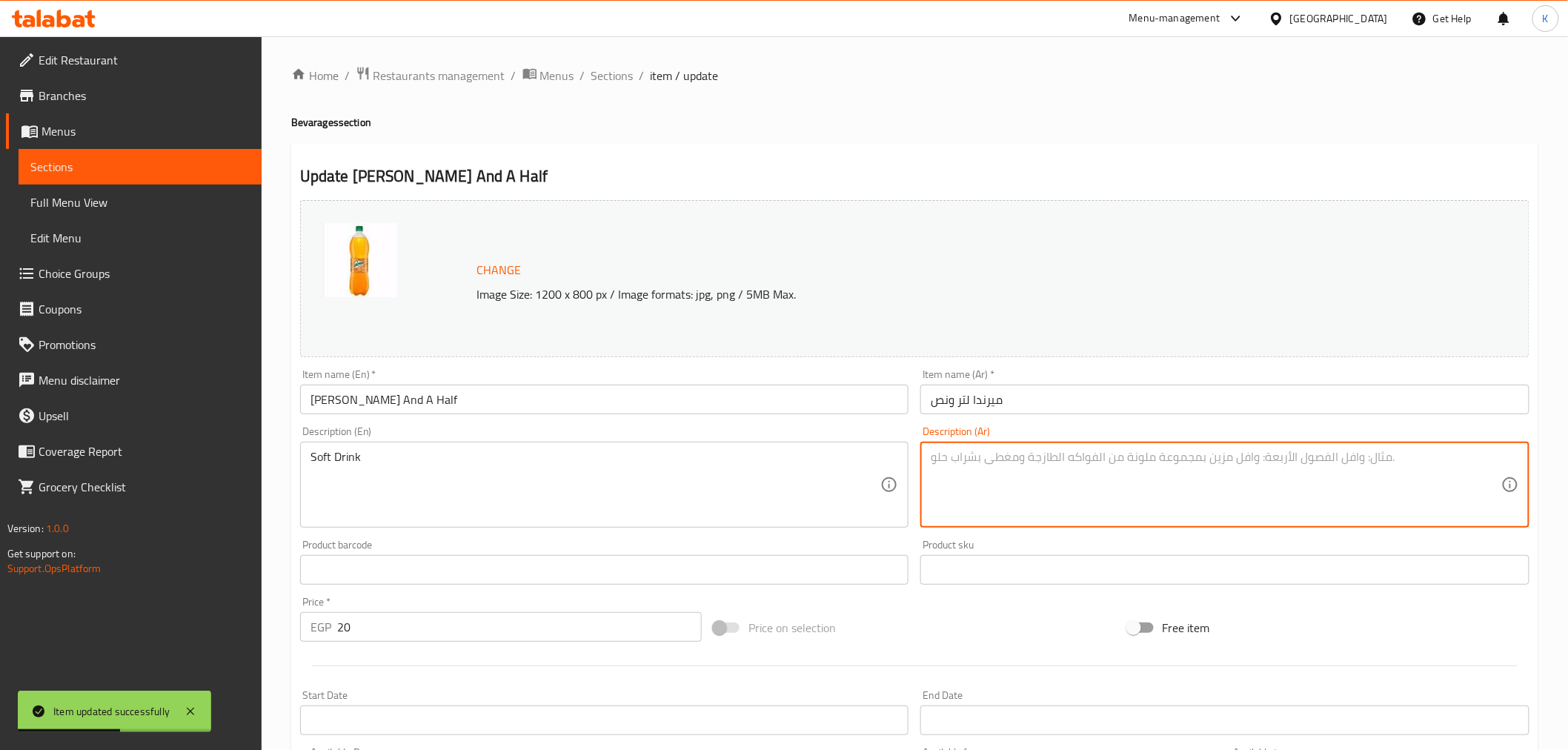
click at [1001, 492] on textarea at bounding box center [1216, 485] width 571 height 70
type textarea "مشروب غازي"
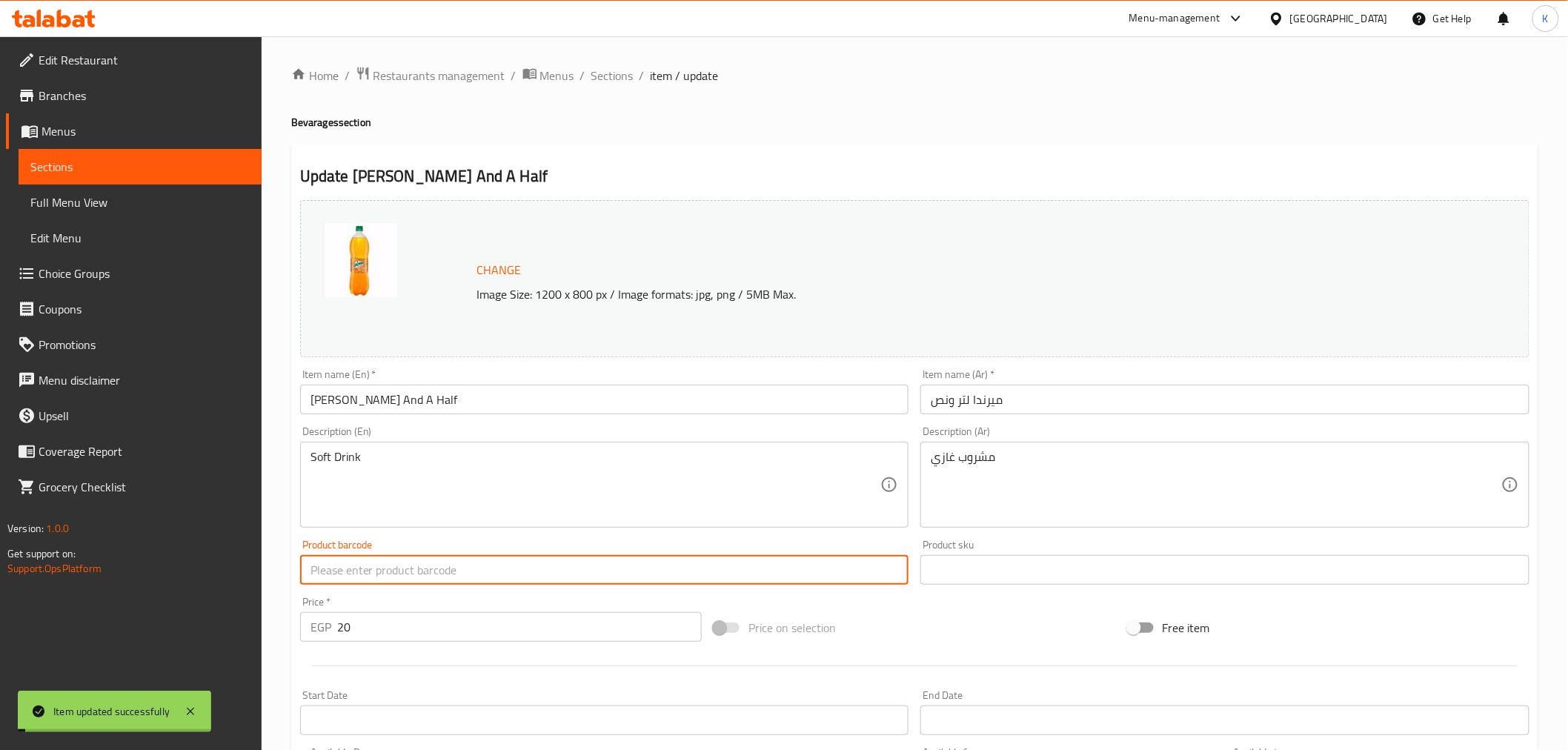
click at [611, 84] on span "Sections" at bounding box center [612, 75] width 42 height 18
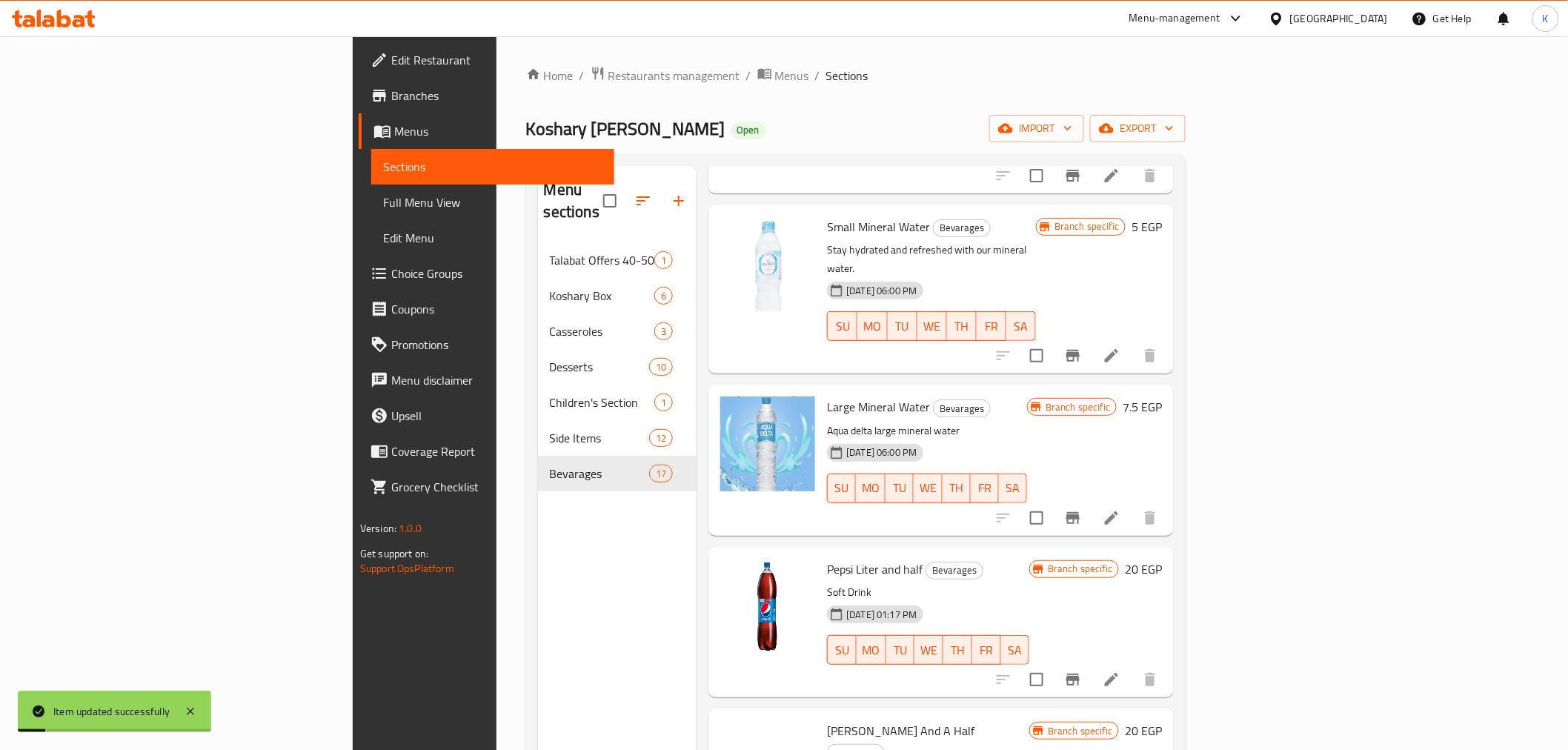
scroll to position [1893, 0]
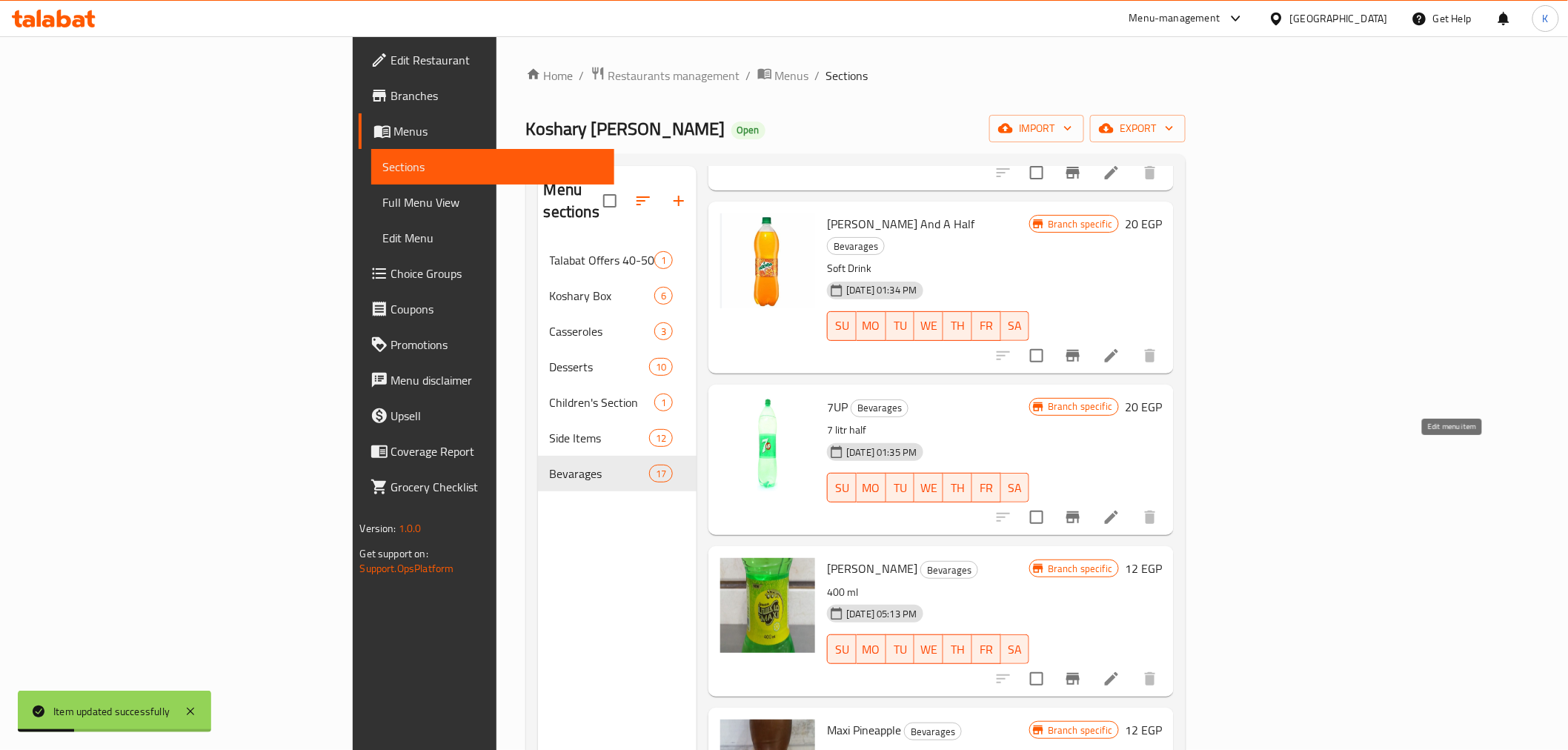
click at [1121, 508] on icon at bounding box center [1111, 517] width 18 height 18
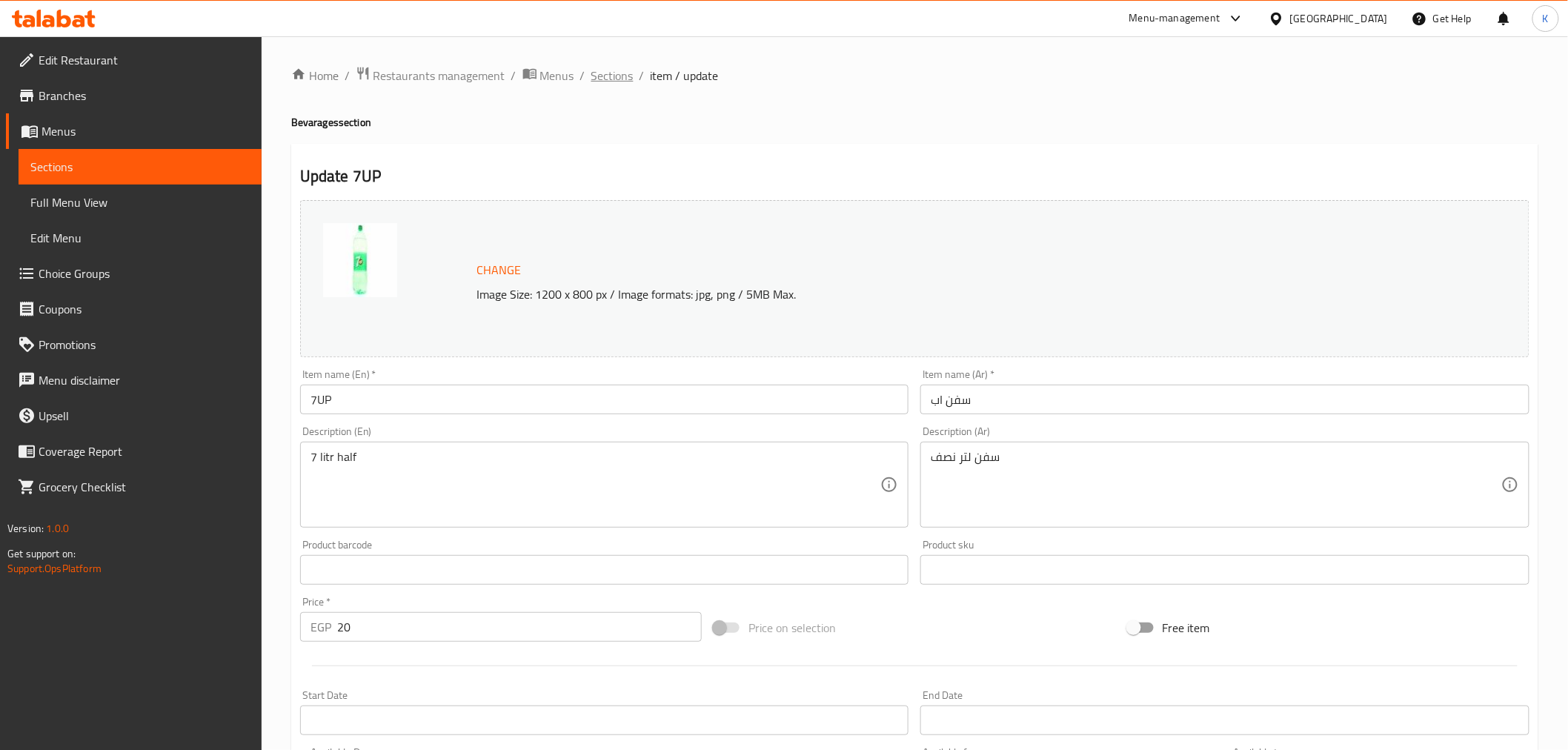
click at [601, 83] on span "Sections" at bounding box center [612, 75] width 42 height 18
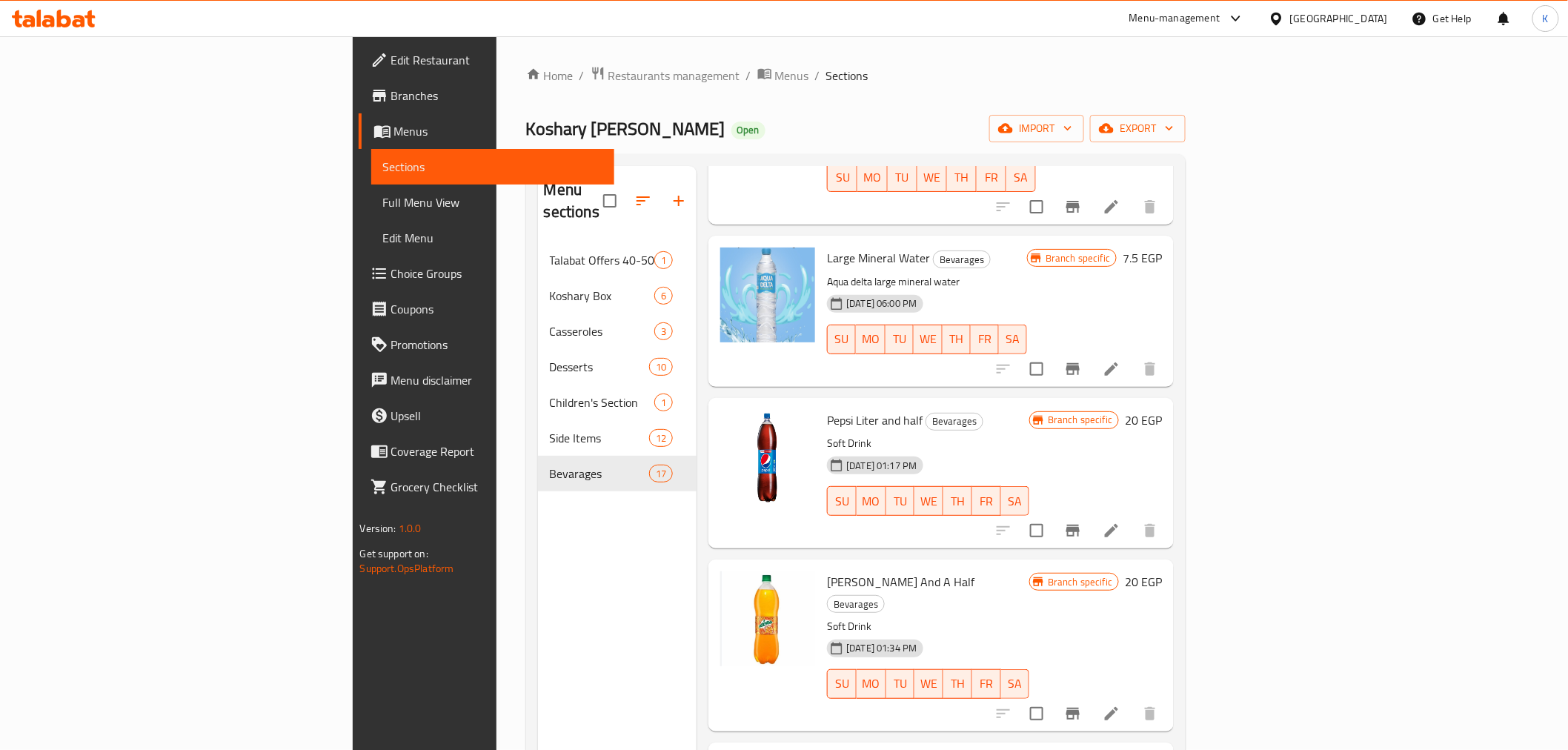
scroll to position [1564, 0]
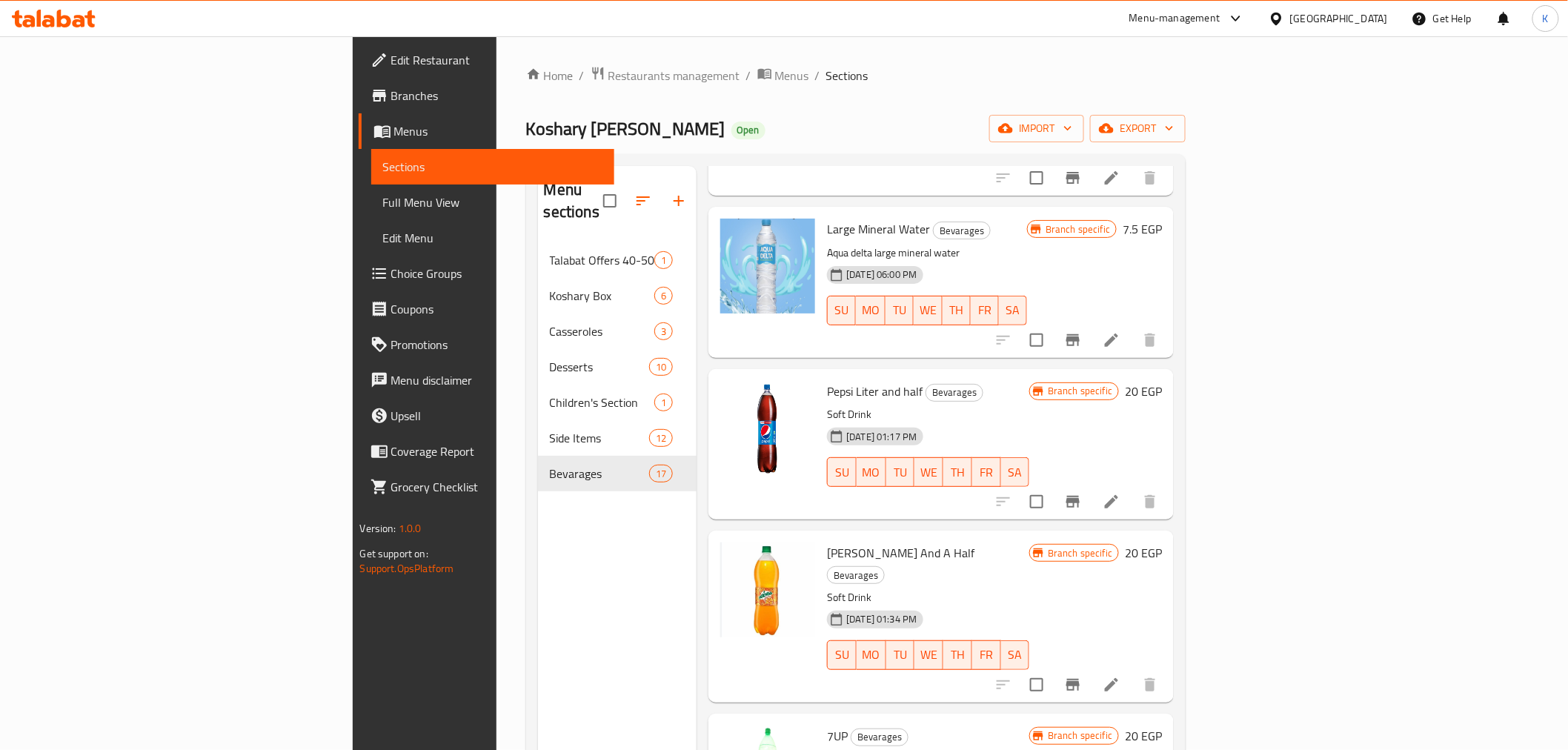
click at [1133, 671] on li at bounding box center [1111, 684] width 41 height 27
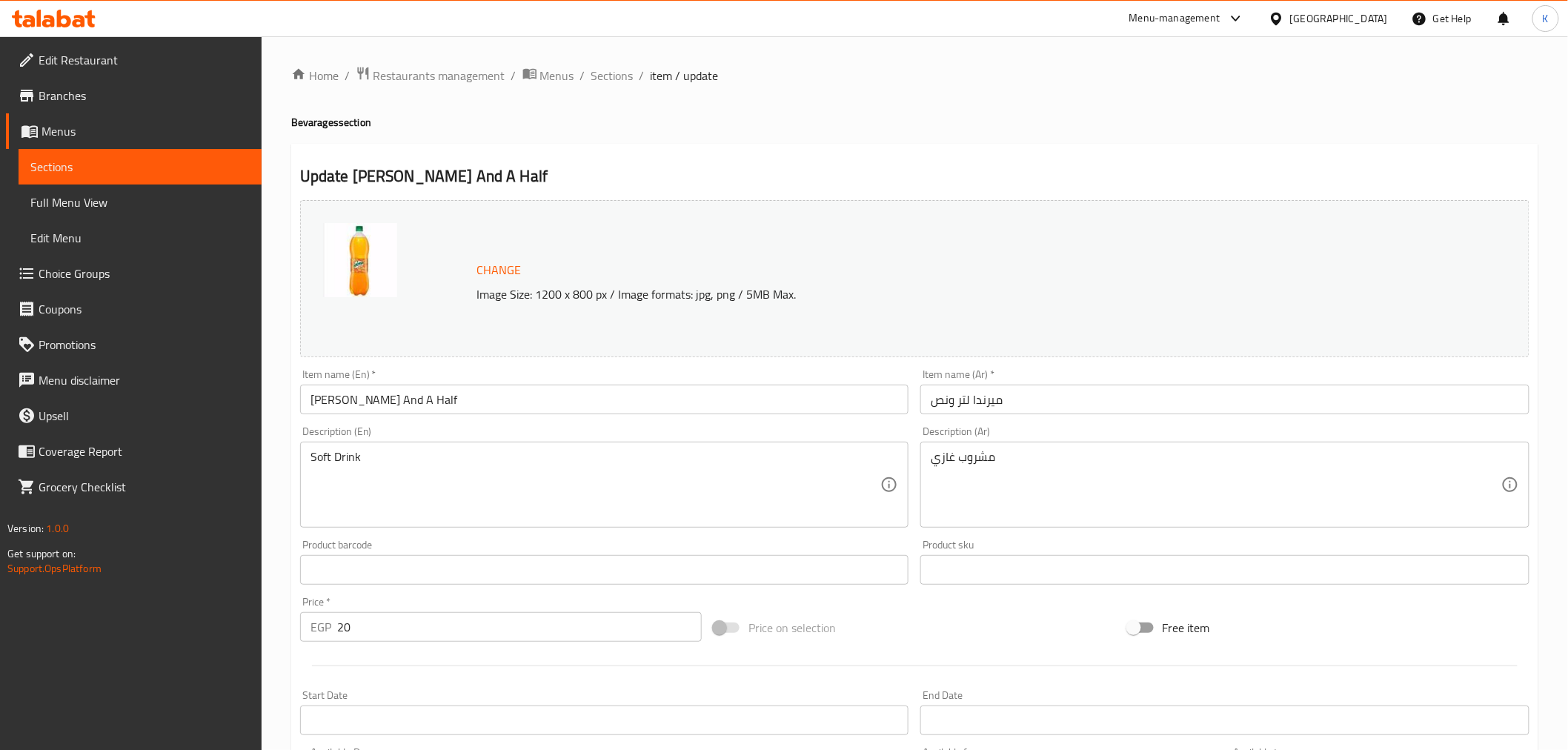
click at [604, 78] on span "Sections" at bounding box center [612, 75] width 42 height 18
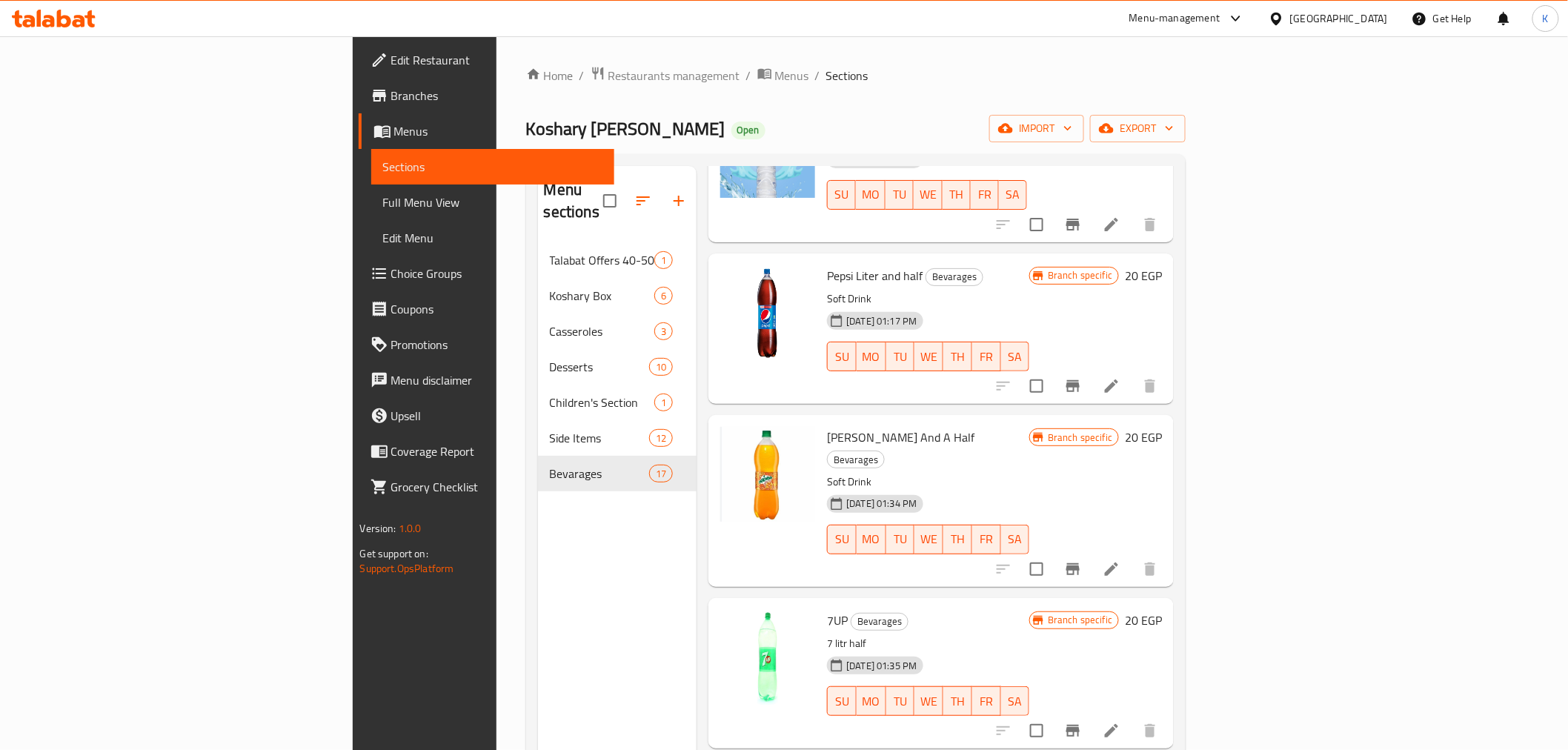
scroll to position [1729, 0]
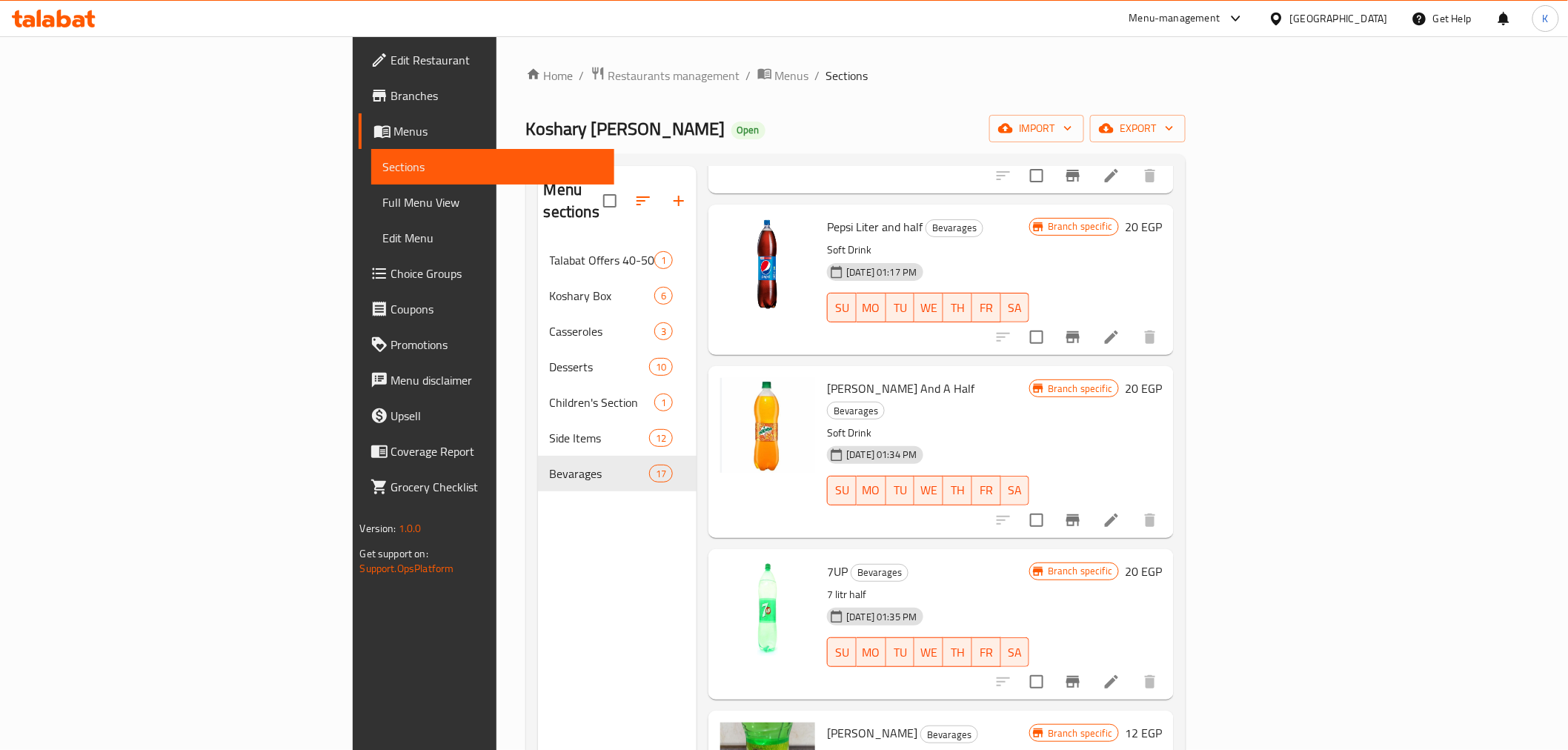
drag, startPoint x: 1451, startPoint y: 316, endPoint x: 1451, endPoint y: 305, distance: 11.0
click at [1174, 314] on div "Menu items Add Sort Manage items V7 Cola Bevarages Cola [DATE] 03:15 PM SU MO T…" at bounding box center [935, 541] width 477 height 750
click at [1133, 324] on li at bounding box center [1111, 337] width 41 height 27
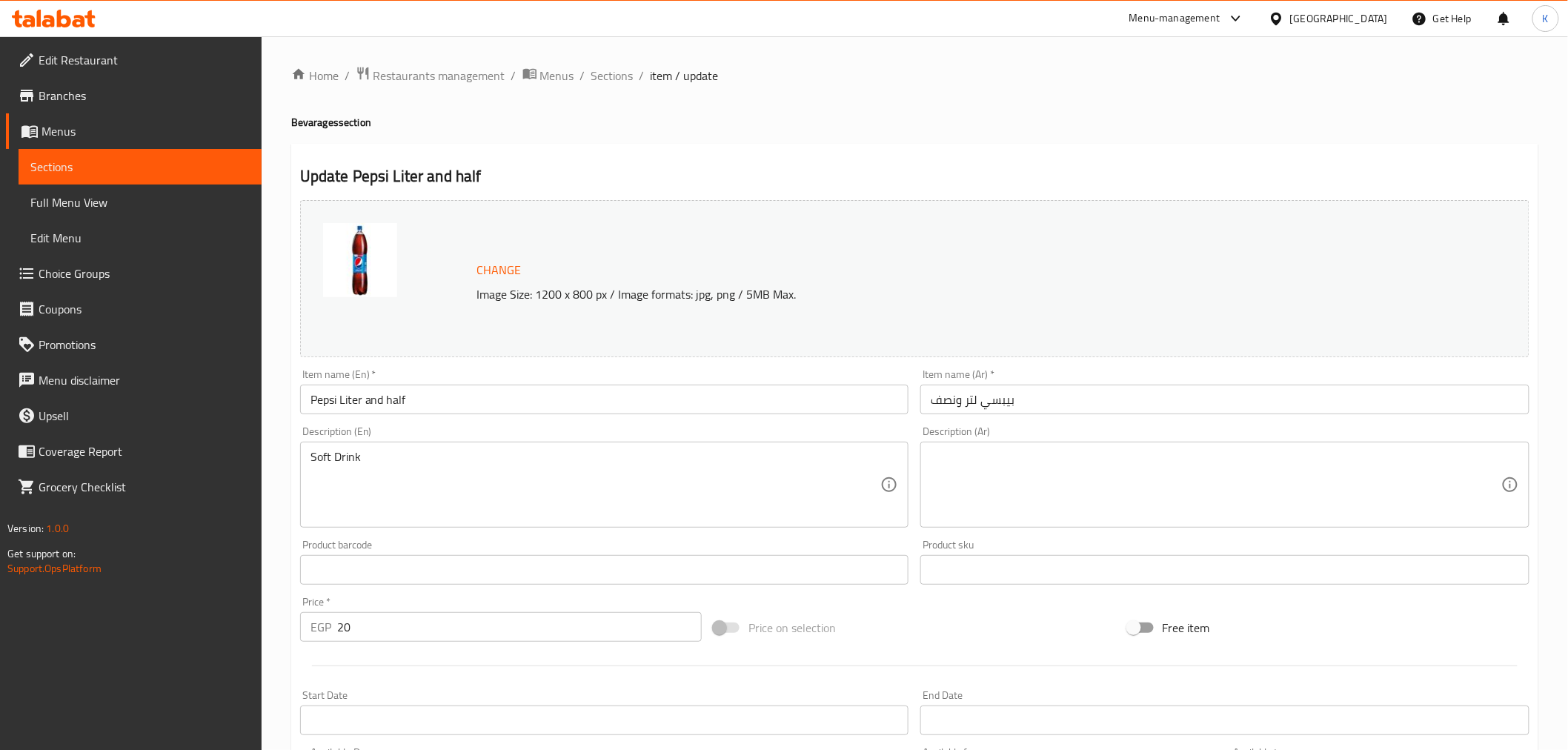
click at [973, 482] on textarea at bounding box center [1216, 485] width 571 height 70
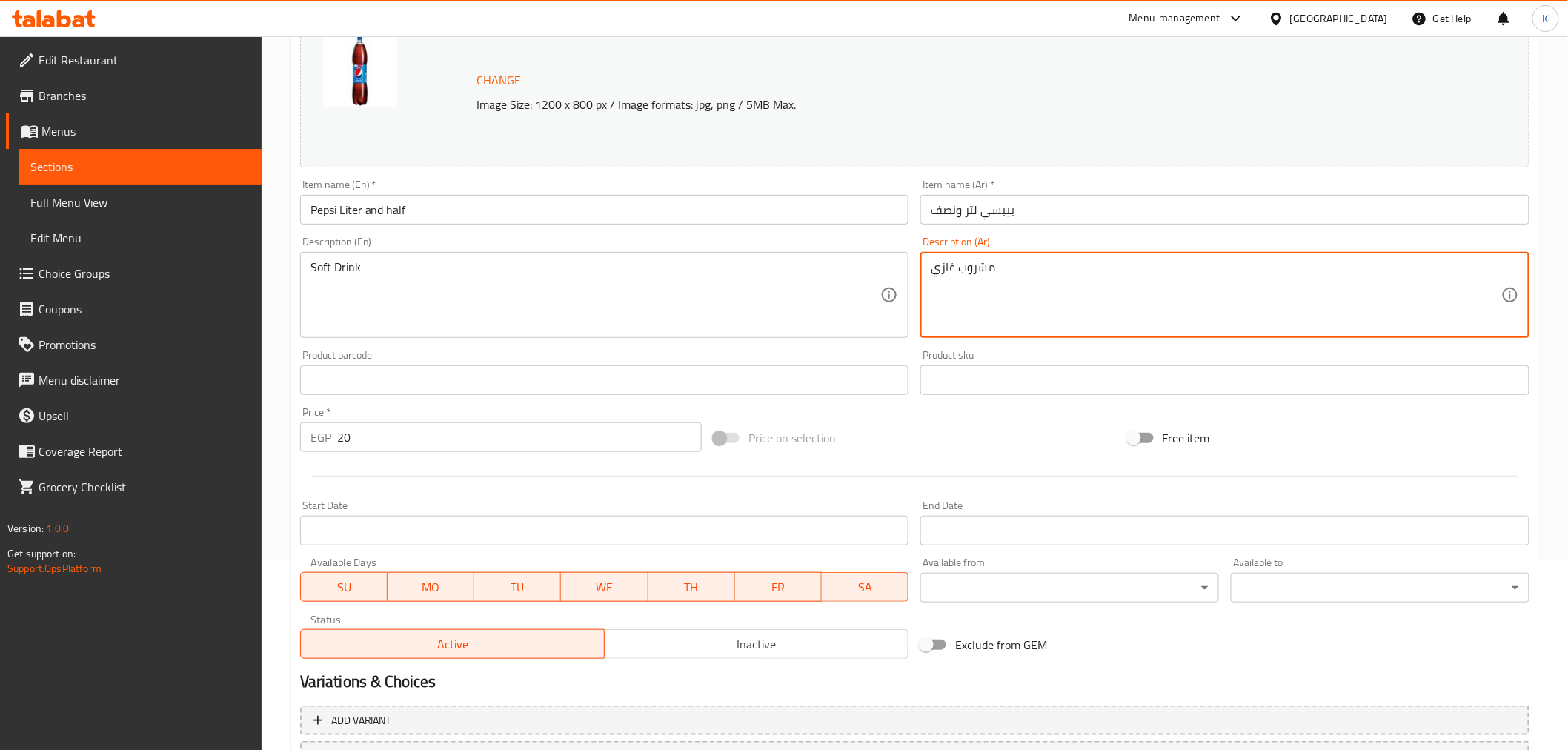
scroll to position [316, 0]
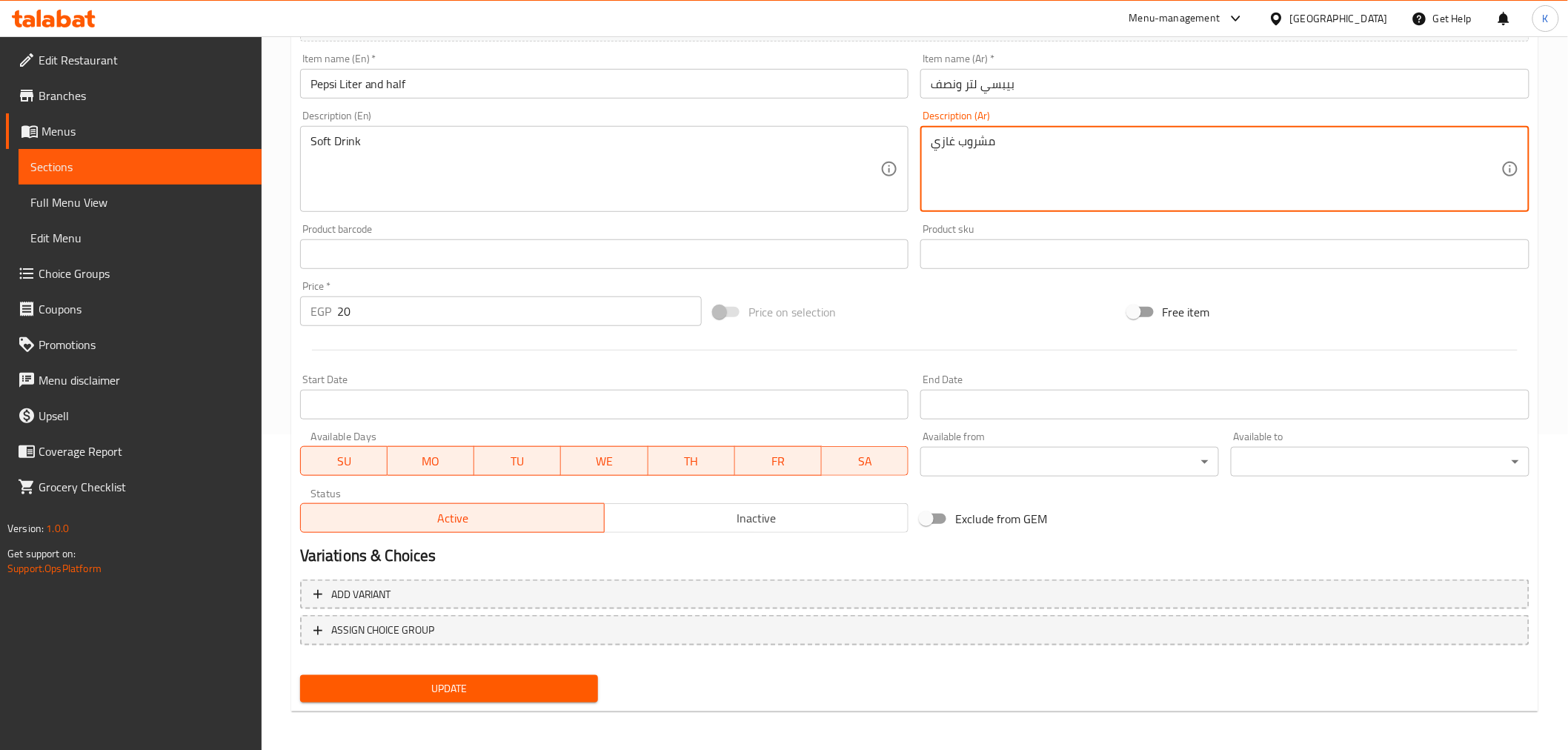
type textarea "مشروب غازي"
click at [457, 683] on span "Update" at bounding box center [449, 689] width 275 height 18
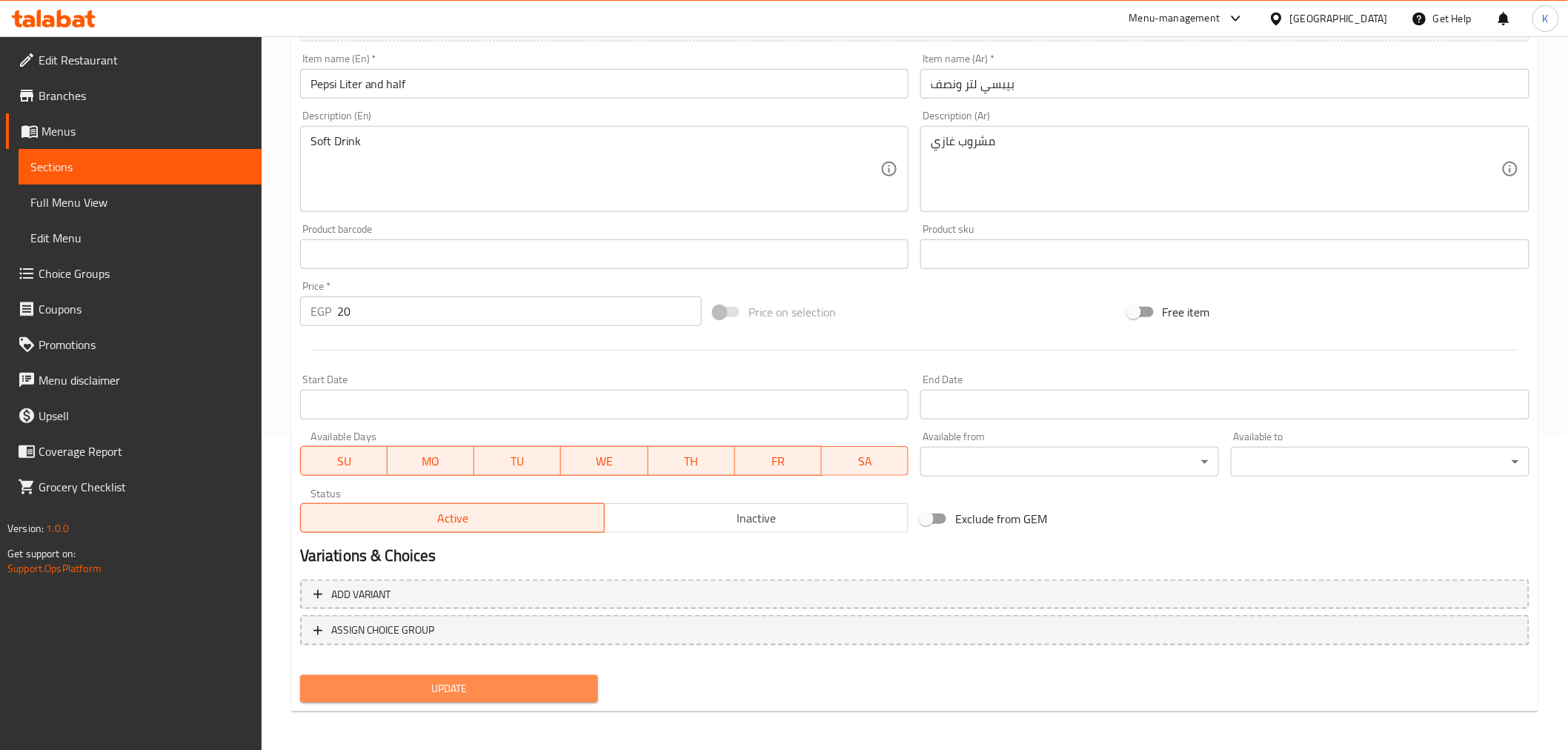
click at [507, 680] on span "Update" at bounding box center [449, 689] width 275 height 18
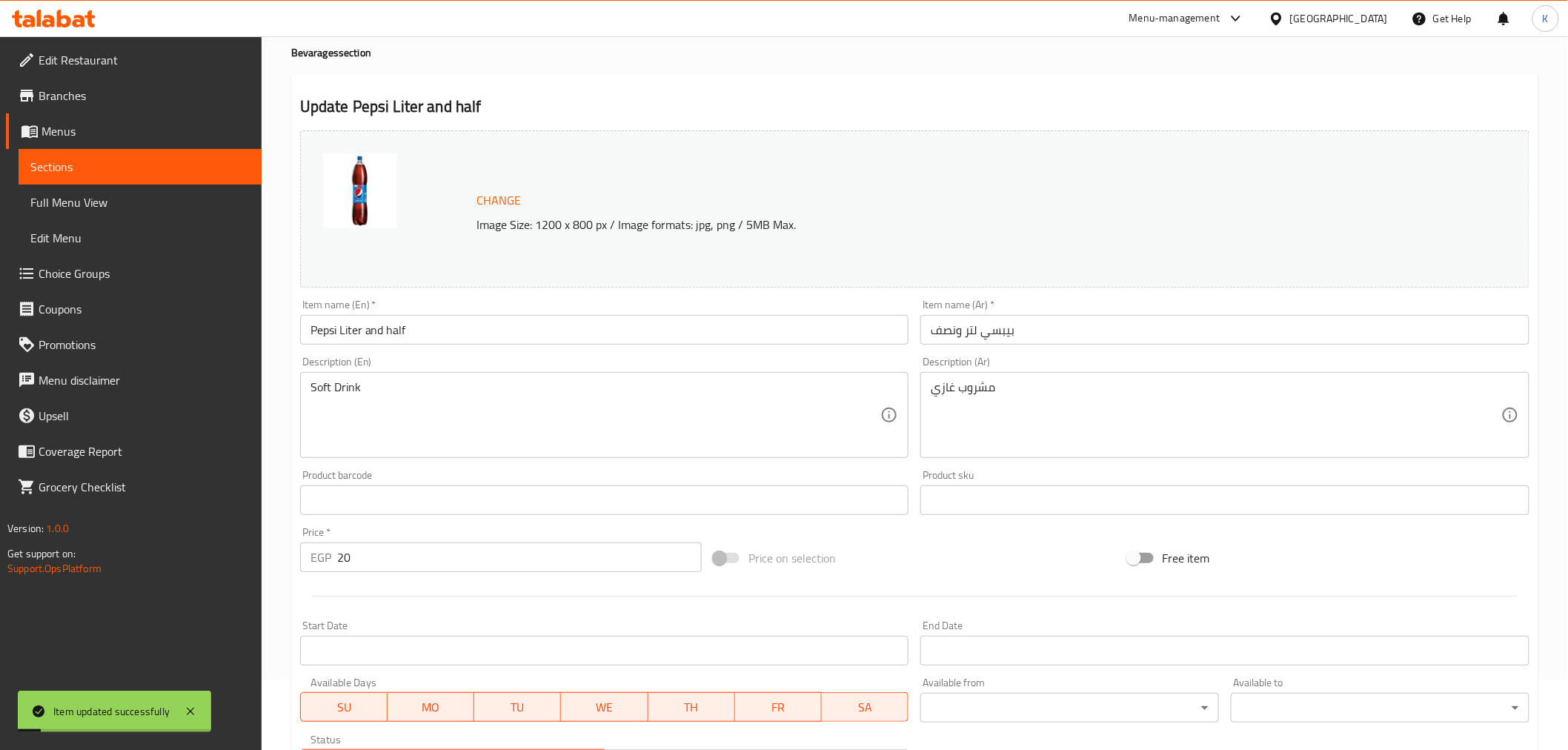
scroll to position [0, 0]
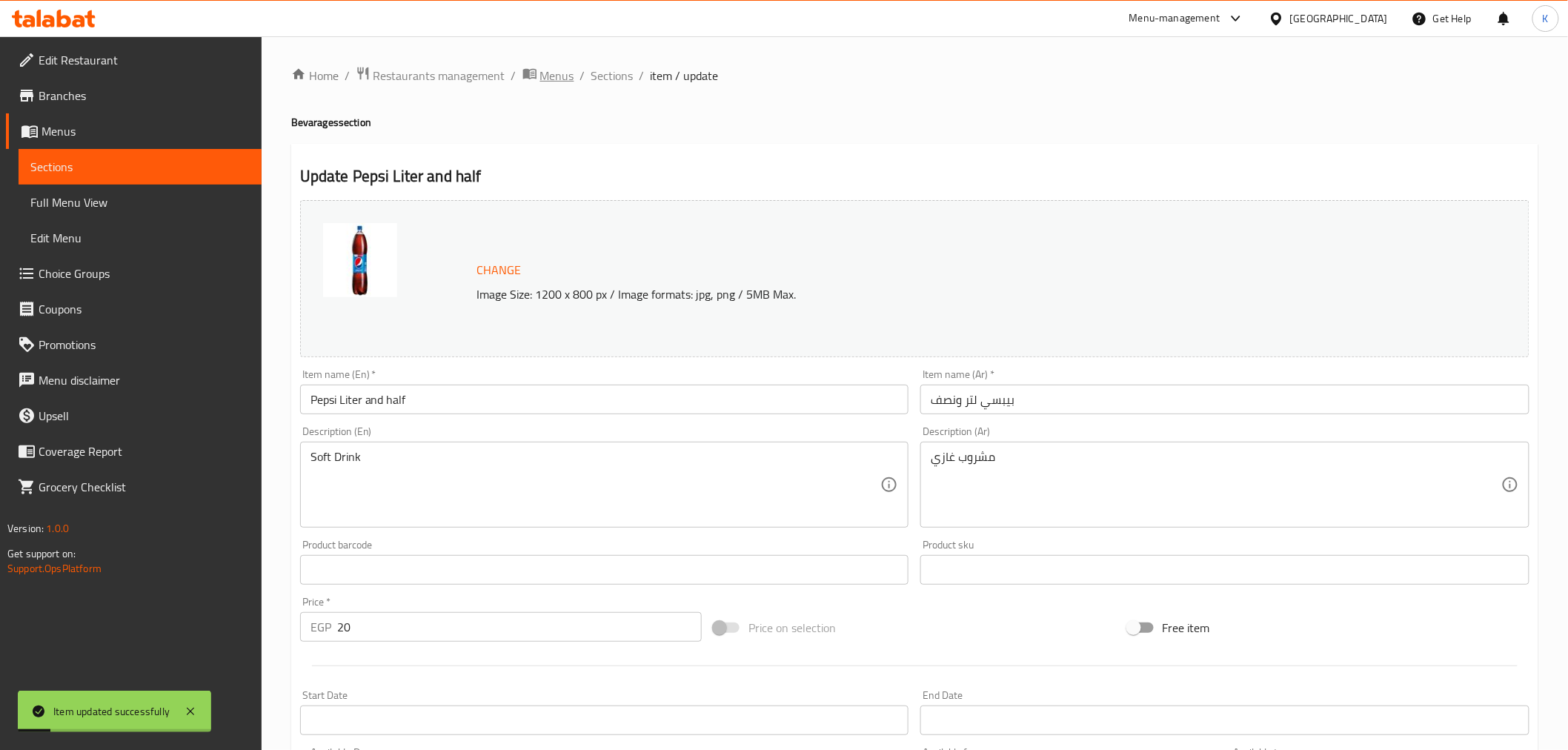
click at [567, 71] on span "Menus" at bounding box center [557, 75] width 34 height 18
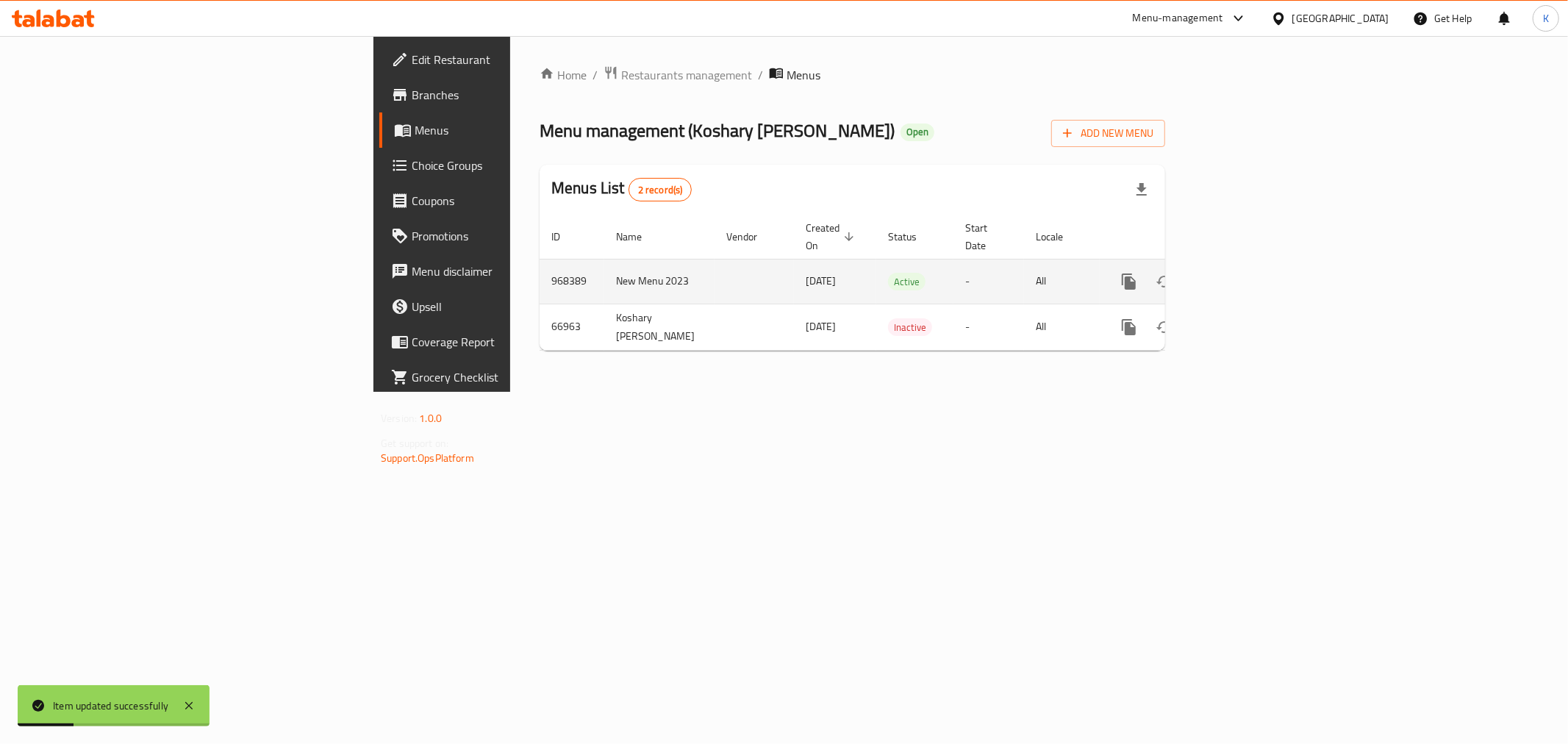
click at [1253, 267] on link "enhanced table" at bounding box center [1235, 281] width 36 height 36
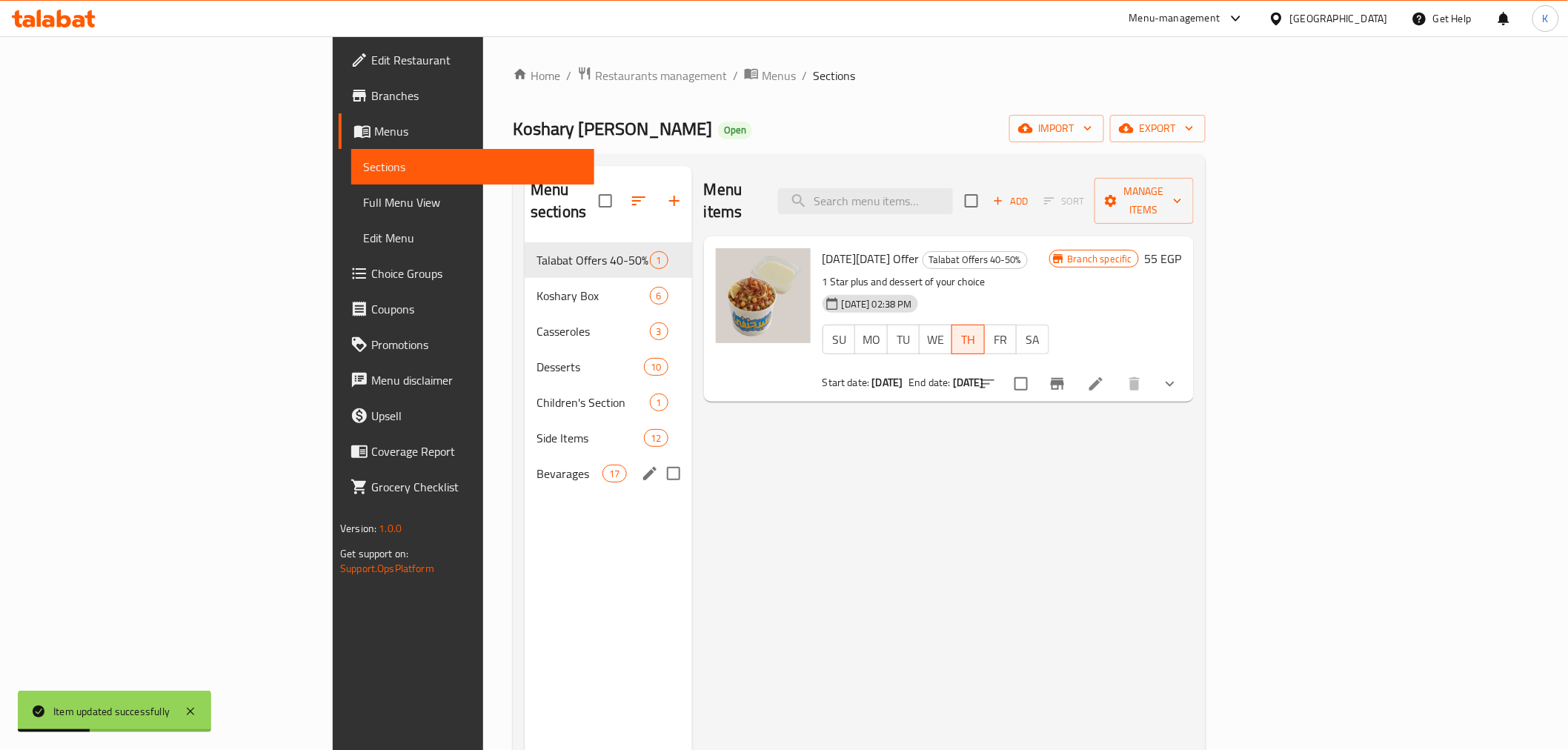
click at [537, 465] on span "Bevarages" at bounding box center [569, 473] width 66 height 18
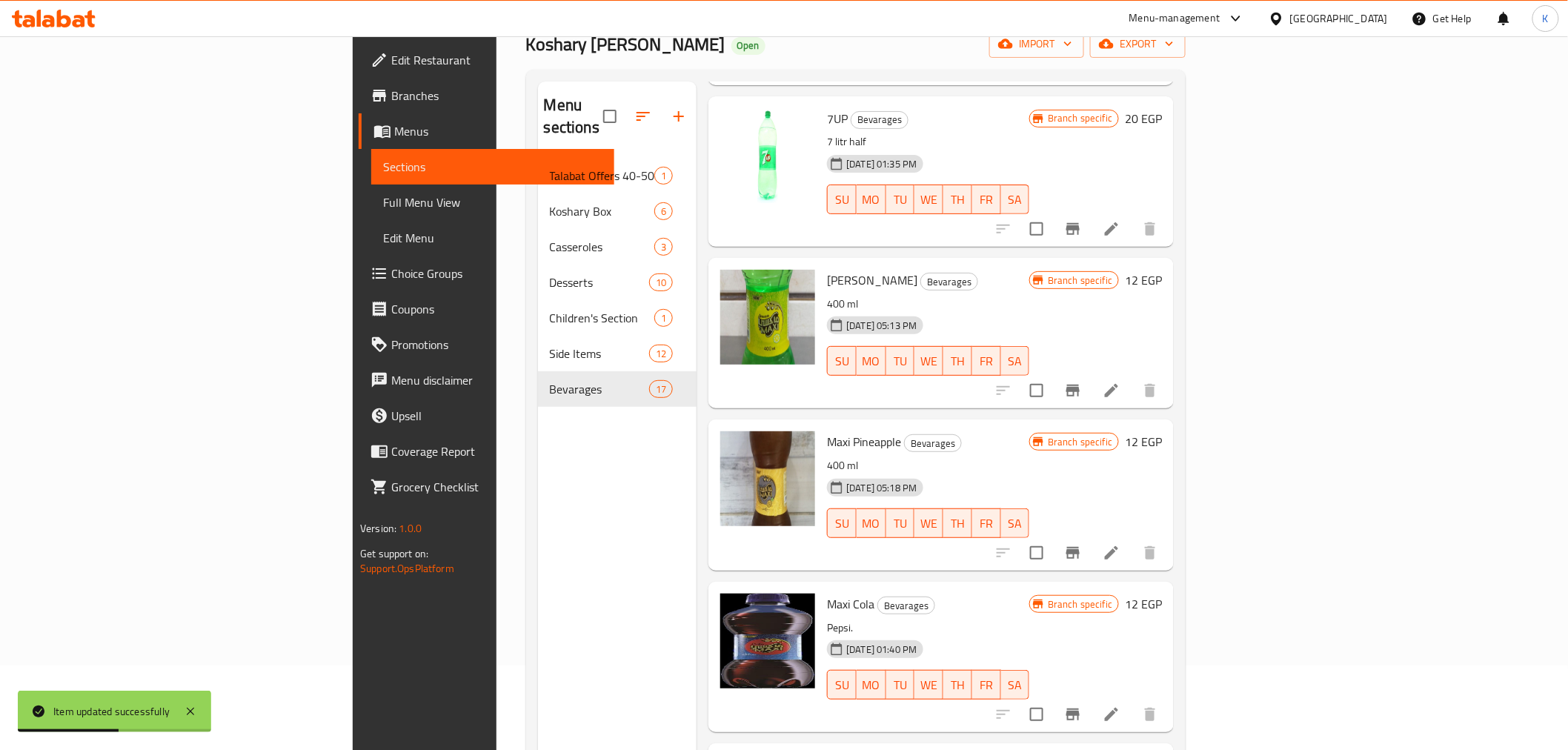
scroll to position [207, 0]
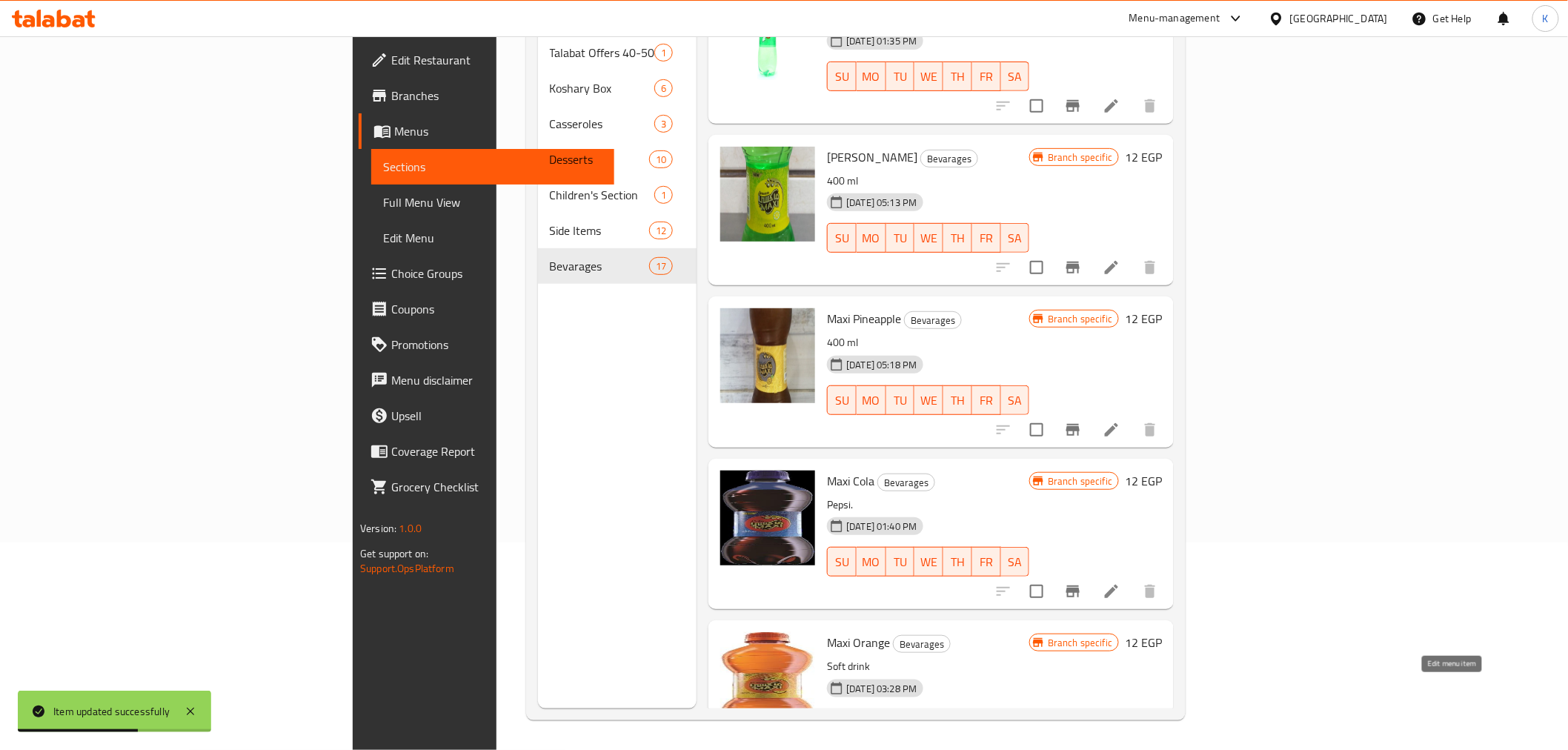
click at [1121, 745] on icon at bounding box center [1111, 753] width 18 height 18
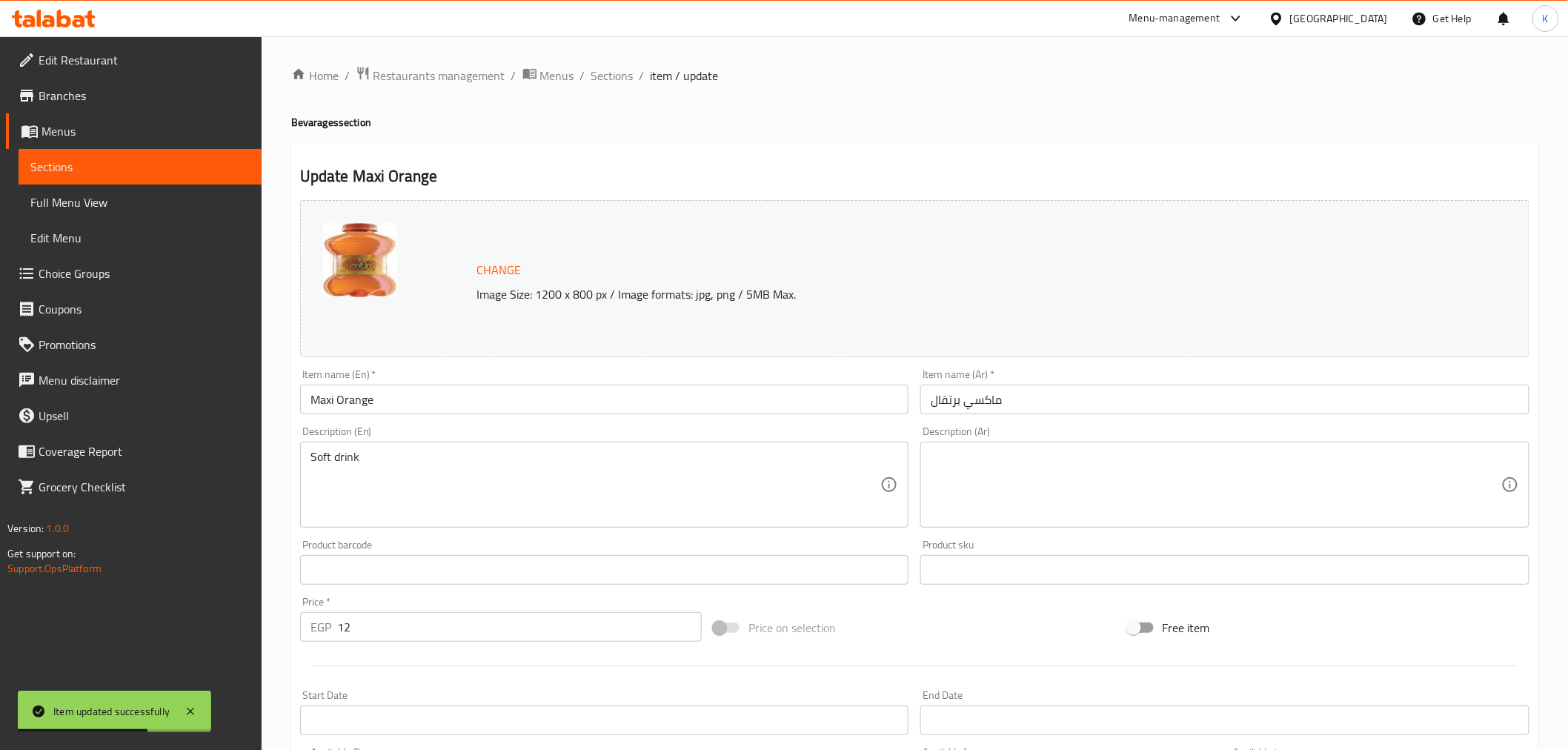
click at [1028, 402] on input "ماكسي برتقال" at bounding box center [1225, 399] width 609 height 30
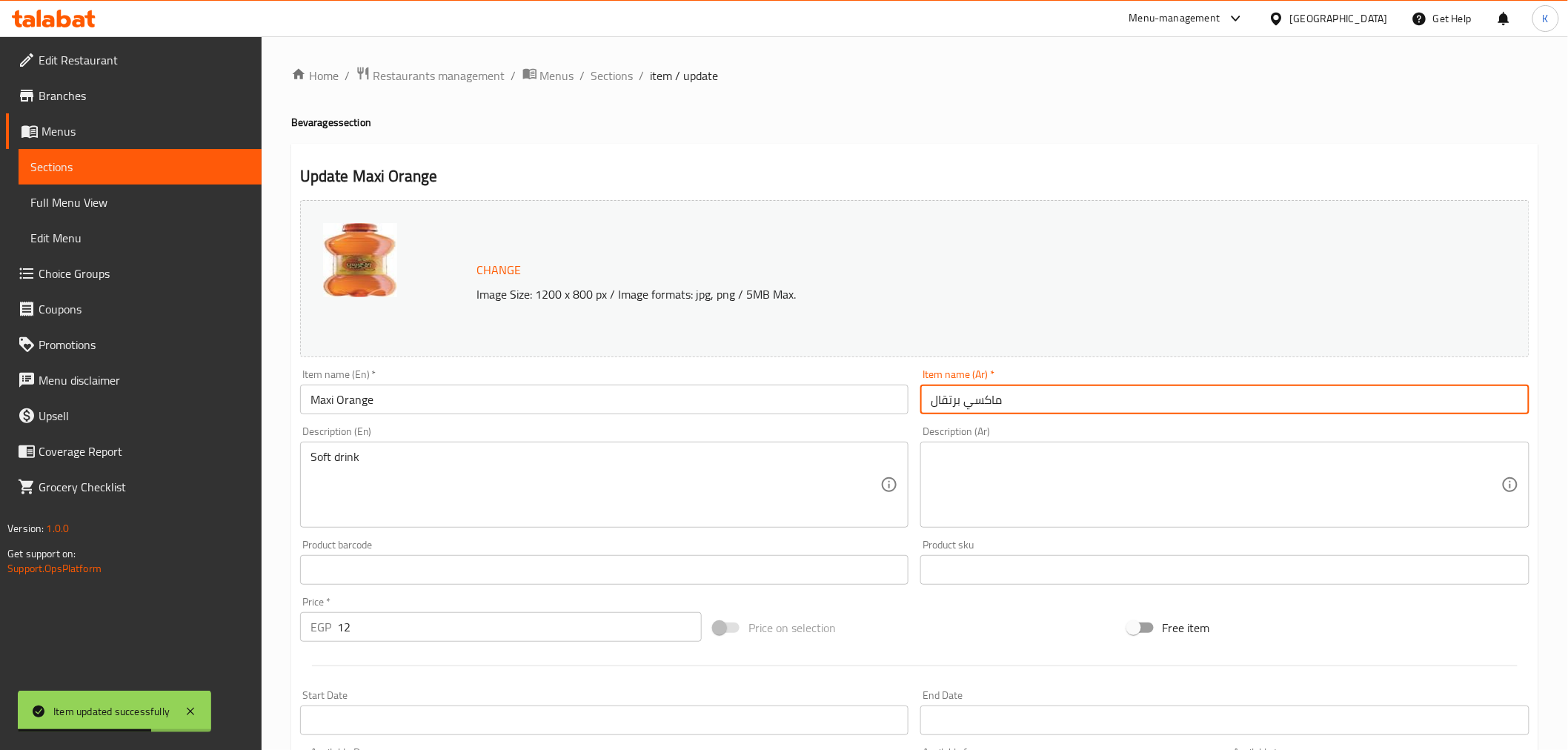
click at [1056, 463] on textarea at bounding box center [1216, 485] width 571 height 70
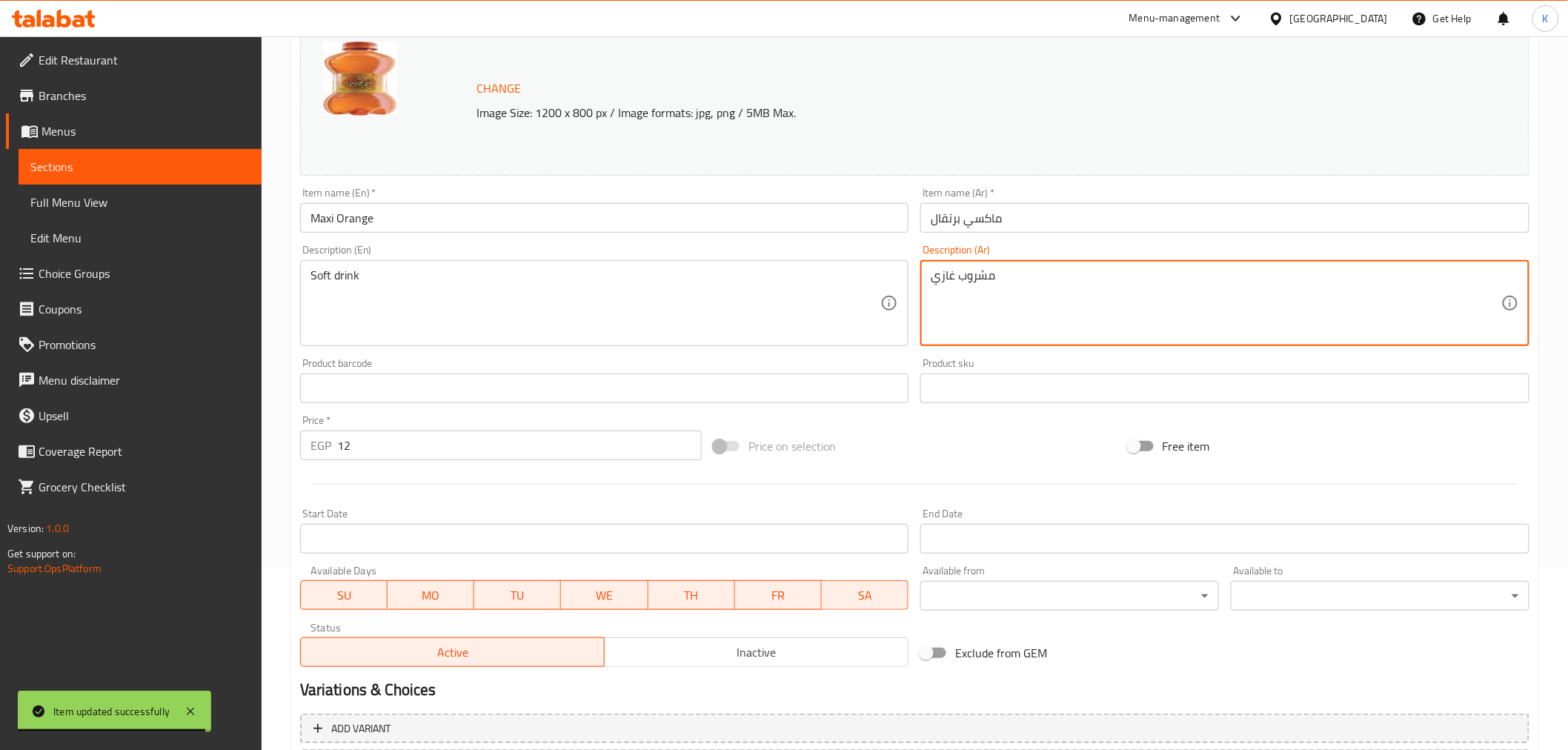
scroll to position [316, 0]
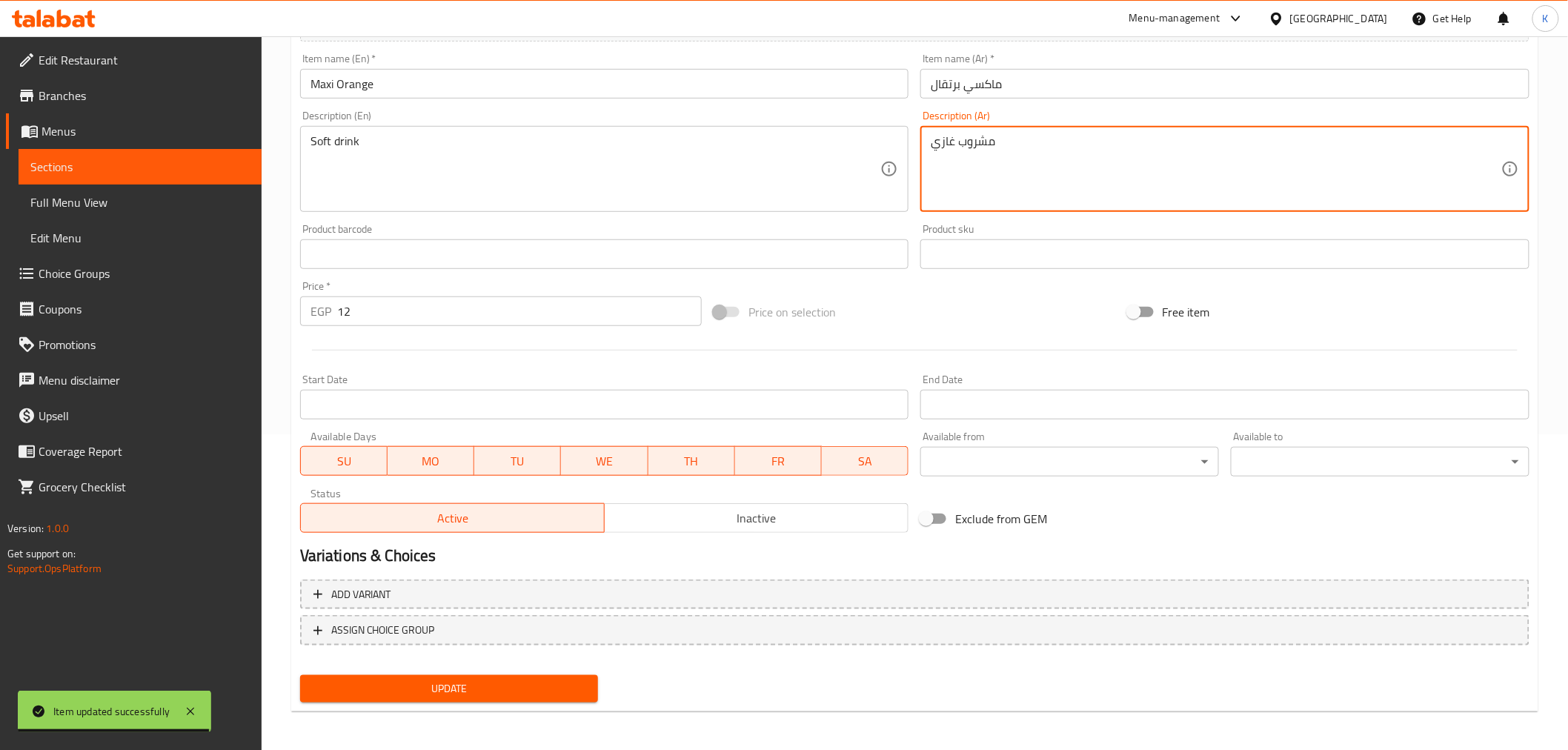
type textarea "مشروب غازي"
click at [500, 691] on span "Update" at bounding box center [449, 689] width 275 height 18
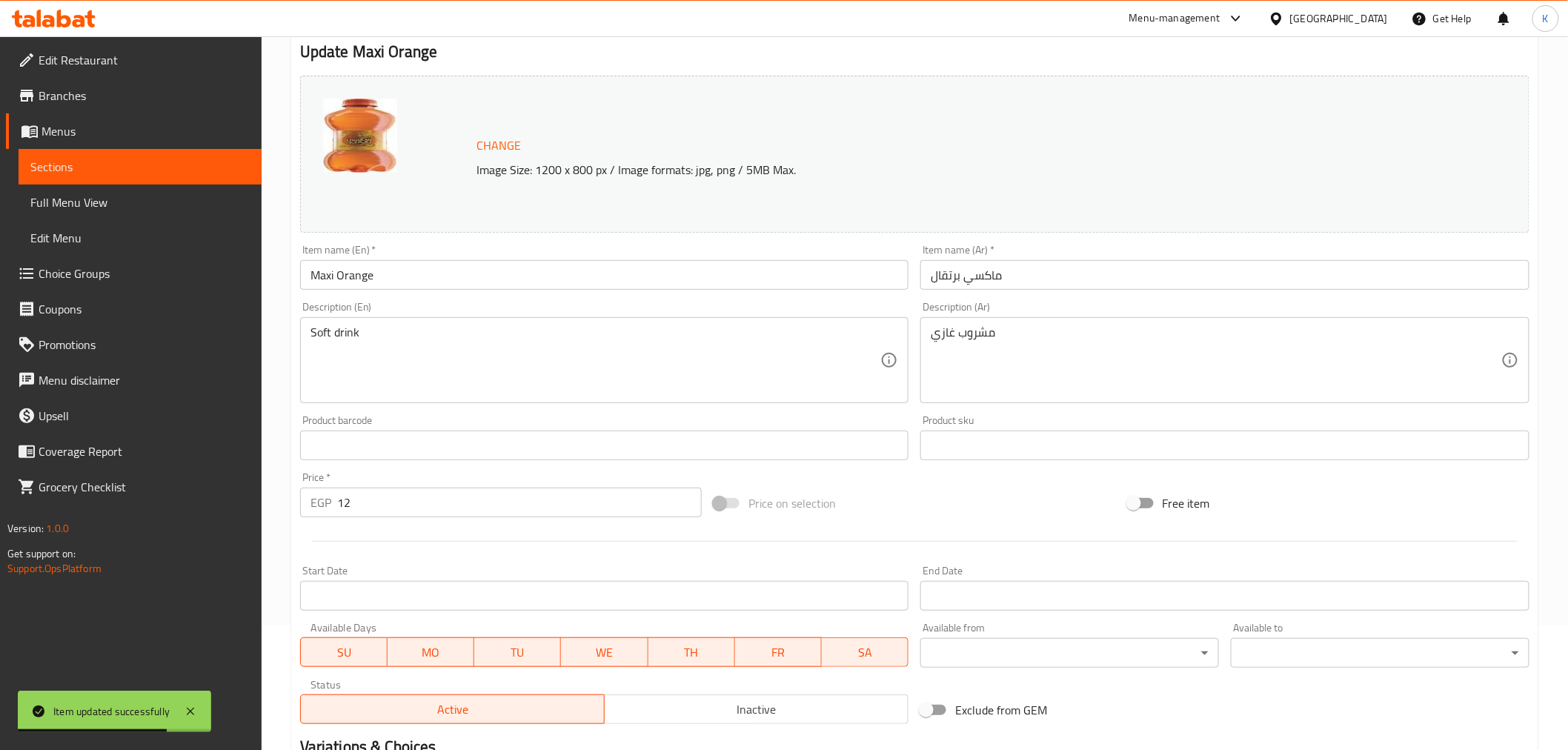
scroll to position [0, 0]
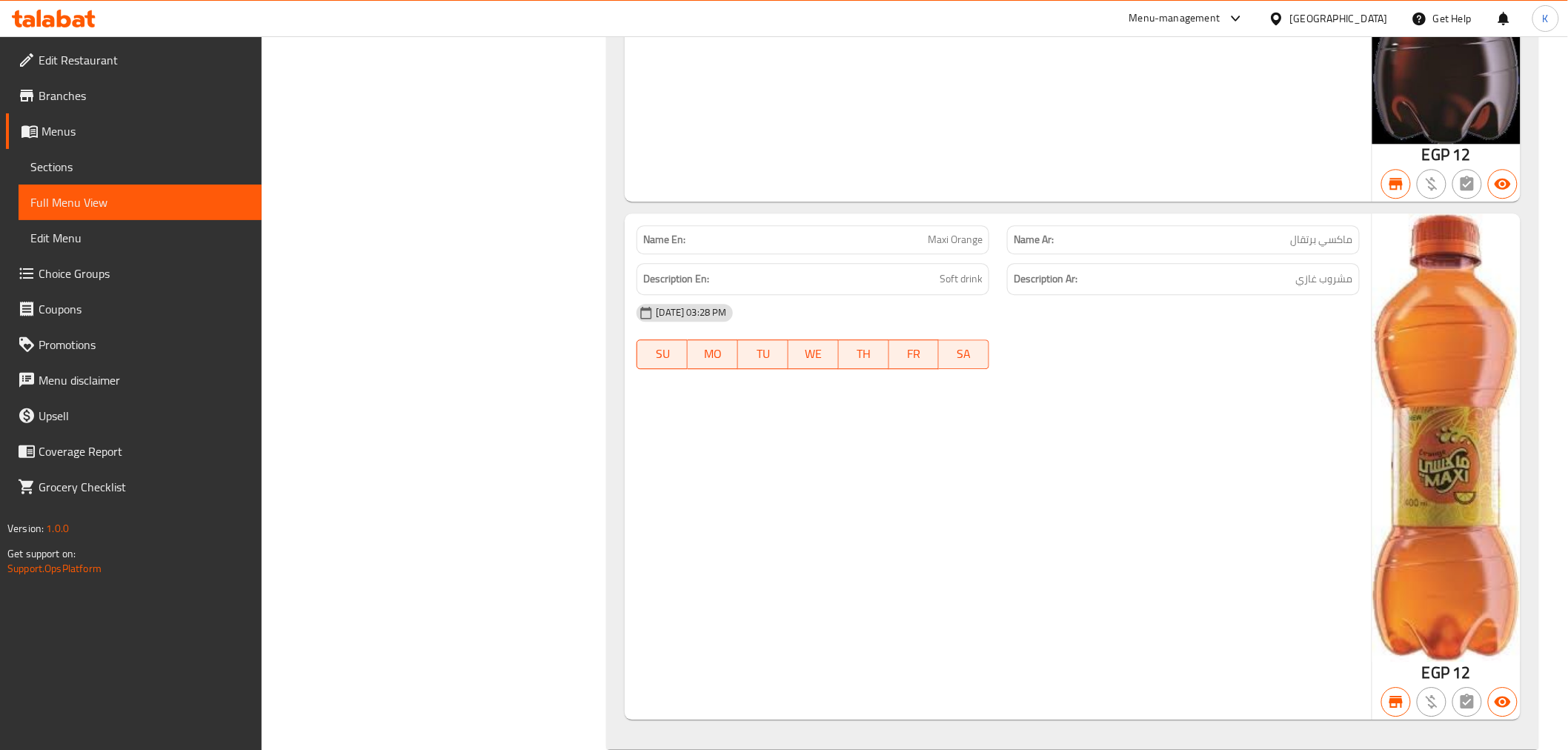
scroll to position [10954, 0]
